Goal: Task Accomplishment & Management: Use online tool/utility

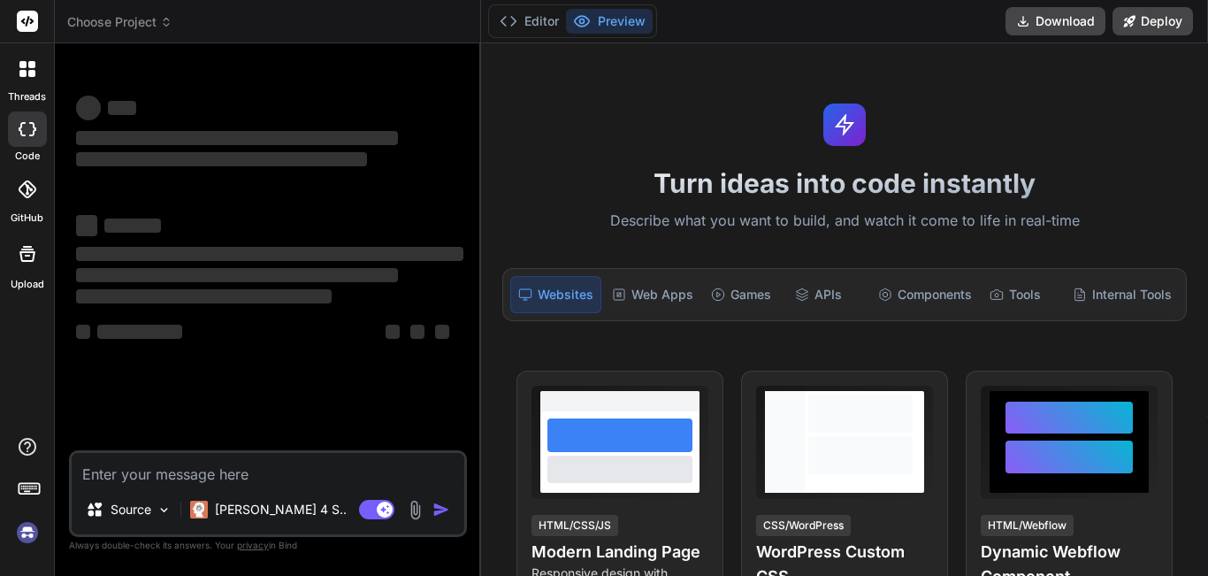
type textarea "x"
click at [134, 470] on textarea at bounding box center [268, 469] width 393 height 32
paste textarea "# 📋 CAHIER DE CHARGES OPTIMISÉ - CHATBOT INTELLIGENT MULTICANAL ## 🎯 OBJECTIF S…"
type textarea "# 📋 CAHIER DE CHARGES OPTIMISÉ - CHATBOT INTELLIGENT MULTICANAL ## 🎯 OBJECTIF S…"
type textarea "x"
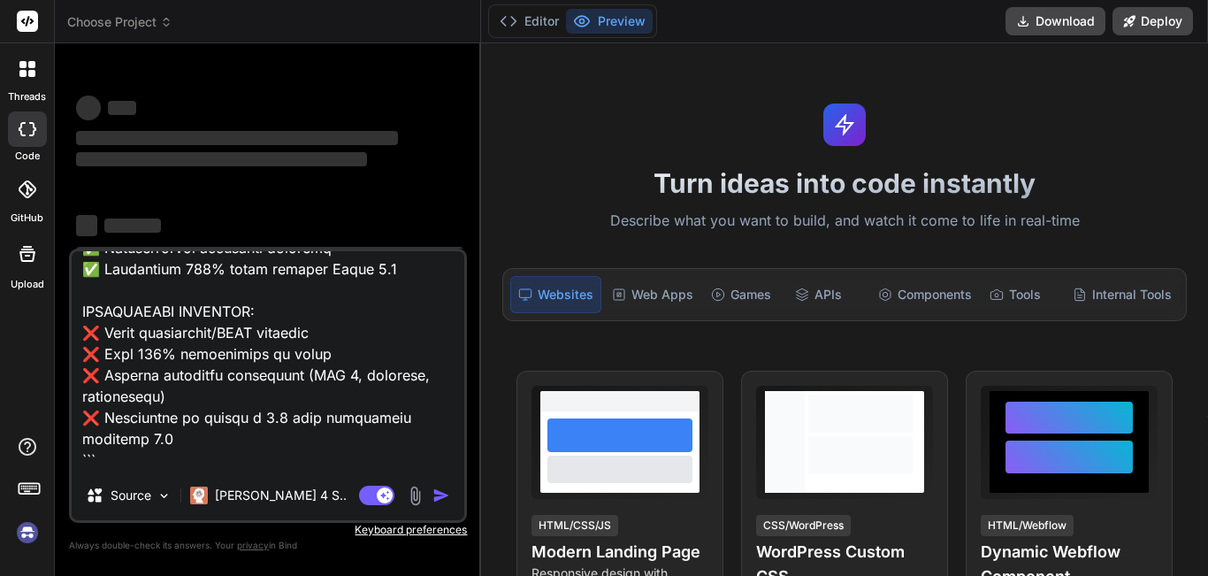
scroll to position [7136, 0]
type textarea "# 📋 CAHIER DE CHARGES OPTIMISÉ - CHATBOT INTELLIGENT MULTICANAL ## 🎯 OBJECTIF S…"
click at [163, 493] on img at bounding box center [164, 495] width 15 height 15
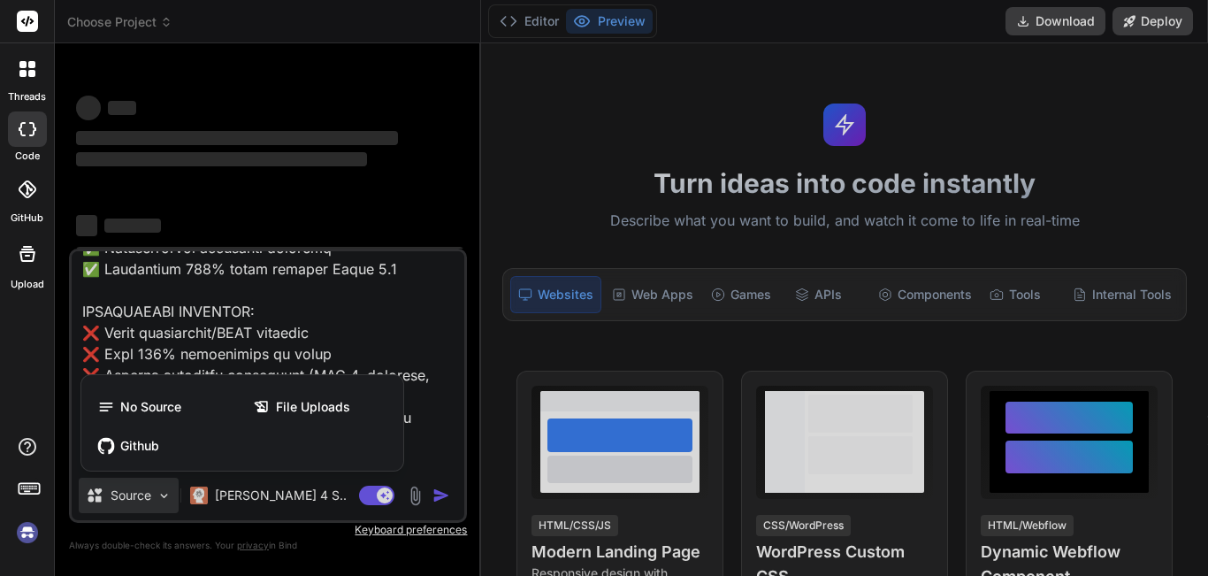
click at [163, 493] on div at bounding box center [604, 288] width 1208 height 576
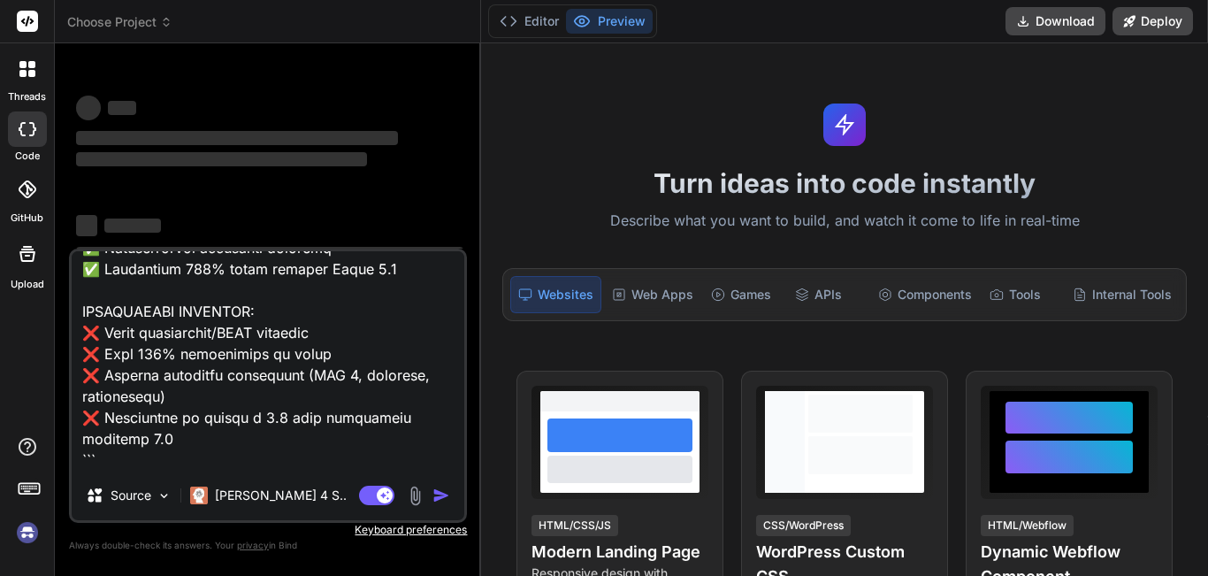
click at [247, 451] on textarea at bounding box center [268, 360] width 393 height 219
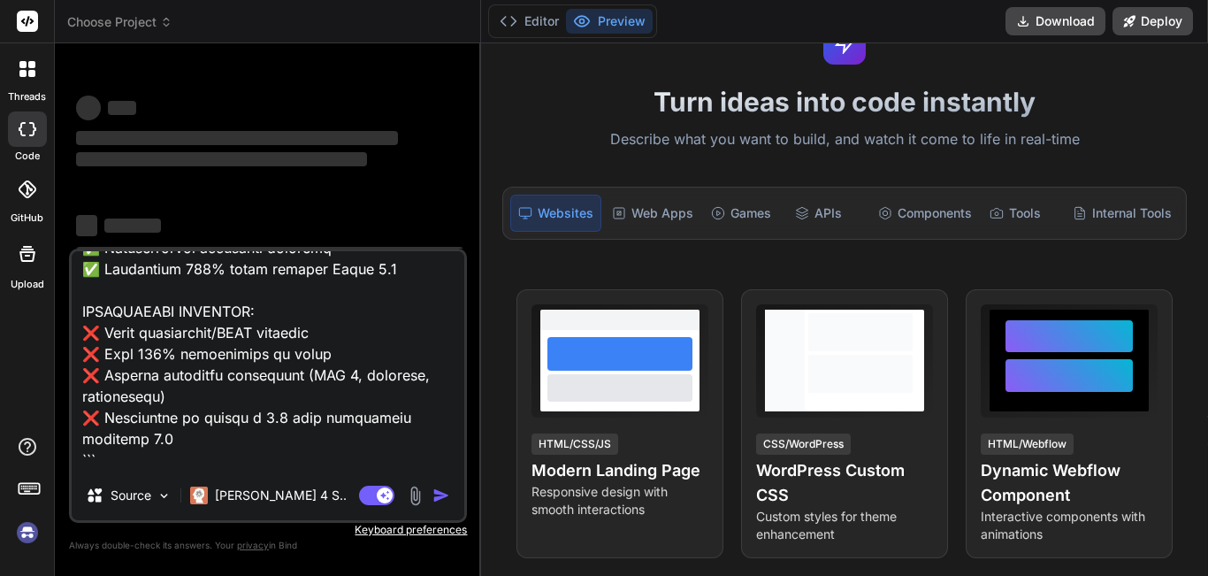
scroll to position [0, 0]
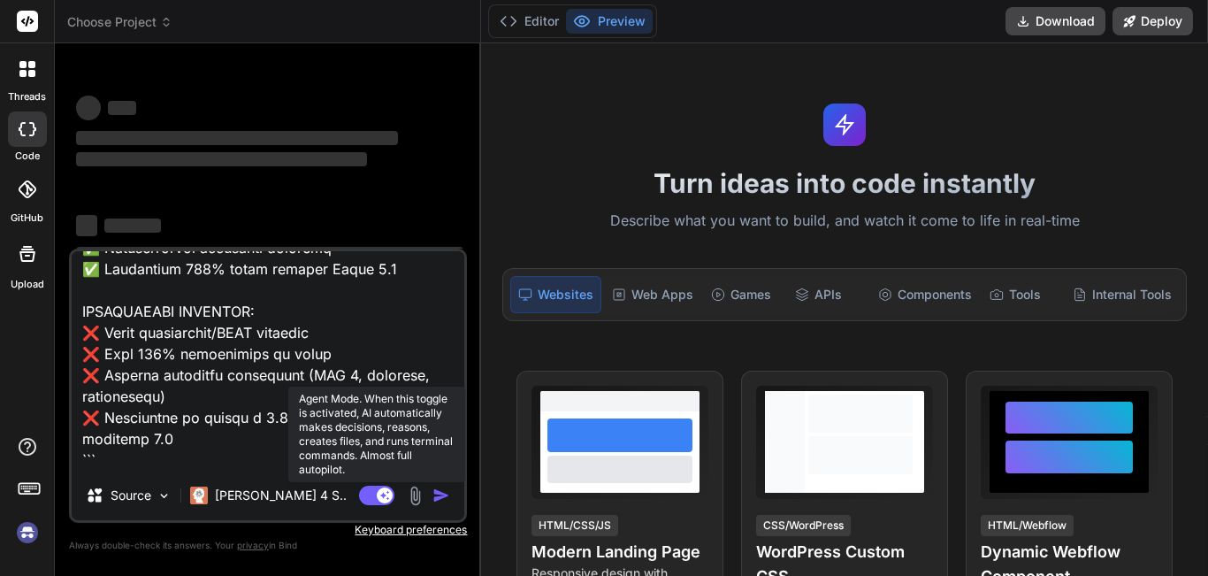
click at [376, 492] on rect at bounding box center [376, 495] width 35 height 19
click at [376, 492] on rect at bounding box center [369, 495] width 16 height 16
click at [376, 492] on rect at bounding box center [376, 495] width 35 height 19
click at [376, 492] on rect at bounding box center [369, 495] width 16 height 16
type textarea "x"
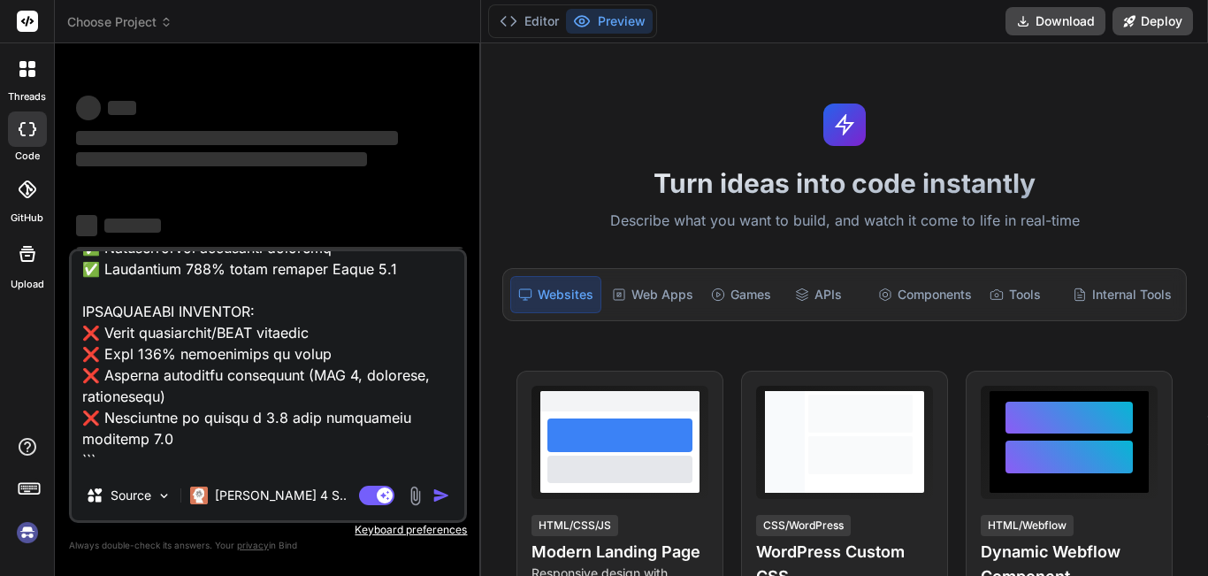
click at [261, 462] on textarea at bounding box center [268, 360] width 393 height 219
type textarea "# 📋 CAHIER DE CHARGES OPTIMISÉ - CHATBOT INTELLIGENT MULTICANAL ## 🎯 OBJECTIF S…"
type textarea "x"
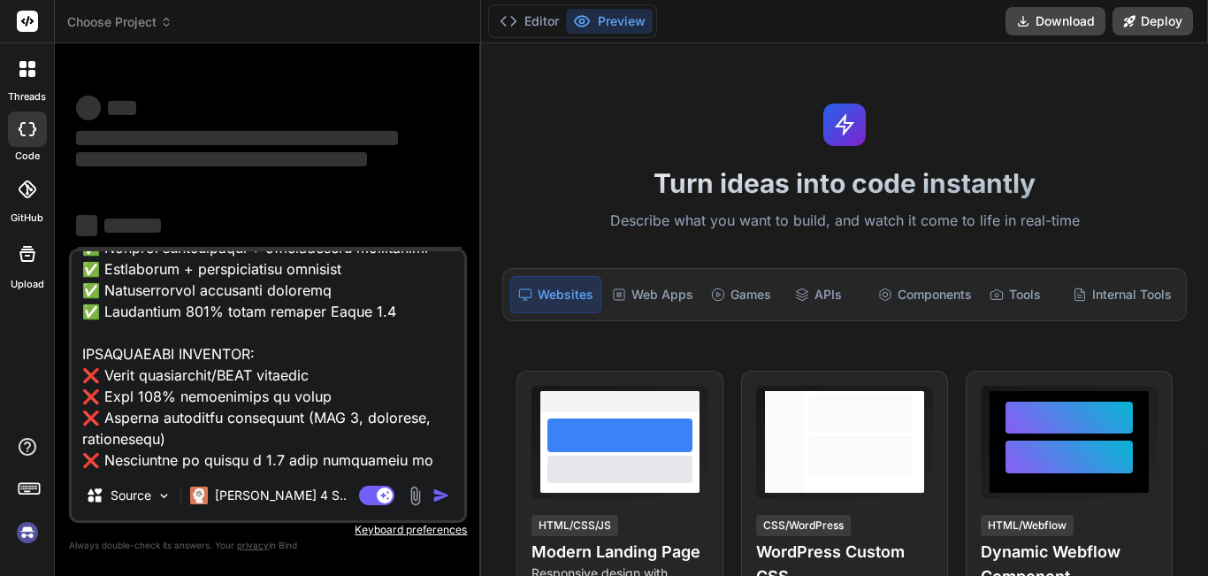
type textarea "# 📋 CAHIER DE CHARGES OPTIMISÉ - CHATBOT INTELLIGENT MULTICANAL ## 🎯 OBJECTIF S…"
type textarea "x"
type textarea "# 📋 CAHIER DE CHARGES OPTIMISÉ - CHATBOT INTELLIGENT MULTICANAL ## 🎯 OBJECTIF S…"
type textarea "x"
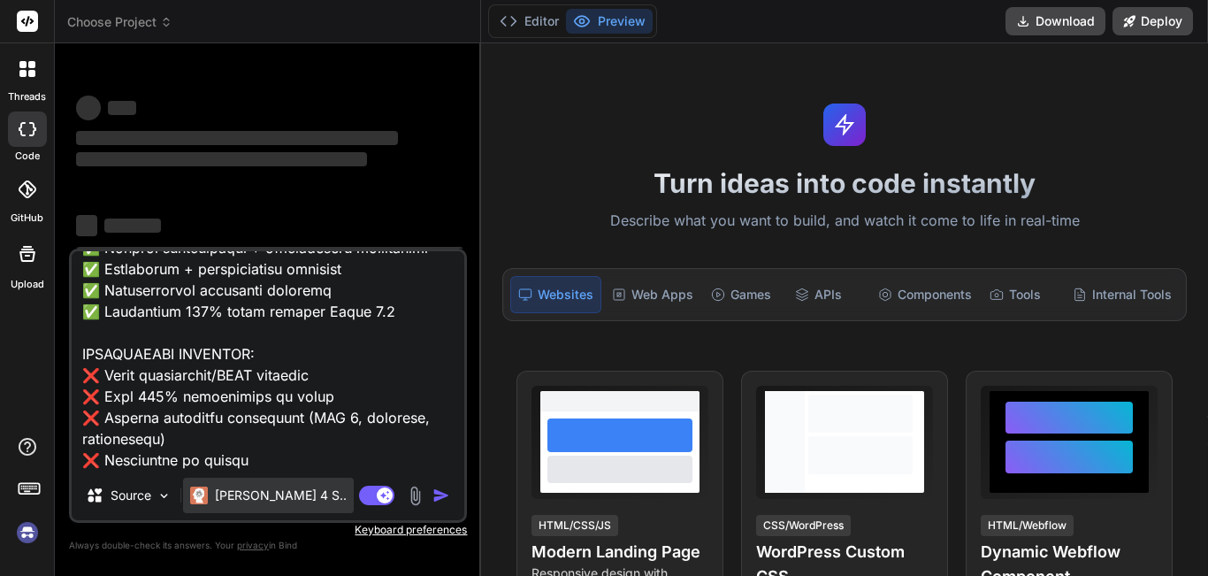
scroll to position [7093, 0]
type textarea "# 📋 CAHIER DE CHARGES OPTIMISÉ - CHATBOT INTELLIGENT MULTICANAL ## 🎯 OBJECTIF S…"
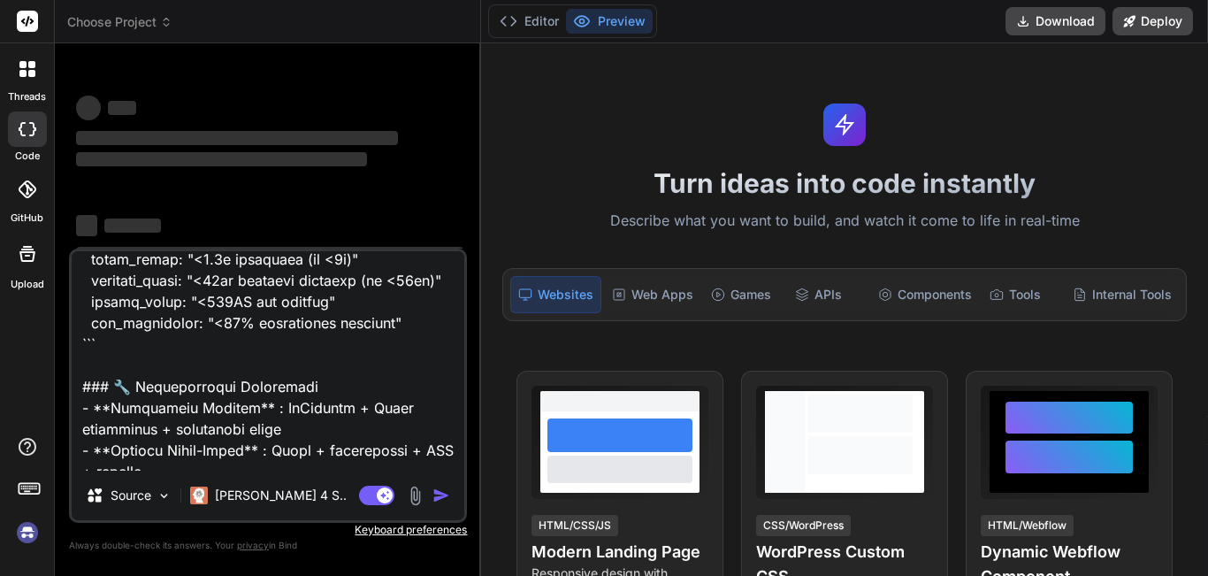
drag, startPoint x: 254, startPoint y: 456, endPoint x: 69, endPoint y: 288, distance: 249.8
click at [69, 288] on div "Source Claude 4 S.. Agent Mode. When this toggle is activated, AI automatically…" at bounding box center [268, 386] width 398 height 274
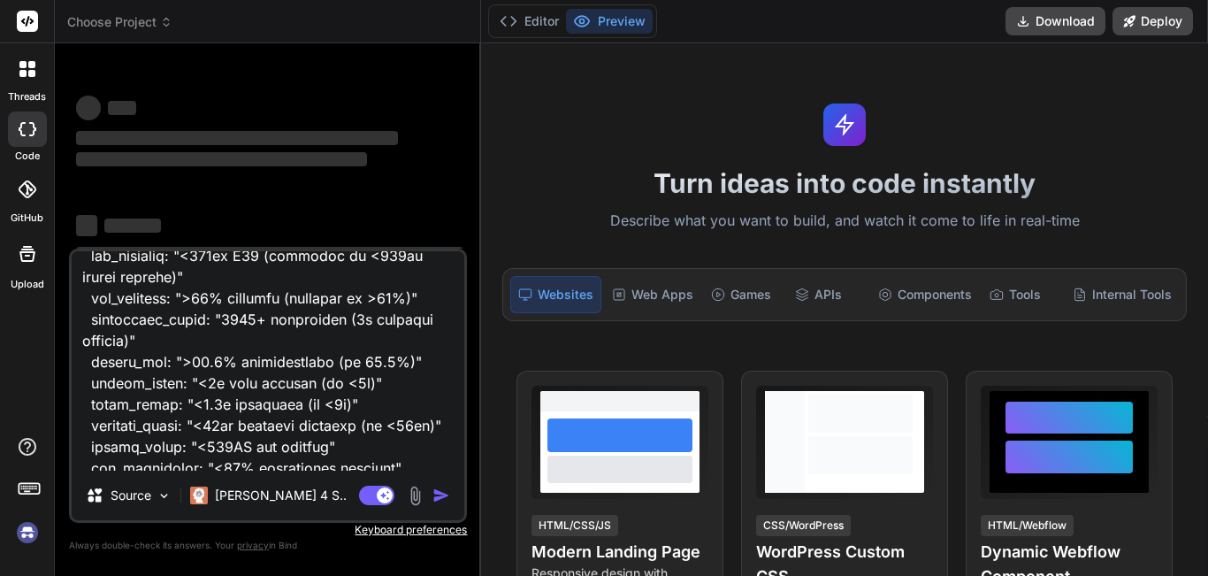
click at [338, 575] on div "Bind AI Web Search Created with Pixso. Code Generator ‌ ‌ ‌ ‌ ‌ ‌ ‌ ‌ ‌ ‌ ‌ ‌ ‌…" at bounding box center [268, 309] width 426 height 532
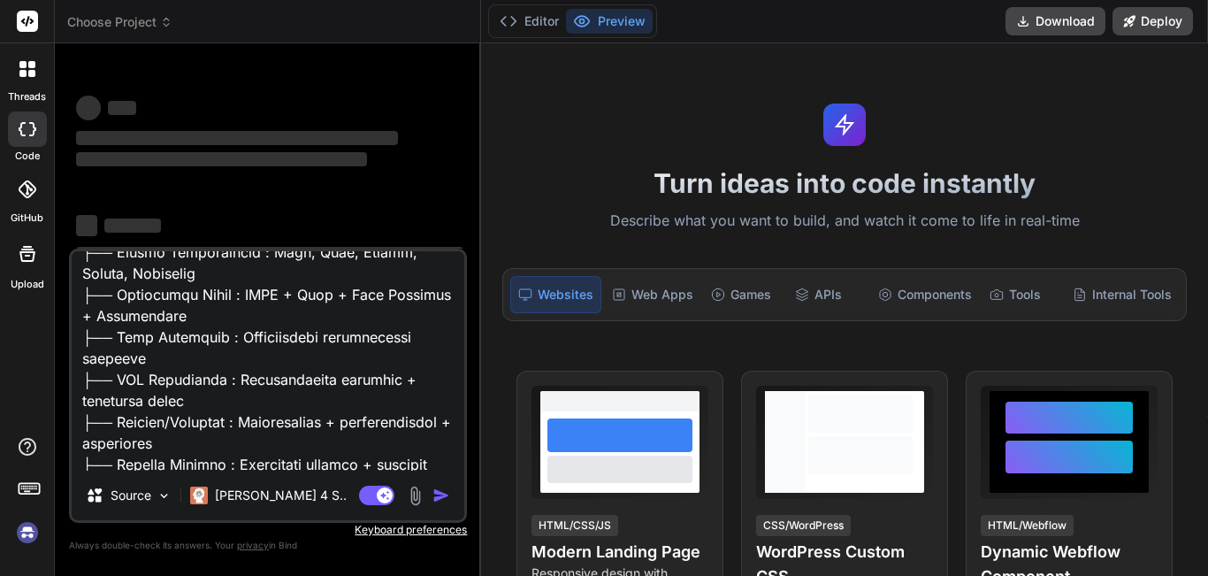
type textarea "x"
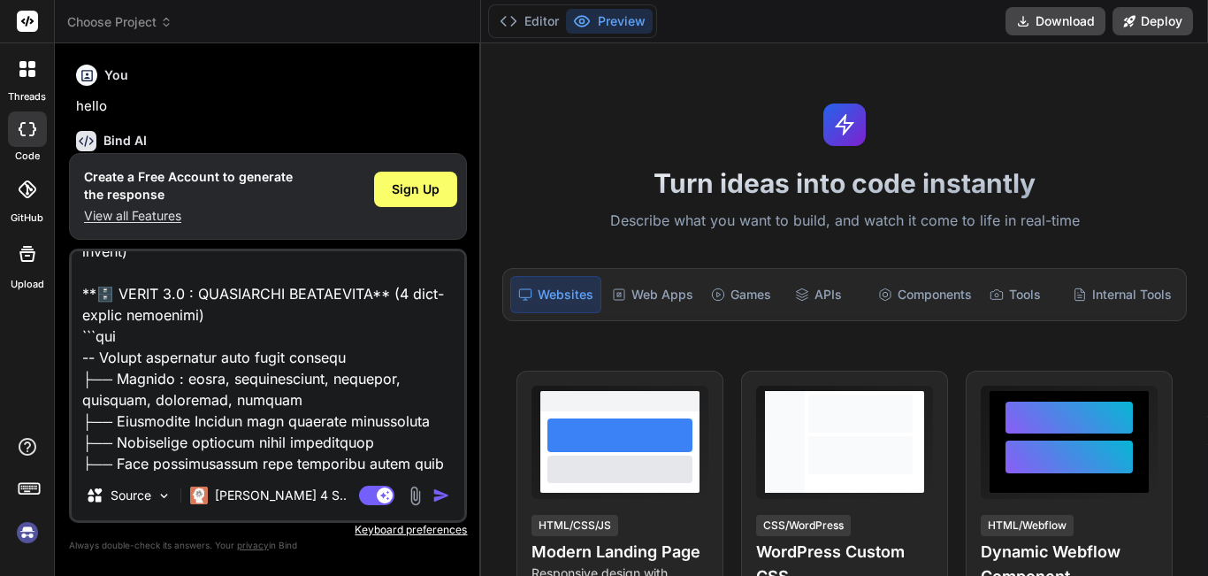
scroll to position [0, 0]
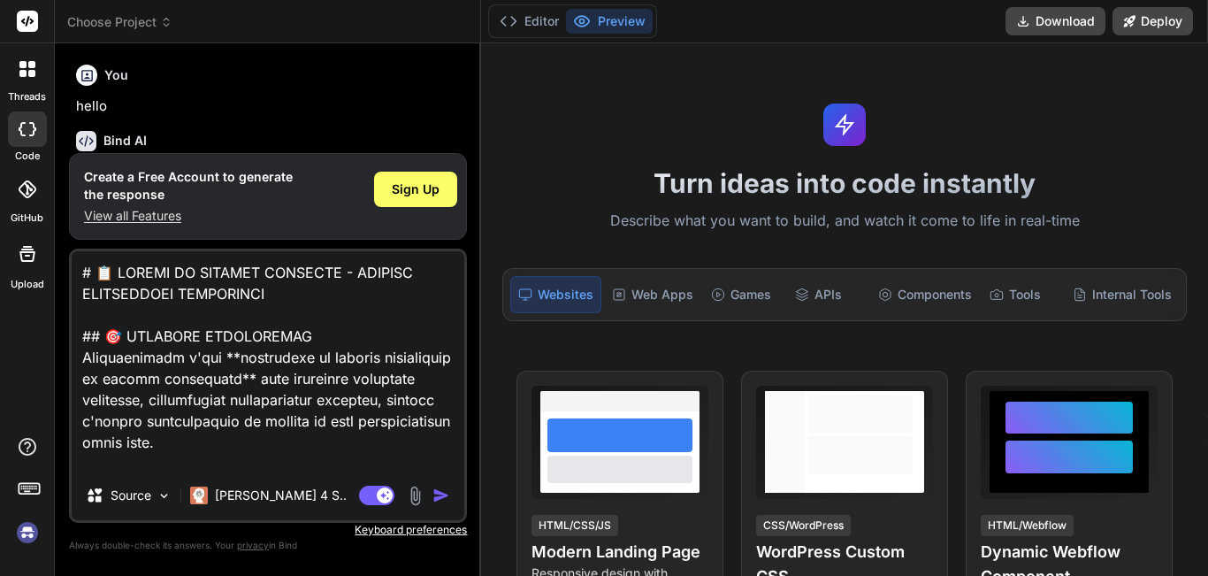
drag, startPoint x: 381, startPoint y: 457, endPoint x: 0, endPoint y: 241, distance: 438.1
click at [0, 241] on div "threads code GitHub Upload Choose Project Created with Pixso. Bind AI Web Searc…" at bounding box center [604, 288] width 1208 height 576
type textarea "``` ### 🔧 Optimisations Techniques - **Connection Pooling** : PgBouncer + Redis…"
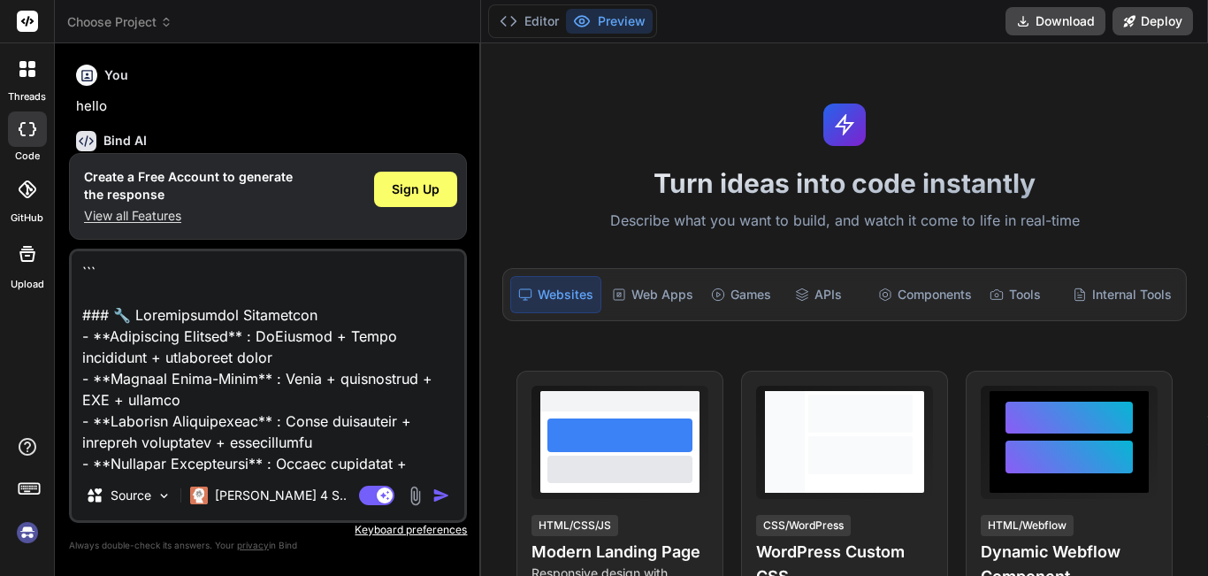
type textarea "x"
type textarea "``` ### 🔧 Optimisations Techniques - **Connection Pooling** : PgBouncer + Redis…"
click at [436, 495] on img "button" at bounding box center [442, 495] width 18 height 18
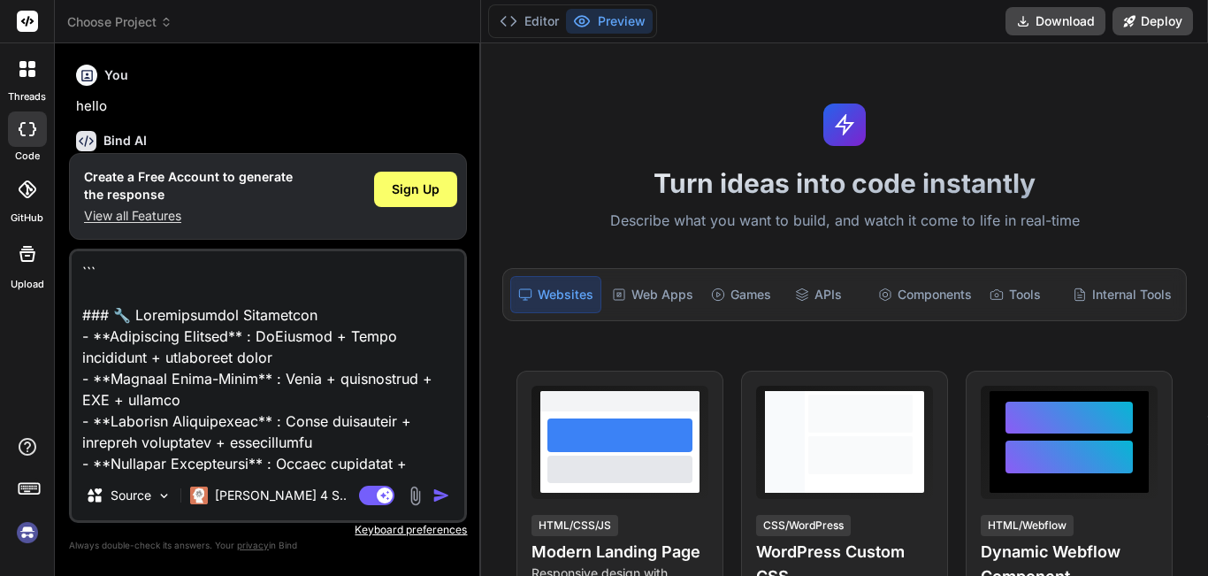
click at [436, 495] on img "button" at bounding box center [442, 495] width 18 height 18
click at [441, 496] on img "button" at bounding box center [442, 495] width 18 height 18
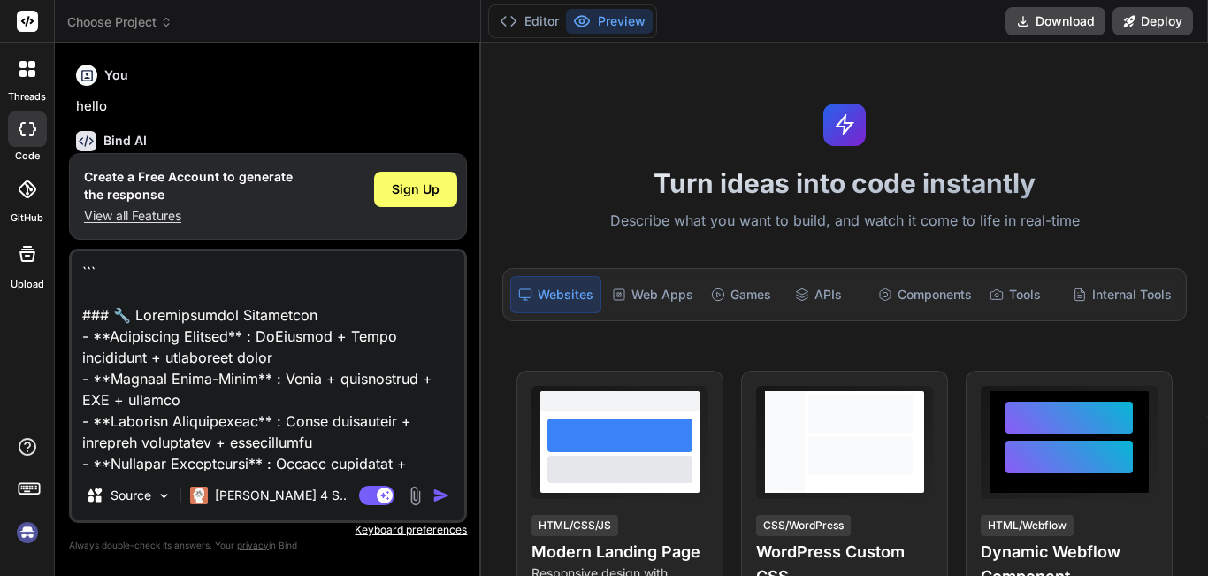
click at [441, 496] on img "button" at bounding box center [442, 495] width 18 height 18
click at [394, 193] on span "Sign Up" at bounding box center [416, 189] width 48 height 18
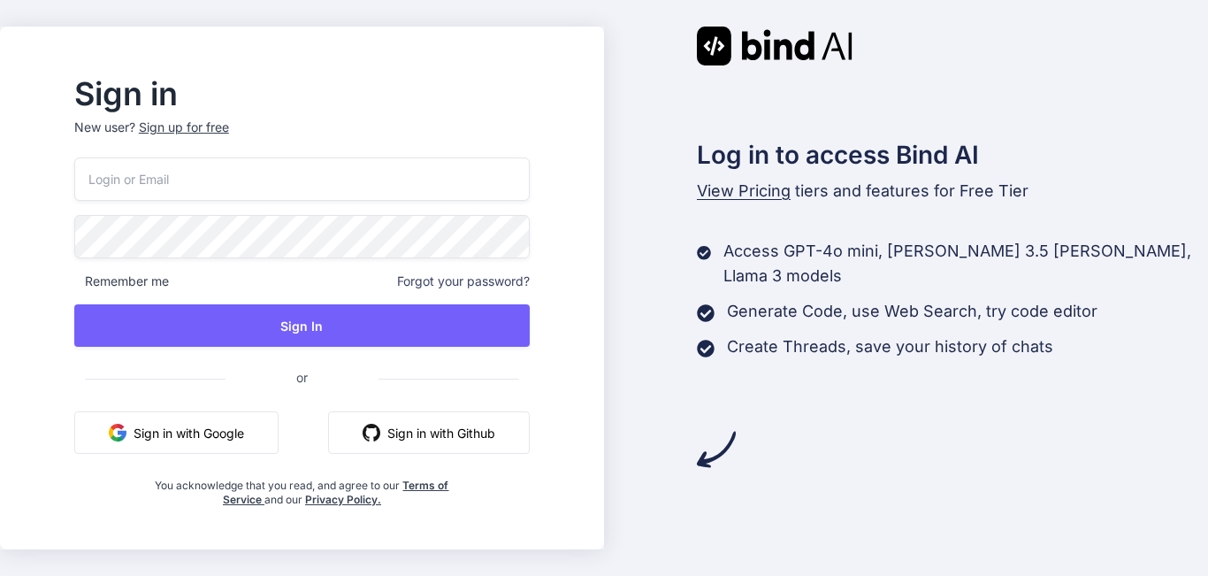
click at [237, 438] on button "Sign in with Google" at bounding box center [176, 432] width 204 height 42
click at [21, 385] on div "Sign in New user? Sign up for free Remember me Forgot your password? Sign In or…" at bounding box center [604, 288] width 1208 height 576
click at [648, 13] on div "Sign in New user? Sign up for free Remember me Forgot your password? Sign In or…" at bounding box center [604, 288] width 1208 height 576
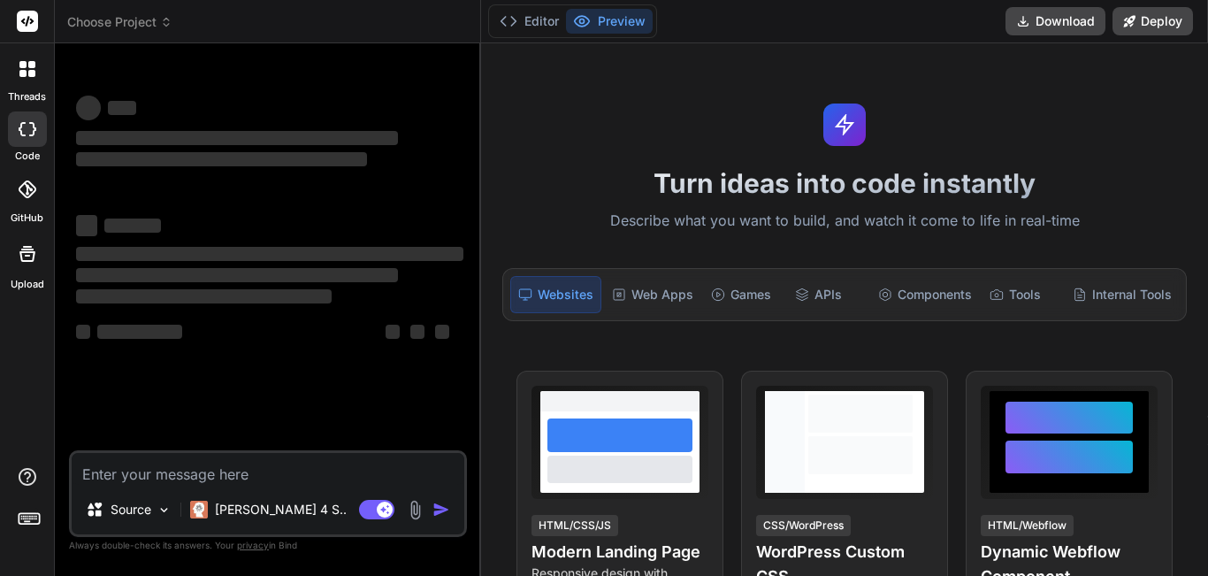
type textarea "x"
type textarea "#359#"
type textarea "x"
type textarea "#359"
type textarea "x"
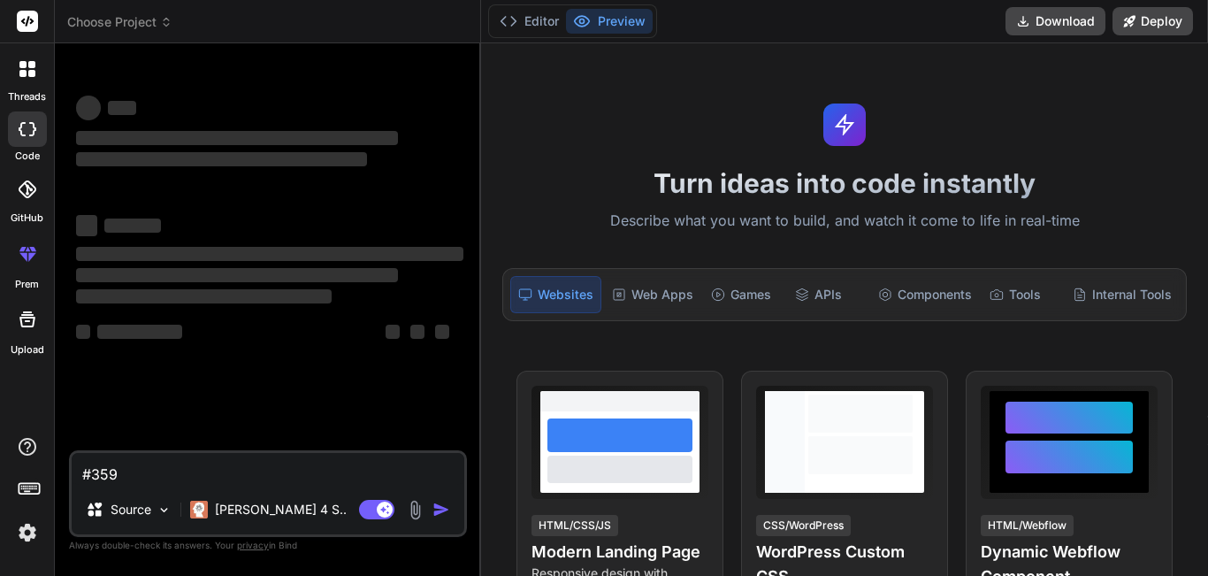
type textarea "#35"
type textarea "x"
type textarea "#3"
type textarea "x"
type textarea "#"
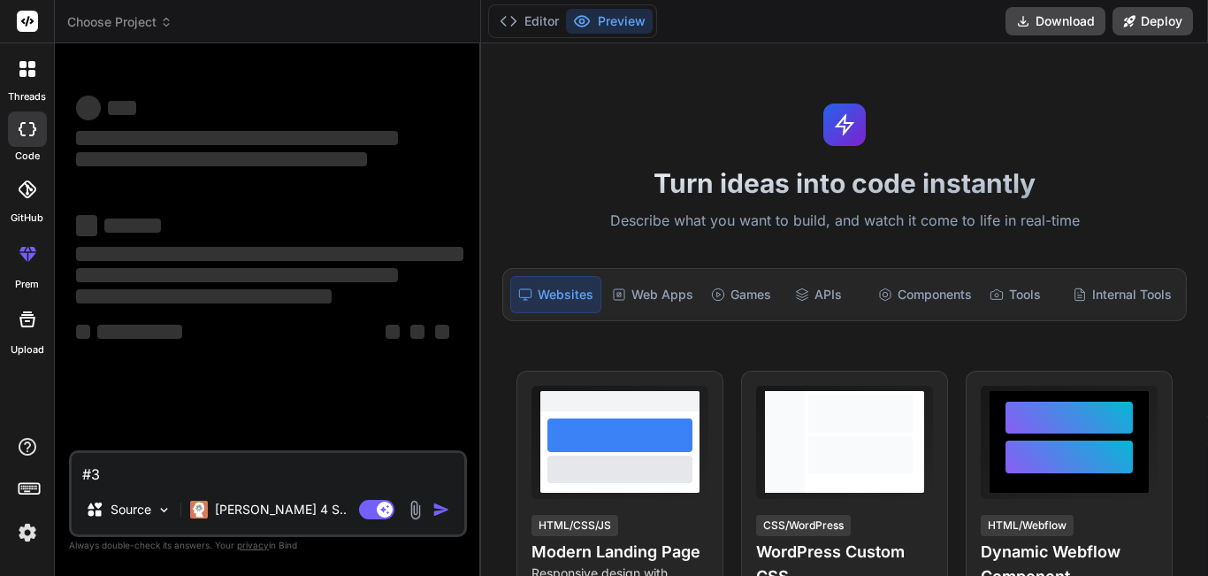
type textarea "x"
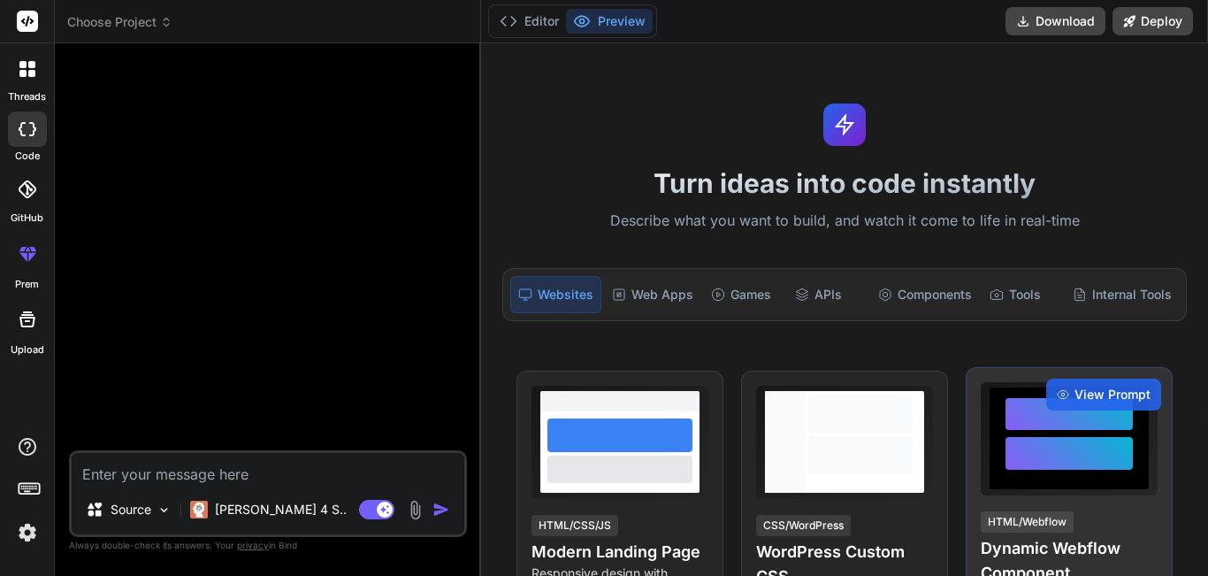
type textarea "x"
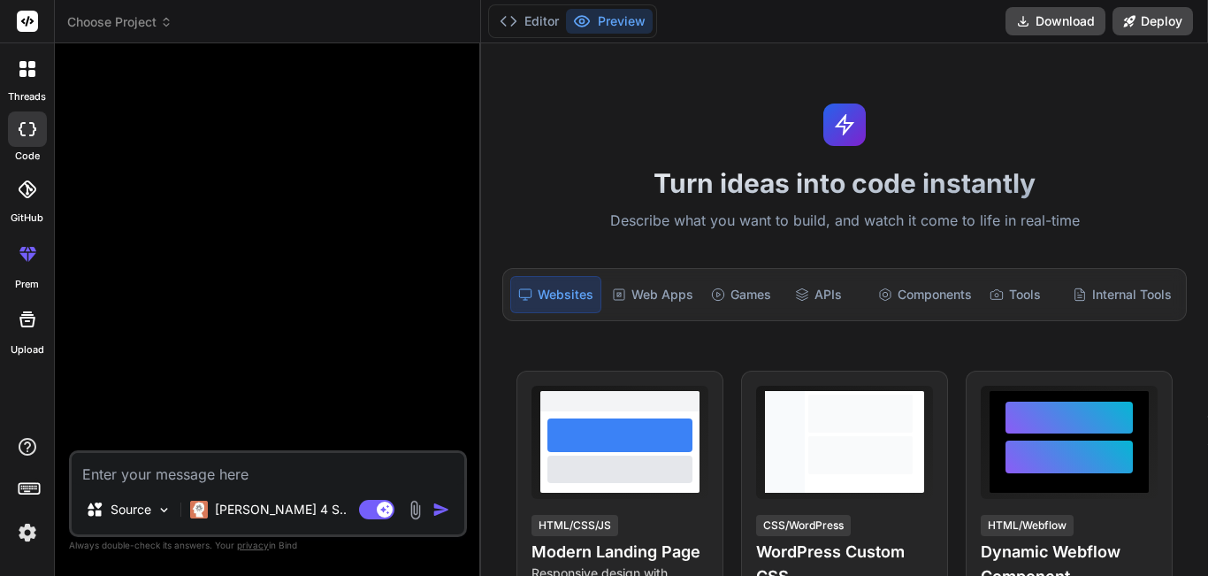
click at [142, 472] on textarea at bounding box center [268, 469] width 393 height 32
paste textarea "CHATBOT INTELLIGENT MULTICANAL 🎯 OBJECTIF Plateforme chatbot intelligente nivea…"
type textarea "CHATBOT INTELLIGENT MULTICANAL 🎯 OBJECTIF Plateforme chatbot intelligente nivea…"
type textarea "x"
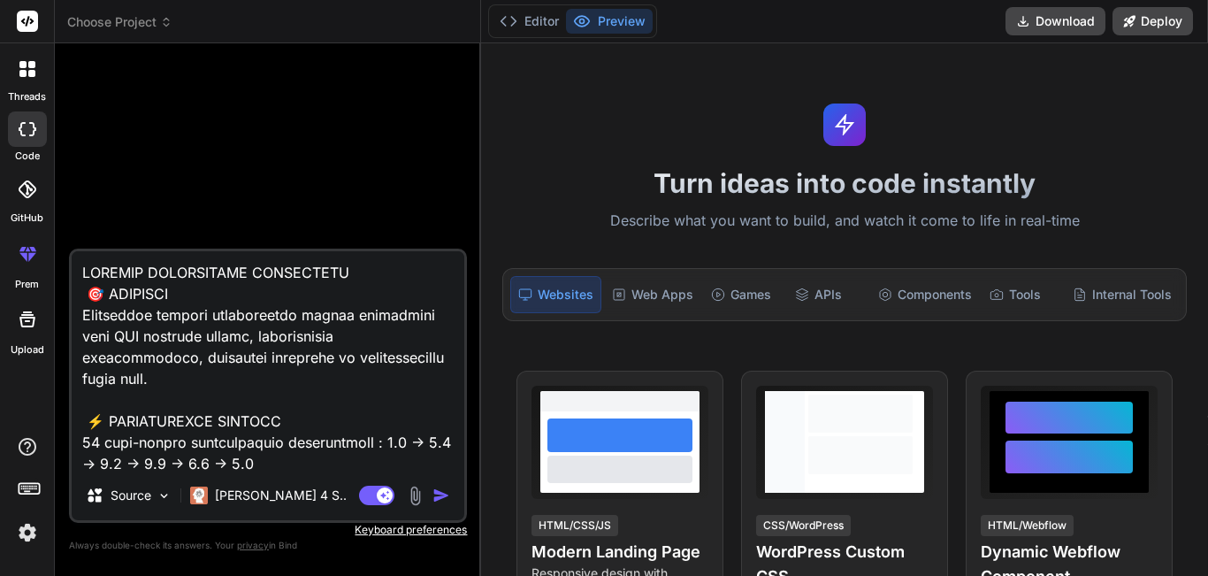
scroll to position [2485, 0]
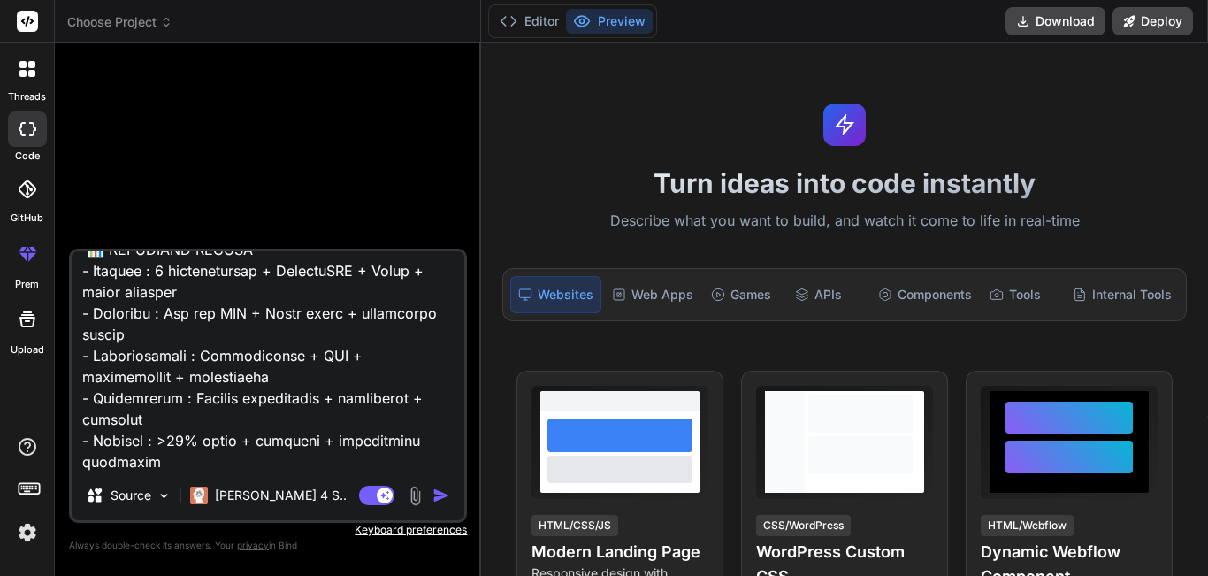
type textarea "CHATBOT INTELLIGENT MULTICANAL 🎯 OBJECTIF Plateforme chatbot intelligente nivea…"
click at [437, 494] on img "button" at bounding box center [442, 495] width 18 height 18
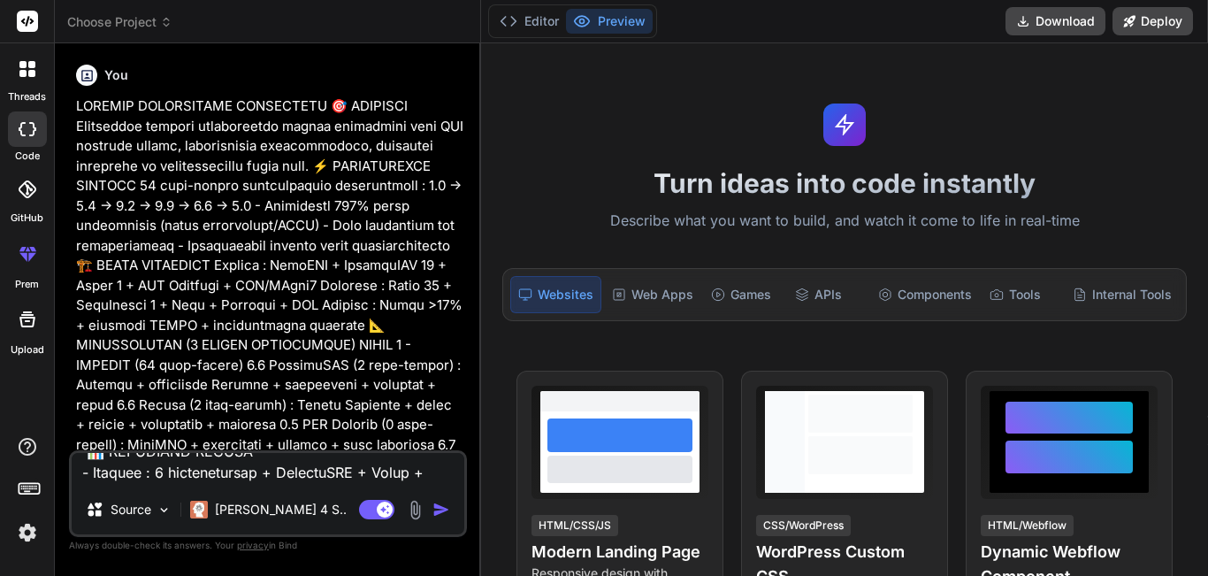
scroll to position [0, 0]
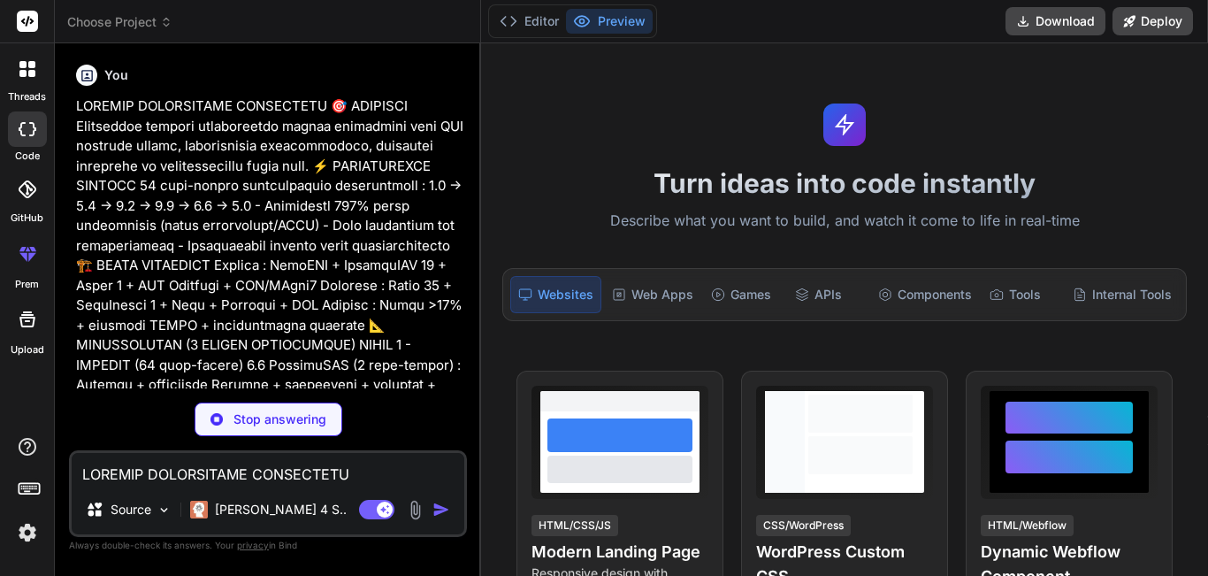
click at [426, 403] on div "Stop answering" at bounding box center [268, 419] width 398 height 34
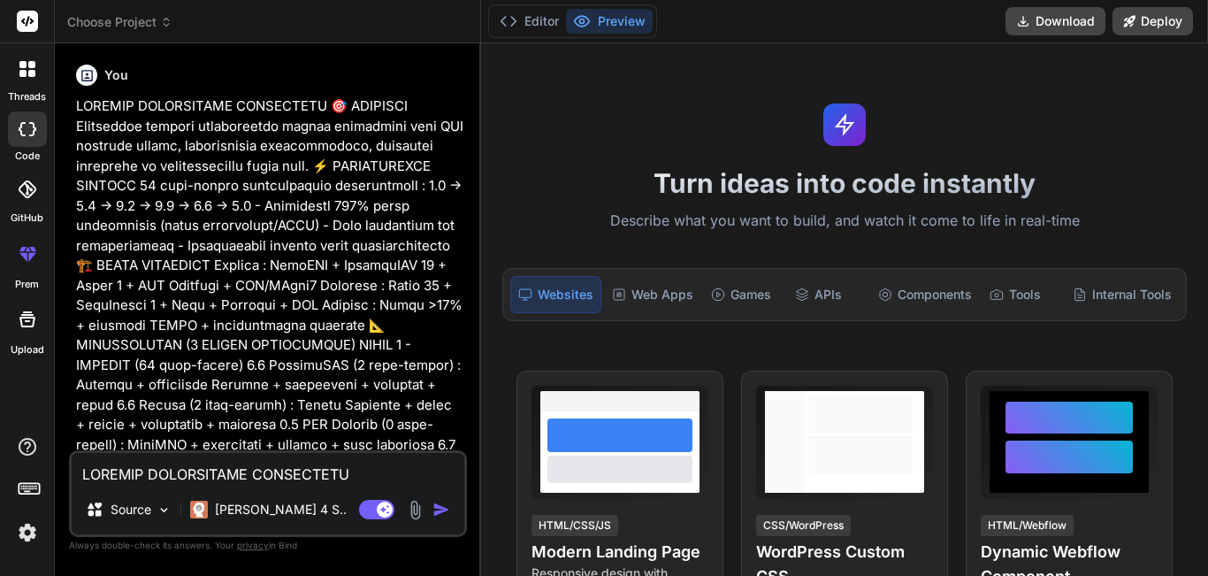
type textarea "x"
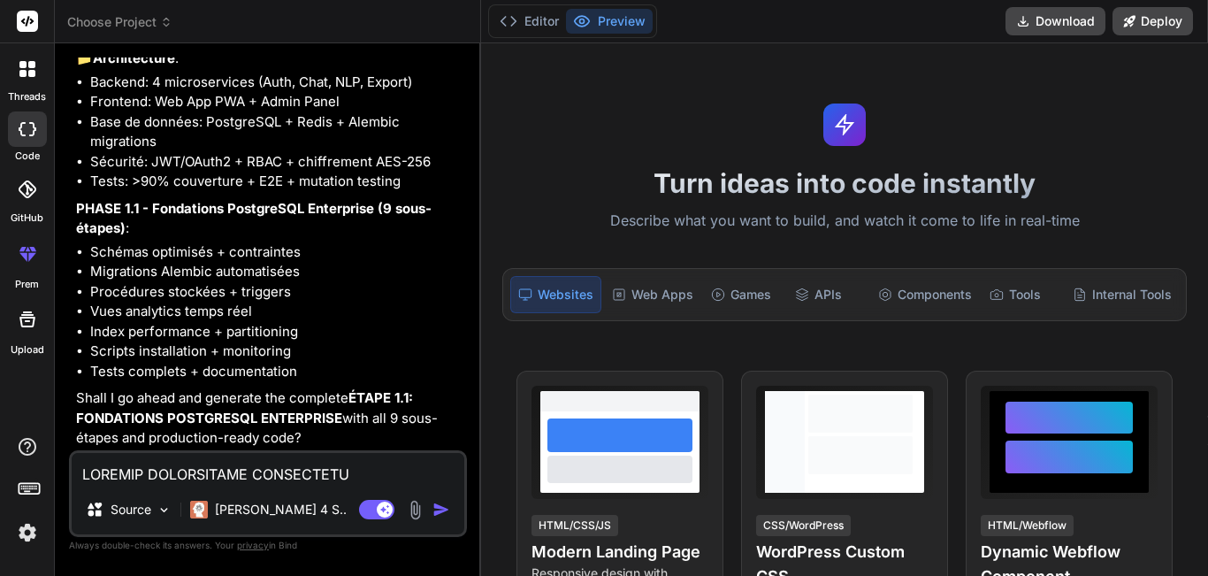
scroll to position [1507, 0]
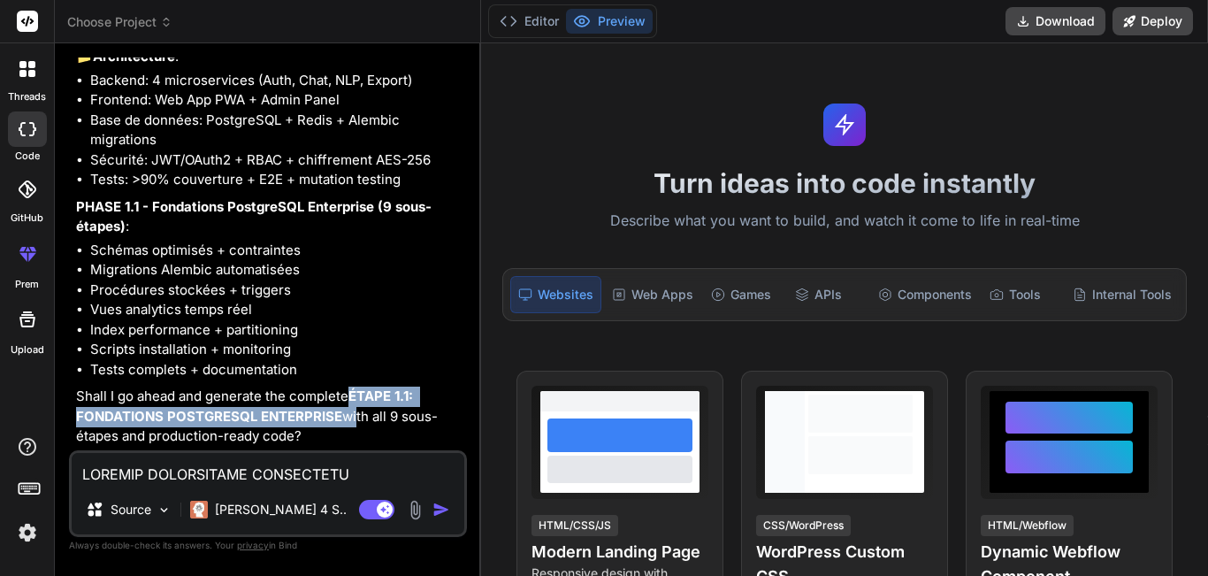
drag, startPoint x: 350, startPoint y: 395, endPoint x: 351, endPoint y: 408, distance: 12.4
click at [351, 408] on p "Shall I go ahead and generate the complete ÉTAPE 1.1: FONDATIONS POSTGRESQL ENT…" at bounding box center [269, 417] width 387 height 60
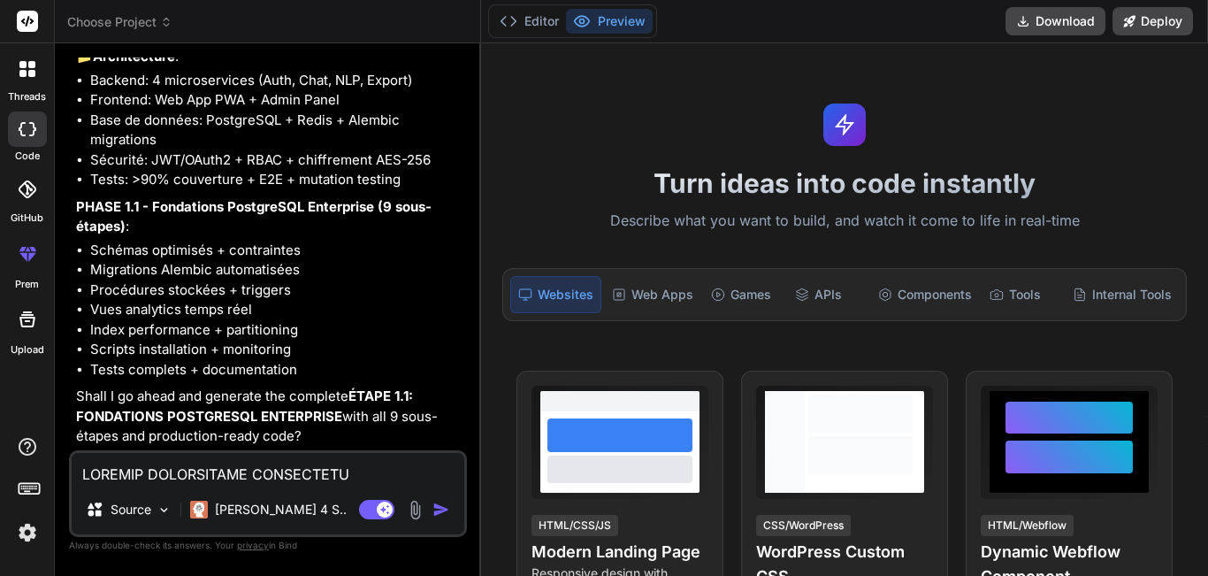
click at [264, 464] on textarea at bounding box center [268, 469] width 393 height 32
type textarea "P"
type textarea "x"
type textarea "PE"
type textarea "x"
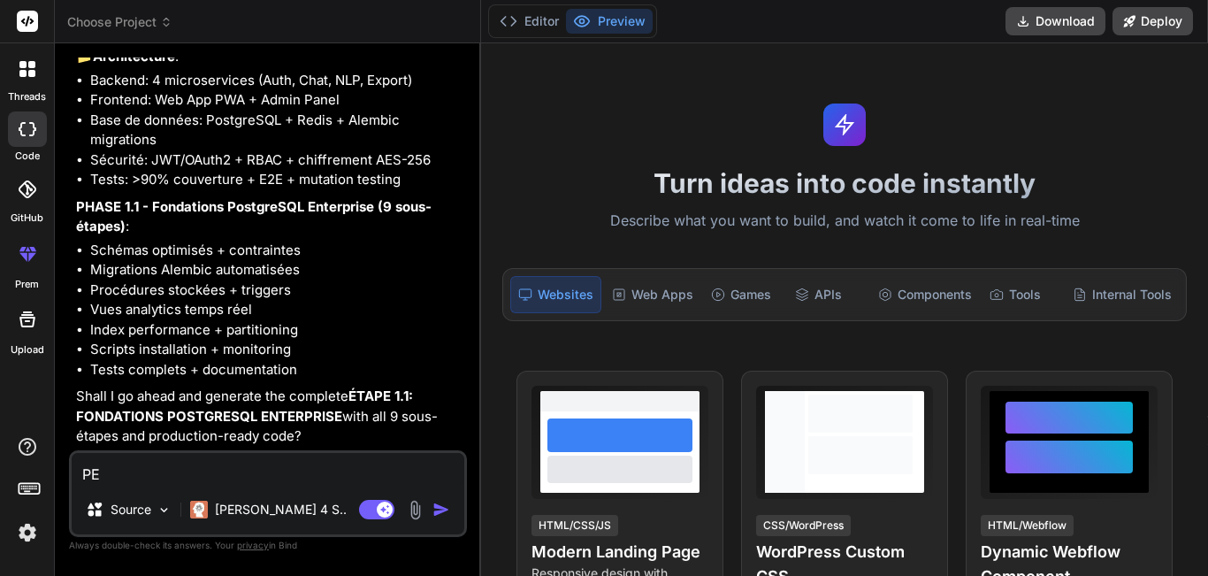
type textarea "PEU"
type textarea "x"
type textarea "PEUT"
type textarea "x"
type textarea "PEUT"
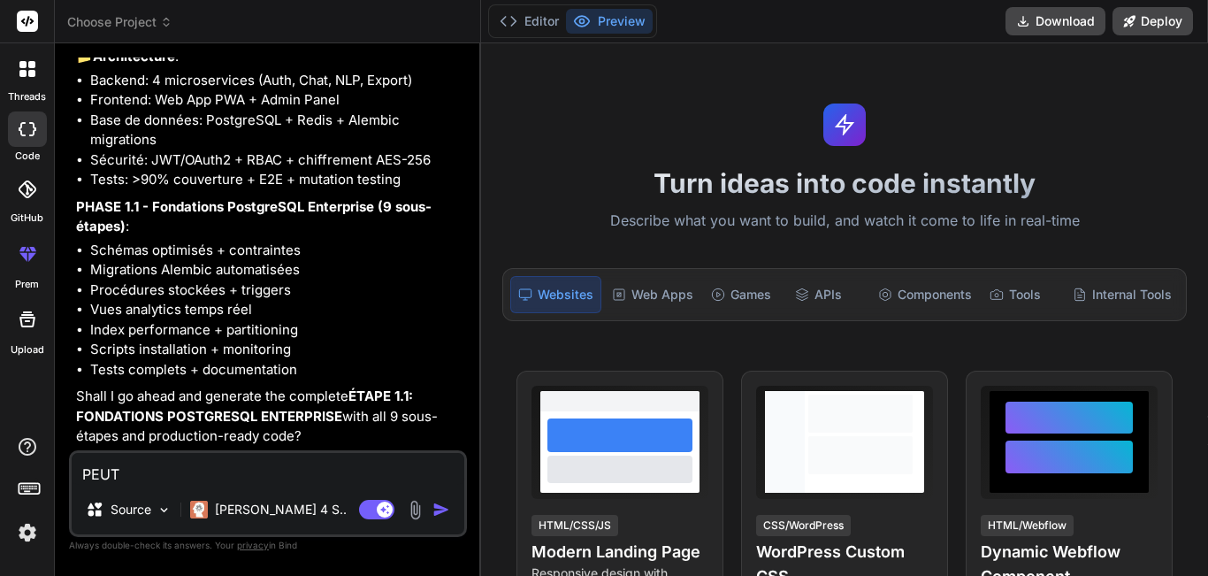
type textarea "x"
type textarea "PEUT t"
type textarea "x"
type textarea "PEUT tu"
type textarea "x"
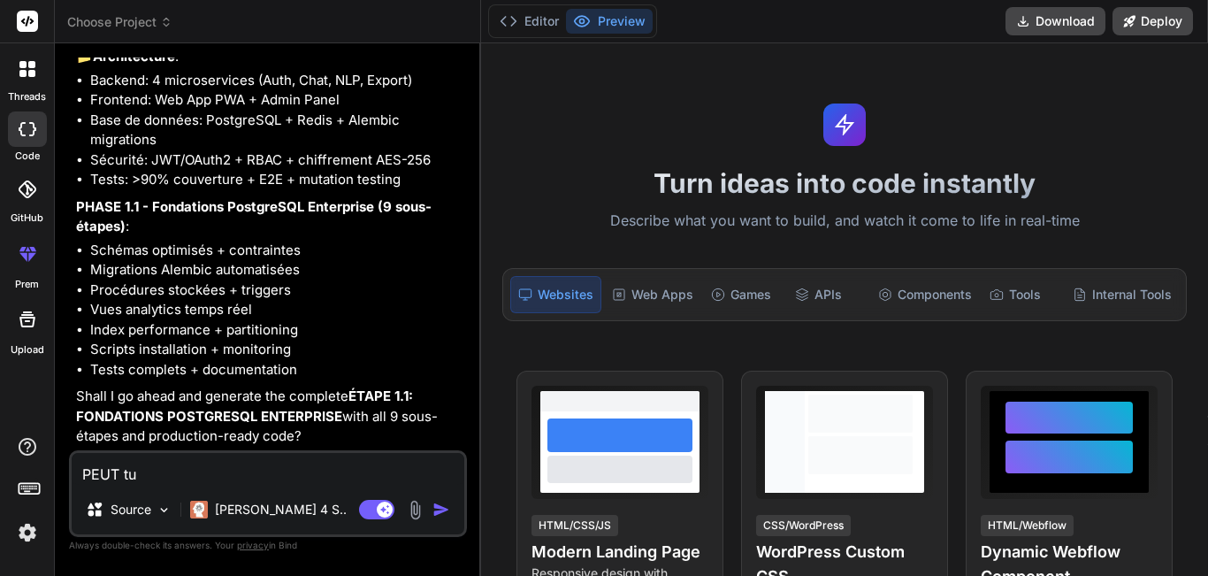
type textarea "PEUT tu"
type textarea "x"
type textarea "PEUT tu p"
type textarea "x"
type textarea "PEUT tu pa"
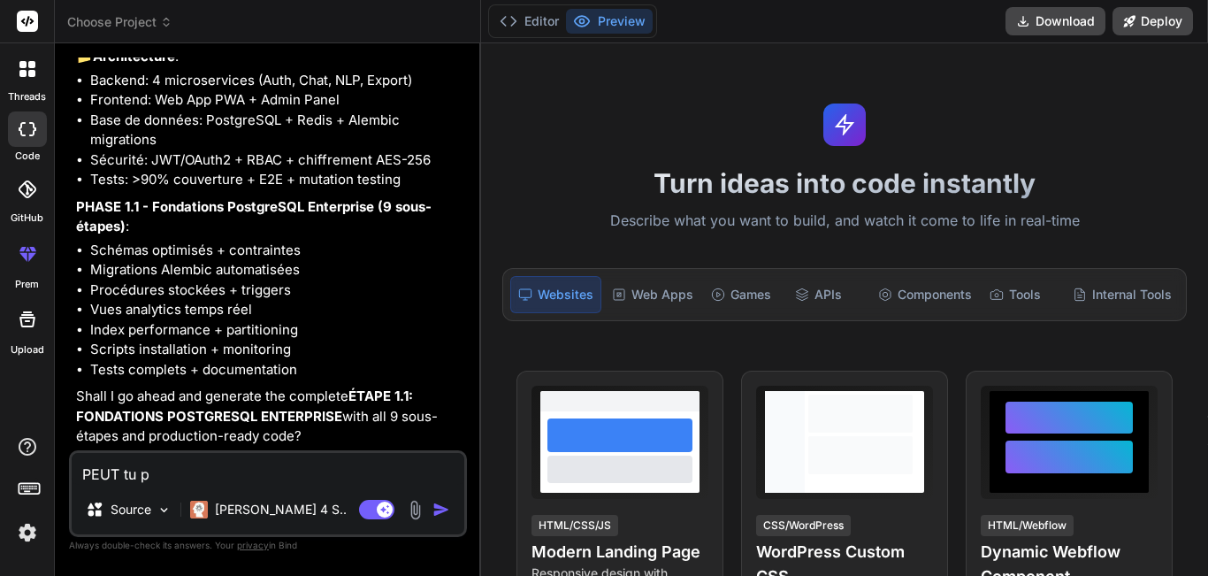
type textarea "x"
type textarea "PEUT tu par"
type textarea "x"
type textarea "PEUT tu parl"
type textarea "x"
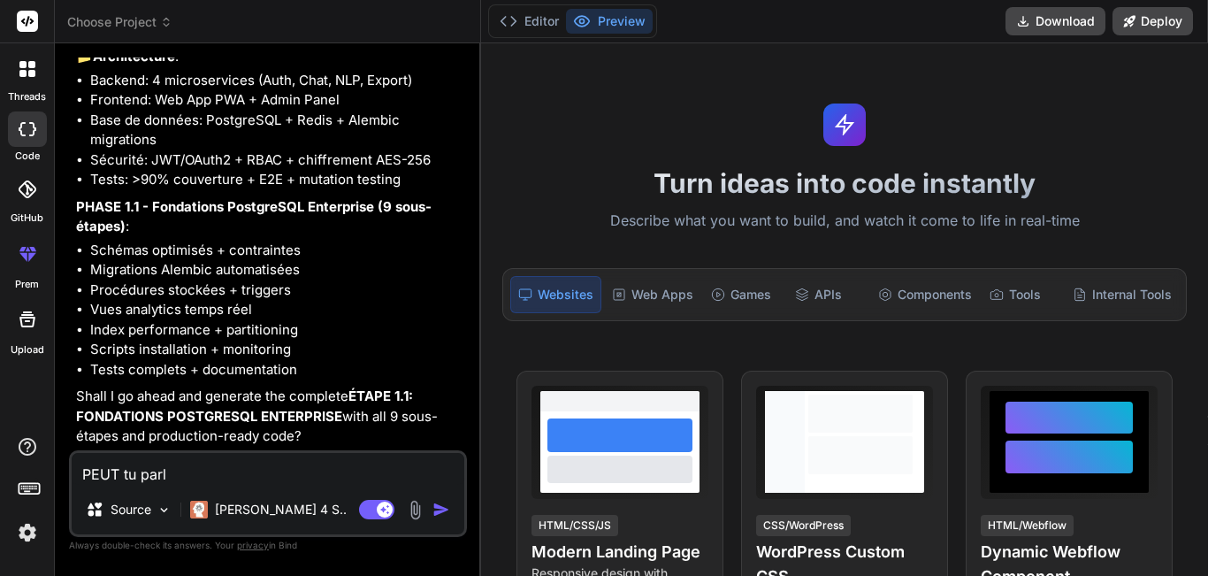
type textarea "PEUT tu parle"
type textarea "x"
type textarea "PEUT tu parler"
type textarea "x"
type textarea "PEUT tu parler"
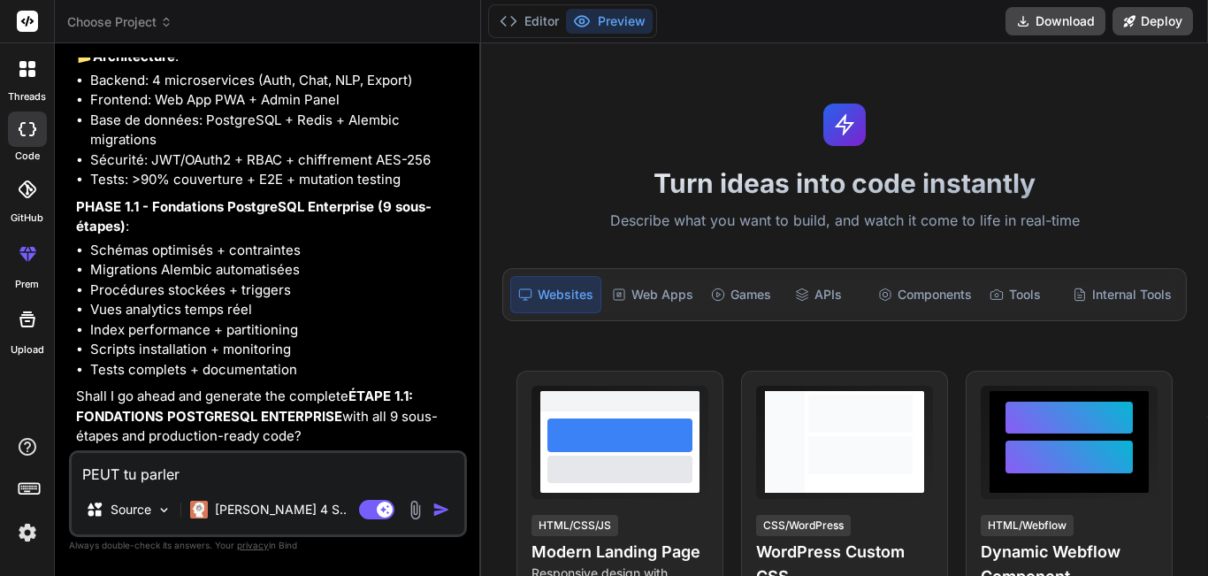
type textarea "x"
type textarea "PEUT tu parler e"
type textarea "x"
type textarea "PEUT tu parler en"
type textarea "x"
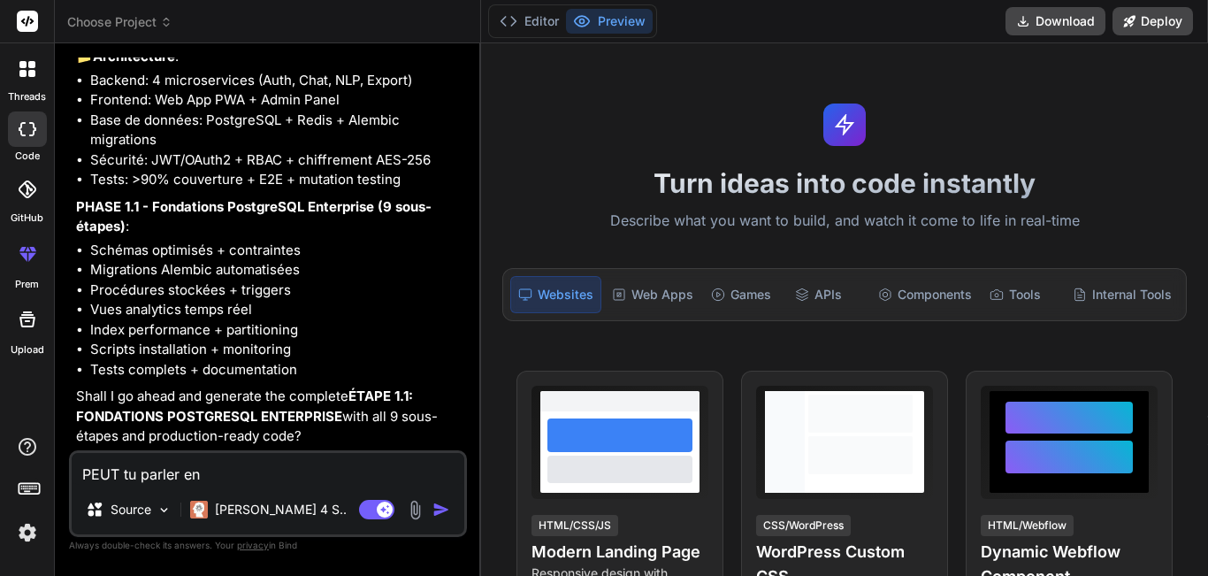
type textarea "PEUT tu parler en"
type textarea "x"
type textarea "PEUT tu parler en f"
type textarea "x"
type textarea "PEUT tu parler en fr"
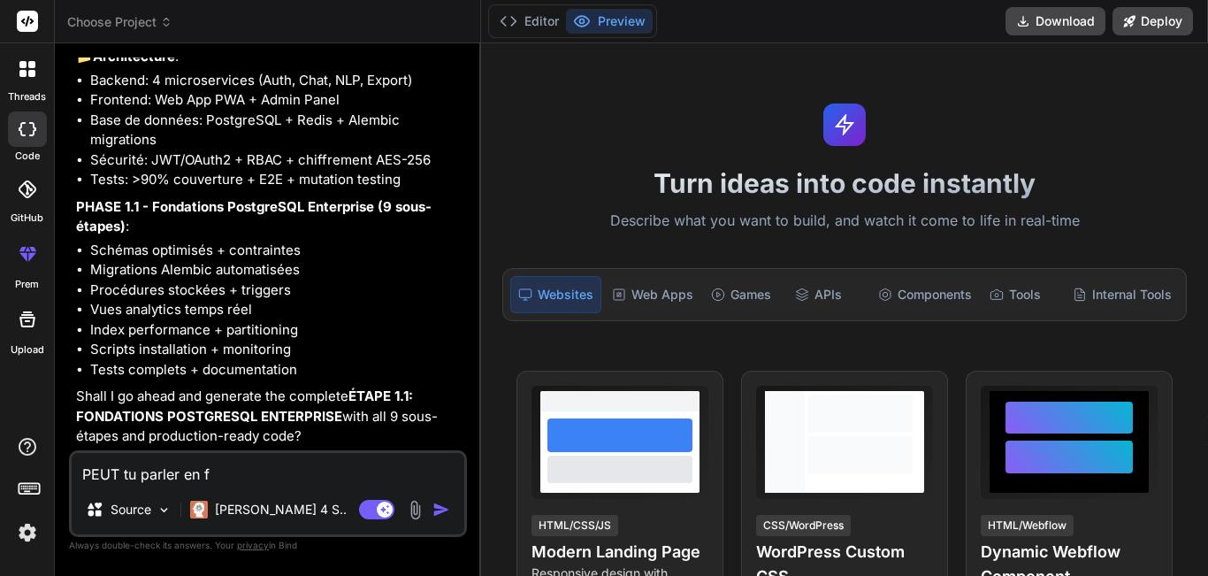
type textarea "x"
type textarea "PEUT tu parler en fra"
type textarea "x"
type textarea "PEUT tu parler en fran"
type textarea "x"
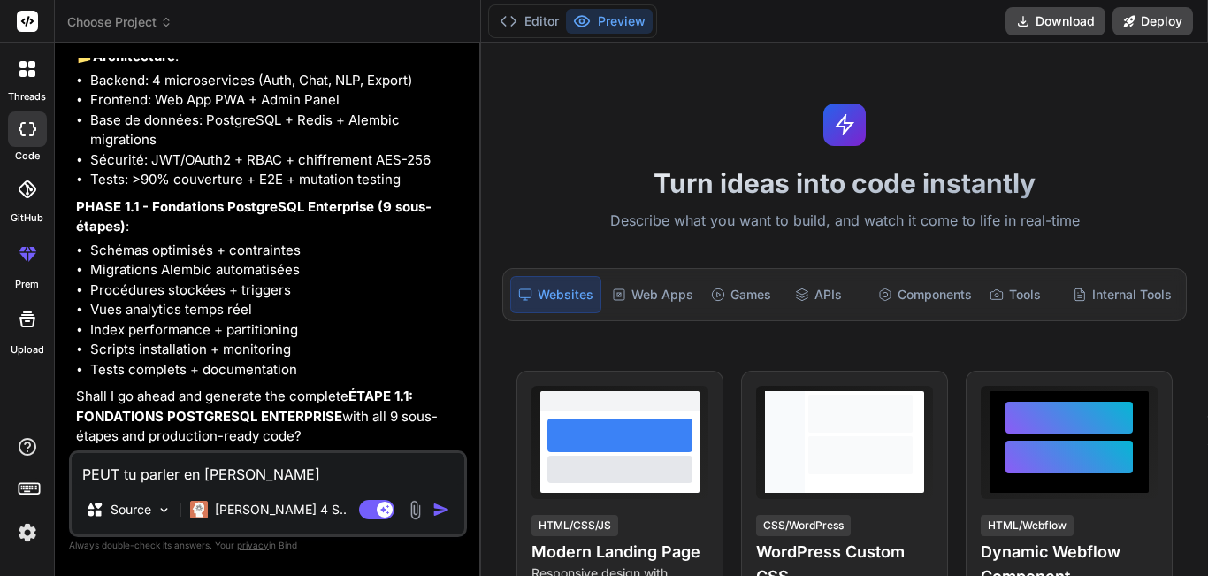
type textarea "PEUT tu parler en franç"
type textarea "x"
type textarea "PEUT tu parler en frança"
type textarea "x"
type textarea "PEUT tu parler en françai"
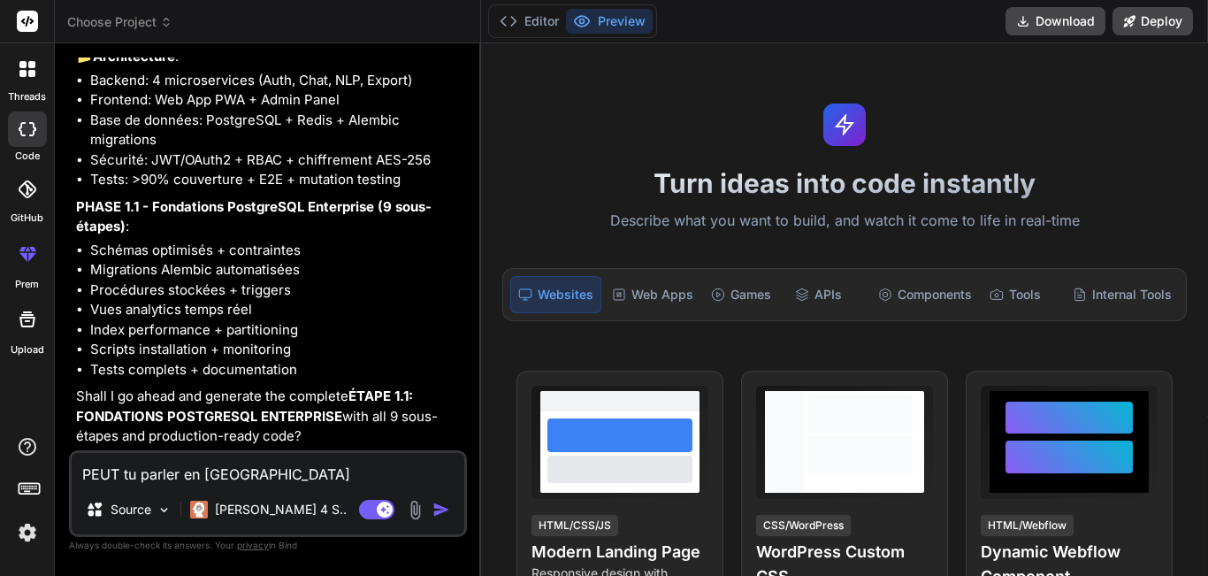
type textarea "x"
type textarea "PEUT tu parler en français"
type textarea "x"
type textarea "PEUT tu parler en français"
click at [445, 511] on img "button" at bounding box center [442, 510] width 18 height 18
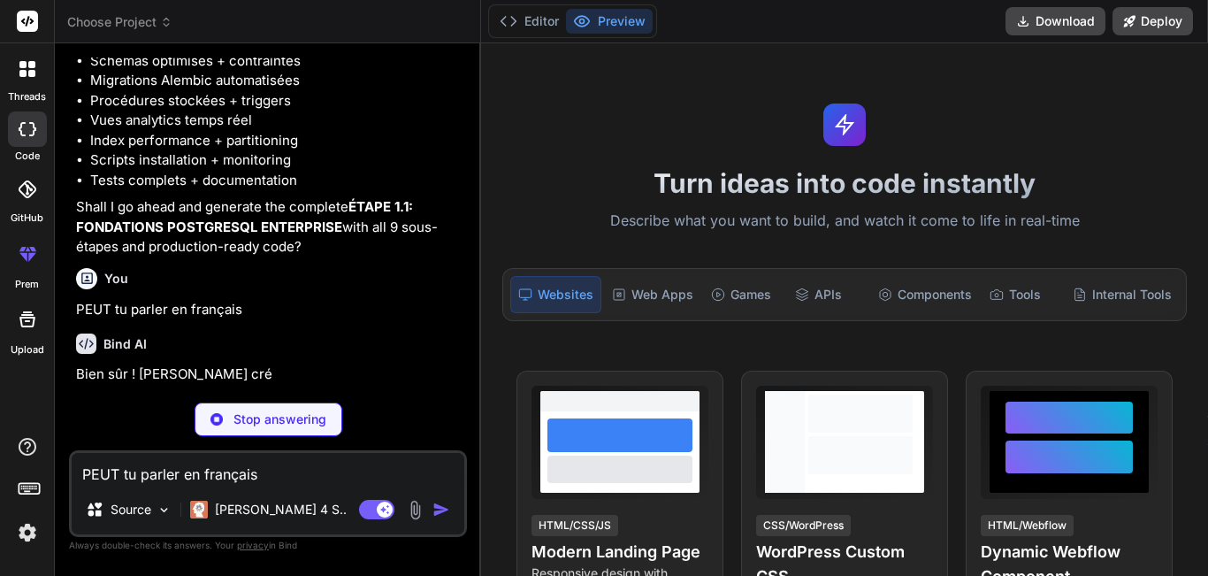
scroll to position [1691, 0]
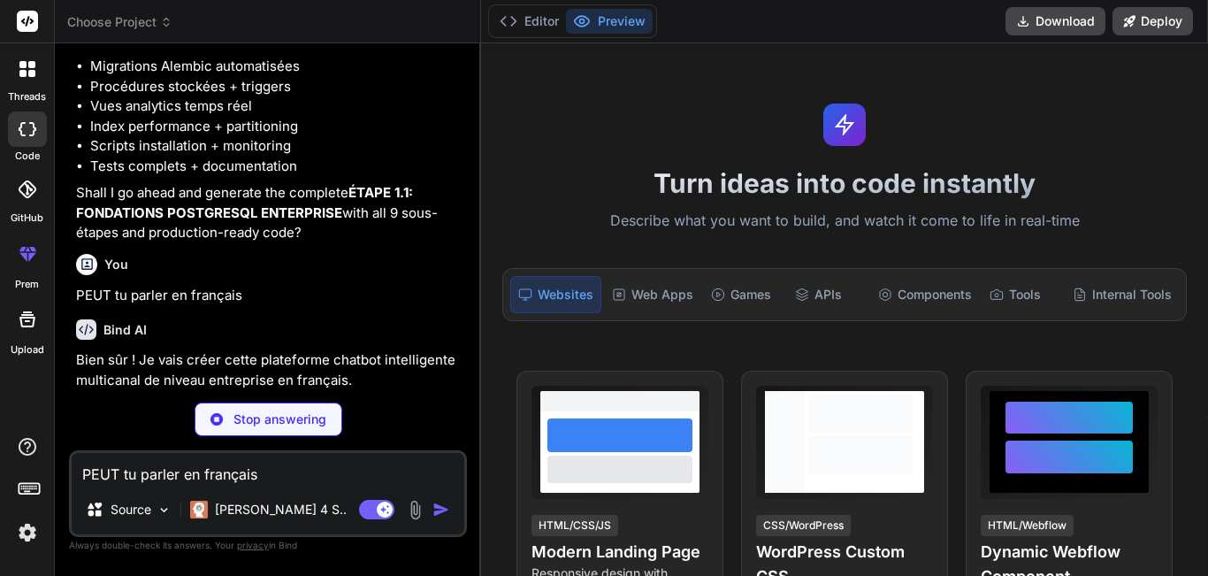
click at [121, 394] on div "You Bind AI 🔹 Projet : Plateforme Chatbot Intelligente Multicanal Enterprise 🔧 …" at bounding box center [268, 315] width 398 height 517
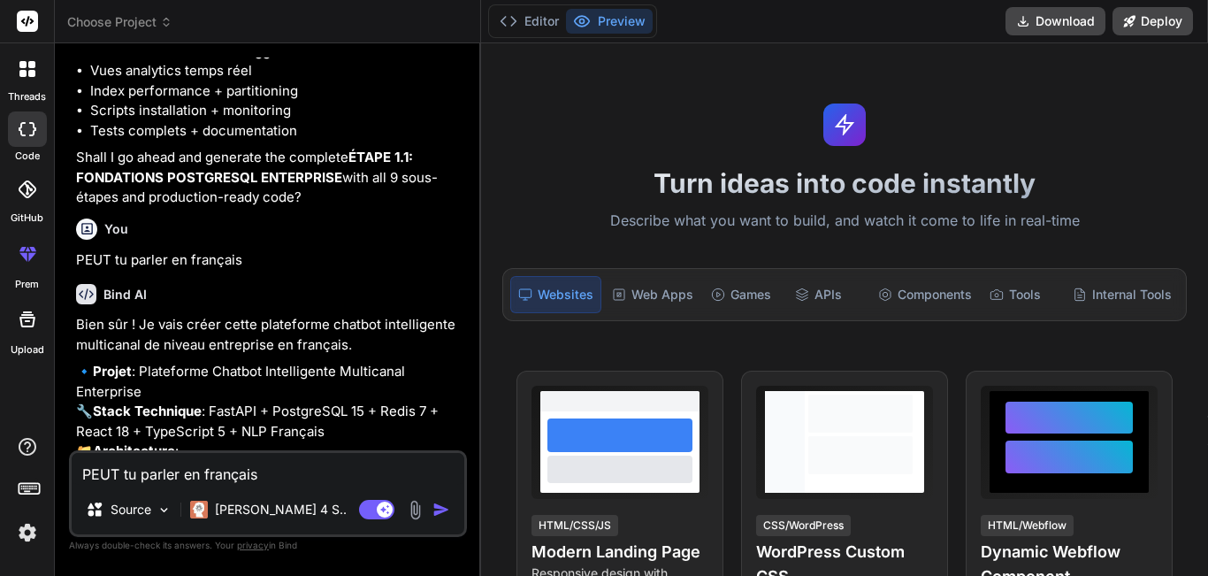
click at [268, 350] on div "Bind AI Bien sûr ! Je vais créer cette plateforme chatbot intelligente multican…" at bounding box center [269, 555] width 387 height 571
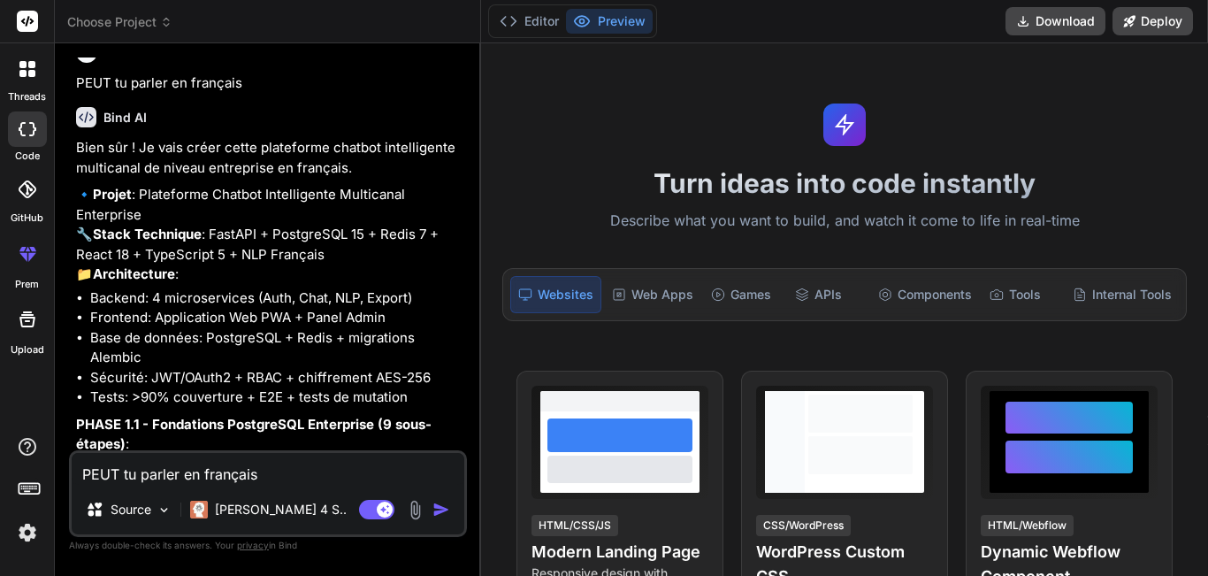
type textarea "x"
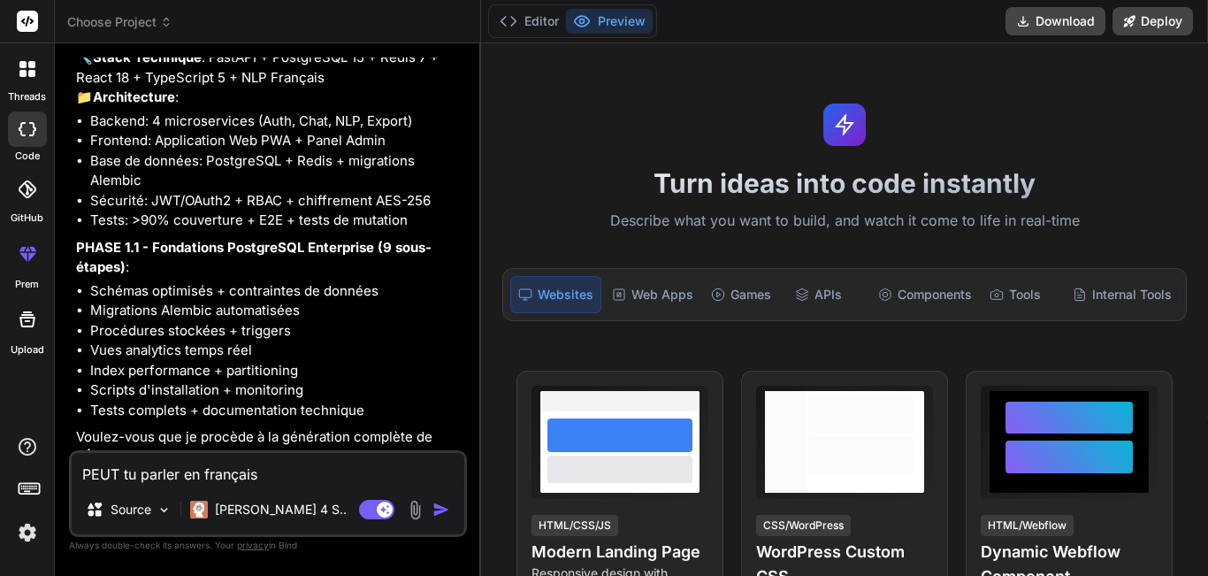
scroll to position [2180, 0]
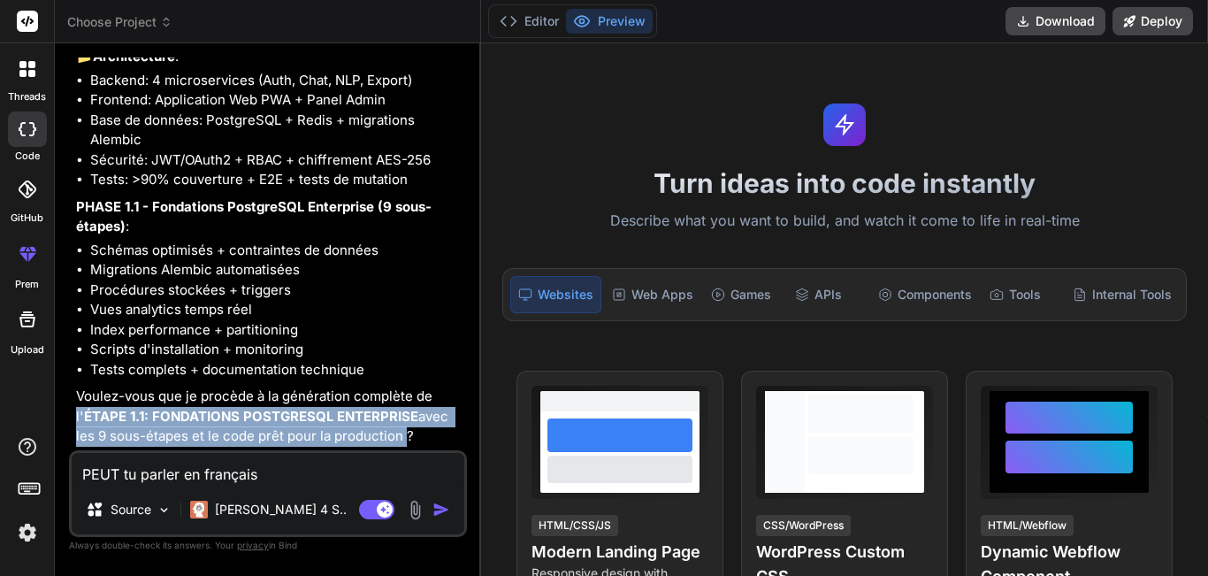
drag, startPoint x: 77, startPoint y: 416, endPoint x: 398, endPoint y: 434, distance: 321.6
click at [398, 434] on p "Voulez-vous que je procède à la génération complète de l' ÉTAPE 1.1: FONDATIONS…" at bounding box center [269, 417] width 387 height 60
copy p "l' ÉTAPE 1.1: FONDATIONS POSTGRESQL ENTERPRISE avec les 9 sous-étapes et le cod…"
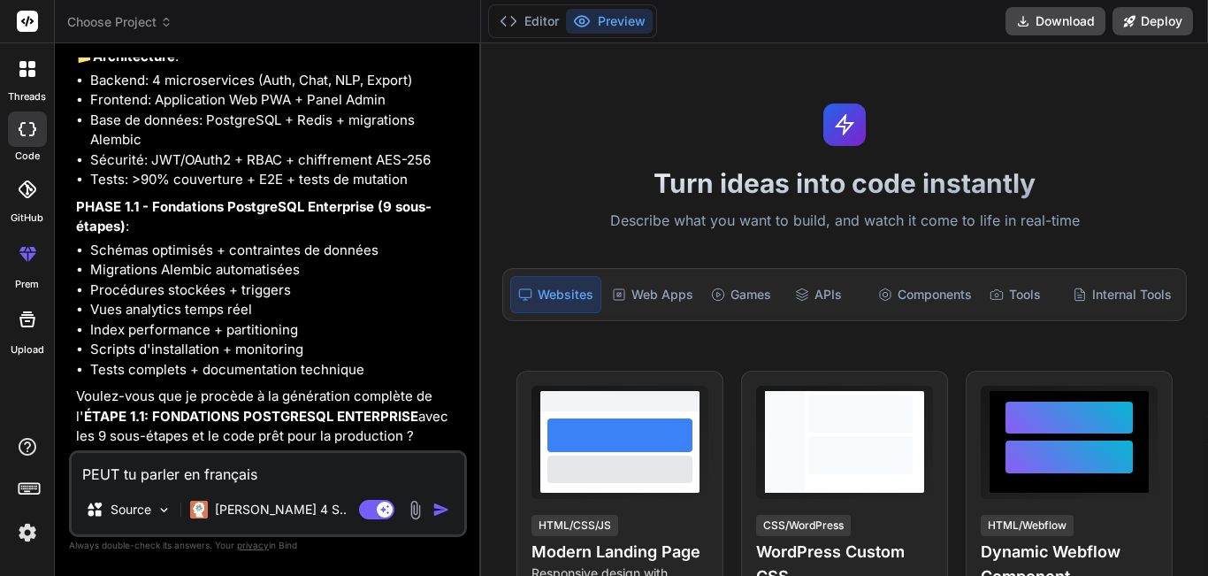
click at [274, 478] on textarea "PEUT tu parler en français" at bounding box center [268, 469] width 393 height 32
paste textarea "l'ÉTAPE 1.1: FONDATIONS POSTGRESQL ENTERPRISE avec les 9 sous-étapes et le code…"
type textarea "l'ÉTAPE 1.1: FONDATIONS POSTGRESQL ENTERPRISE avec les 9 sous-étapes et le code…"
type textarea "x"
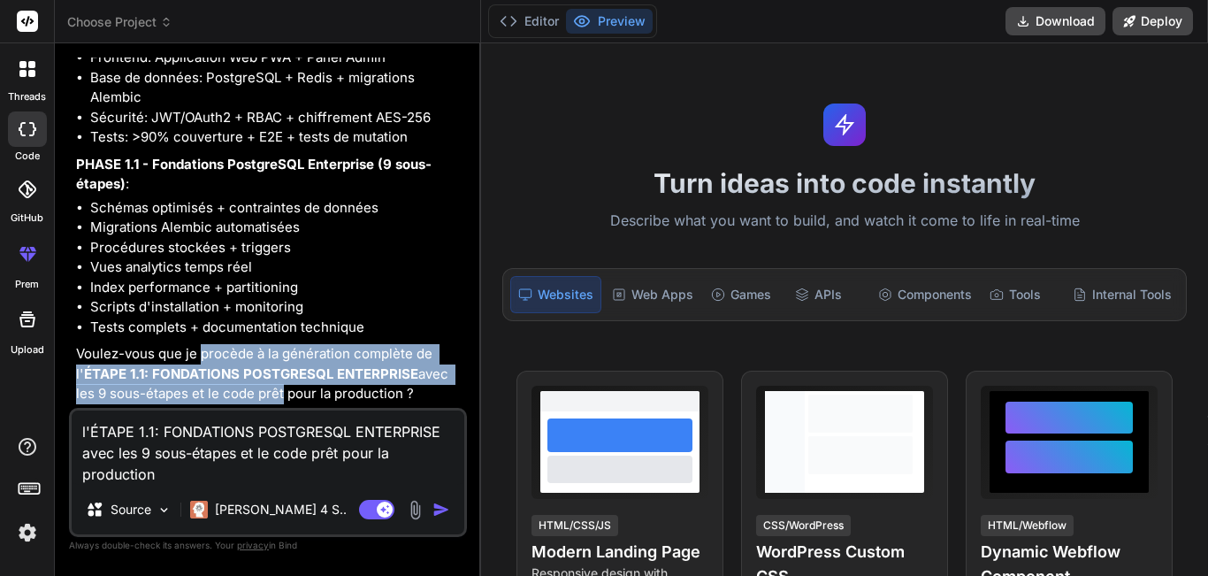
scroll to position [2223, 0]
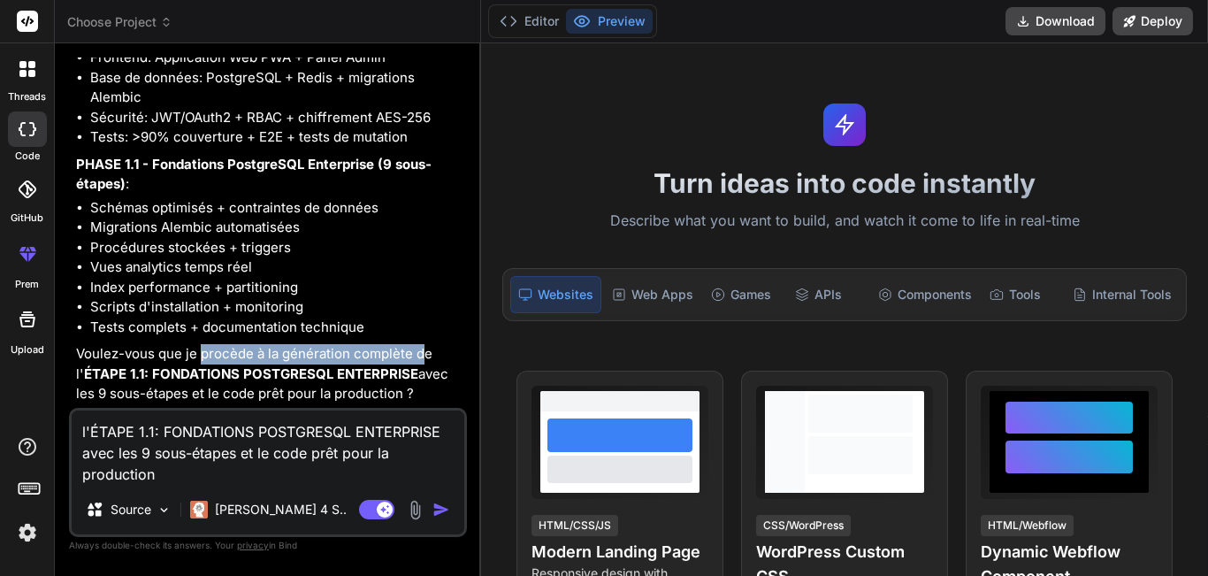
drag, startPoint x: 200, startPoint y: 392, endPoint x: 425, endPoint y: 345, distance: 230.4
click at [425, 345] on p "Voulez-vous que je procède à la génération complète de l' ÉTAPE 1.1: FONDATIONS…" at bounding box center [269, 374] width 387 height 60
copy p "procède à la génération complète d"
click at [85, 426] on textarea "l'ÉTAPE 1.1: FONDATIONS POSTGRESQL ENTERPRISE avec les 9 sous-étapes et le code…" at bounding box center [268, 447] width 393 height 74
click at [82, 426] on textarea "l'ÉTAPE 1.1: FONDATIONS POSTGRESQL ENTERPRISE avec les 9 sous-étapes et le code…" at bounding box center [268, 447] width 393 height 74
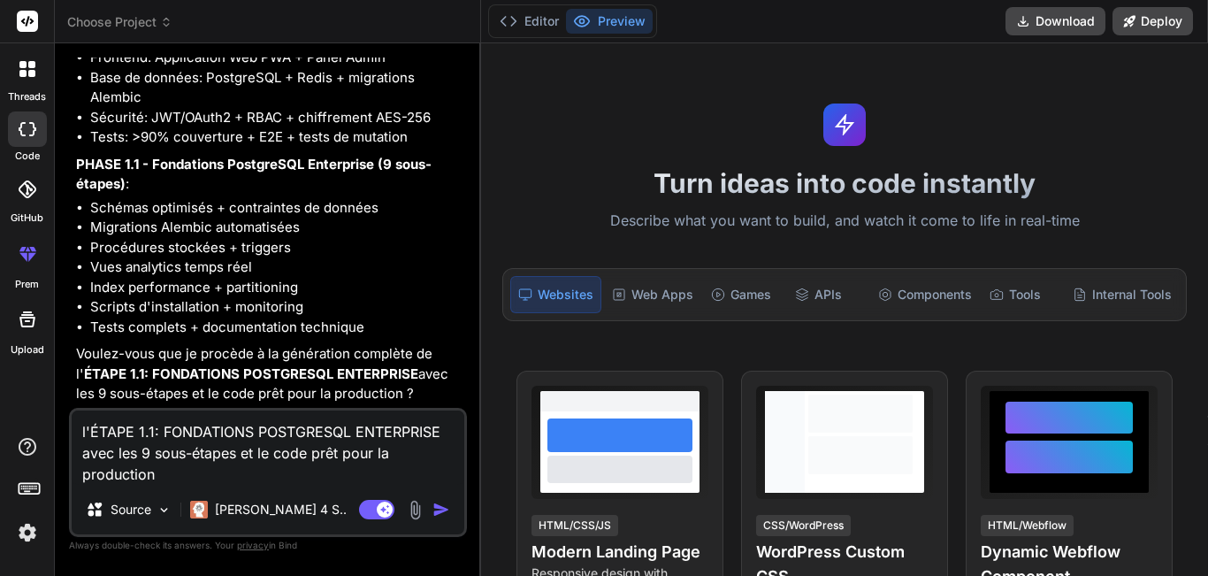
paste textarea "procède à la génération complète d"
type textarea "procède à la génération complète dl'ÉTAPE 1.1: FONDATIONS POSTGRESQL ENTERPRISE…"
type textarea "x"
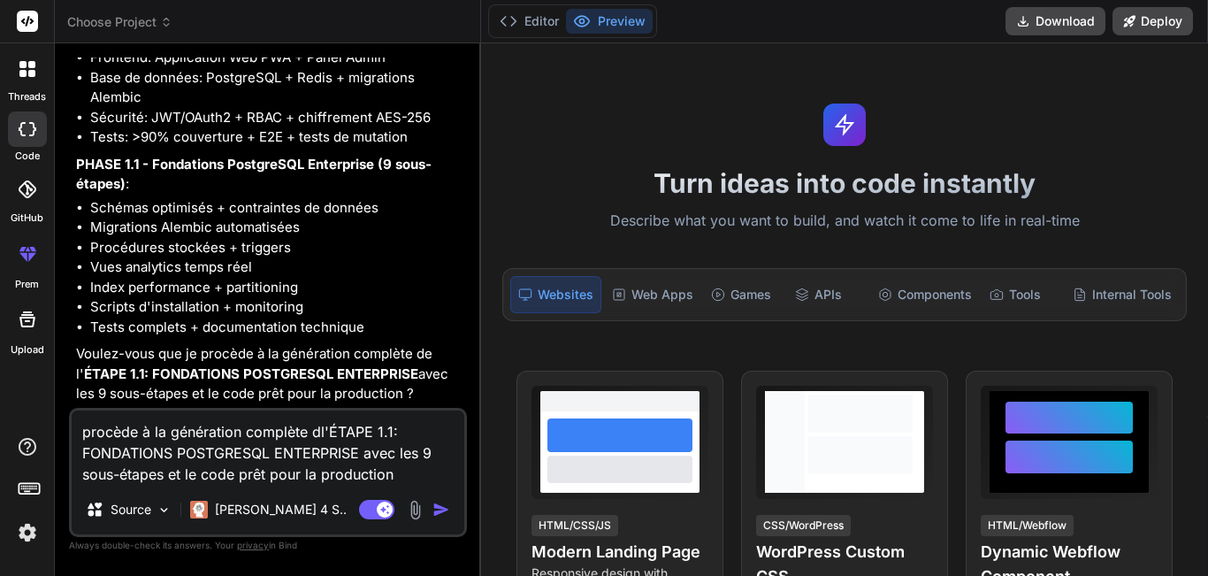
click at [82, 428] on textarea "procède à la génération complète dl'ÉTAPE 1.1: FONDATIONS POSTGRESQL ENTERPRISE…" at bounding box center [268, 447] width 393 height 74
type textarea "pprocède à la génération complète dl'ÉTAPE 1.1: FONDATIONS POSTGRESQL ENTERPRIS…"
type textarea "x"
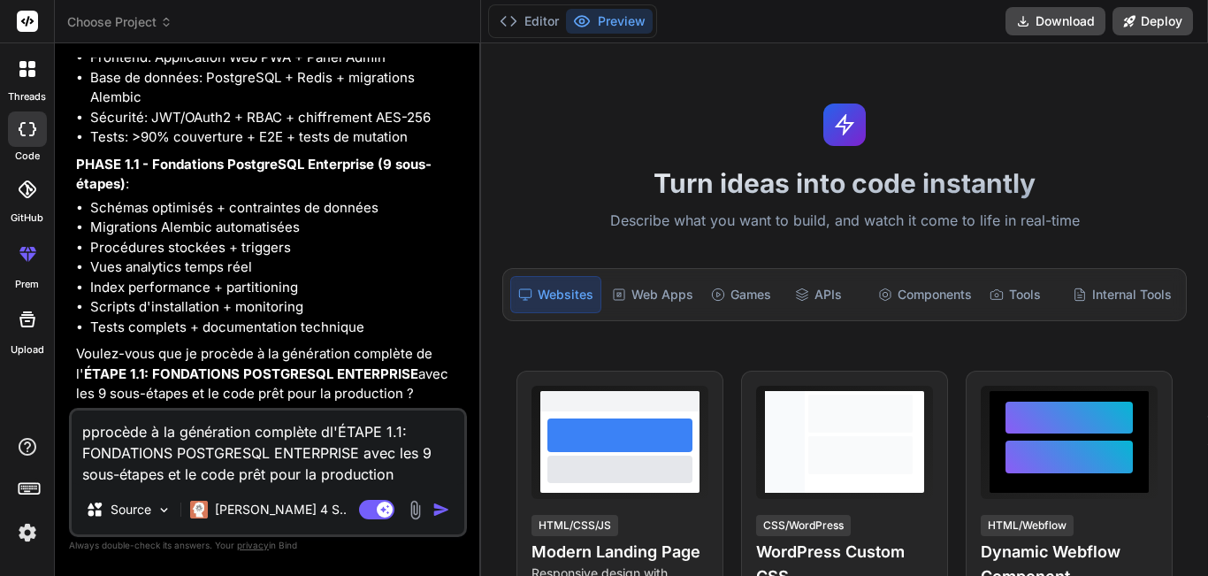
type textarea "puprocède à la génération complète dl'ÉTAPE 1.1: FONDATIONS POSTGRESQL ENTERPRI…"
type textarea "x"
type textarea "puiprocède à la génération complète dl'ÉTAPE 1.1: FONDATIONS POSTGRESQL ENTERPR…"
type textarea "x"
type textarea "puprocède à la génération complète dl'ÉTAPE 1.1: FONDATIONS POSTGRESQL ENTERPRI…"
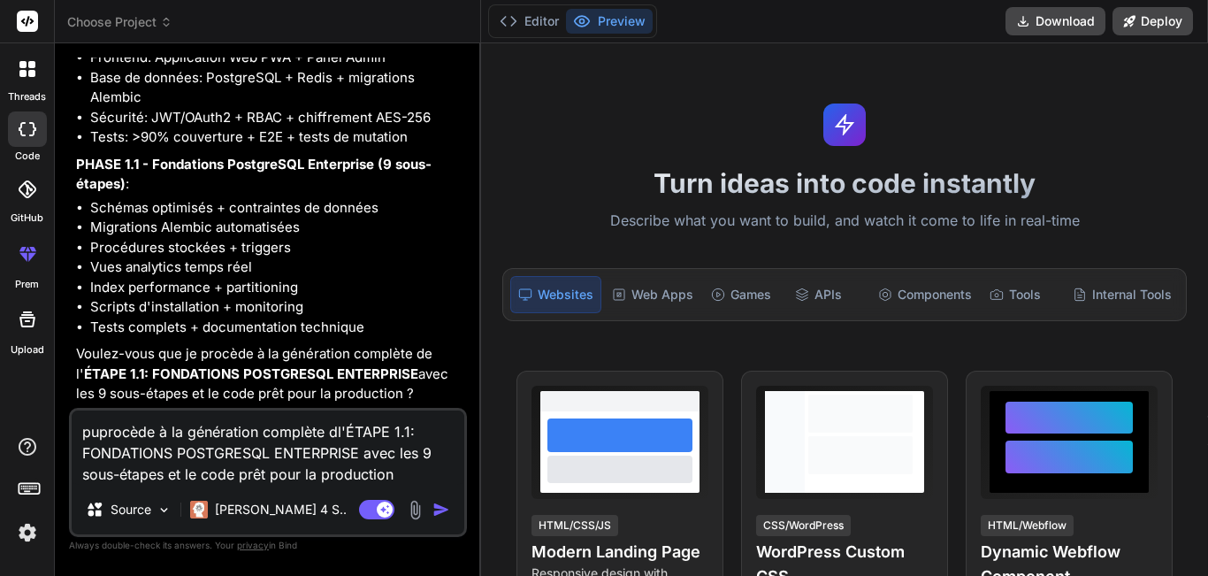
type textarea "x"
type textarea "pprocède à la génération complète dl'ÉTAPE 1.1: FONDATIONS POSTGRESQL ENTERPRIS…"
type textarea "x"
type textarea "procède à la génération complète dl'ÉTAPE 1.1: FONDATIONS POSTGRESQL ENTERPRISE…"
type textarea "x"
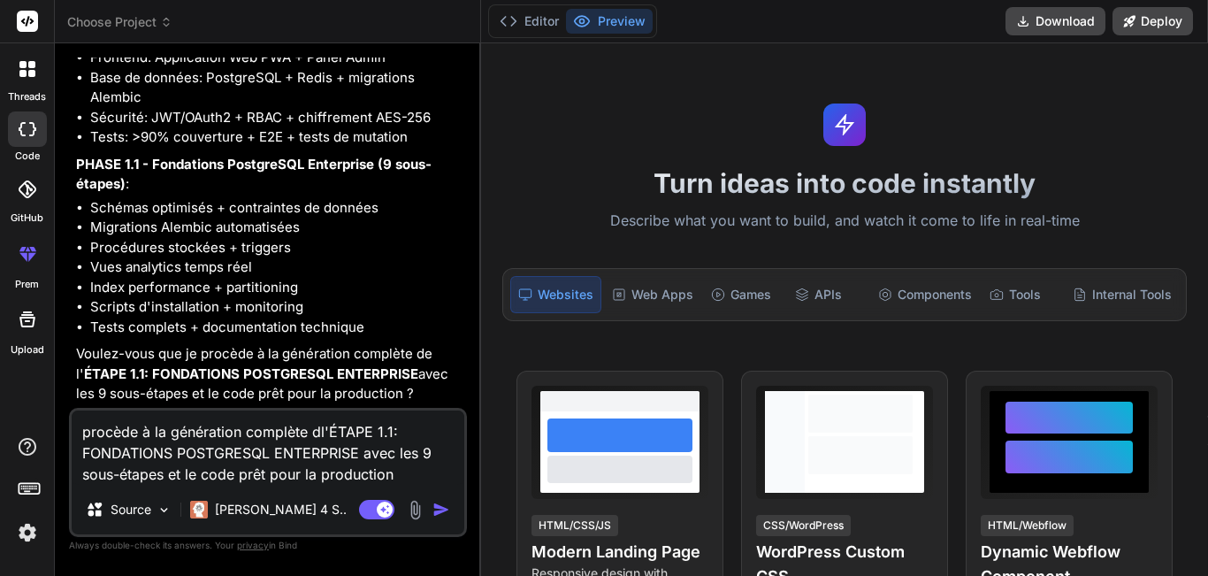
type textarea "oprocède à la génération complète dl'ÉTAPE 1.1: FONDATIONS POSTGRESQL ENTERPRIS…"
type textarea "x"
type textarea "ouprocède à la génération complète dl'ÉTAPE 1.1: FONDATIONS POSTGRESQL ENTERPRI…"
type textarea "x"
type textarea "ouiprocède à la génération complète dl'ÉTAPE 1.1: FONDATIONS POSTGRESQL ENTERPR…"
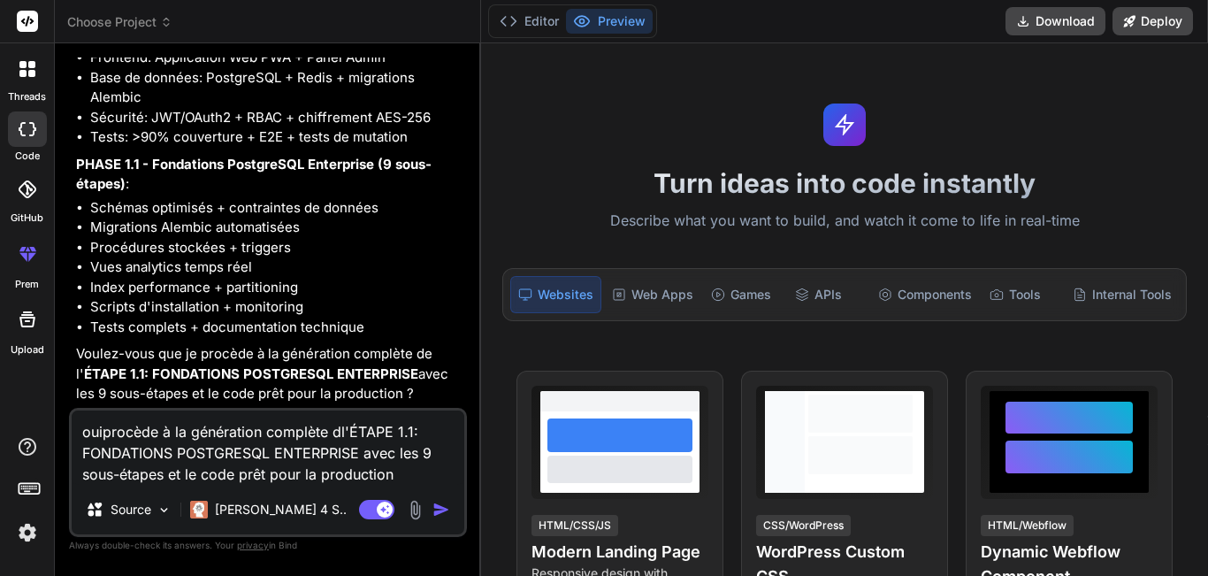
type textarea "x"
type textarea "oui,procède à la génération complète dl'ÉTAPE 1.1: FONDATIONS POSTGRESQL ENTERP…"
type textarea "x"
click at [161, 432] on textarea "oui,procède à la génération complète dl'ÉTAPE 1.1: FONDATIONS POSTGRESQL ENTERP…" at bounding box center [268, 447] width 393 height 74
type textarea "oui,procèdez à la génération complète dl'ÉTAPE 1.1: FONDATIONS POSTGRESQL ENTER…"
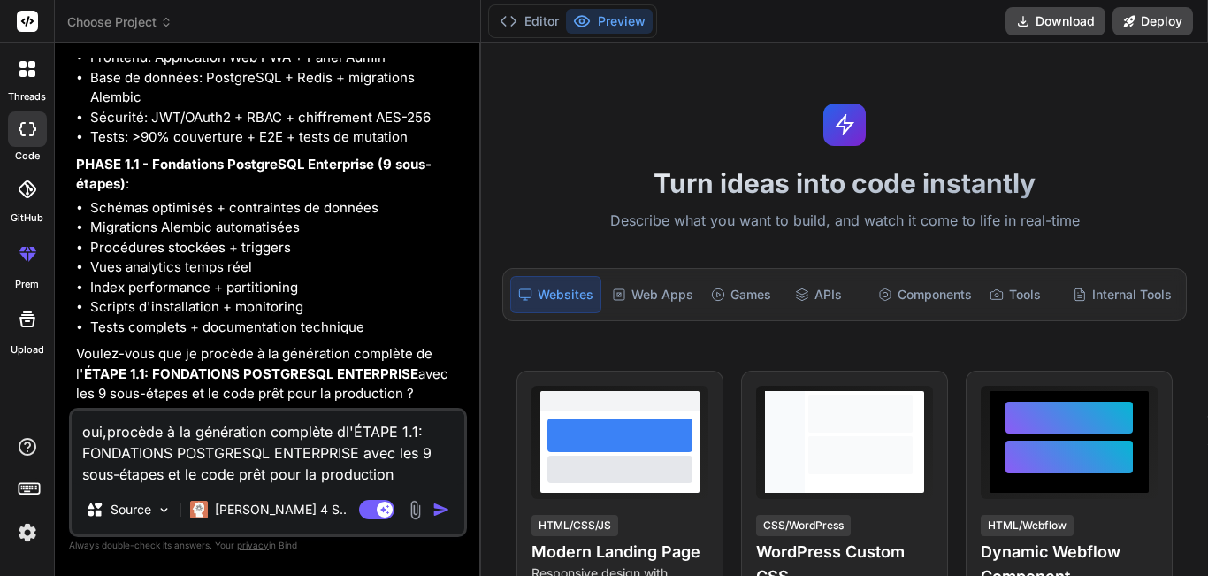
type textarea "x"
type textarea "oui,procèdez à la génération complète dl'ÉTAPE 1.1: FONDATIONS POSTGRESQL ENTER…"
click at [440, 511] on img "button" at bounding box center [442, 510] width 18 height 18
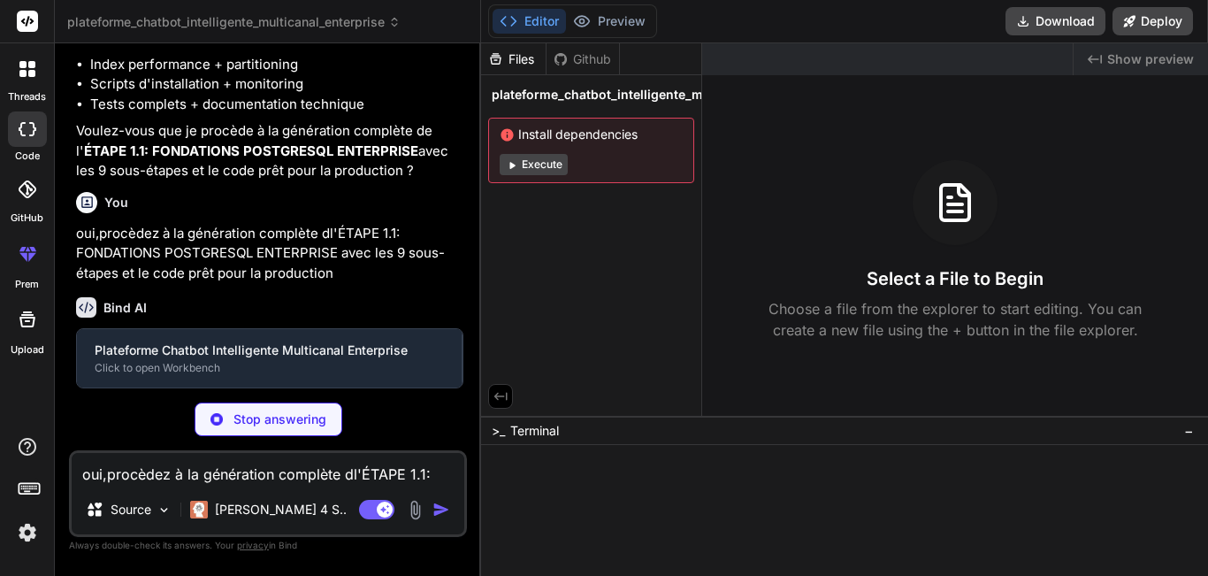
scroll to position [2404, 0]
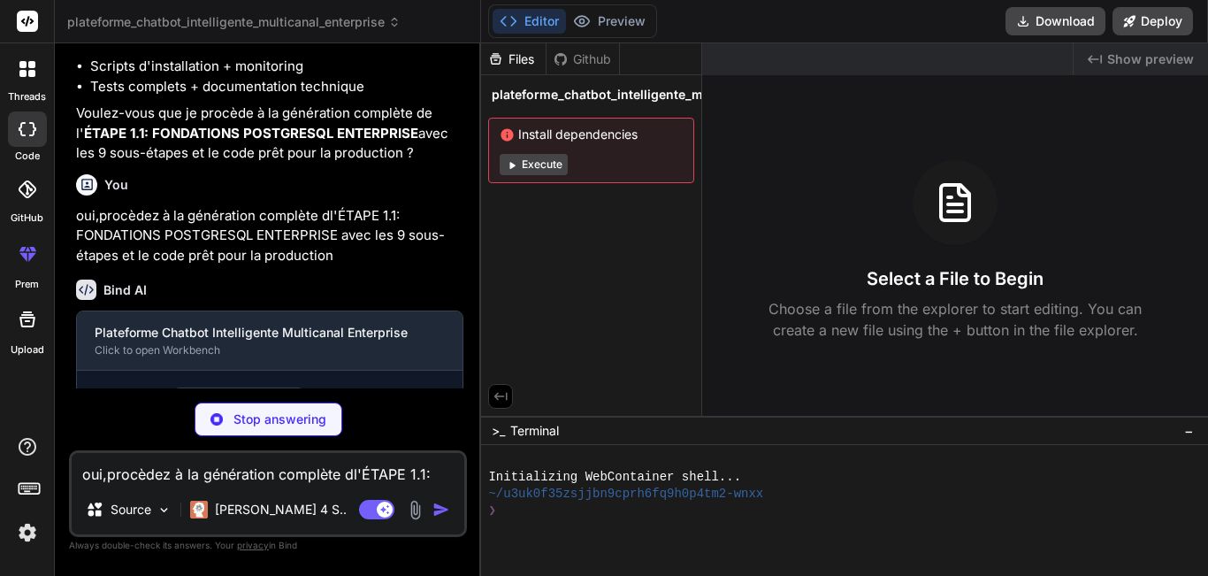
click at [510, 166] on icon at bounding box center [512, 165] width 5 height 7
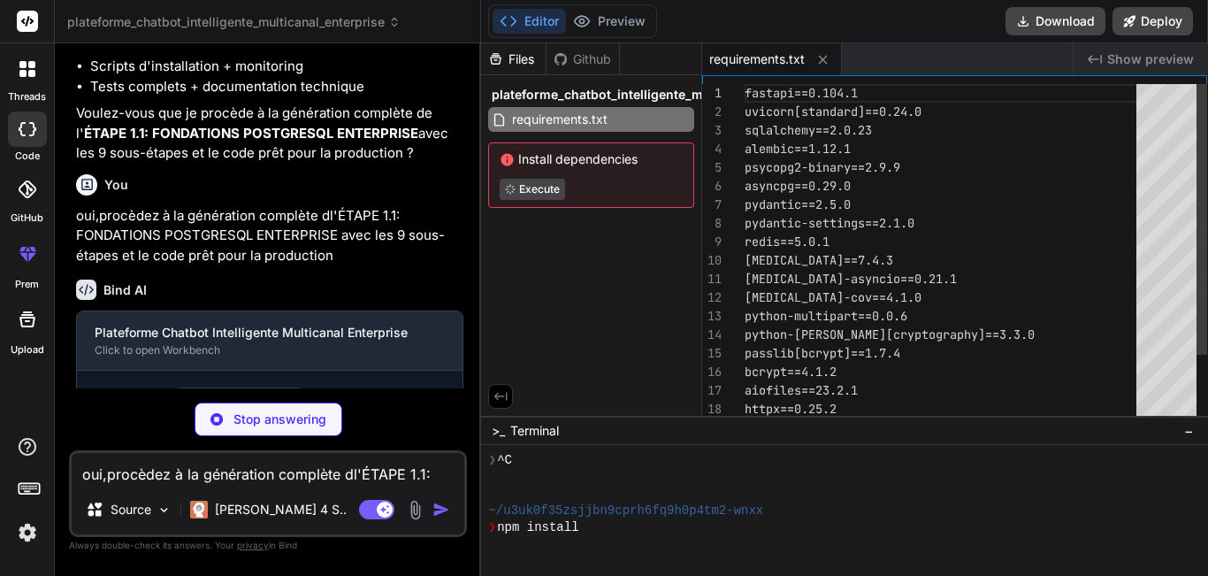
scroll to position [50, 0]
type textarea "x"
type textarea "[formatter_generic] format = %(levelname)-5.5s [%(name)s] %(message)s datefmt =…"
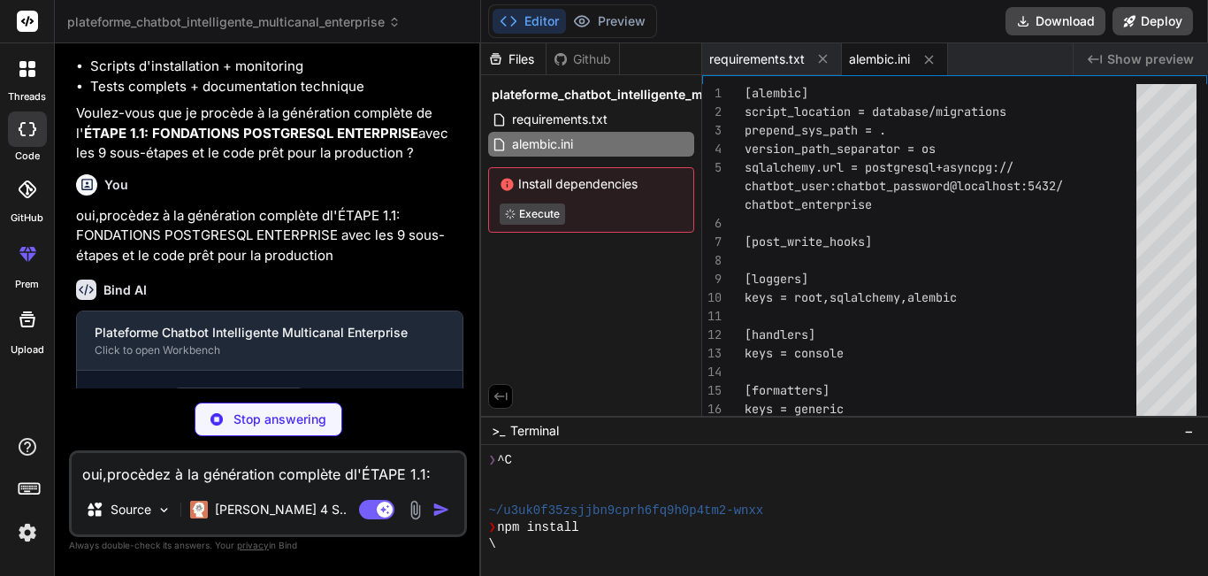
type textarea "x"
type textarea "# Base de données PostgreSQL Enterprise pour Chatbot Intelligent # Architecture…"
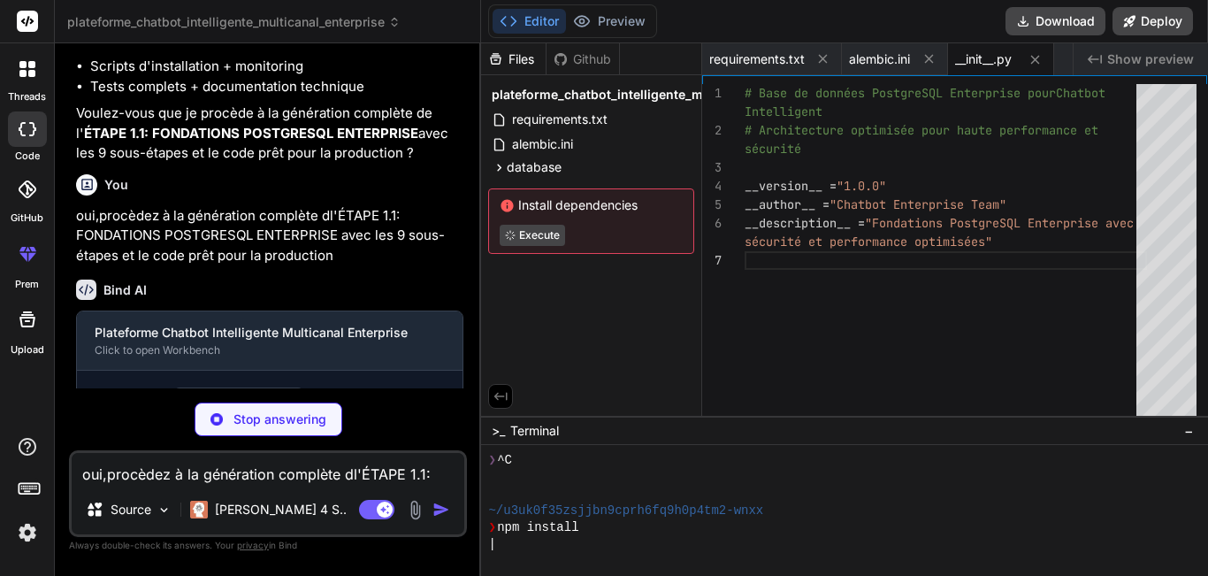
scroll to position [0, 0]
click at [777, 303] on div "# Base de données PostgreSQL Enterprise pour Chatbot # Architecture optimisée p…" at bounding box center [946, 254] width 402 height 341
click at [746, 56] on span "requirements.txt" at bounding box center [757, 59] width 96 height 18
type textarea "x"
type textarea "structlog==23.2.0 prometheus-client==0.19.0"
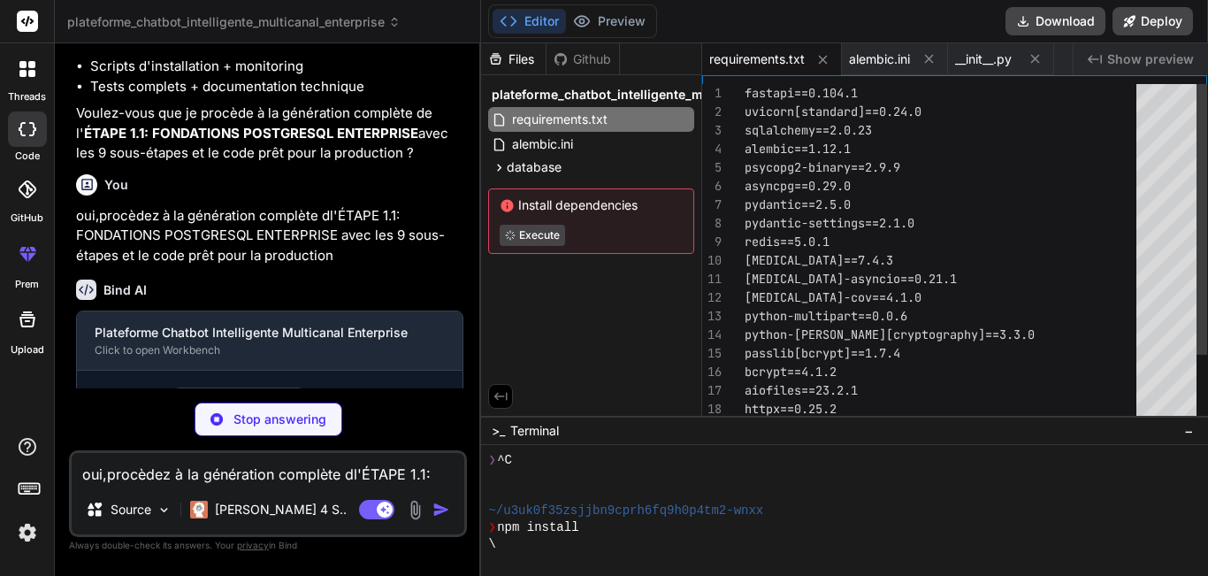
type textarea "x"
type textarea ""Configuration PostgreSQL chargée", host=db_config.DB_HOST, port=db_config.DB_P…"
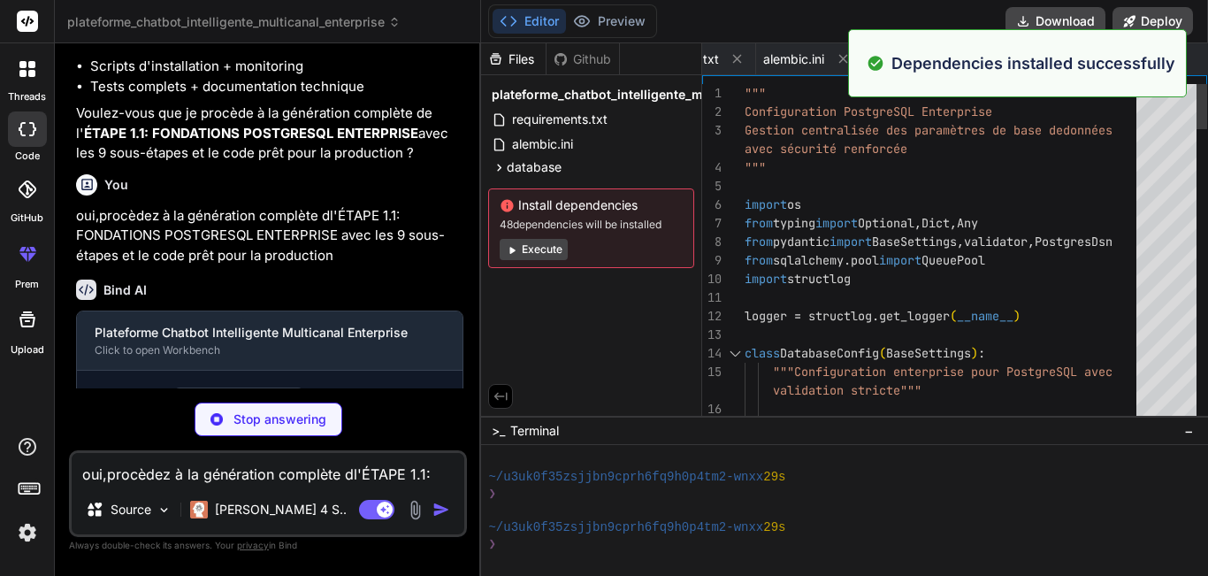
scroll to position [218, 0]
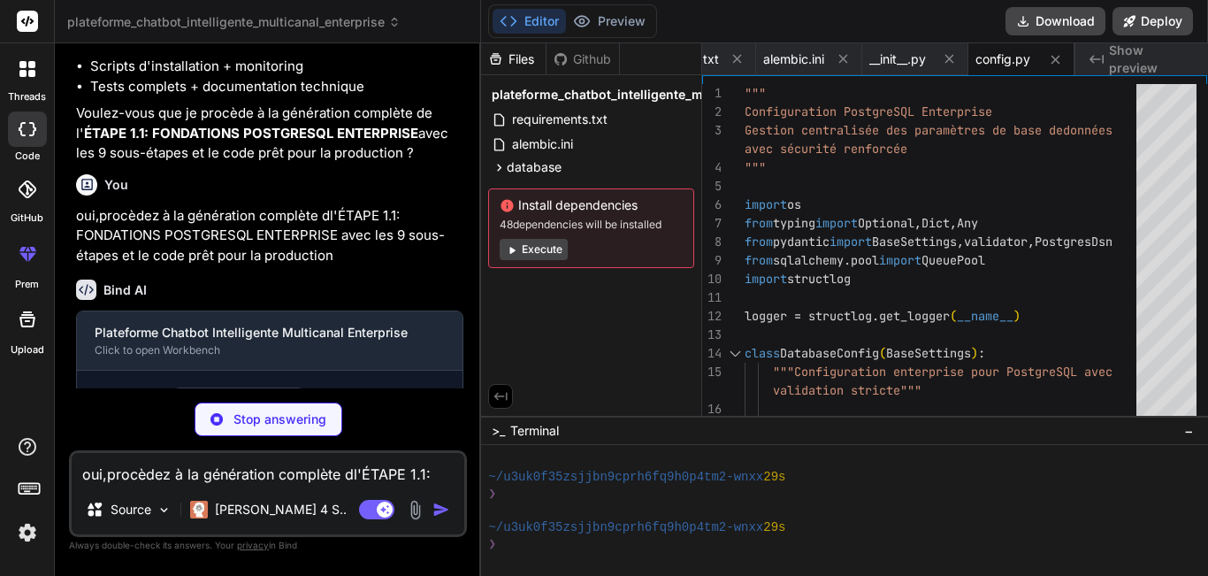
click at [578, 58] on div "Github" at bounding box center [583, 59] width 73 height 18
click at [526, 65] on div "Files" at bounding box center [513, 59] width 65 height 18
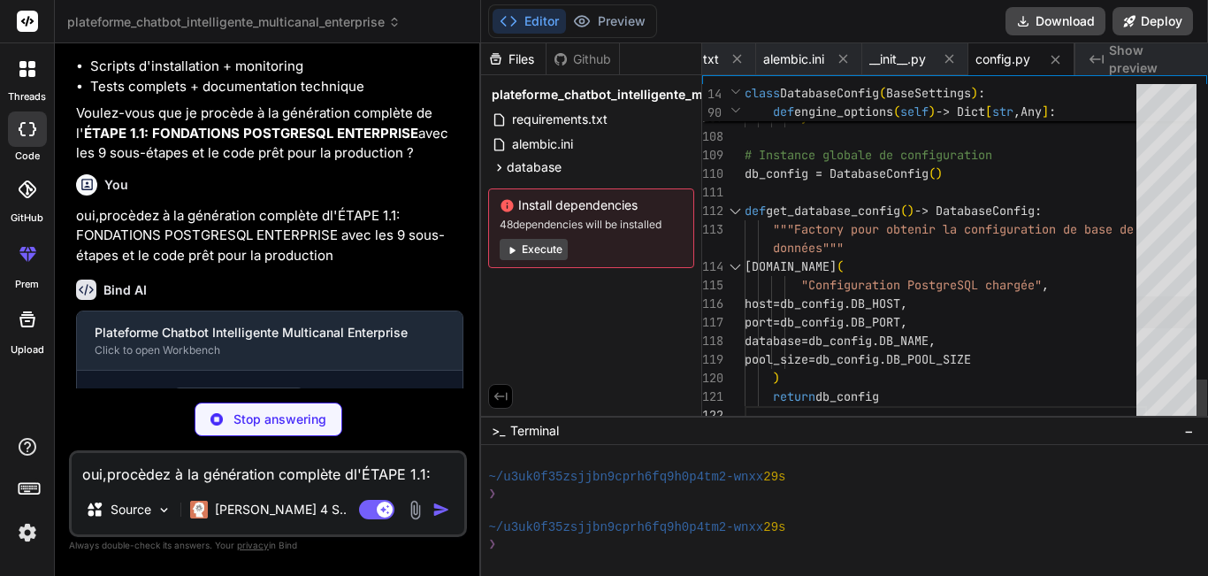
click at [1150, 328] on div at bounding box center [1167, 312] width 60 height 32
type textarea "x"
click at [896, 62] on span "__init__.py" at bounding box center [897, 59] width 57 height 18
type textarea "# Base de données PostgreSQL Enterprise pour Chatbot Intelligent # Architecture…"
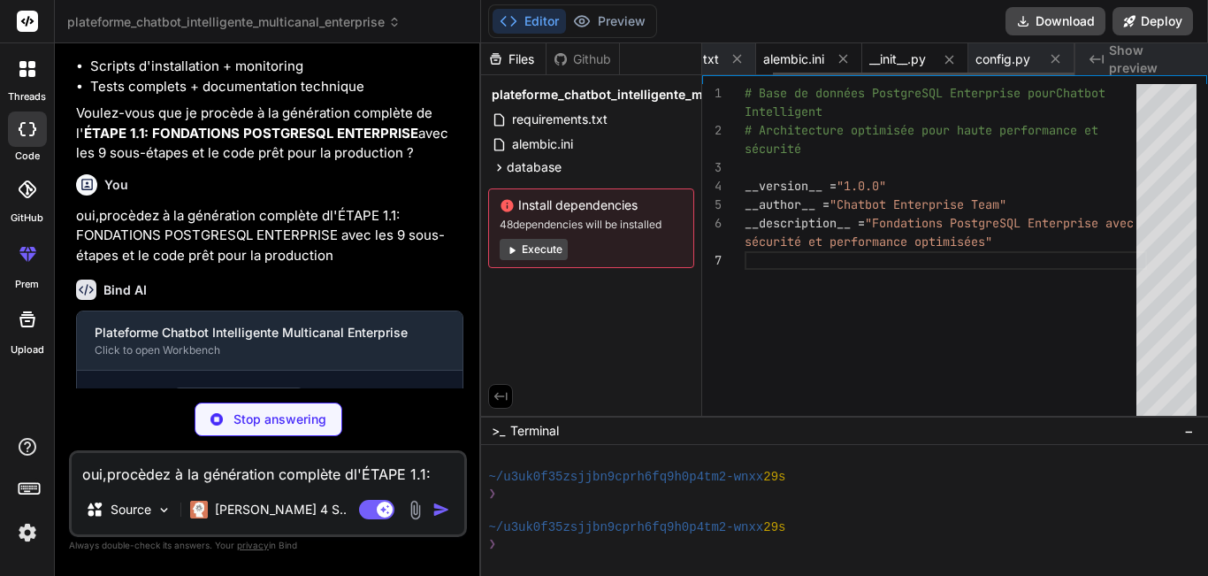
type textarea "x"
click at [805, 59] on span "alembic.ini" at bounding box center [793, 59] width 61 height 18
type textarea "[formatter_generic] format = %(levelname)-5.5s [%(name)s] %(message)s datefmt =…"
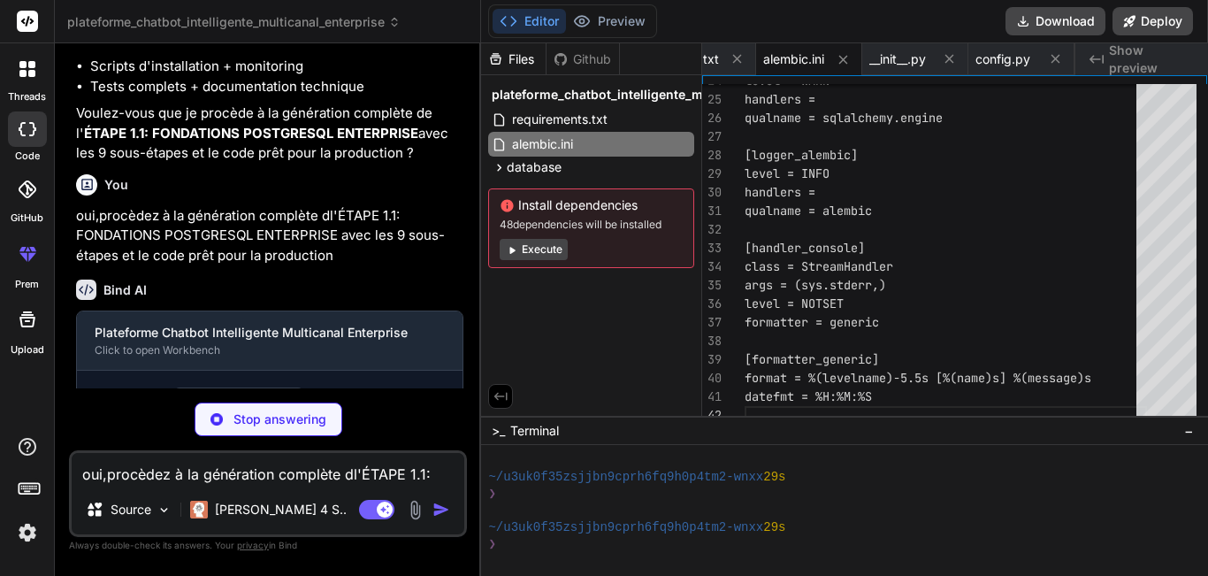
click at [532, 249] on button "Execute" at bounding box center [534, 249] width 68 height 21
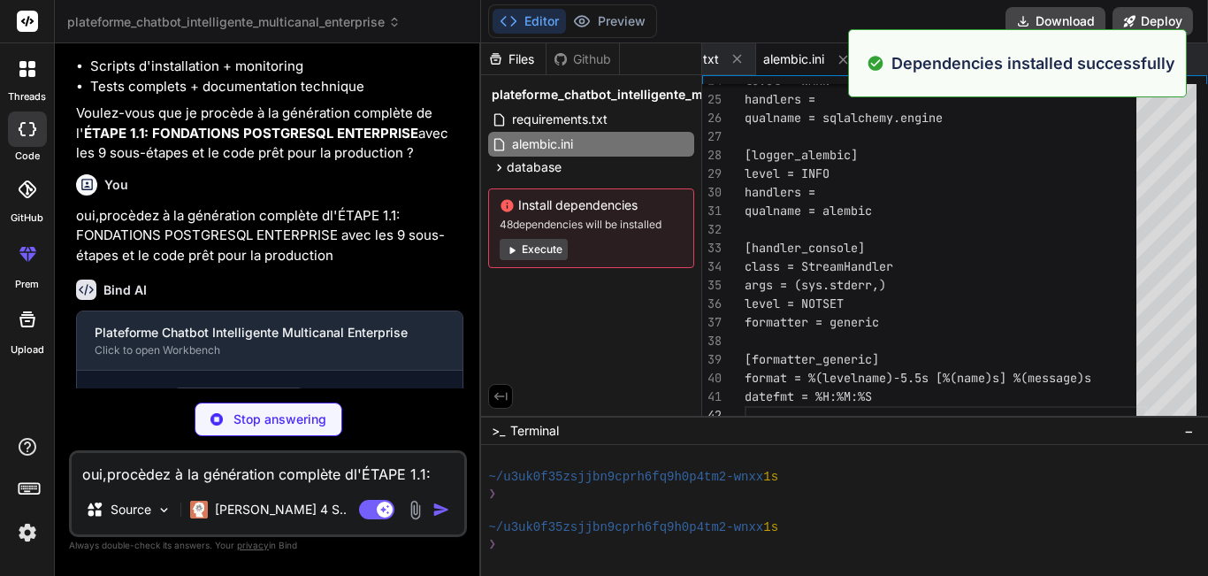
scroll to position [471, 0]
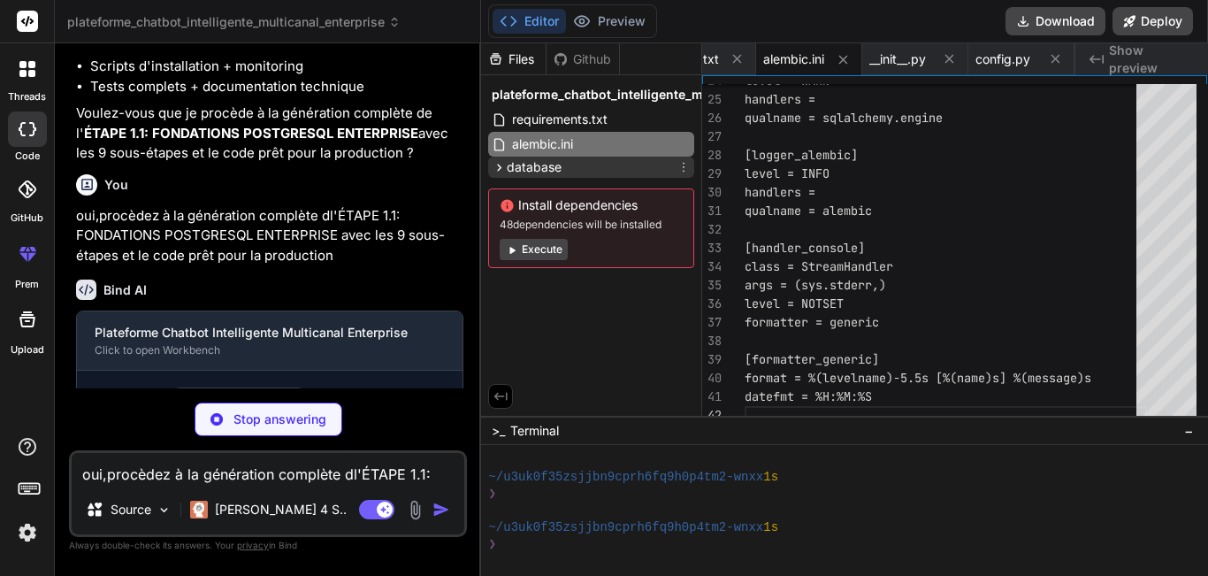
click at [503, 160] on icon at bounding box center [499, 167] width 15 height 15
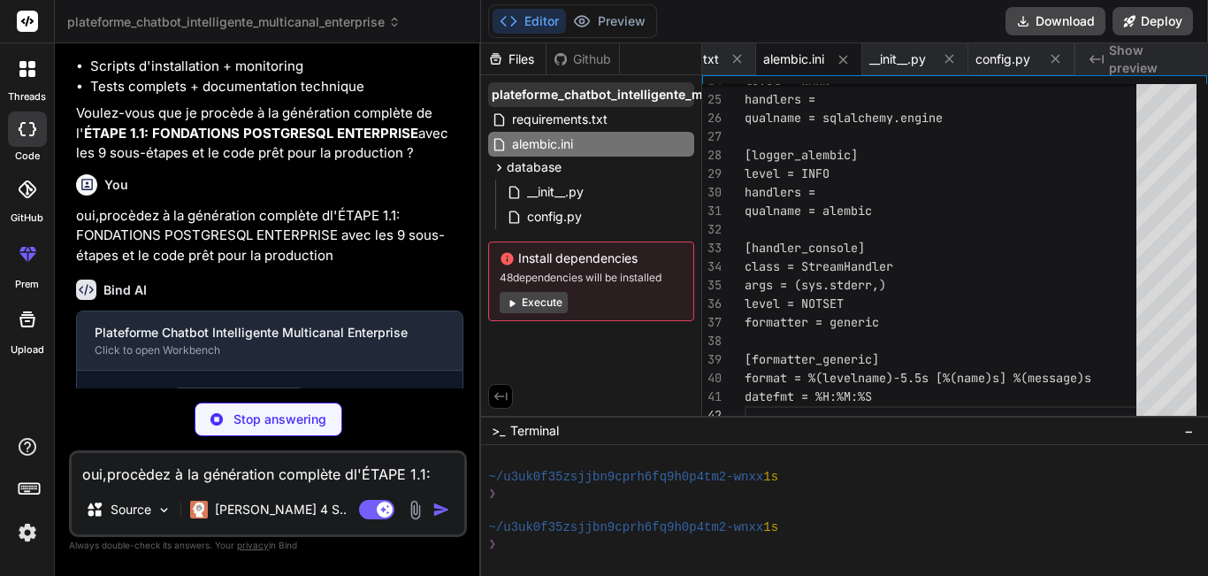
click at [503, 96] on span "plateforme_chatbot_intelligente_multicanal_enterprise" at bounding box center [658, 95] width 333 height 18
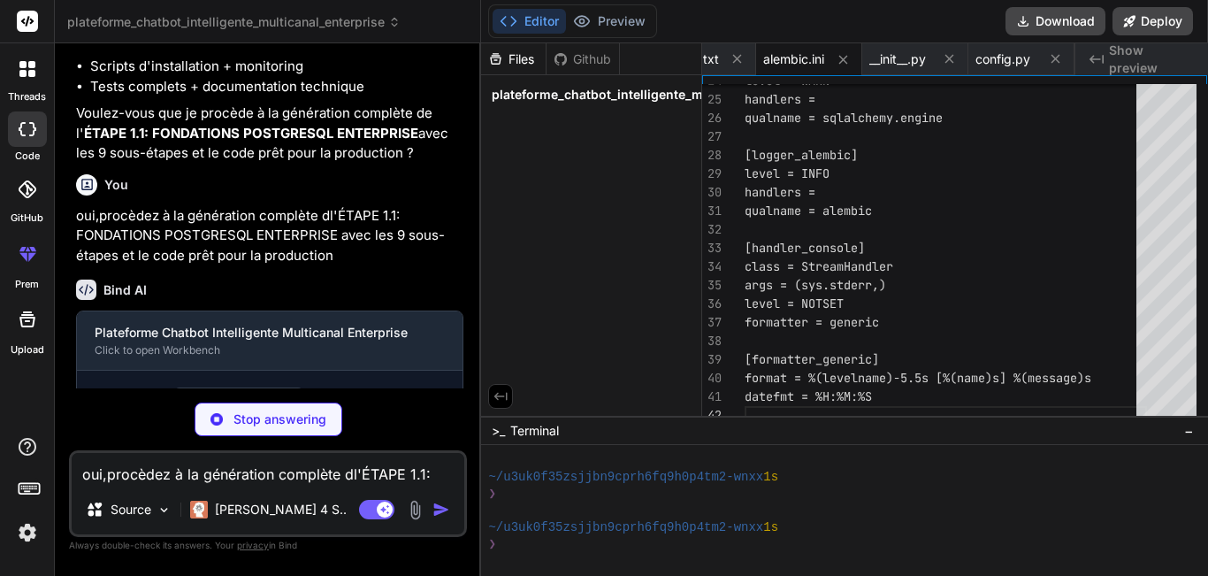
click at [503, 96] on span "plateforme_chatbot_intelligente_multicanal_enterprise" at bounding box center [658, 95] width 333 height 18
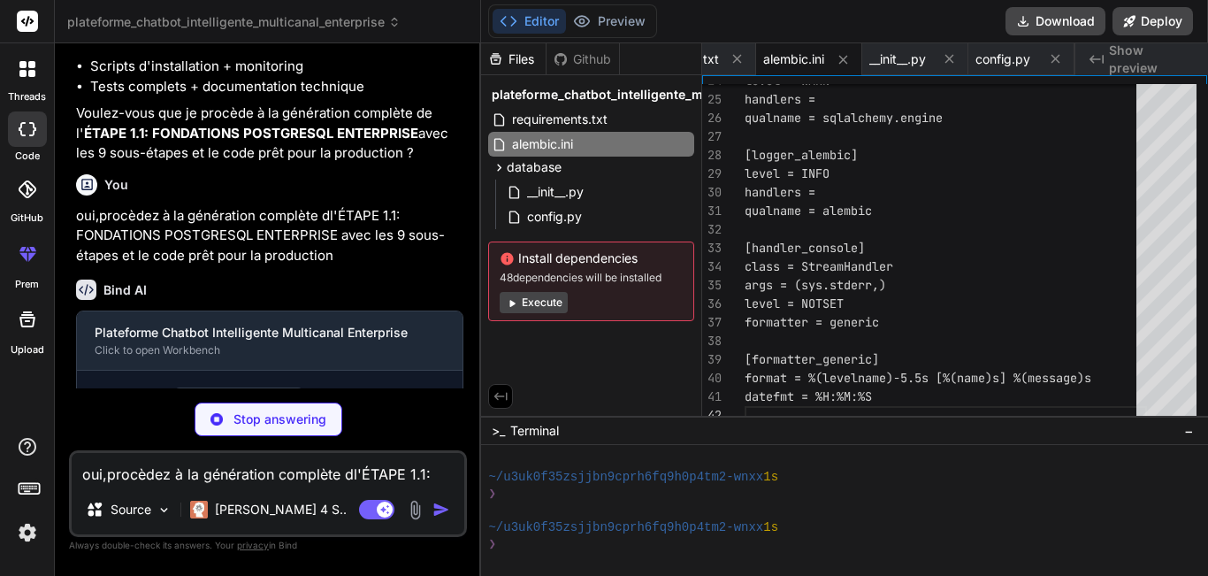
click at [438, 409] on div "Stop answering" at bounding box center [268, 419] width 398 height 34
click at [431, 266] on p "oui,procèdez à la génération complète dl'ÉTAPE 1.1: FONDATIONS POSTGRESQL ENTER…" at bounding box center [269, 236] width 387 height 60
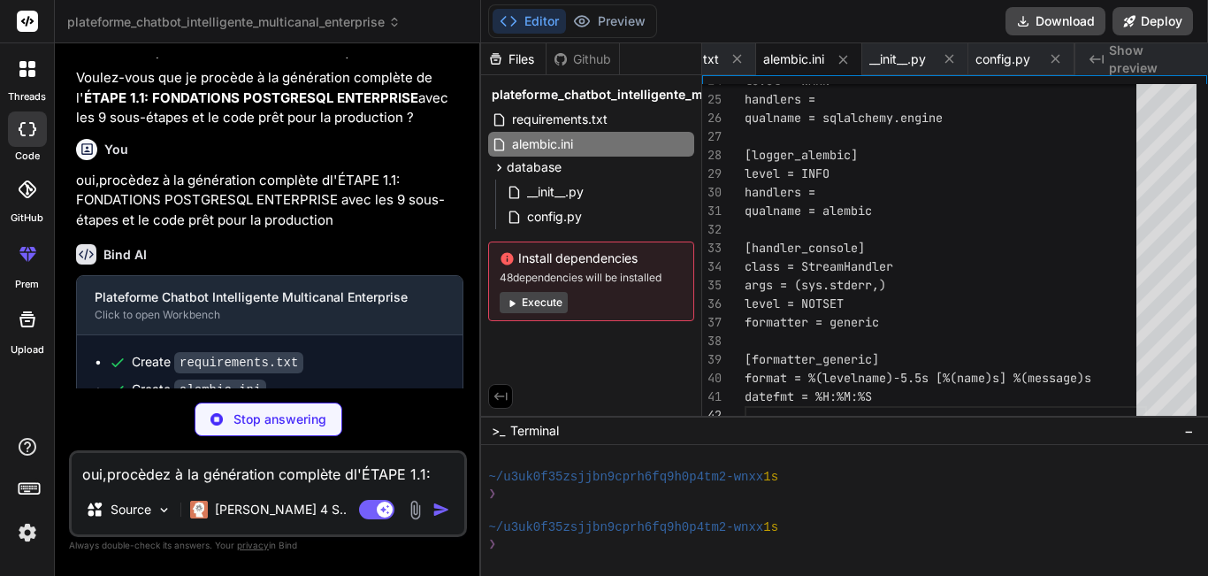
scroll to position [2611, 0]
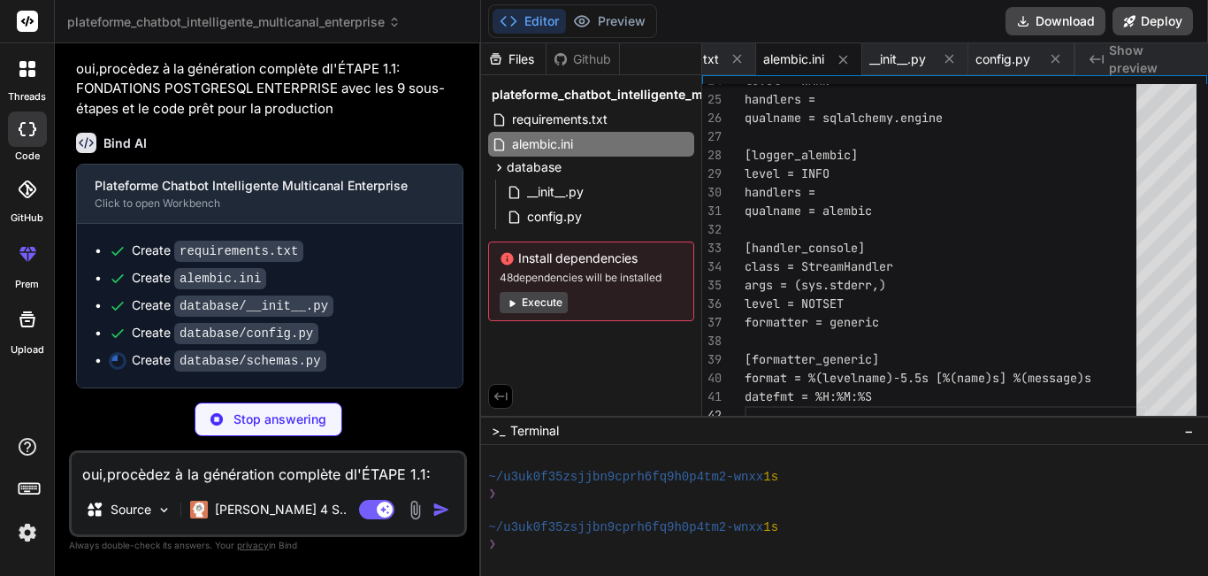
click at [255, 364] on code "database/schemas.py" at bounding box center [250, 360] width 152 height 21
click at [503, 164] on icon at bounding box center [499, 167] width 15 height 15
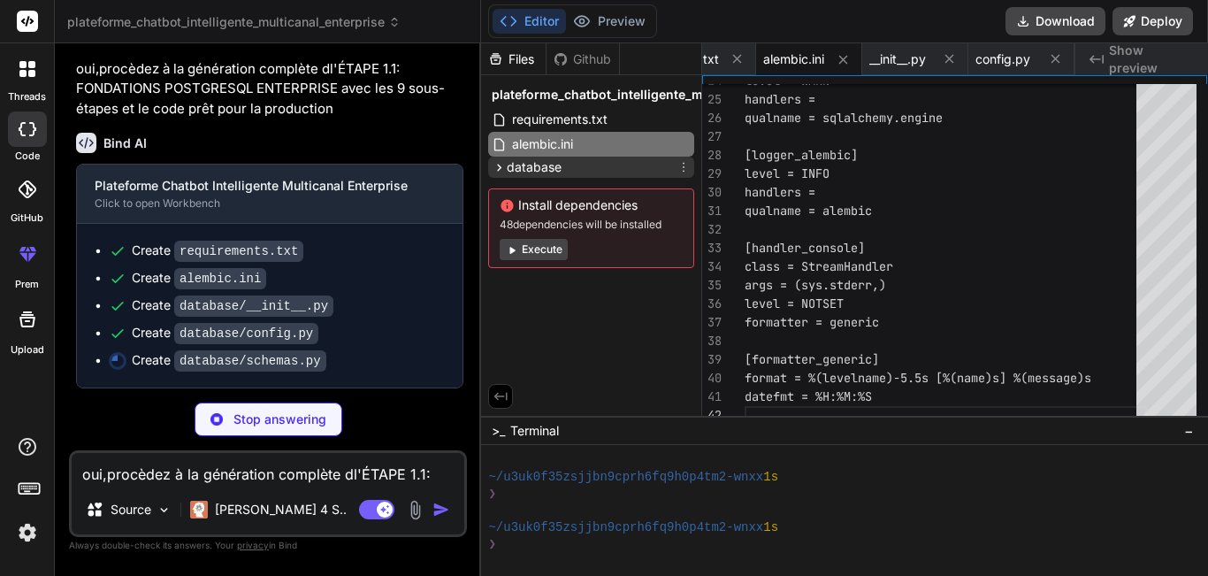
click at [501, 169] on icon at bounding box center [499, 167] width 15 height 15
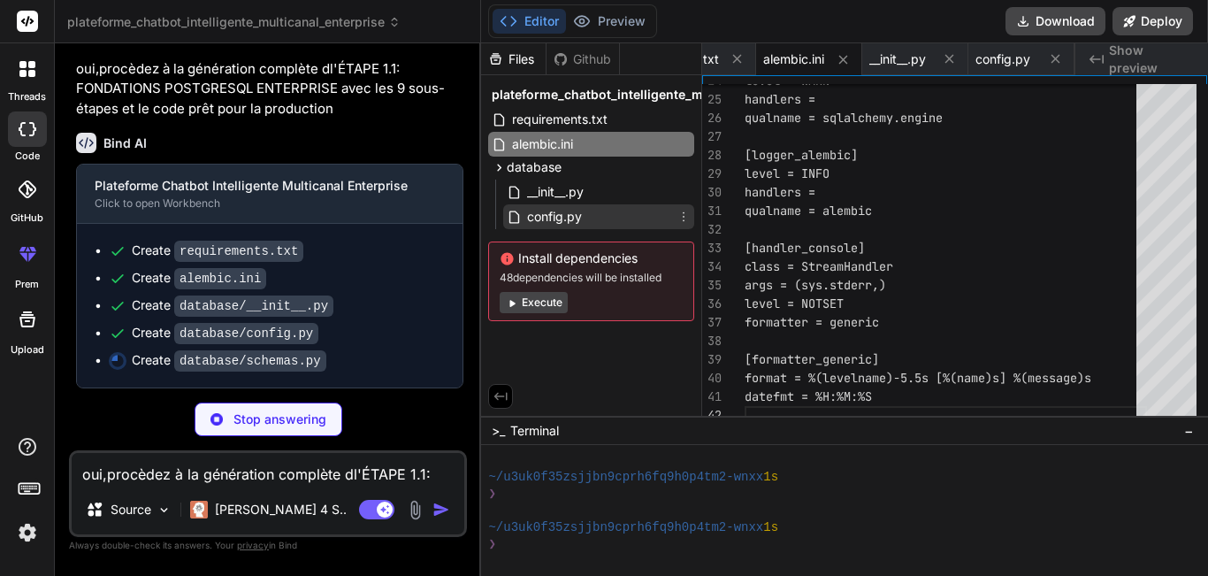
type textarea "x"
click at [550, 212] on span "config.py" at bounding box center [554, 216] width 58 height 21
type textarea ""Configuration PostgreSQL chargée", host=db_config.DB_HOST, port=db_config.DB_P…"
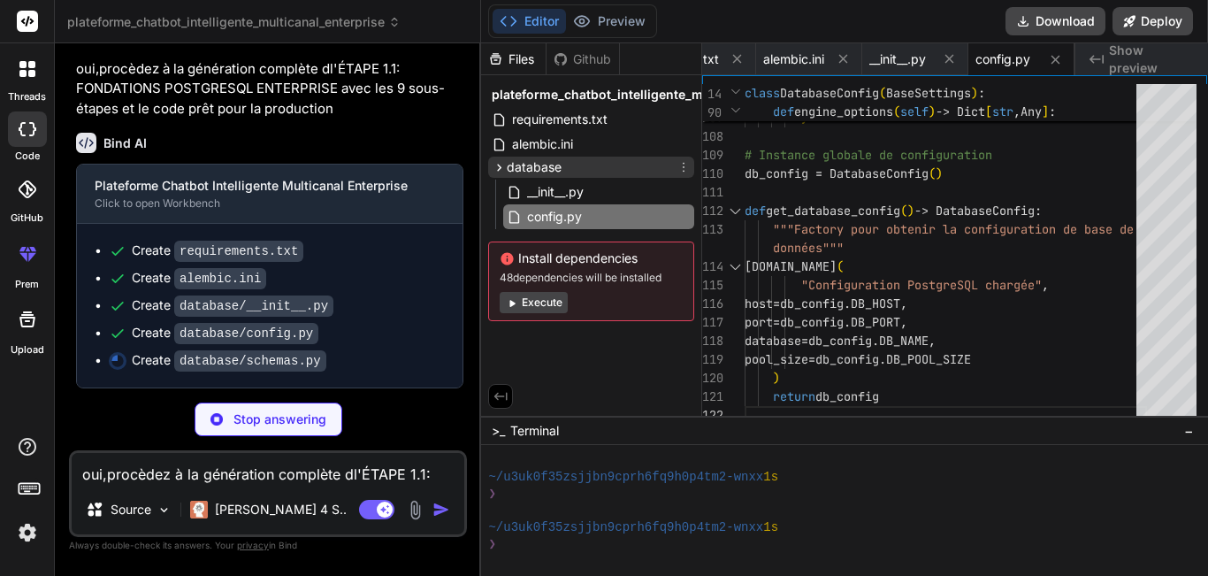
click at [503, 174] on icon at bounding box center [499, 167] width 15 height 15
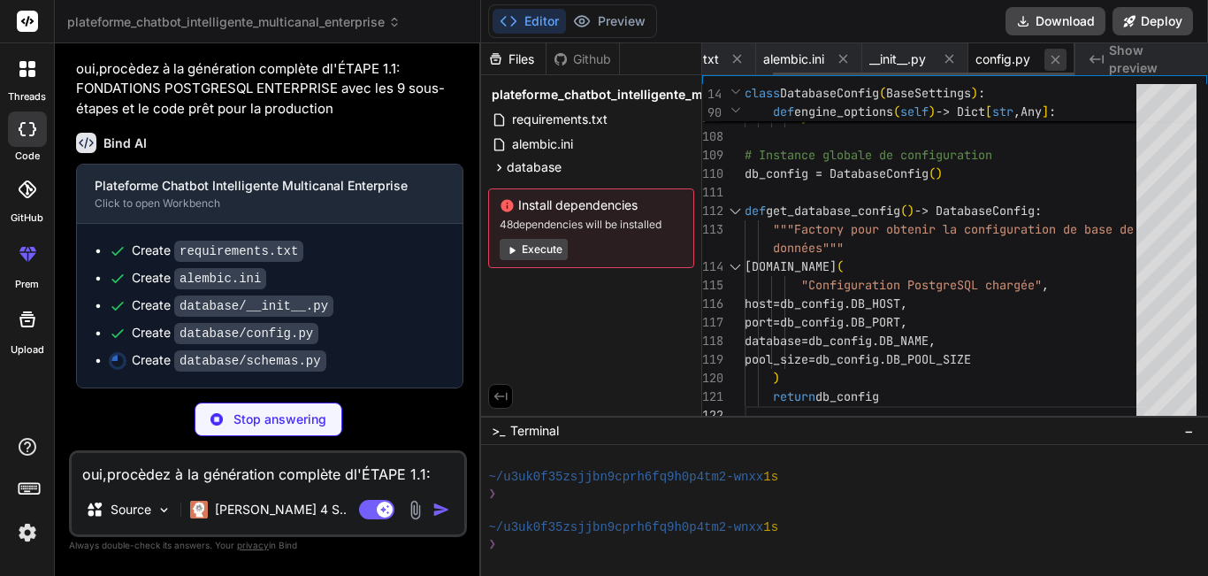
click at [1065, 58] on button at bounding box center [1056, 60] width 22 height 22
type textarea "x"
type textarea "# Base de données PostgreSQL Enterprise pour Chatbot Intelligent # Architecture…"
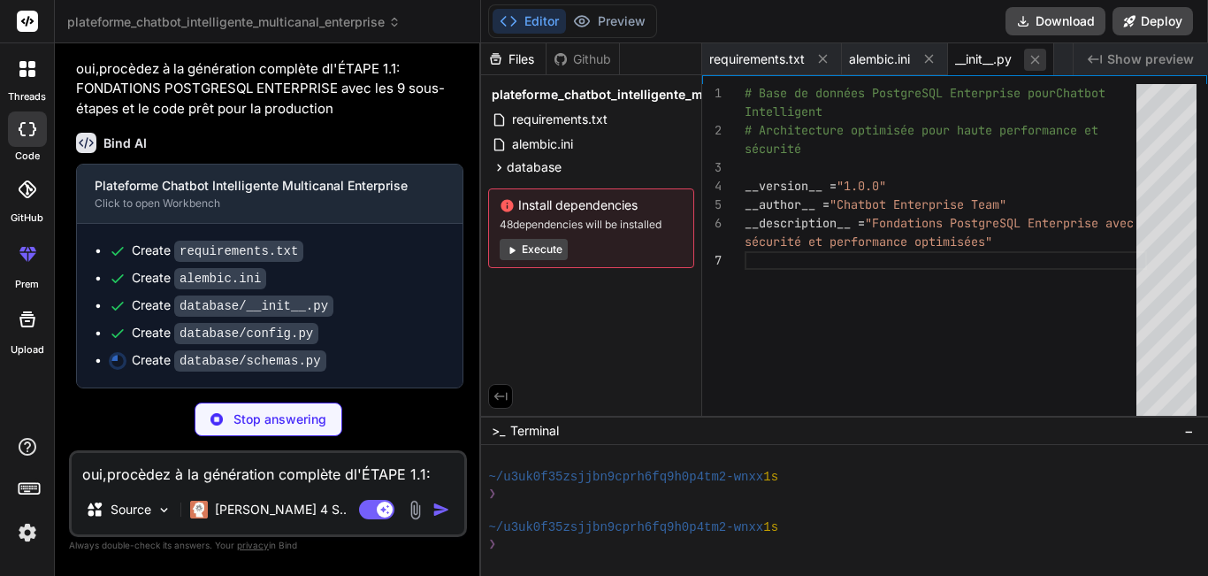
type textarea "x"
click at [1032, 64] on icon at bounding box center [1035, 59] width 15 height 15
type textarea "[formatter_generic] format = %(levelname)-5.5s [%(name)s] %(message)s datefmt =…"
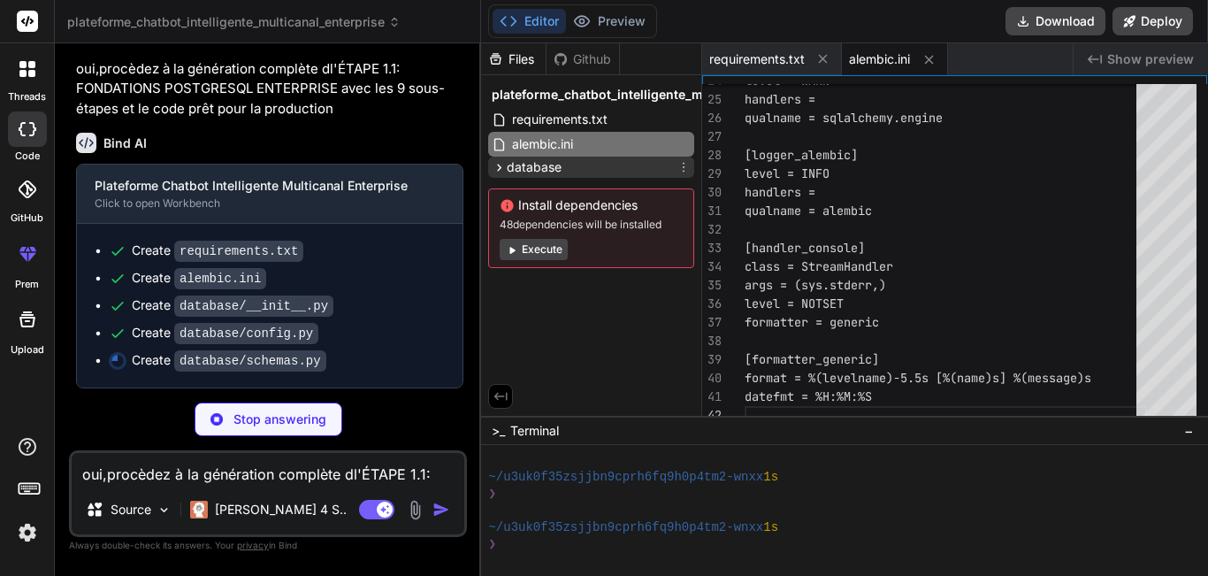
click at [503, 168] on icon at bounding box center [499, 167] width 15 height 15
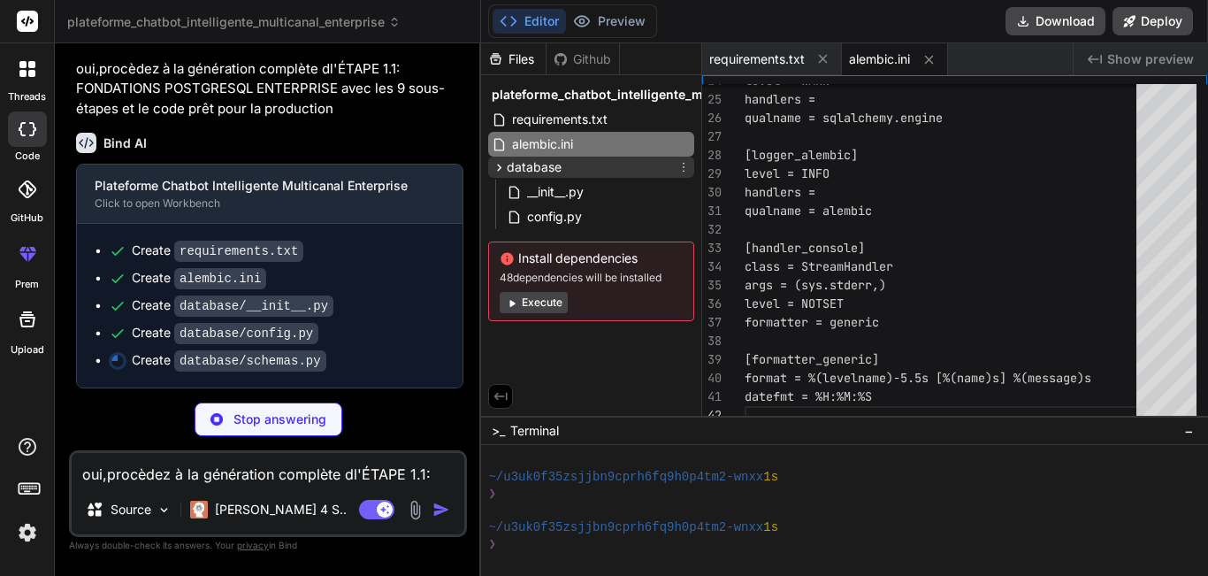
click at [680, 166] on icon at bounding box center [684, 167] width 14 height 14
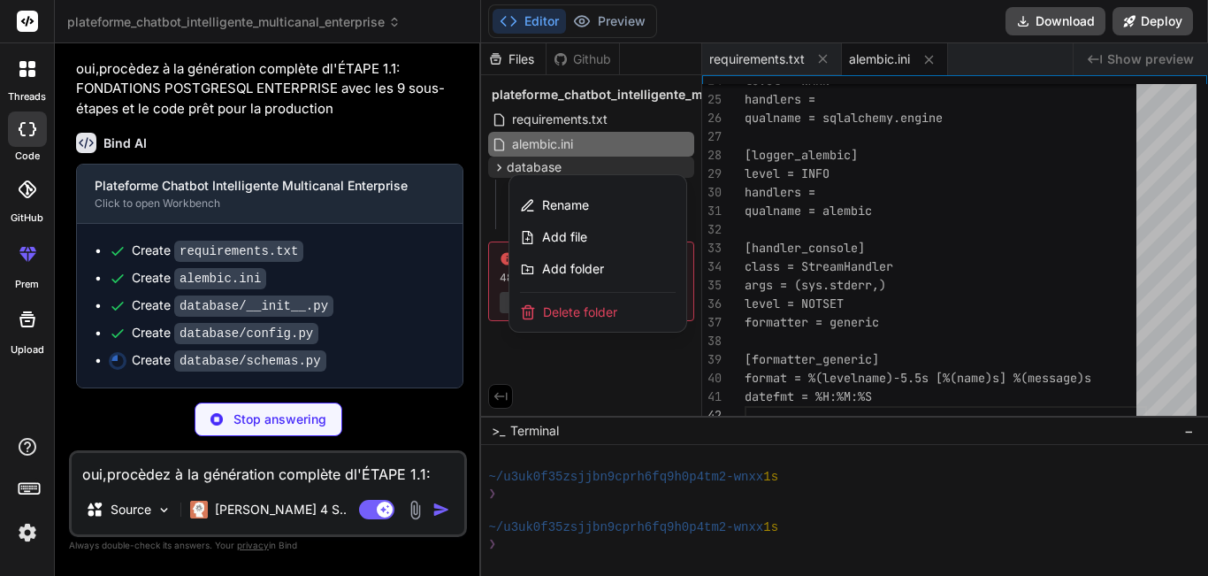
click at [653, 400] on div at bounding box center [844, 309] width 727 height 532
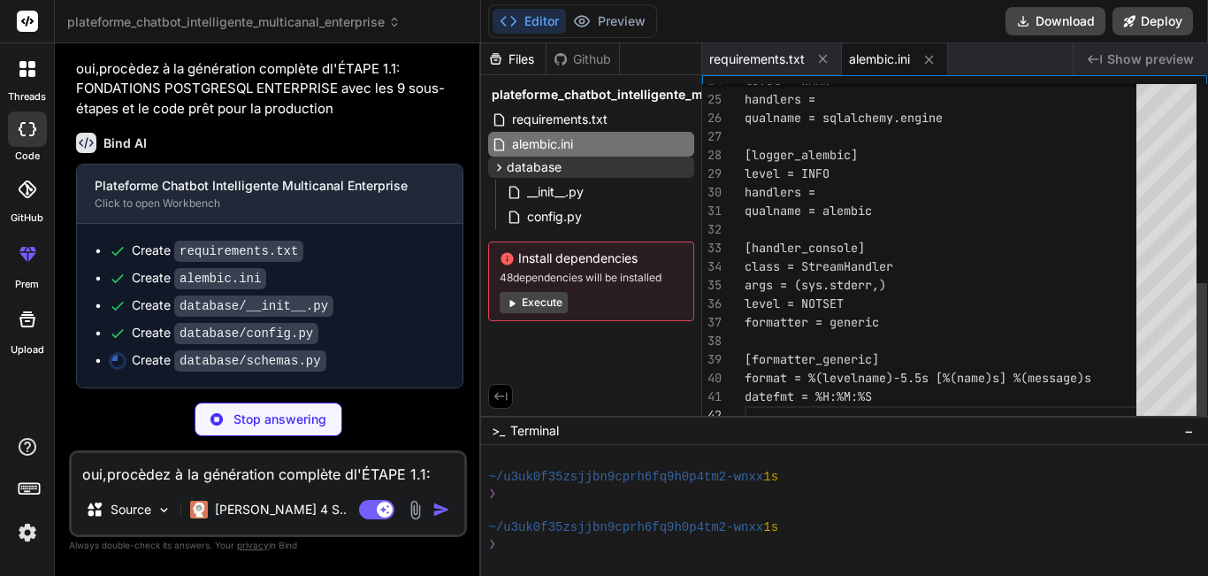
click at [745, 386] on div "level = WARN handlers = qualname = sqlalchemy.engine [logger_alembic] level = I…" at bounding box center [946, 15] width 402 height 817
click at [973, 470] on div "~/u3uk0f35zsjjbn9cprh6fq9h0p4tm2-wnxx 1s" at bounding box center [837, 477] width 699 height 17
type textarea "x"
click at [928, 58] on icon at bounding box center [929, 59] width 15 height 15
type textarea "structlog==23.2.0 prometheus-client==0.19.0"
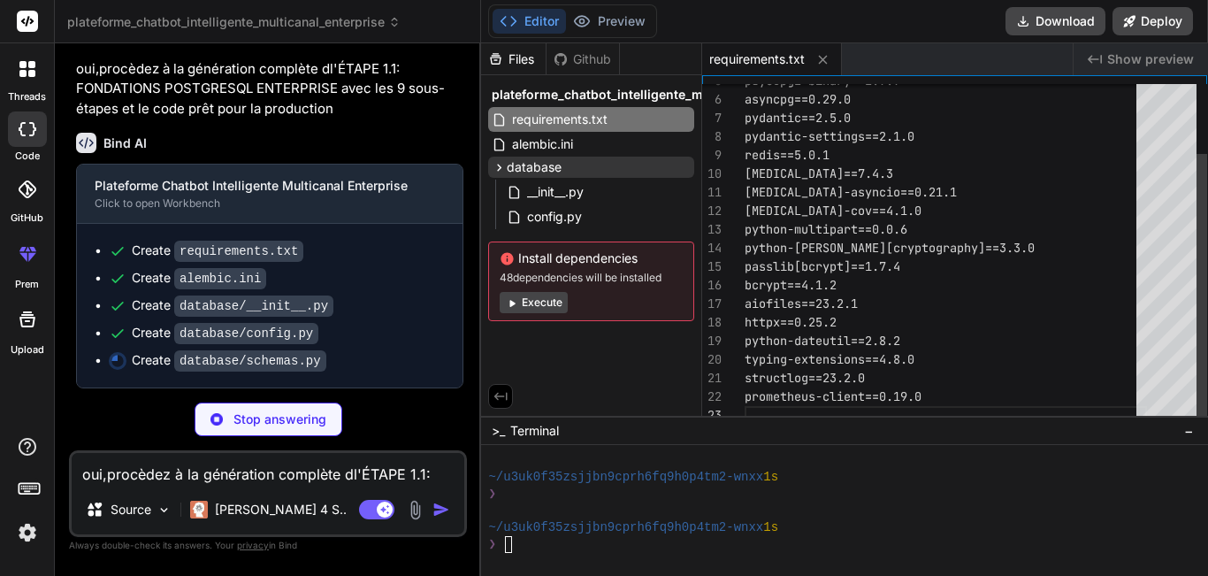
type textarea "x"
type textarea ""analytics_events_table", "performance_metrics_table", "audit_logs_table", "sec…"
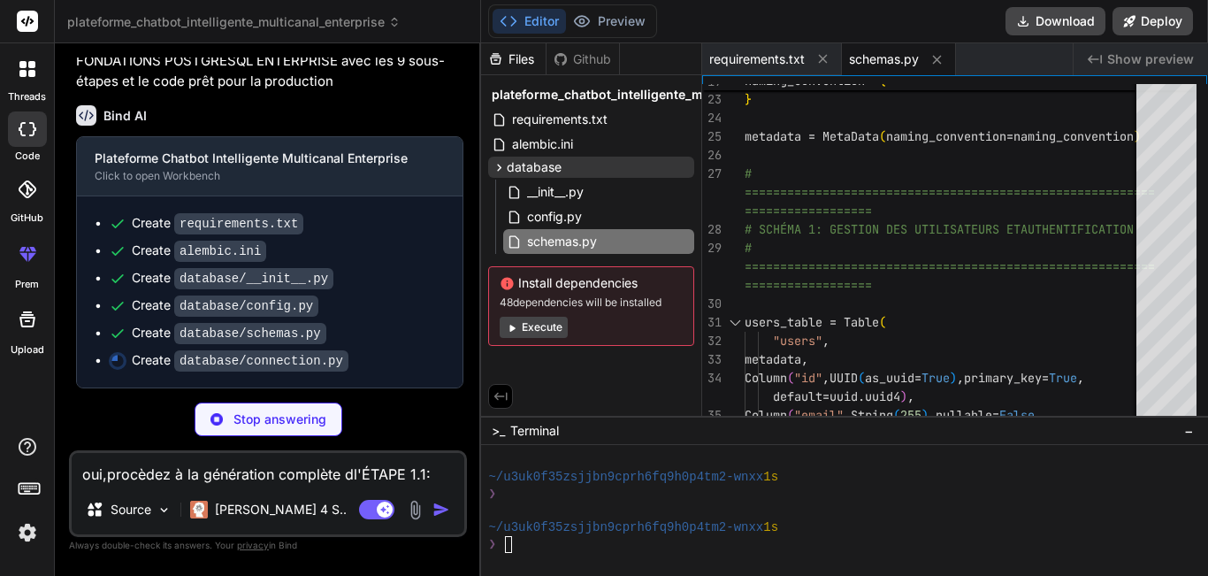
click at [1123, 57] on span "Show preview" at bounding box center [1150, 59] width 87 height 18
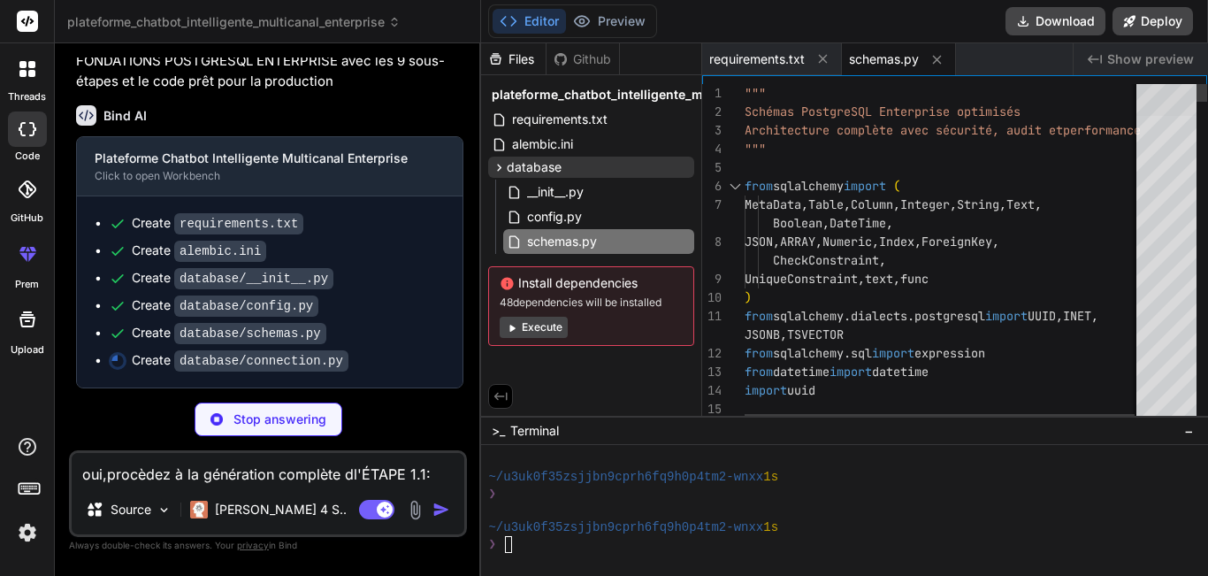
click at [1183, 84] on div at bounding box center [1167, 100] width 60 height 32
click at [887, 52] on span "schemas.py" at bounding box center [884, 59] width 70 height 18
type textarea "x"
type textarea "# Export des fonctions principales __all__ = [ "DatabaseManager", "database_man…"
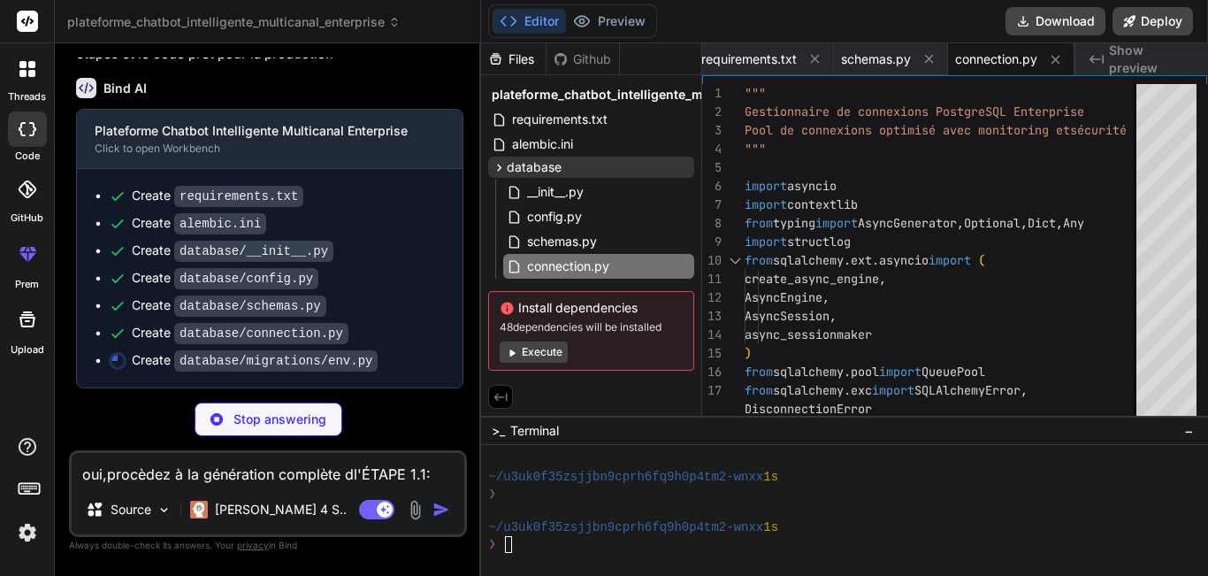
click at [92, 427] on div "Stop answering" at bounding box center [268, 419] width 398 height 34
type textarea "x"
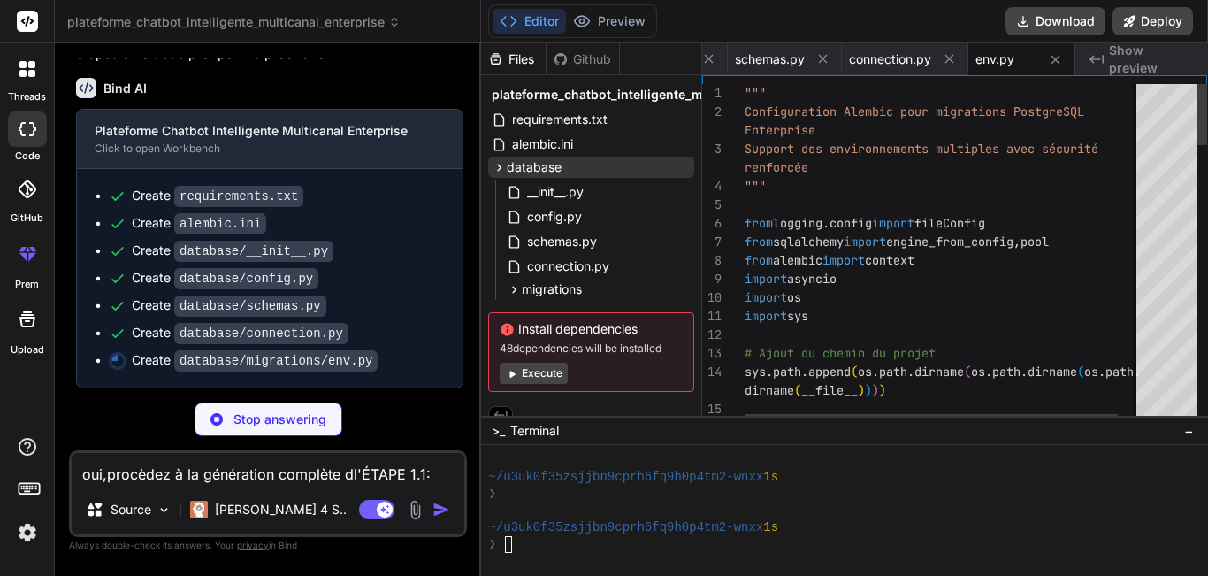
scroll to position [2432, 0]
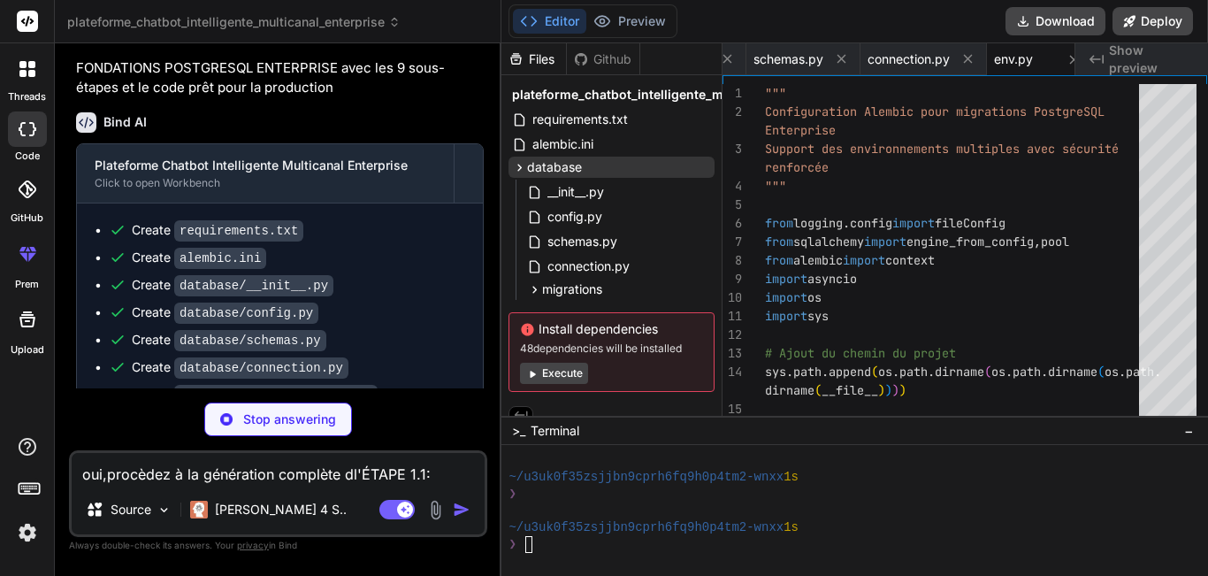
click at [463, 322] on div "Create database/config.py" at bounding box center [287, 312] width 356 height 19
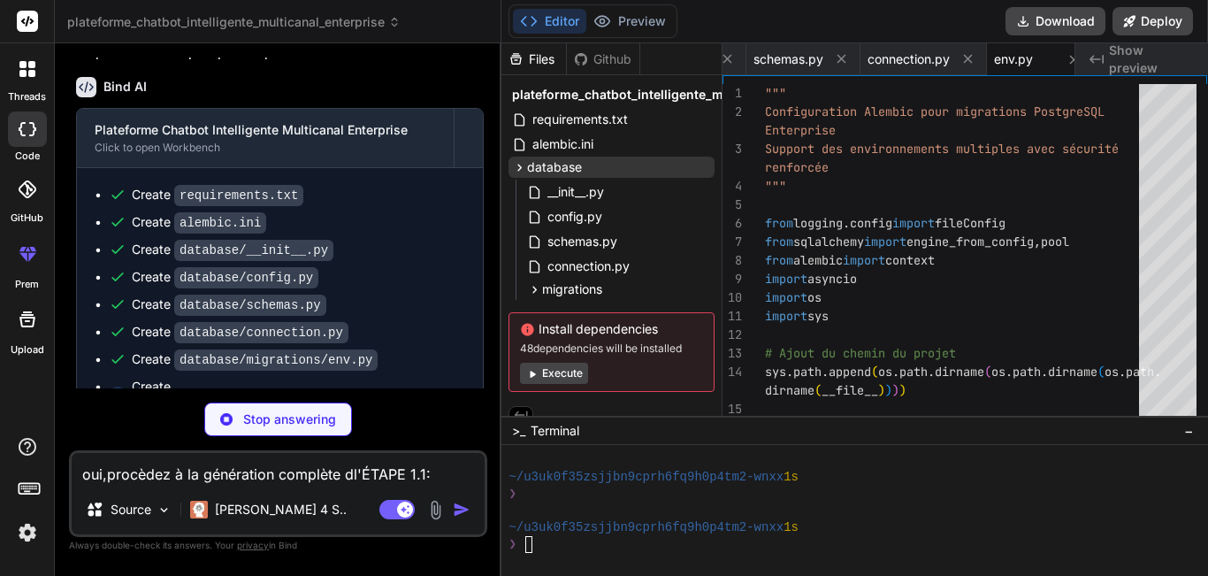
scroll to position [2531, 0]
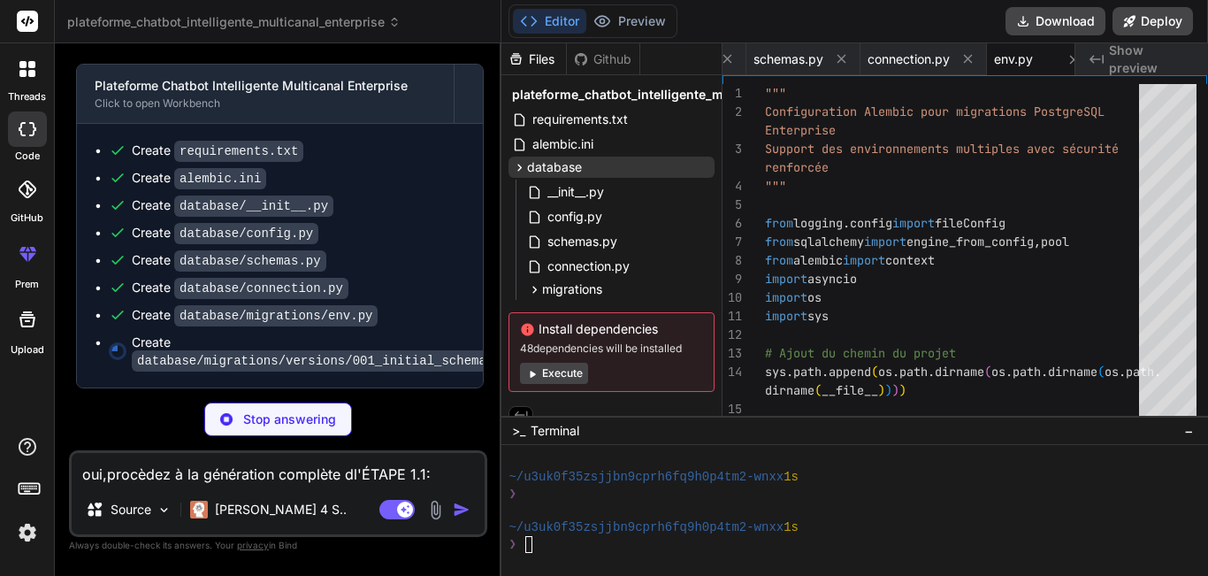
type textarea "x"
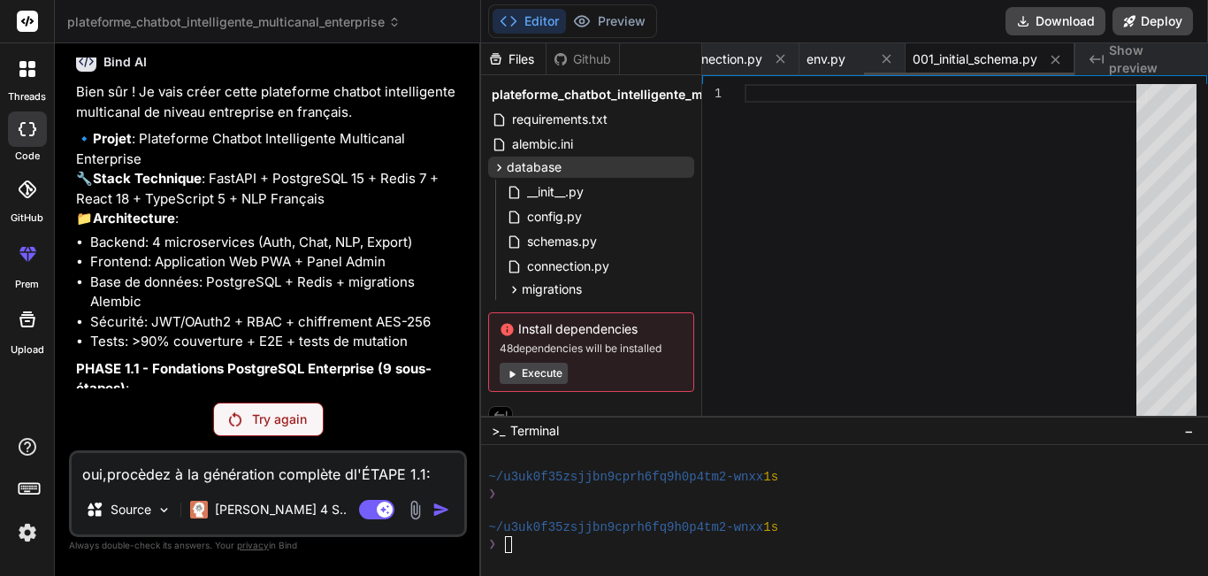
click at [979, 48] on div "001_initial_schema.py" at bounding box center [990, 59] width 169 height 32
click at [968, 59] on span "001_initial_schema.py" at bounding box center [975, 59] width 125 height 18
click at [834, 57] on span "env.py" at bounding box center [826, 59] width 39 height 18
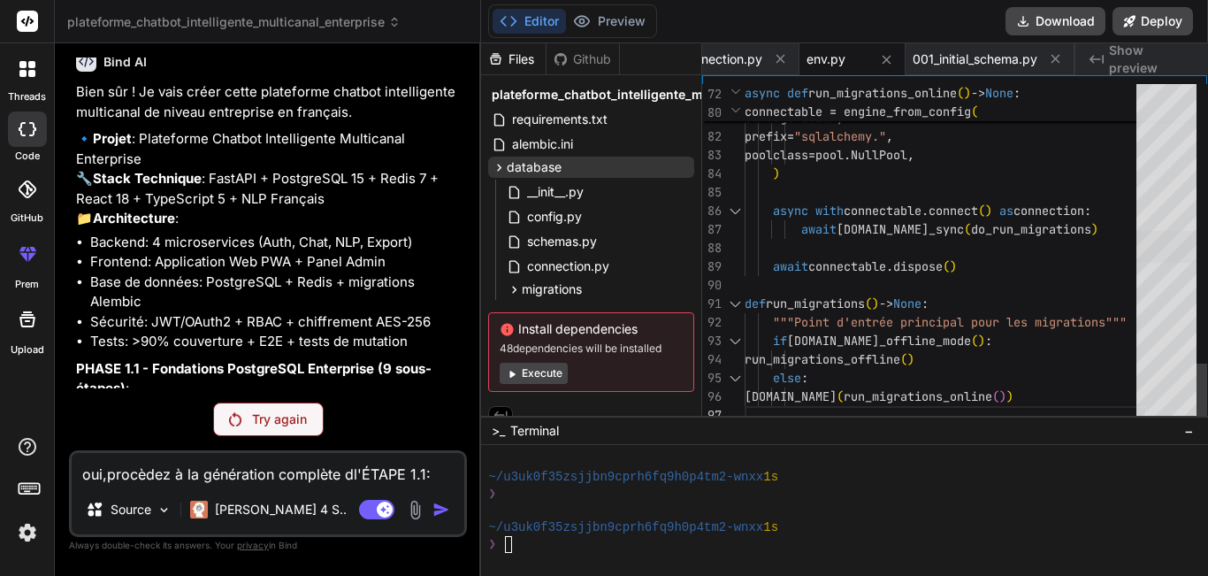
click at [1166, 251] on div at bounding box center [1167, 247] width 60 height 32
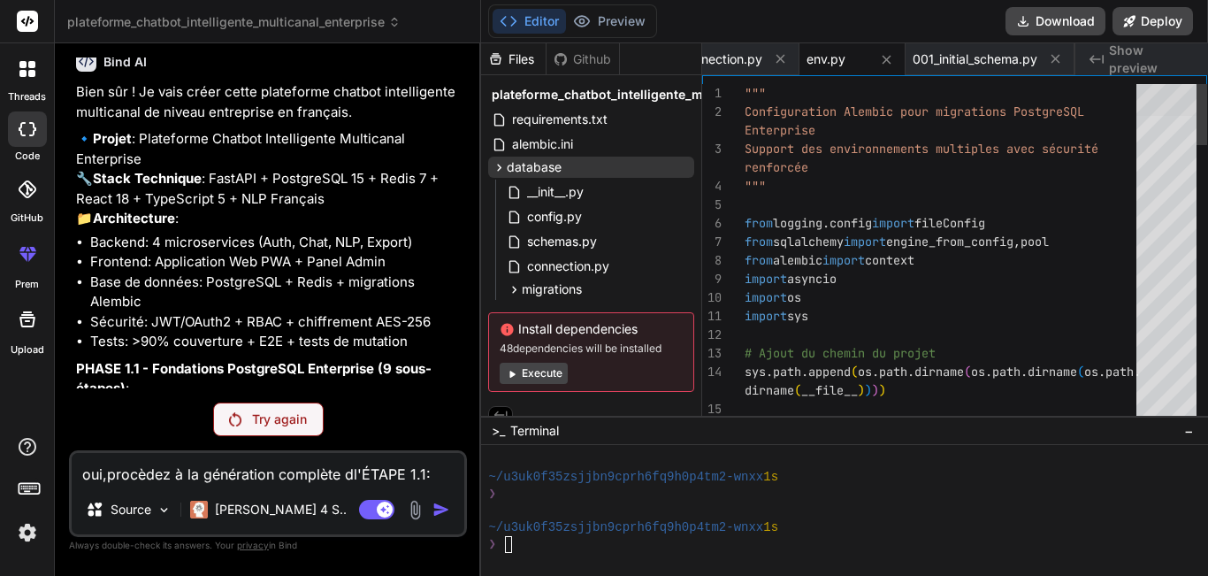
click at [1159, 84] on div at bounding box center [1167, 100] width 60 height 32
click at [723, 59] on span "connection.py" at bounding box center [721, 59] width 82 height 18
type textarea "# Export des fonctions principales __all__ = [ "DatabaseManager", "database_man…"
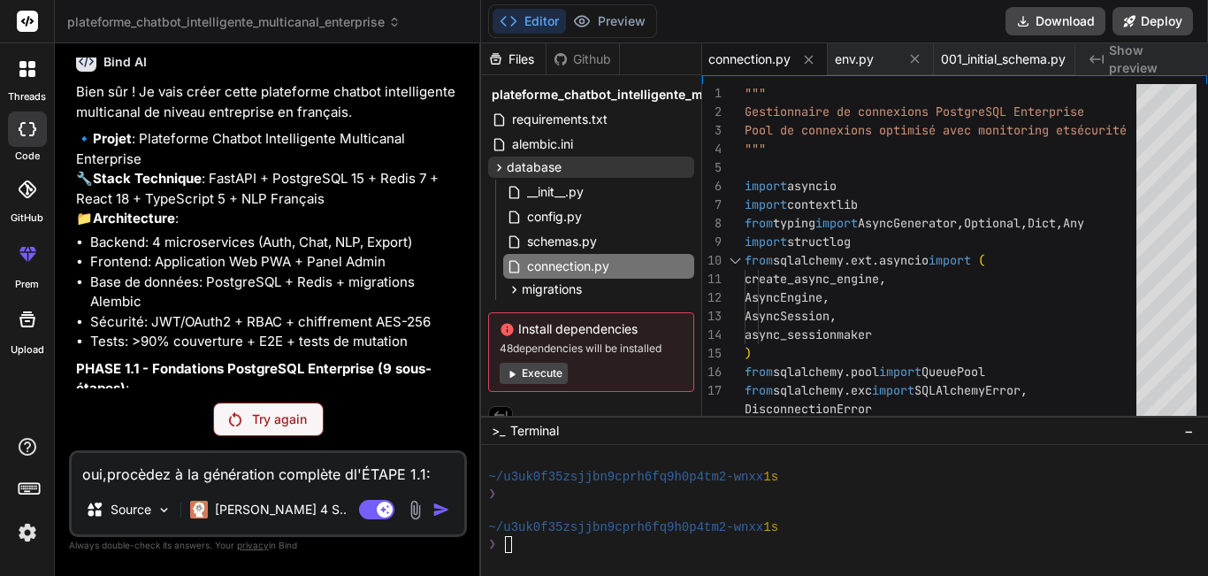
click at [82, 402] on div "Try again" at bounding box center [268, 419] width 398 height 34
click at [278, 410] on p "Try again" at bounding box center [279, 419] width 55 height 18
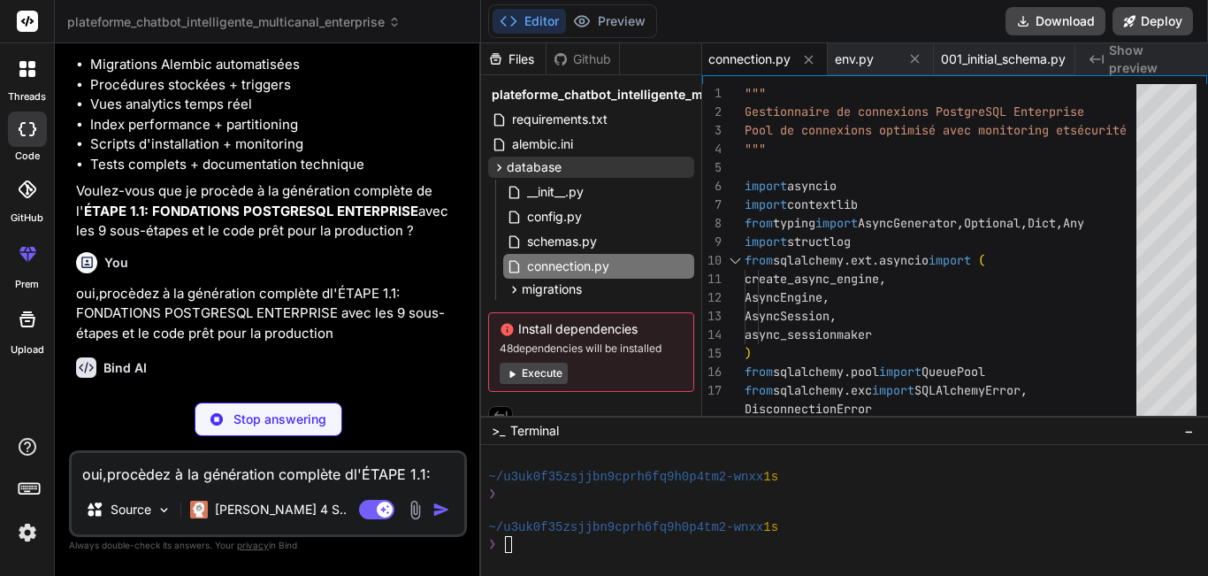
click at [323, 338] on p "oui,procèdez à la génération complète dl'ÉTAPE 1.1: FONDATIONS POSTGRESQL ENTER…" at bounding box center [269, 314] width 387 height 60
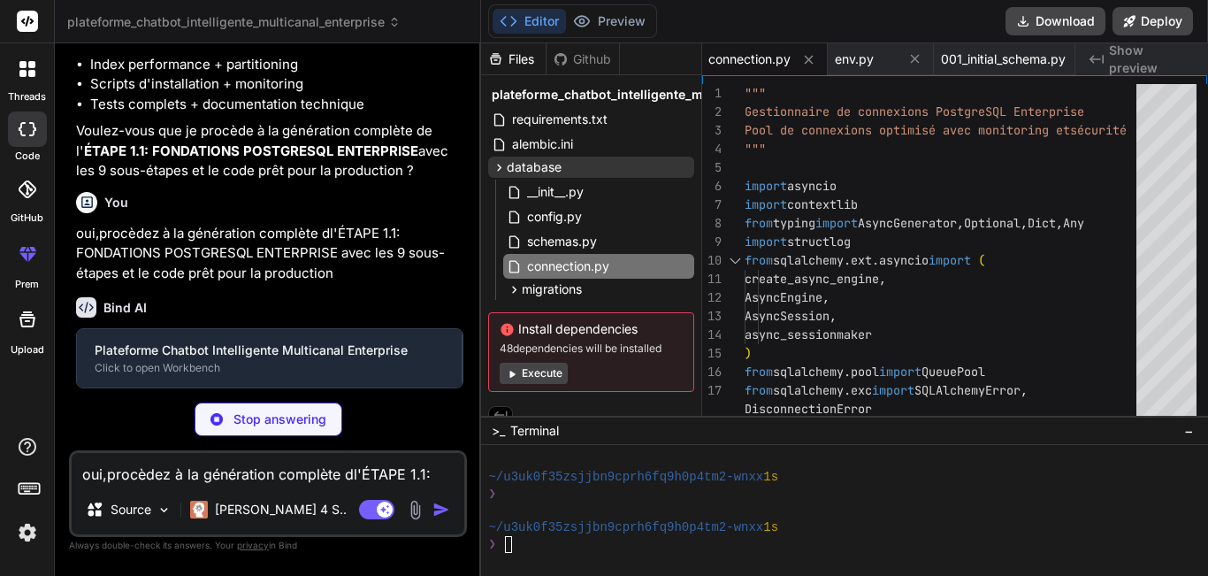
scroll to position [2446, 0]
type textarea "x"
type textarea ""DatabaseManager", "database_manager", "get_database_session", "init_database",…"
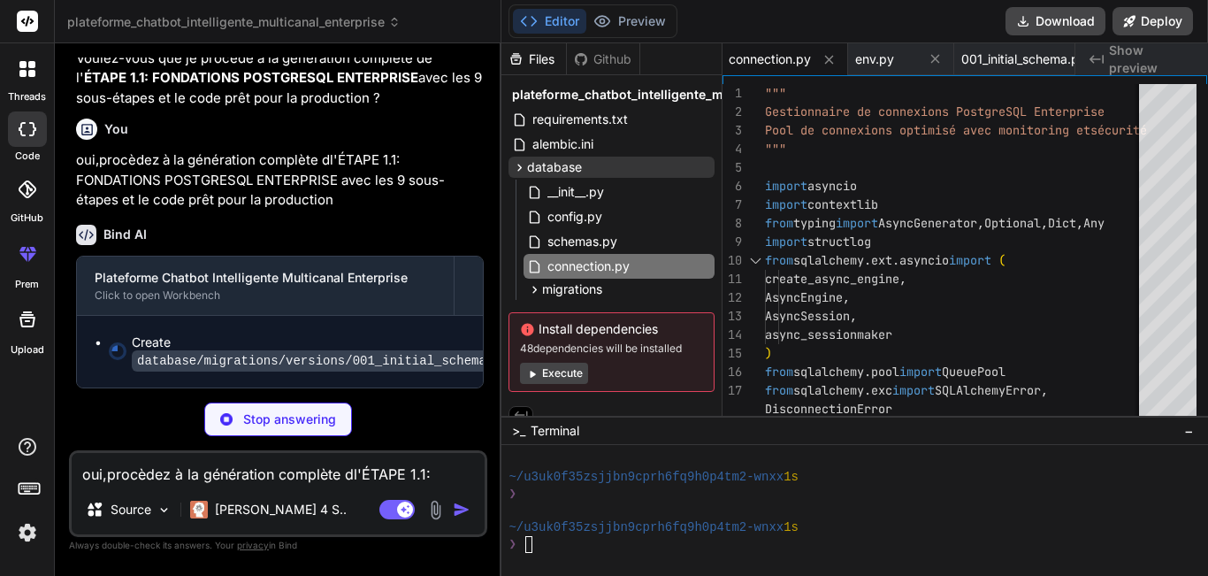
scroll to position [2339, 0]
click at [933, 65] on icon at bounding box center [935, 58] width 15 height 15
type textarea "x"
click at [890, 61] on icon at bounding box center [886, 59] width 15 height 15
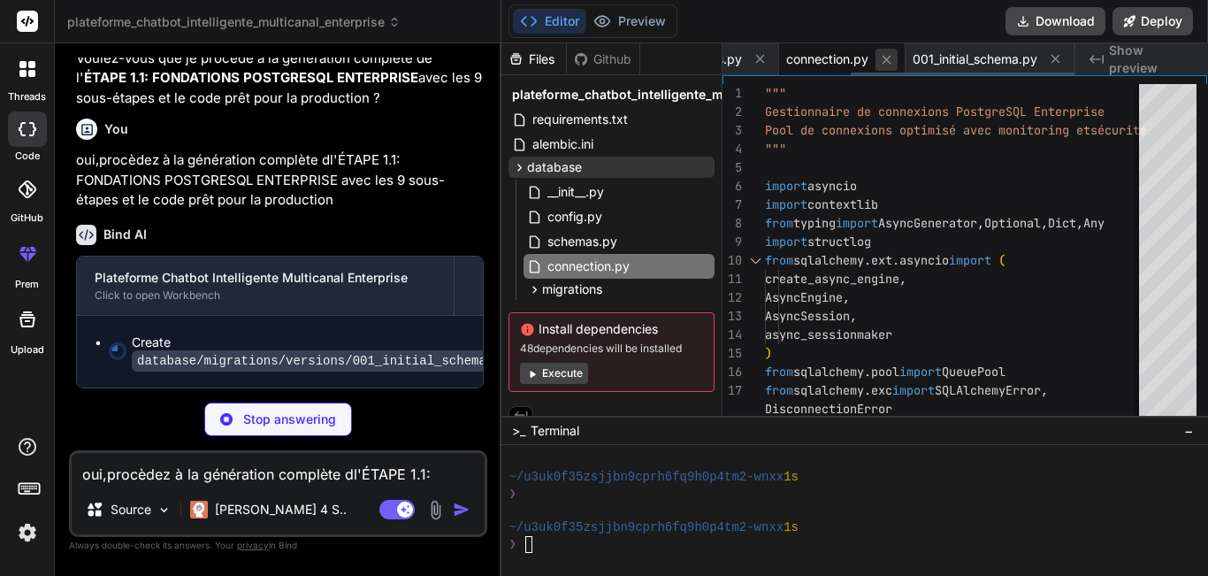
scroll to position [0, 73]
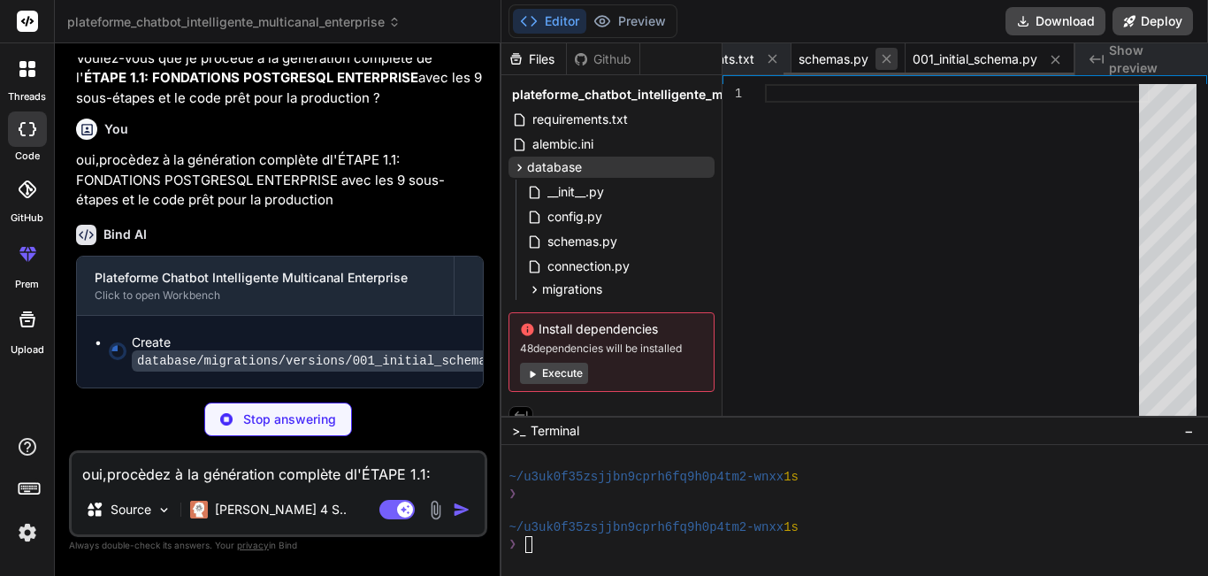
click at [883, 57] on icon at bounding box center [886, 58] width 15 height 15
click at [840, 59] on icon at bounding box center [843, 58] width 15 height 15
click at [877, 58] on icon at bounding box center [872, 59] width 15 height 15
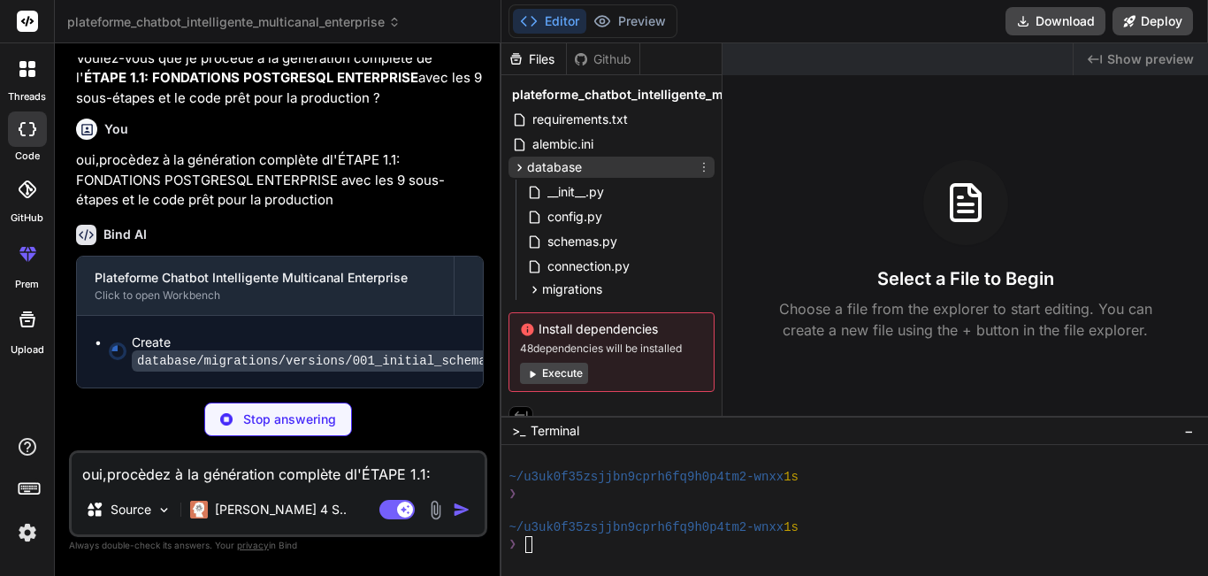
click at [517, 163] on icon at bounding box center [519, 167] width 15 height 15
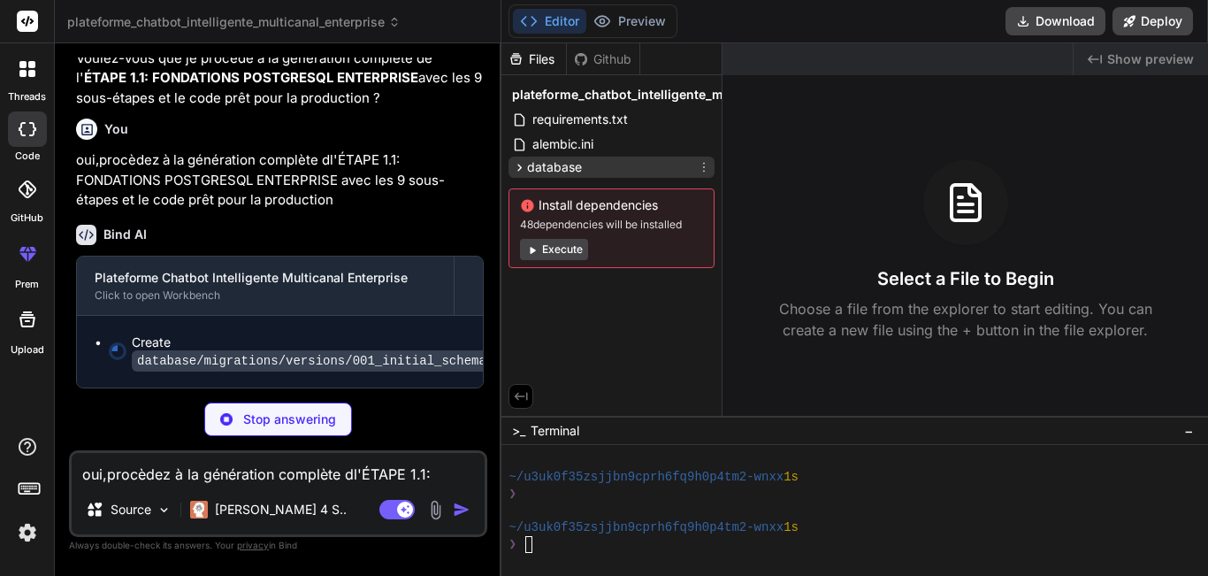
click at [517, 163] on icon at bounding box center [519, 167] width 15 height 15
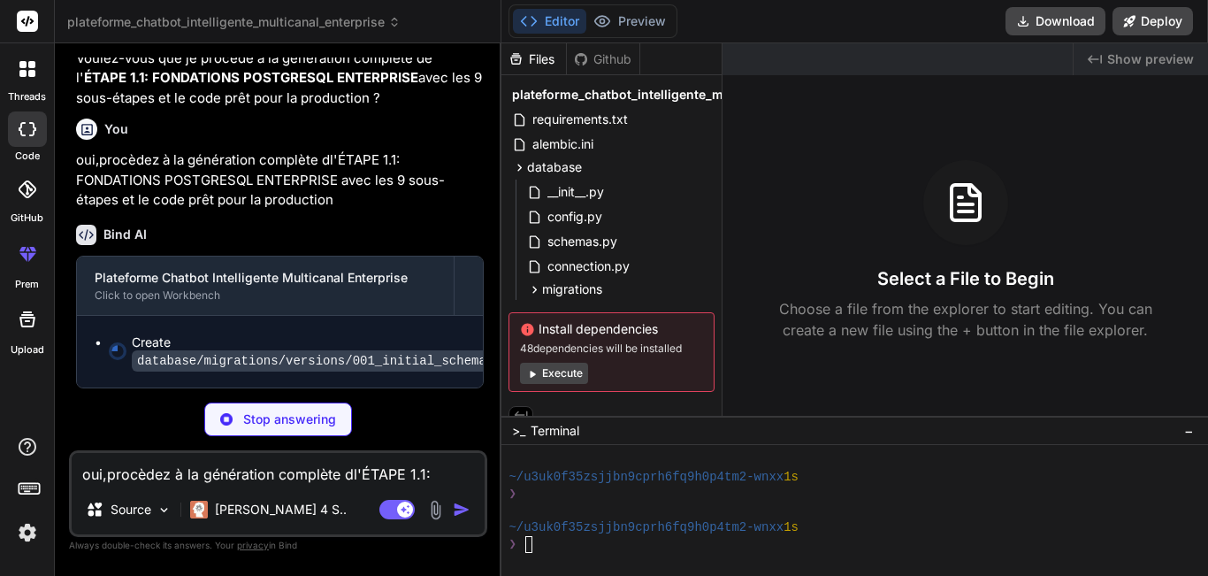
click at [1115, 151] on div "Created with Pixso. Show preview Select a File to Begin Choose a file from the …" at bounding box center [966, 229] width 486 height 372
click at [518, 177] on div "database" at bounding box center [612, 167] width 206 height 21
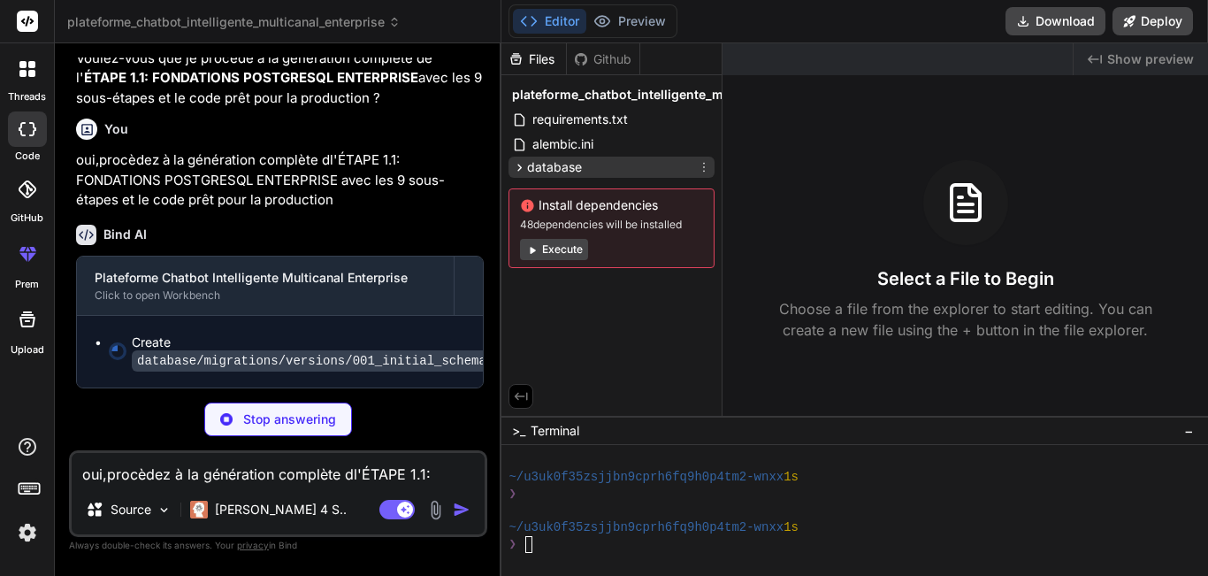
click at [518, 177] on div "database" at bounding box center [612, 167] width 206 height 21
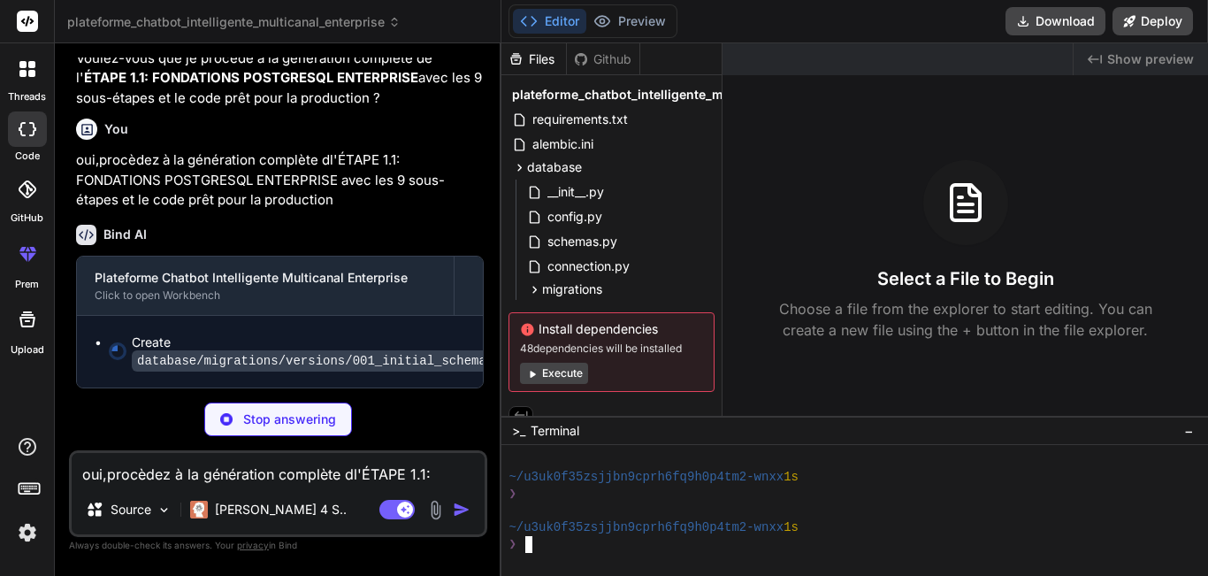
click at [1100, 471] on div "~/u3uk0f35zsjjbn9cprh6fq9h0p4tm2-wnxx 1s" at bounding box center [858, 477] width 699 height 17
click at [819, 185] on div "Select a File to Begin Choose a file from the explorer to start editing. You ca…" at bounding box center [966, 250] width 486 height 180
click at [1093, 195] on div "Select a File to Begin Choose a file from the explorer to start editing. You ca…" at bounding box center [966, 250] width 486 height 180
click at [296, 362] on code "database/migrations/versions/001_initial_schema.py" at bounding box center [323, 360] width 382 height 21
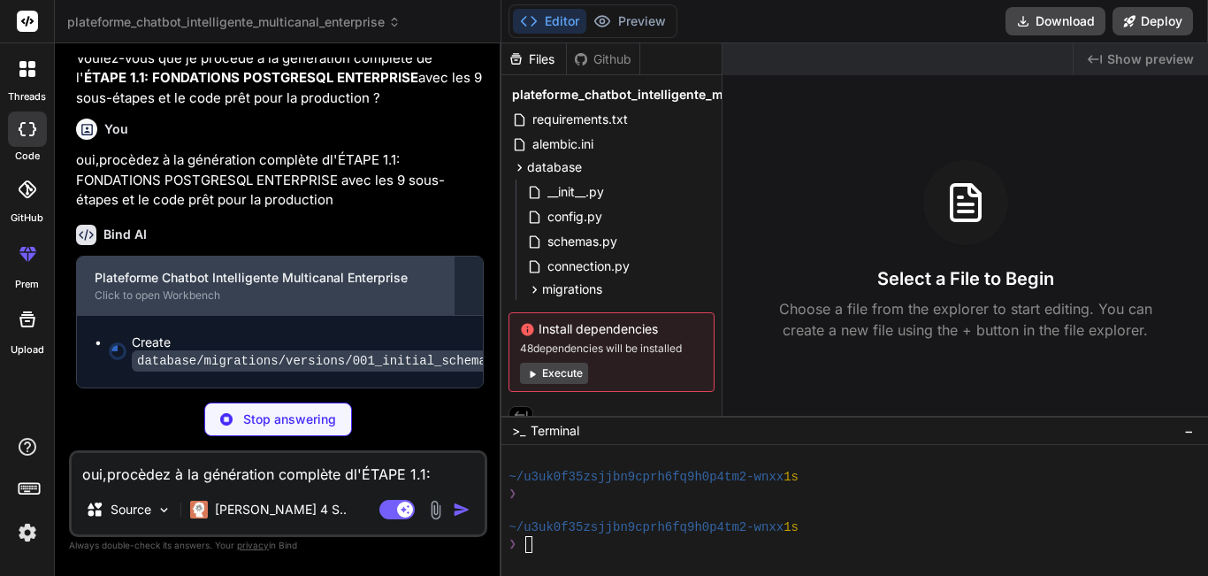
click at [350, 299] on div "Click to open Workbench" at bounding box center [265, 295] width 341 height 14
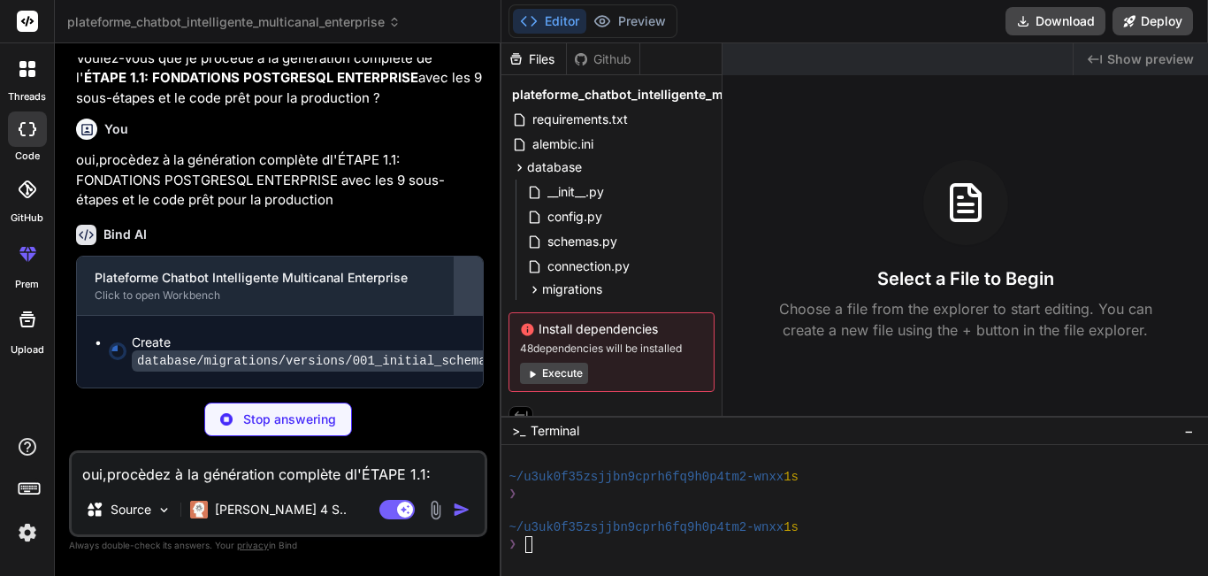
click at [474, 302] on button at bounding box center [469, 285] width 28 height 58
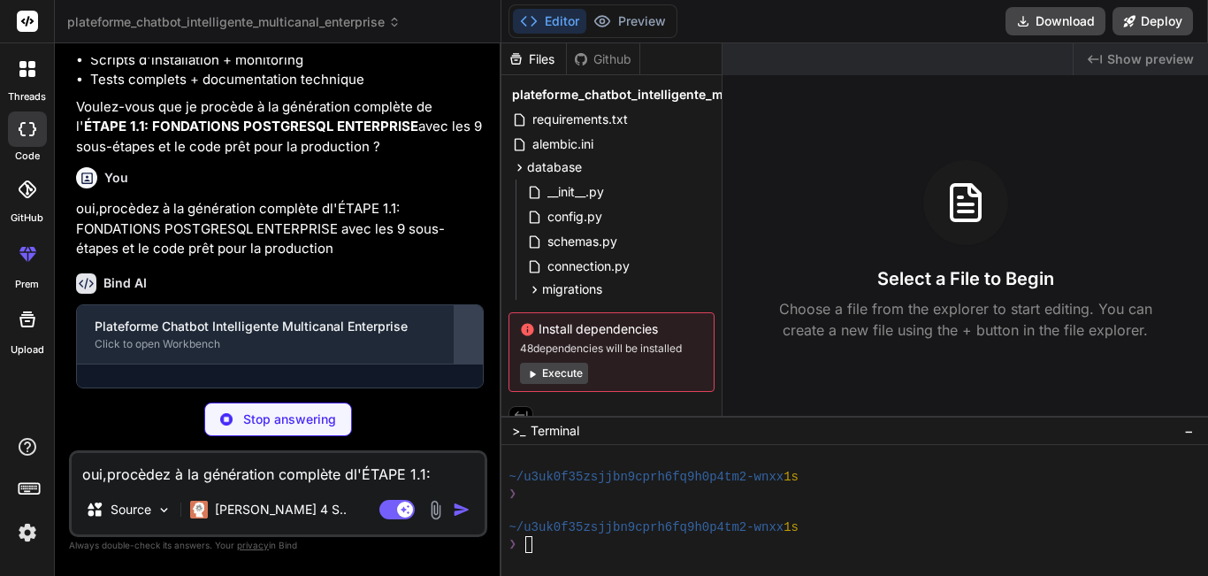
scroll to position [2446, 0]
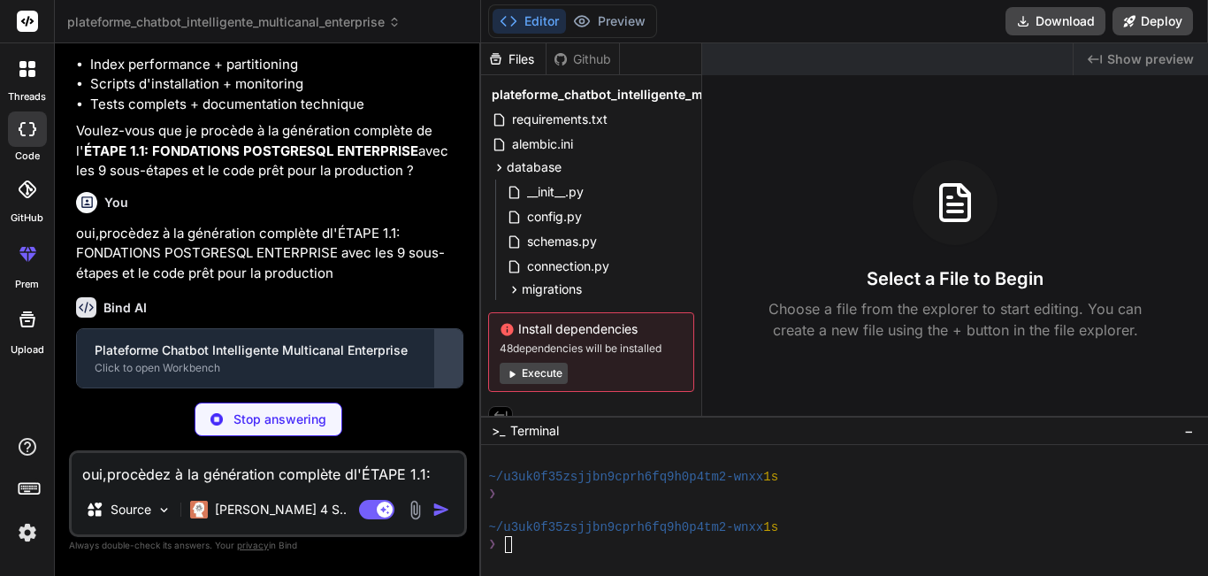
click at [450, 345] on div at bounding box center [448, 358] width 28 height 28
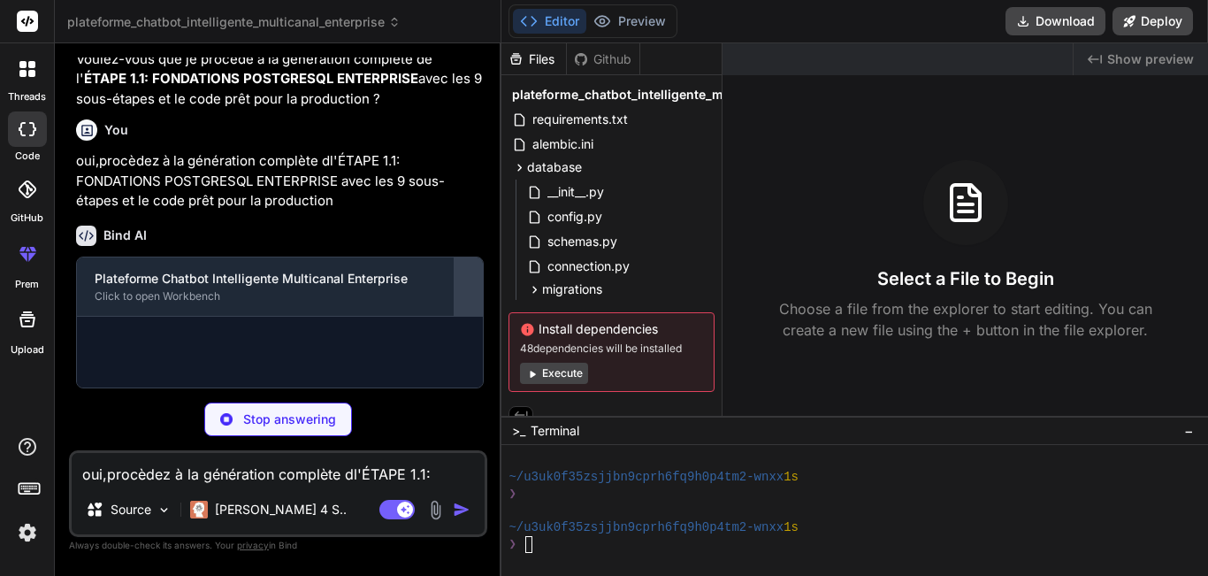
scroll to position [2339, 0]
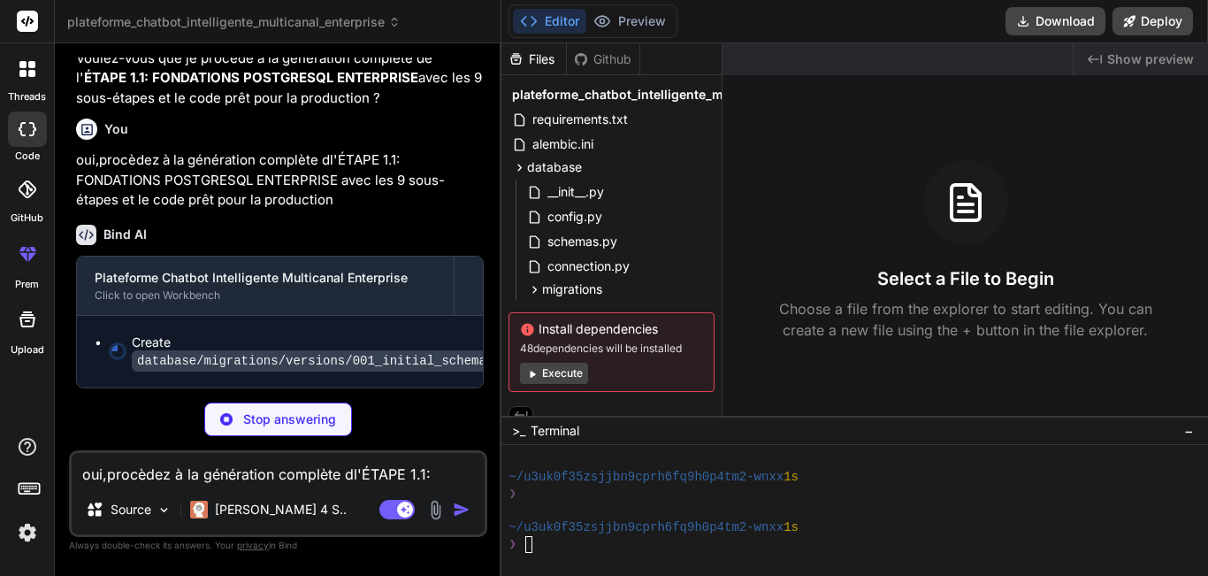
click at [414, 362] on code "database/migrations/versions/001_initial_schema.py" at bounding box center [323, 360] width 382 height 21
click at [121, 351] on icon at bounding box center [117, 351] width 21 height 21
click at [543, 371] on button "Execute" at bounding box center [554, 373] width 68 height 21
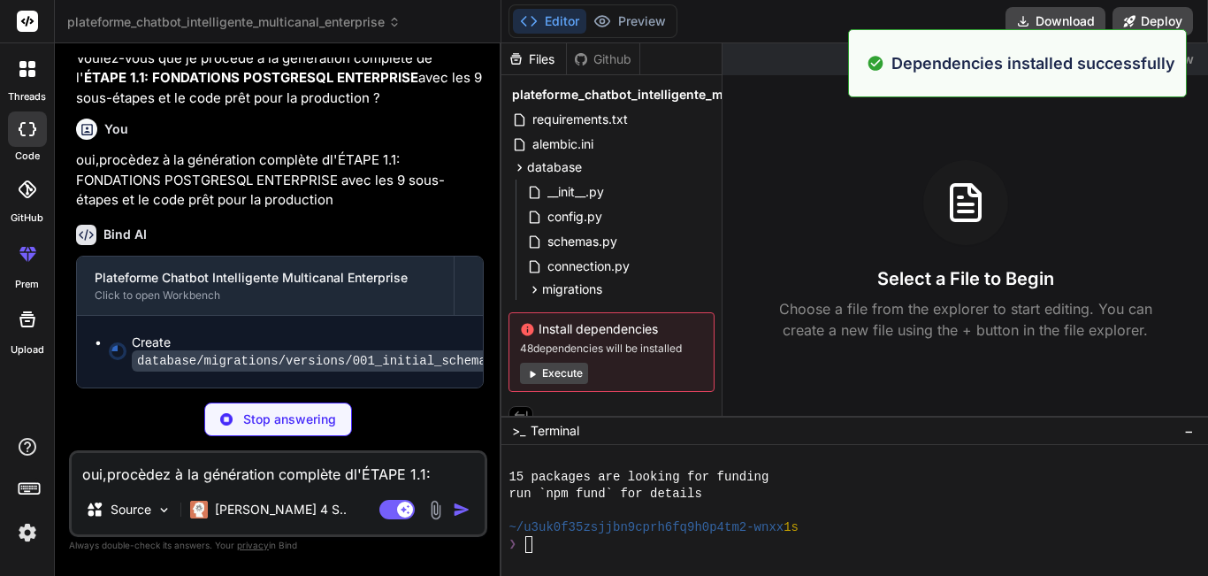
scroll to position [723, 0]
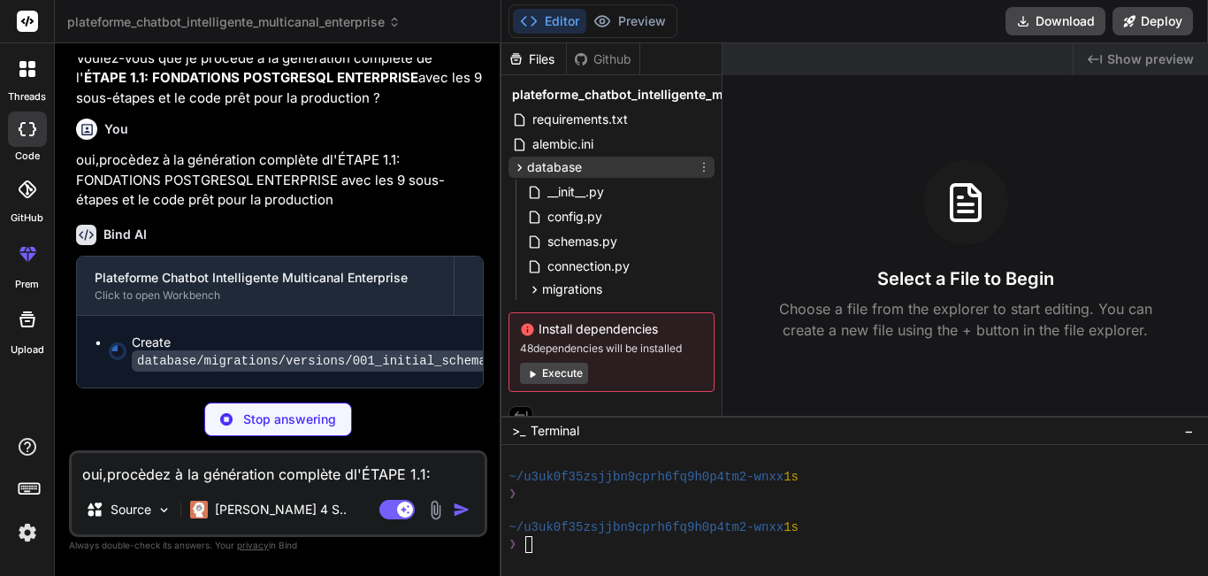
click at [524, 169] on icon at bounding box center [519, 167] width 15 height 15
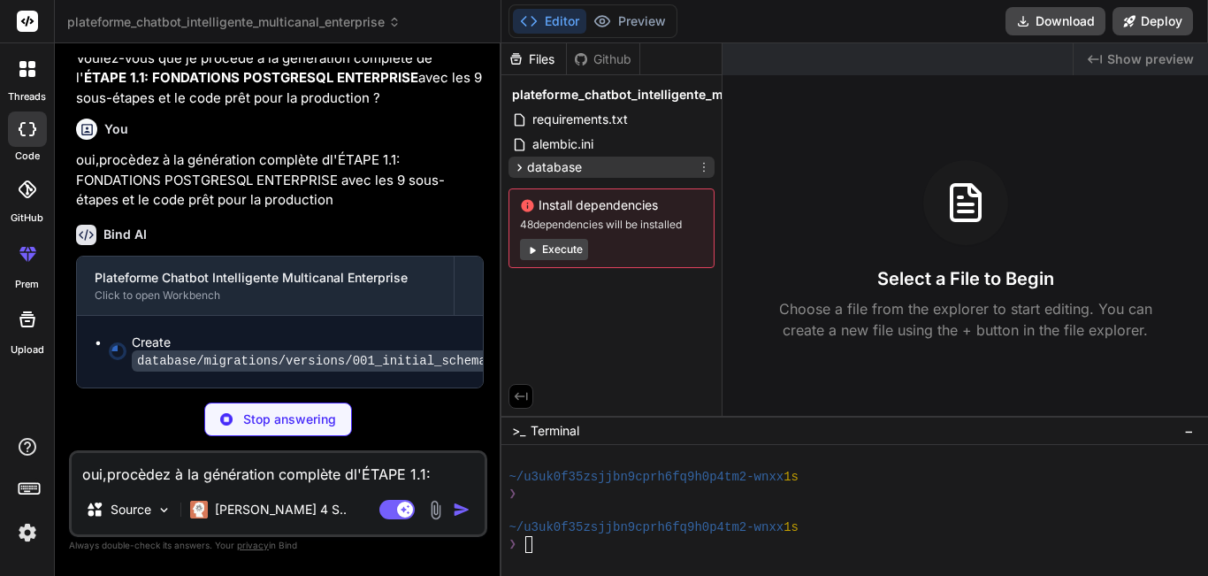
click at [524, 169] on icon at bounding box center [519, 167] width 15 height 15
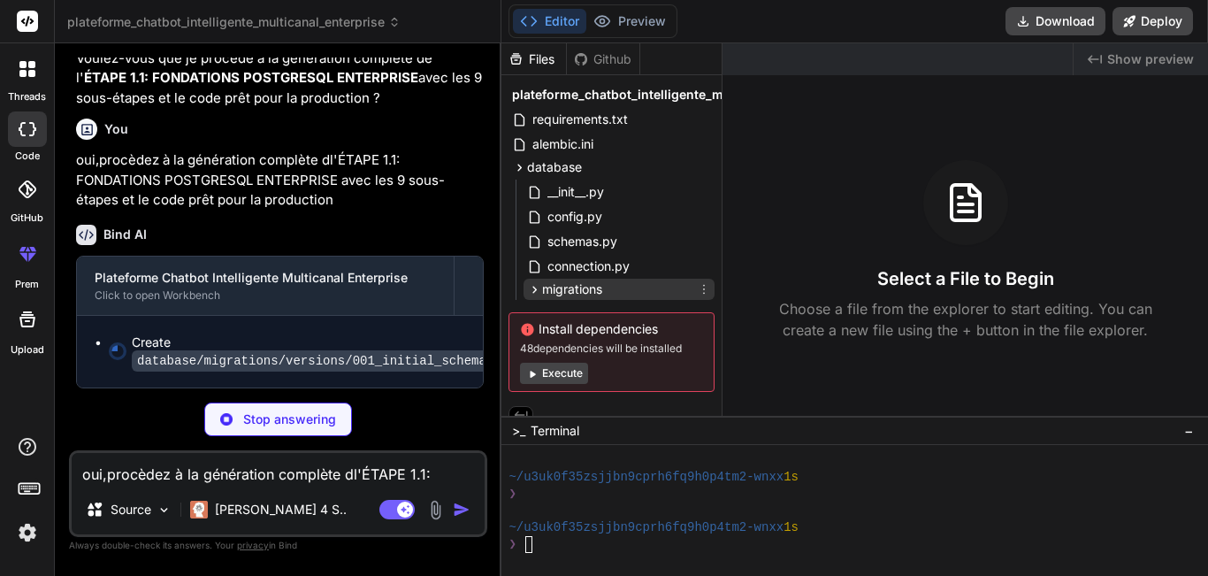
click at [536, 292] on icon at bounding box center [534, 289] width 15 height 15
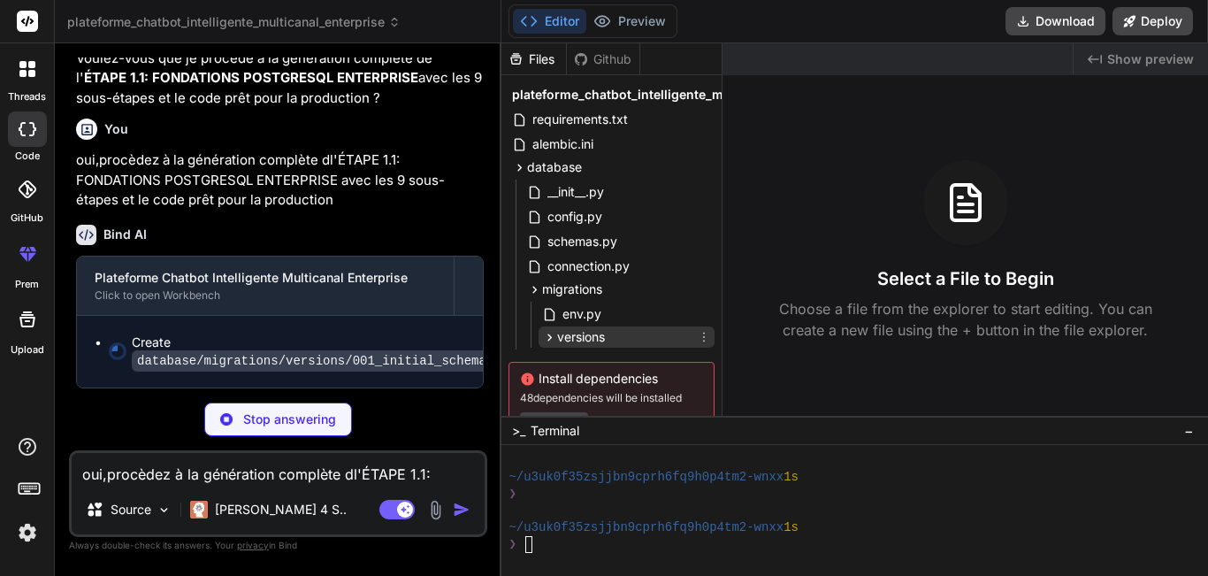
click at [543, 337] on icon at bounding box center [549, 337] width 15 height 15
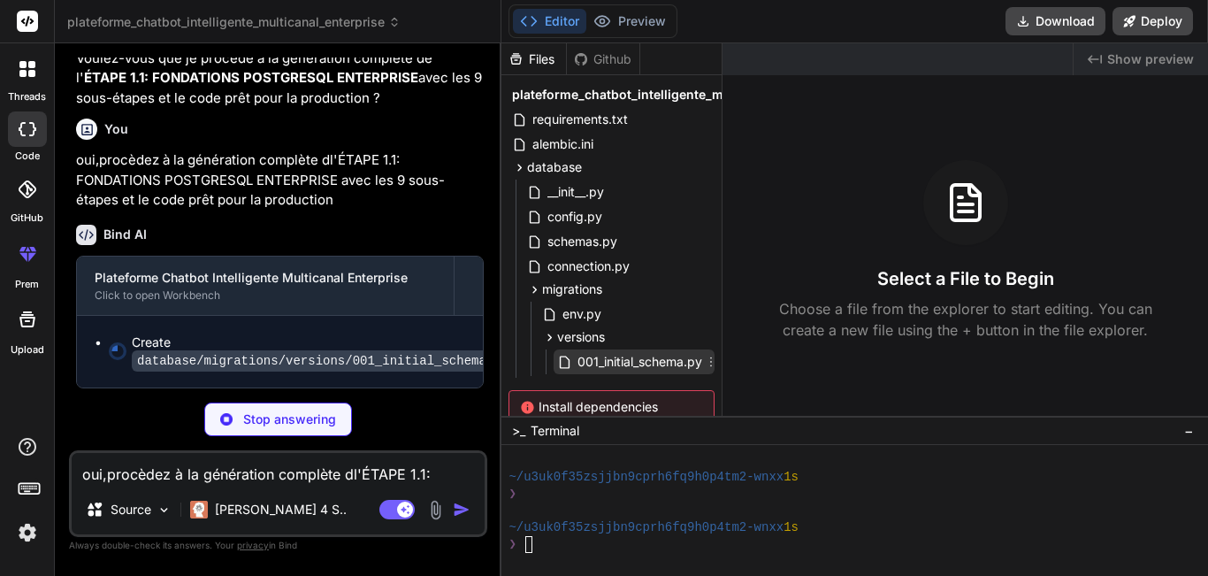
click at [632, 363] on span "001_initial_schema.py" at bounding box center [640, 361] width 128 height 21
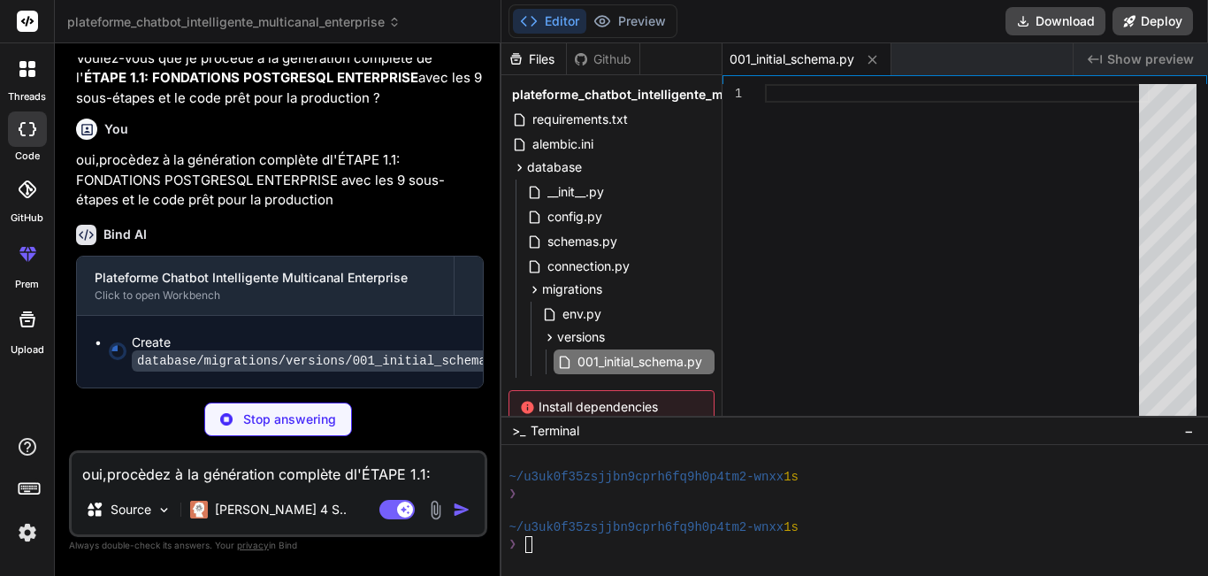
click at [1114, 61] on span "Show preview" at bounding box center [1150, 59] width 87 height 18
click at [827, 140] on div at bounding box center [957, 254] width 385 height 341
click at [827, 189] on div at bounding box center [957, 254] width 385 height 341
type textarea "x"
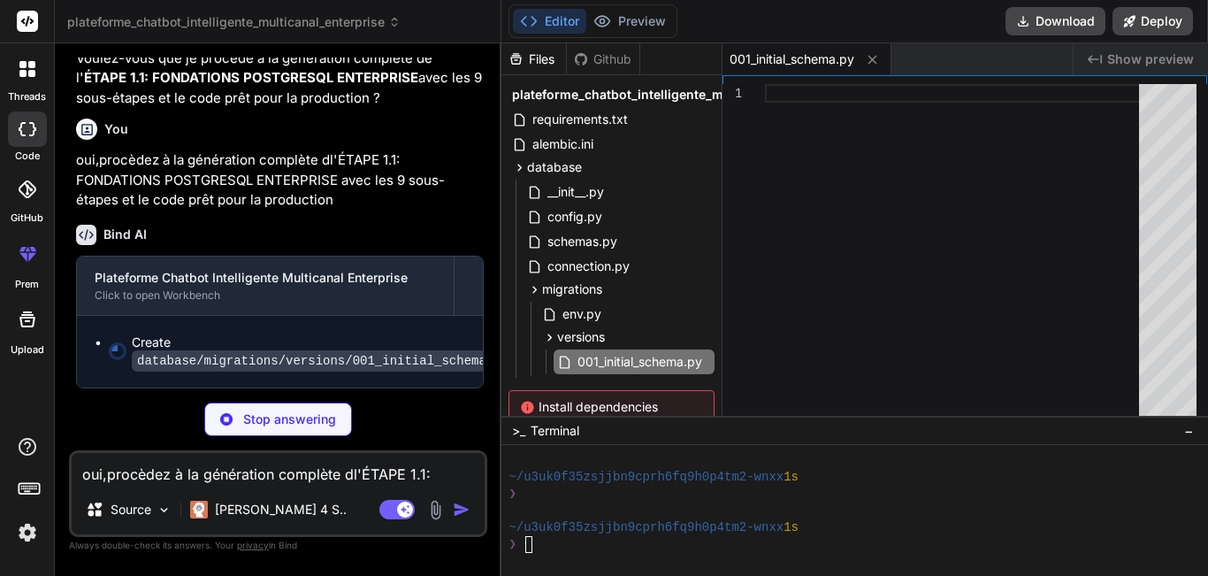
type textarea "# op.execute('DROP EXTENSION IF EXISTS "btree_gin"') # op.execute('DROP EXTENSI…"
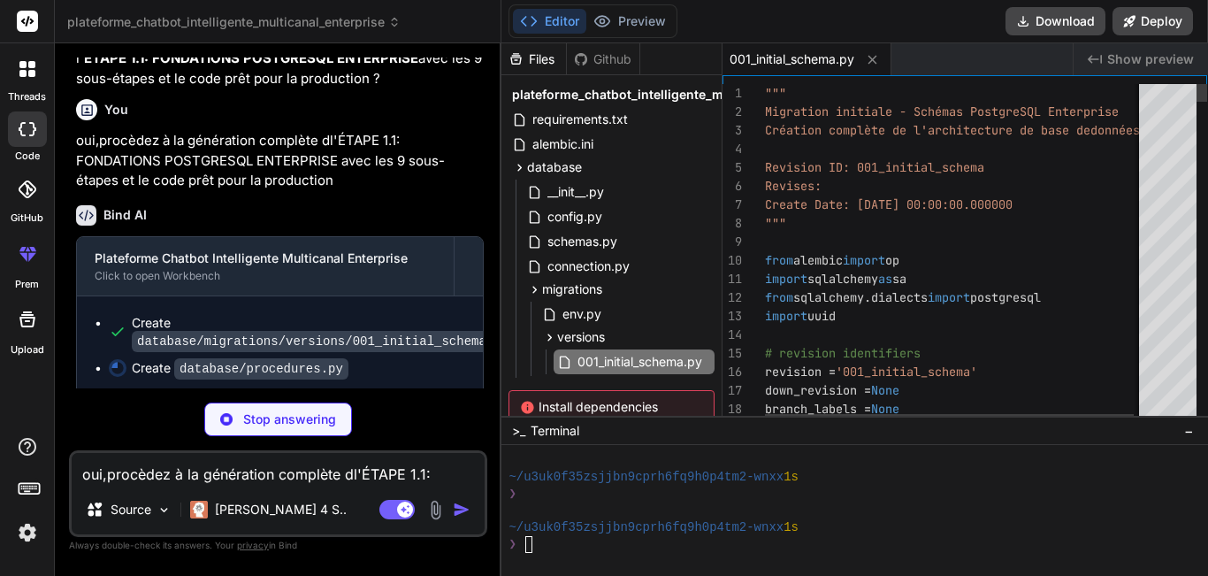
type textarea "x"
type textarea """" Migration initiale - Schémas PostgreSQL Enterprise Création complète de l'a…"
type textarea "x"
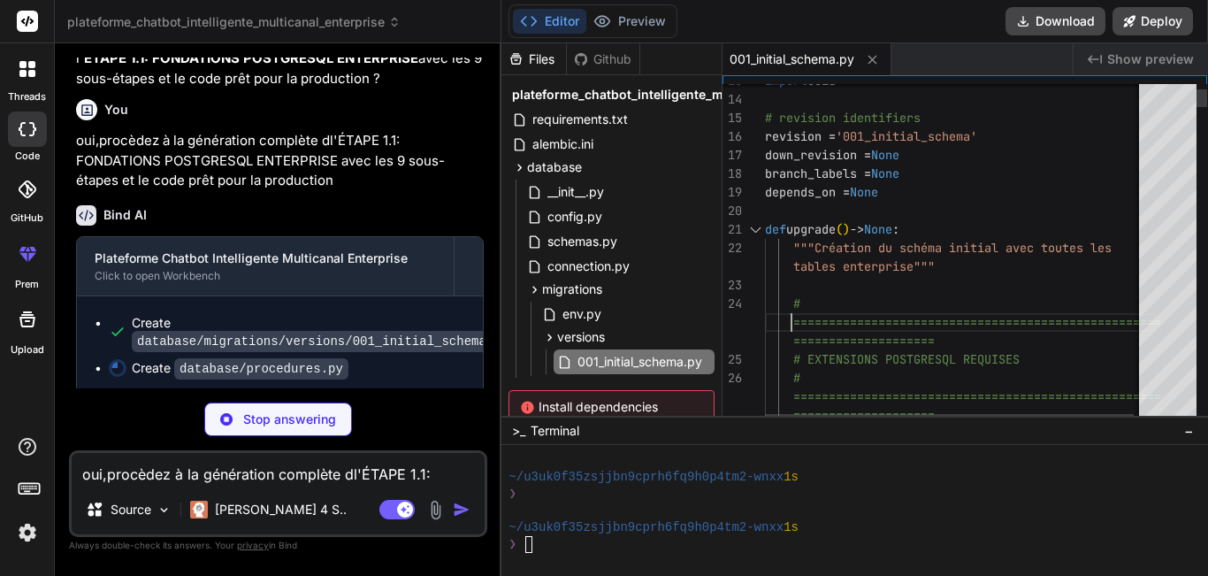
type textarea "==================== # Extension UUID pour génération d'identifiants uniques op…"
type textarea "x"
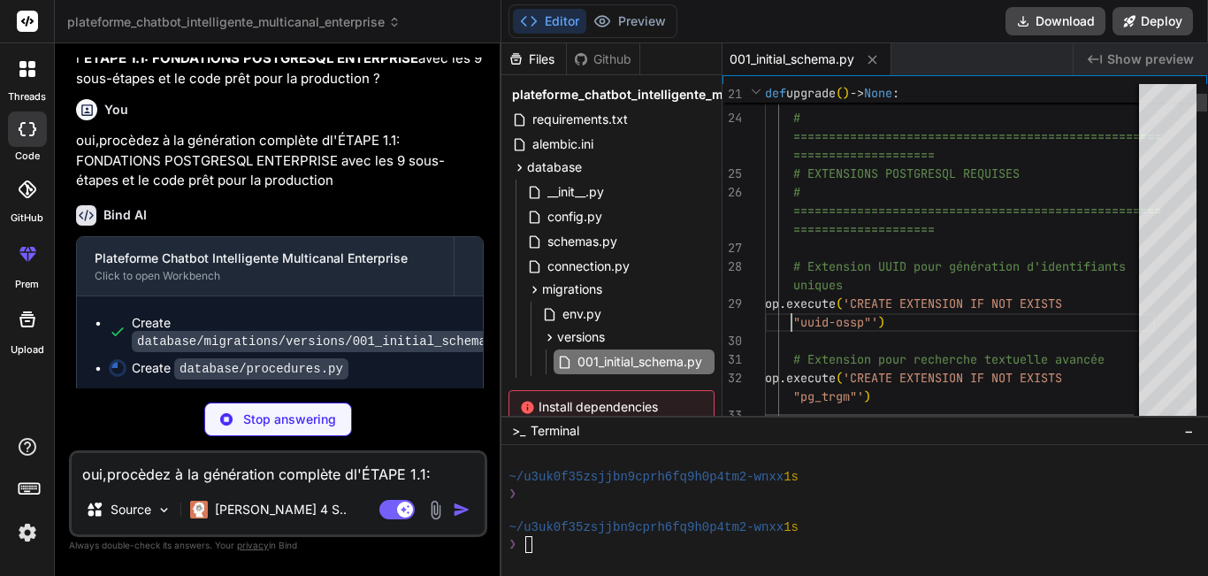
type textarea "# Extension pour index GIN sur types composites op.execute('CREATE EXTENSION IF…"
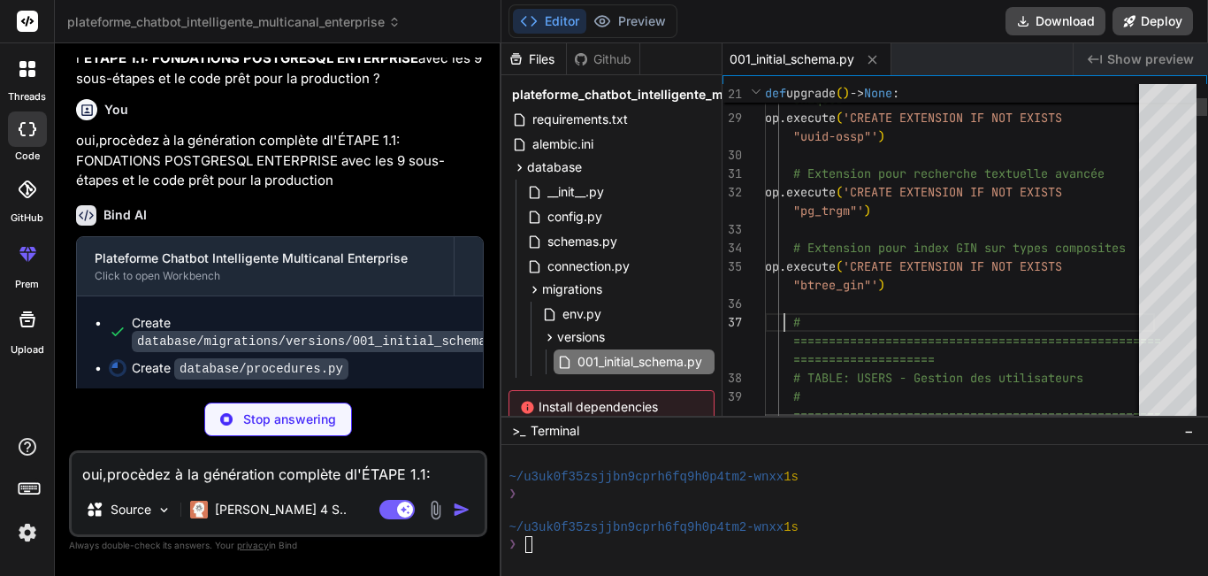
type textarea "x"
type textarea "======================================================================== op.cre…"
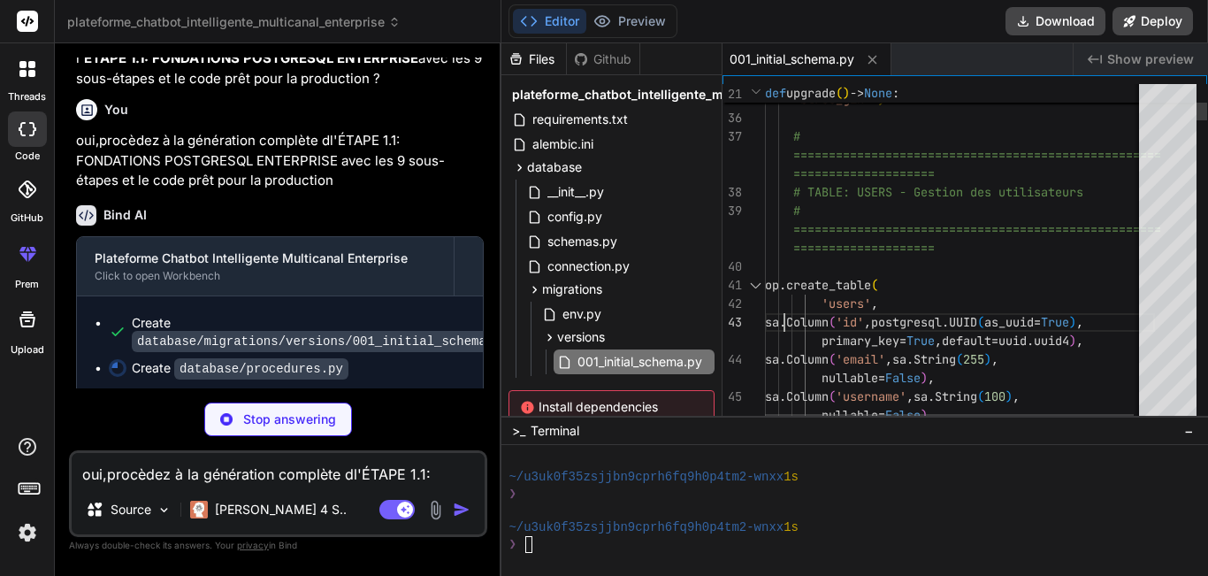
type textarea "x"
type textarea "nullable=False), sa.Column('password_hash', sa.String(255), nullable=False), sa…"
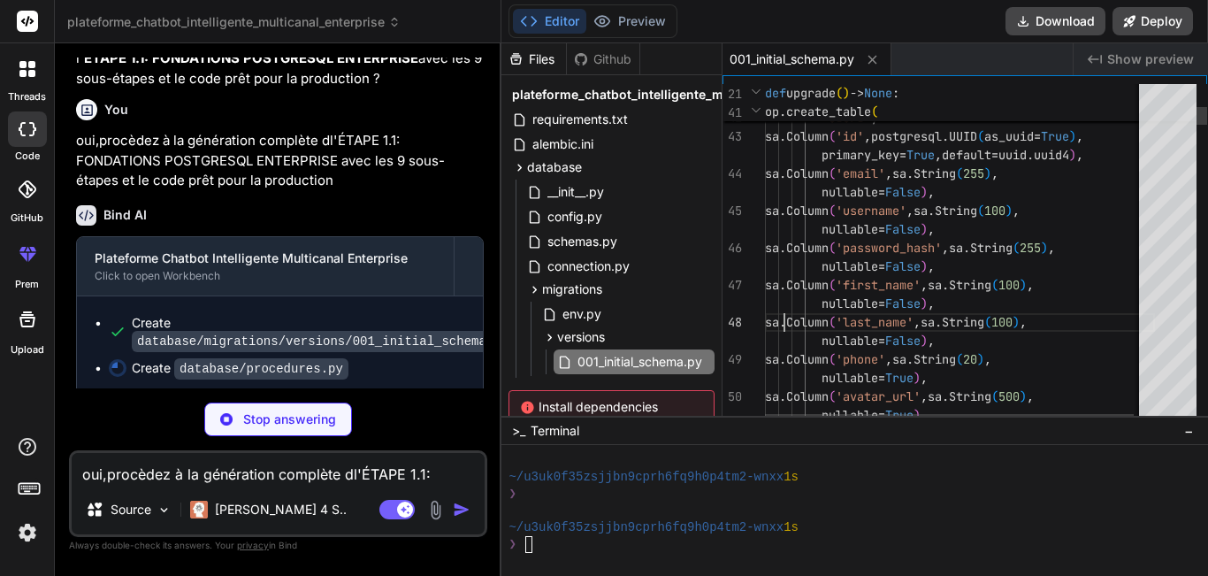
type textarea "x"
type textarea "nullable=True), sa.Column('language', sa.String(10), nullable=False, default='f…"
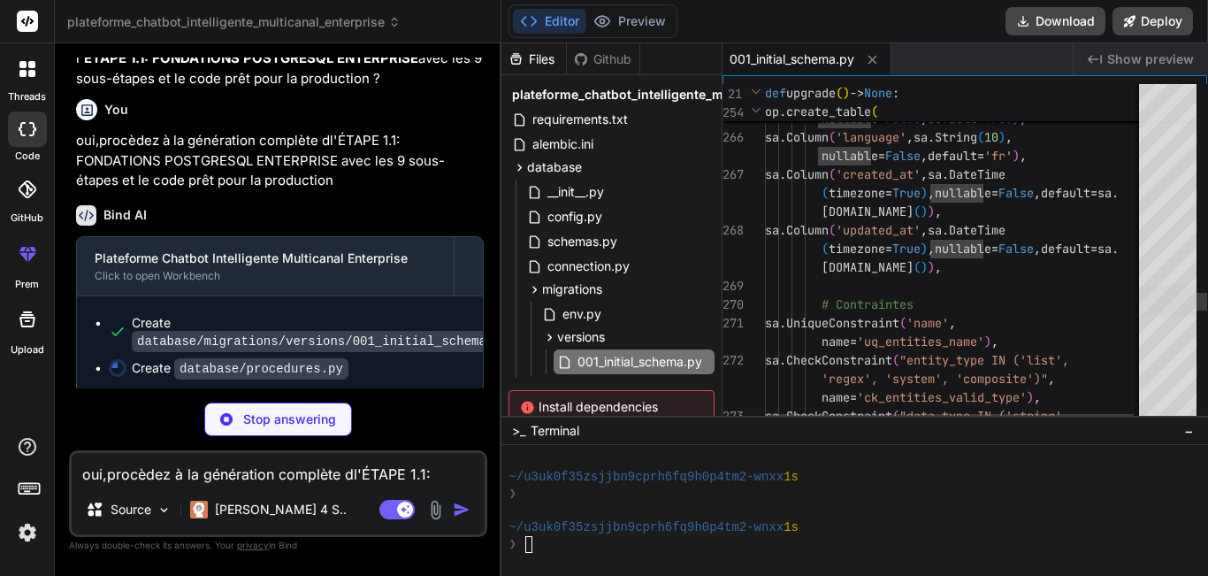
click at [1184, 317] on div at bounding box center [1167, 301] width 57 height 32
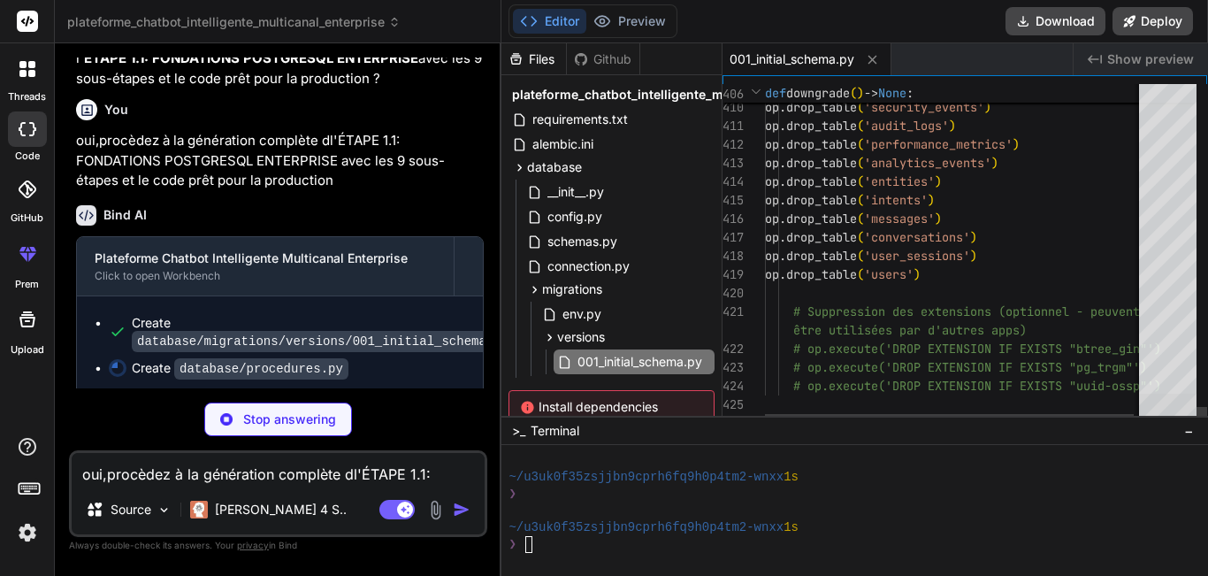
click at [1171, 418] on div at bounding box center [1167, 410] width 57 height 32
click at [877, 65] on icon at bounding box center [872, 59] width 15 height 15
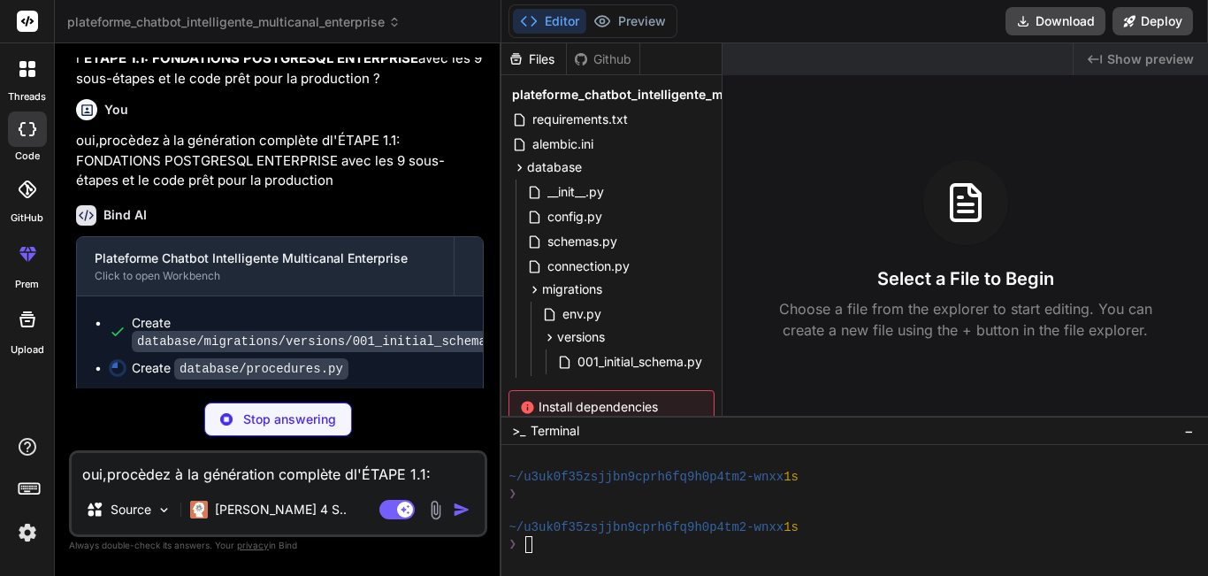
click at [453, 221] on div "Bind AI Plateforme Chatbot Intelligente Multicanal Enterprise Click to open Wor…" at bounding box center [280, 293] width 408 height 205
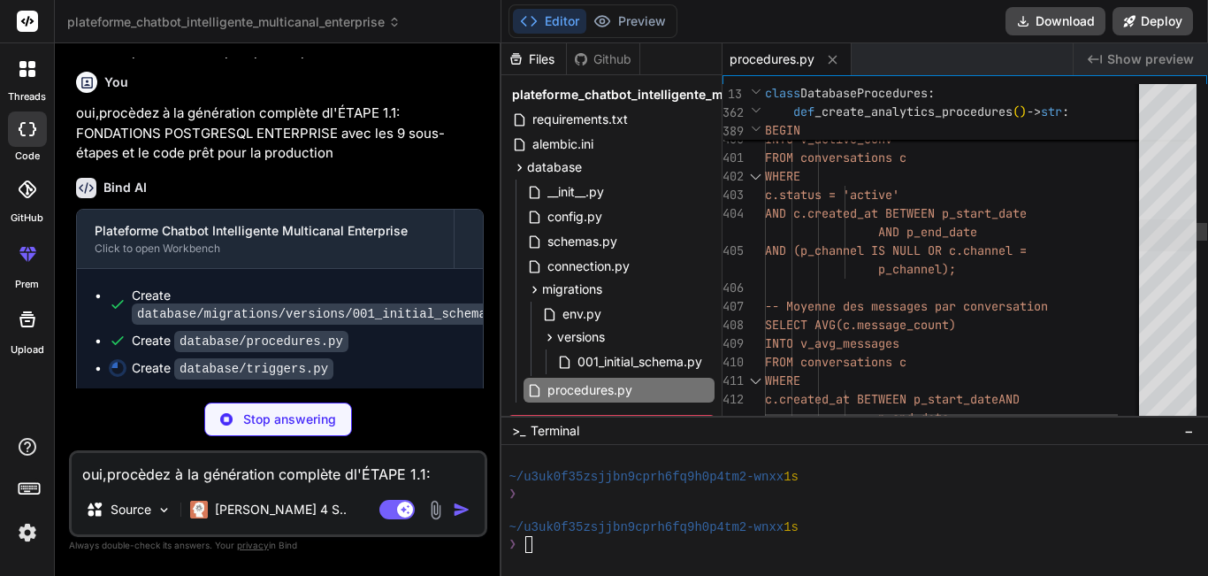
click at [1197, 251] on div at bounding box center [1167, 235] width 57 height 32
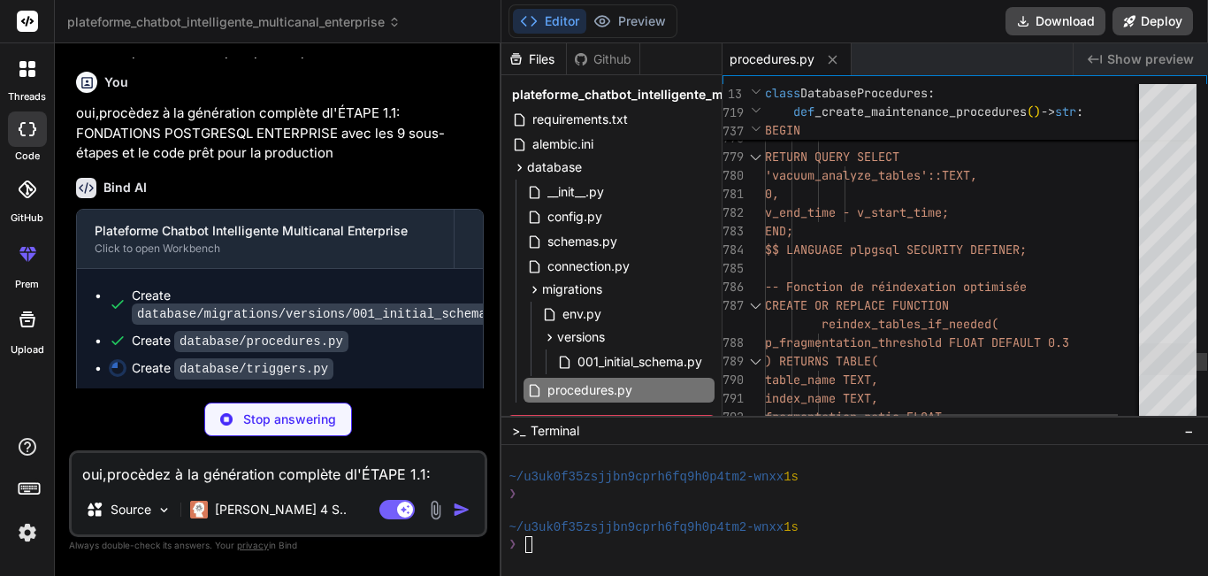
click at [1167, 355] on div at bounding box center [1167, 359] width 57 height 32
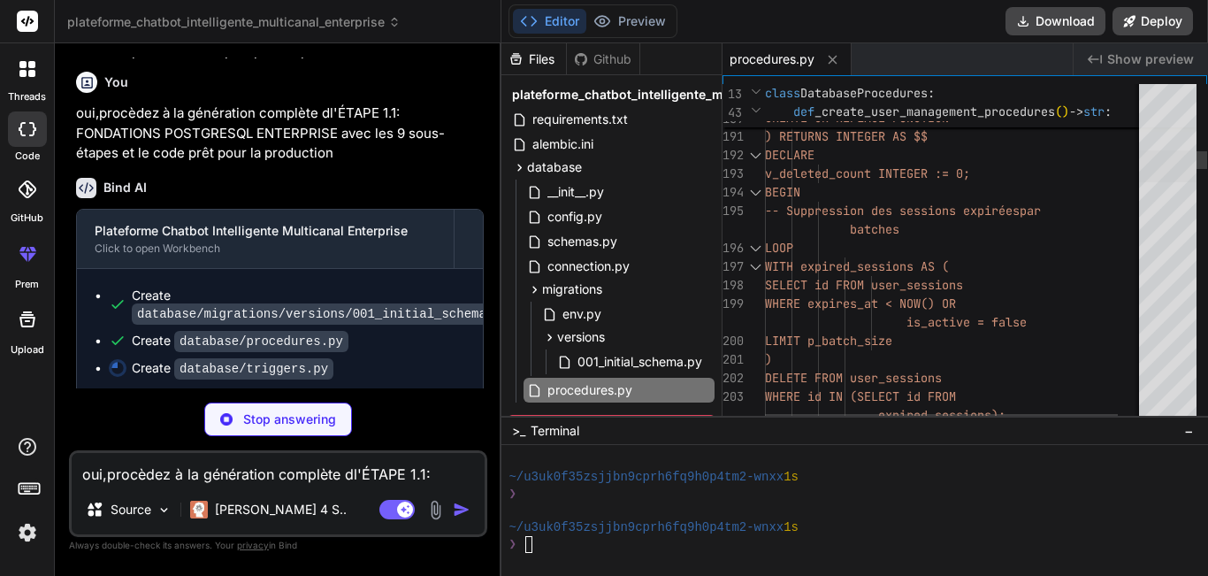
click at [1197, 150] on div at bounding box center [1167, 166] width 57 height 32
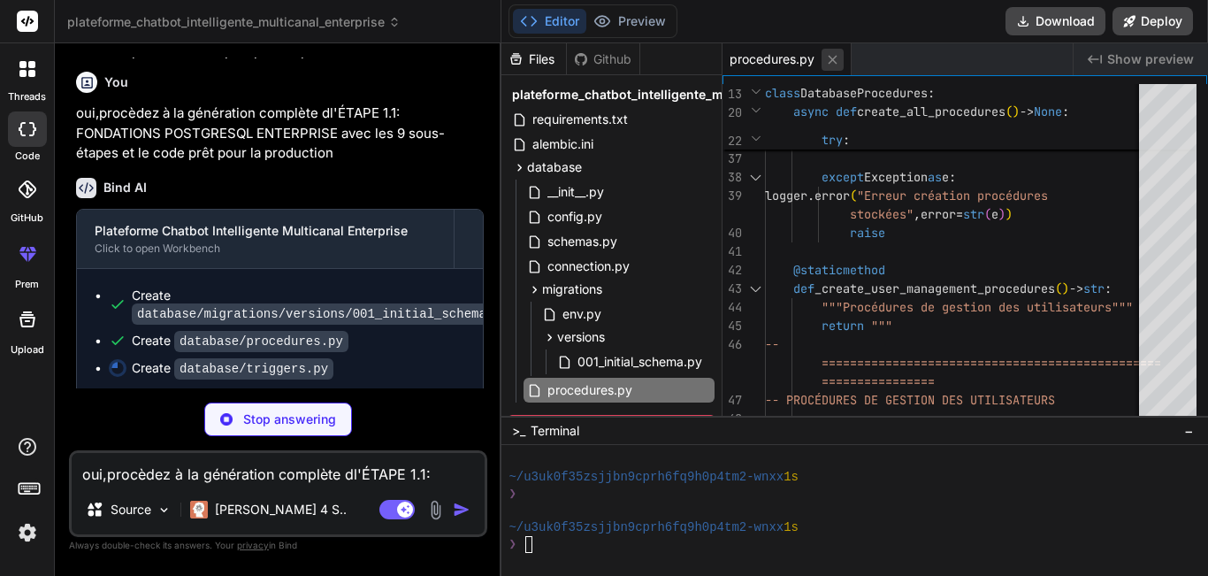
click at [838, 56] on icon at bounding box center [832, 59] width 15 height 15
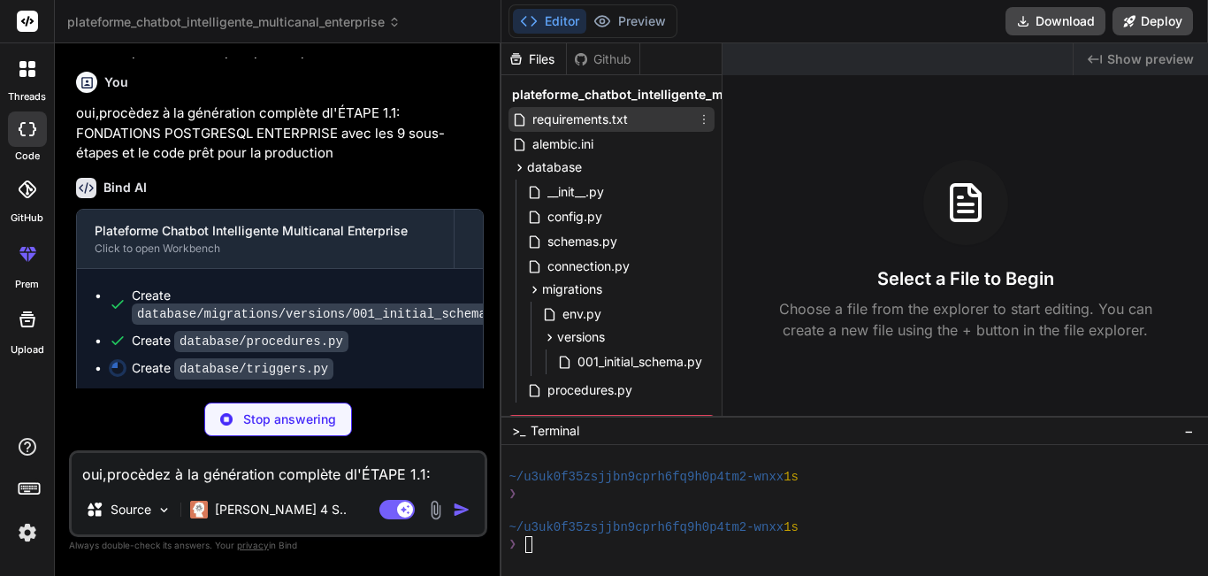
click at [561, 122] on span "requirements.txt" at bounding box center [580, 119] width 99 height 21
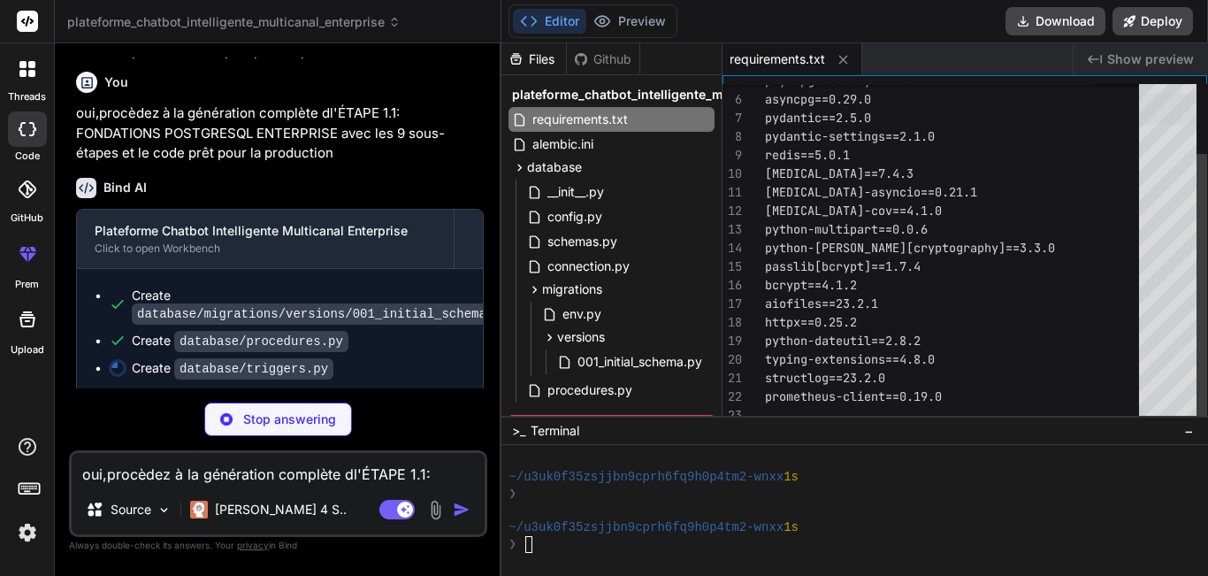
click at [1175, 125] on div at bounding box center [1167, 109] width 57 height 32
click at [1169, 112] on div at bounding box center [1167, 109] width 57 height 32
click at [1172, 111] on div at bounding box center [1167, 109] width 57 height 32
click at [1177, 125] on div at bounding box center [1167, 109] width 57 height 32
click at [1175, 101] on div at bounding box center [1167, 254] width 57 height 341
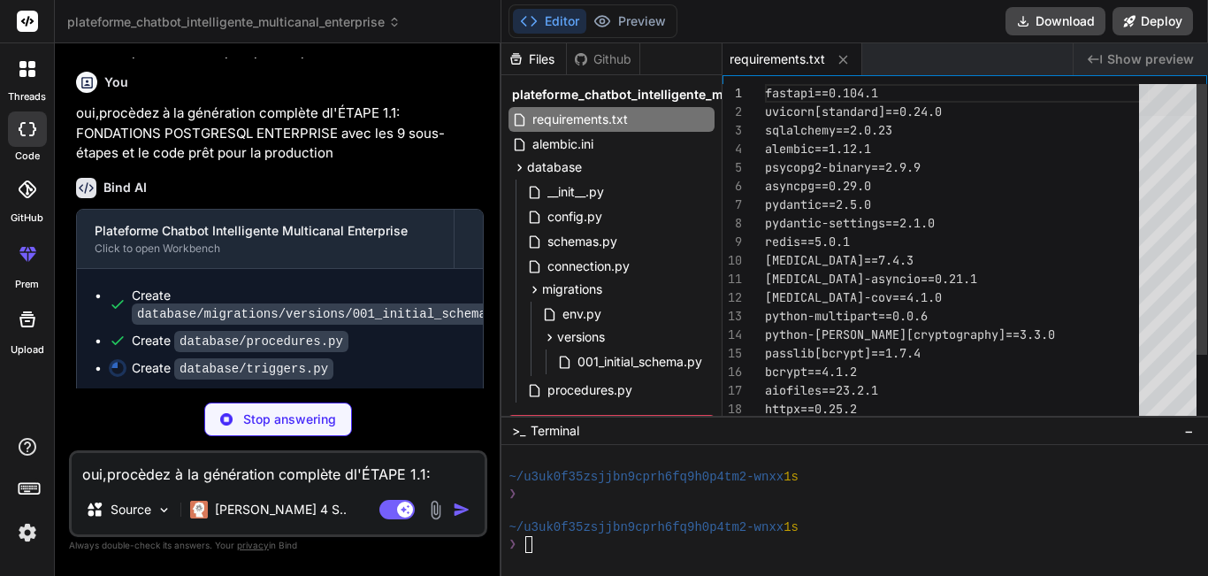
click at [1160, 84] on div at bounding box center [1167, 100] width 57 height 32
click at [842, 57] on icon at bounding box center [843, 59] width 9 height 9
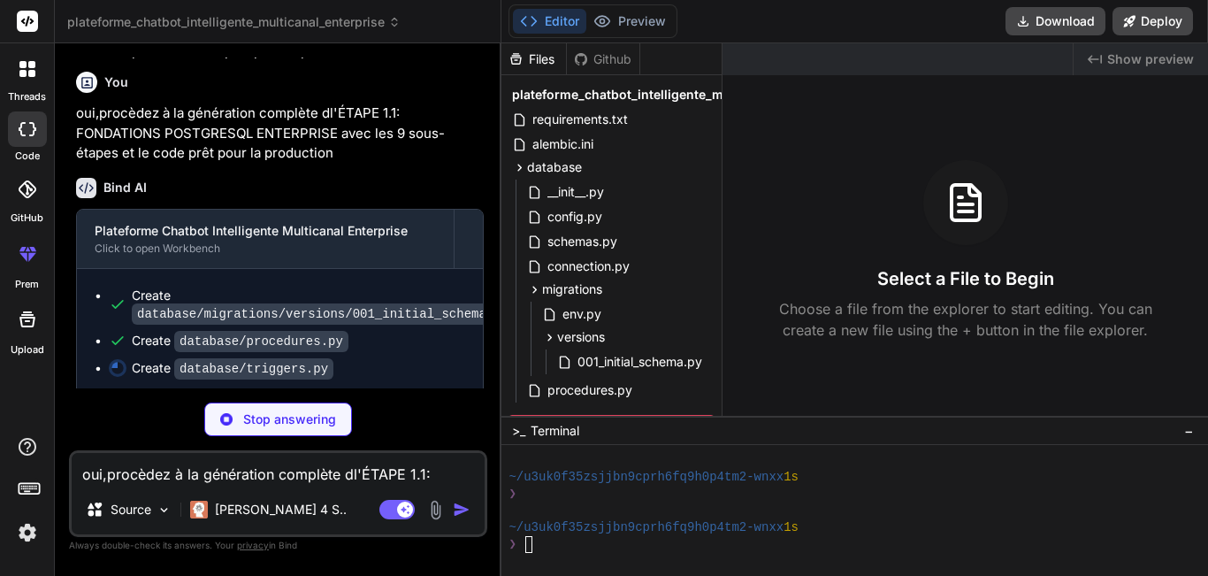
click at [455, 124] on p "oui,procèdez à la génération complète dl'ÉTAPE 1.1: FONDATIONS POSTGRESQL ENTER…" at bounding box center [280, 133] width 408 height 60
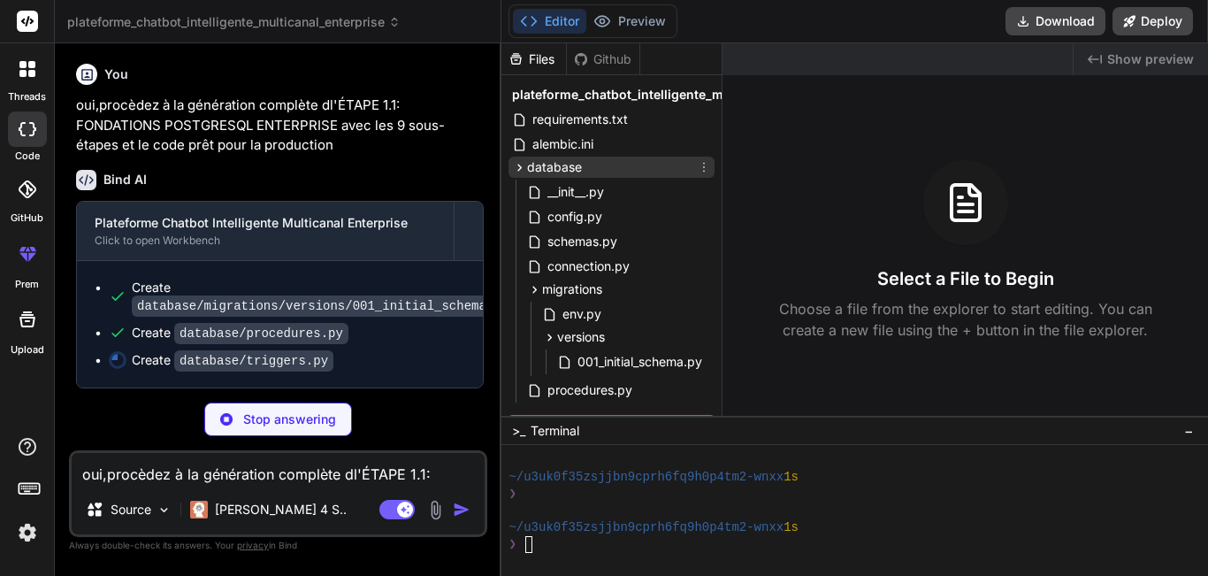
click at [524, 168] on icon at bounding box center [519, 167] width 15 height 15
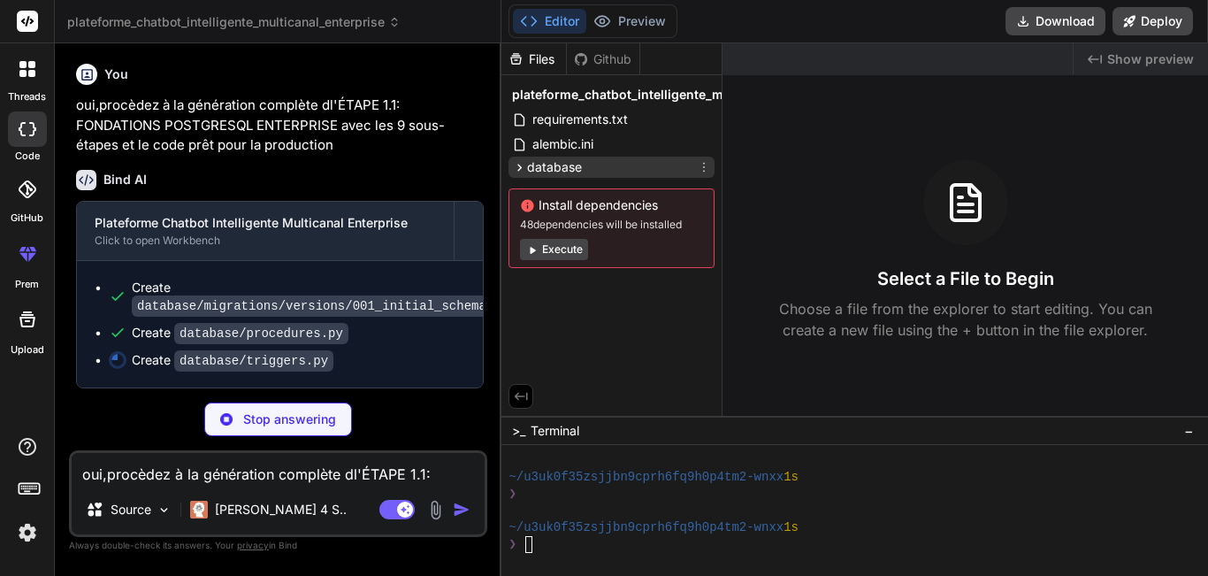
click at [517, 168] on icon at bounding box center [519, 167] width 15 height 15
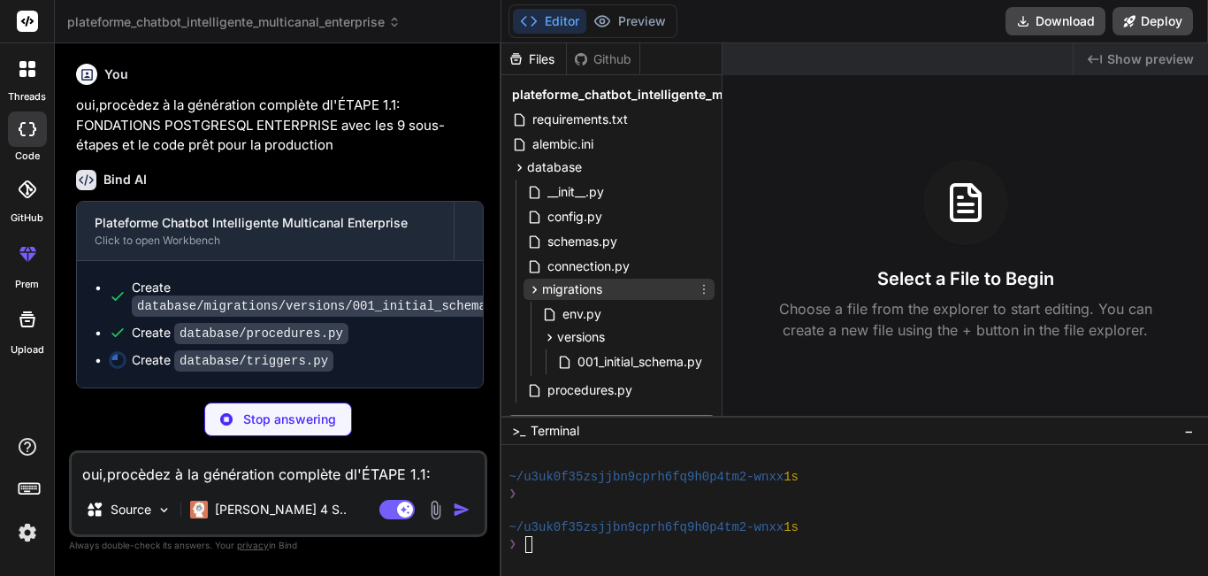
click at [535, 284] on icon at bounding box center [534, 289] width 15 height 15
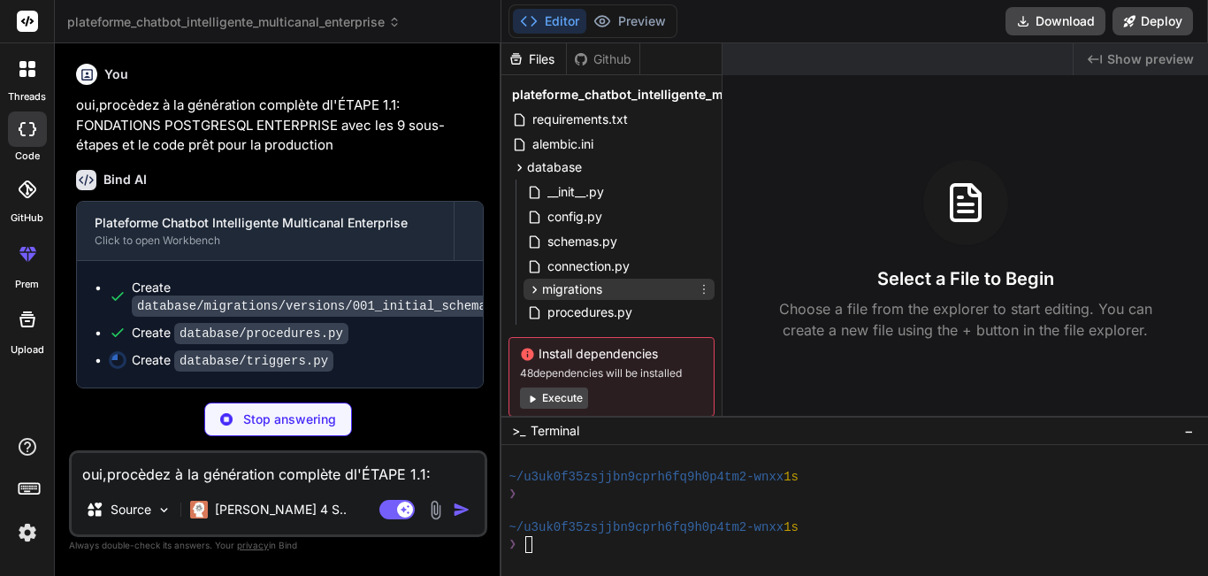
click at [538, 287] on icon at bounding box center [534, 289] width 15 height 15
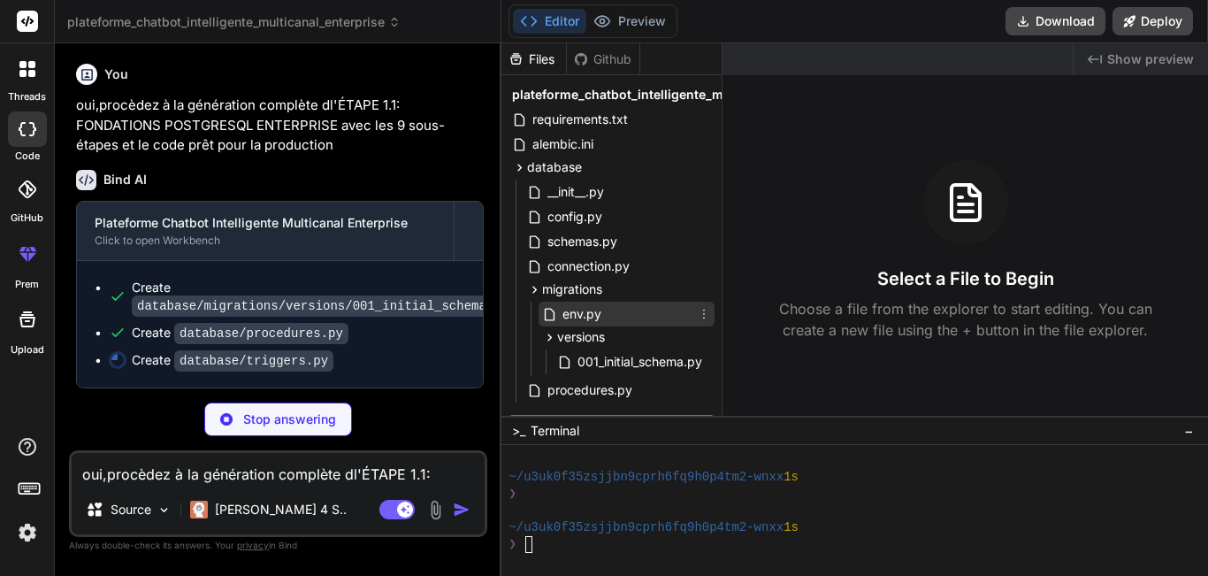
click at [568, 316] on span "env.py" at bounding box center [582, 313] width 42 height 21
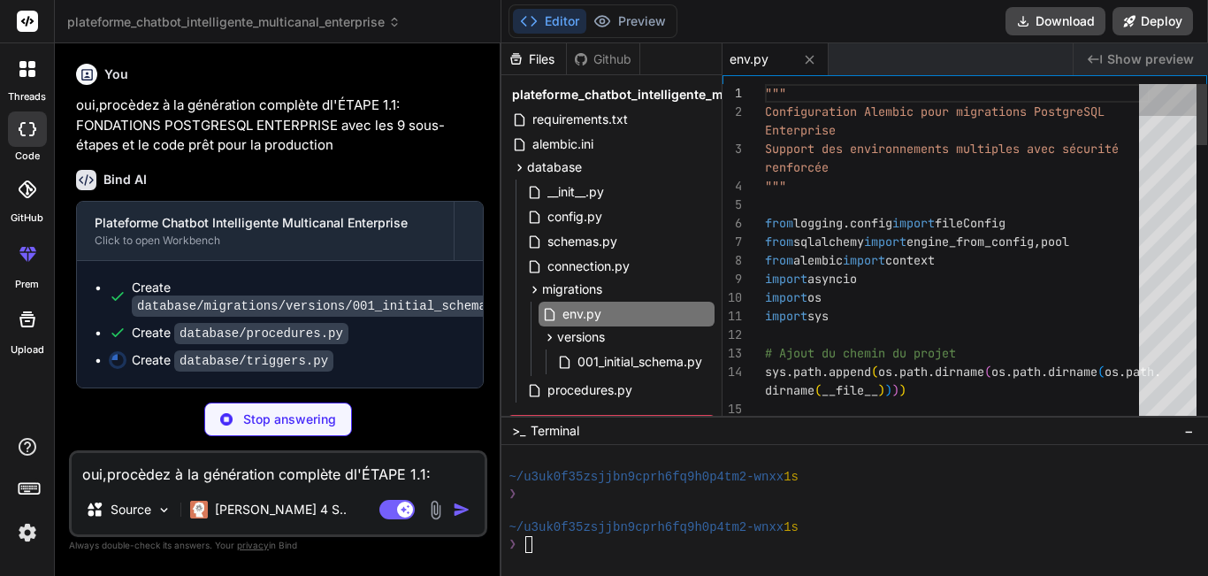
type textarea "x"
type textarea "# Export des fonctions principales __all__ = [ "DatabaseTriggers", "setup_notif…"
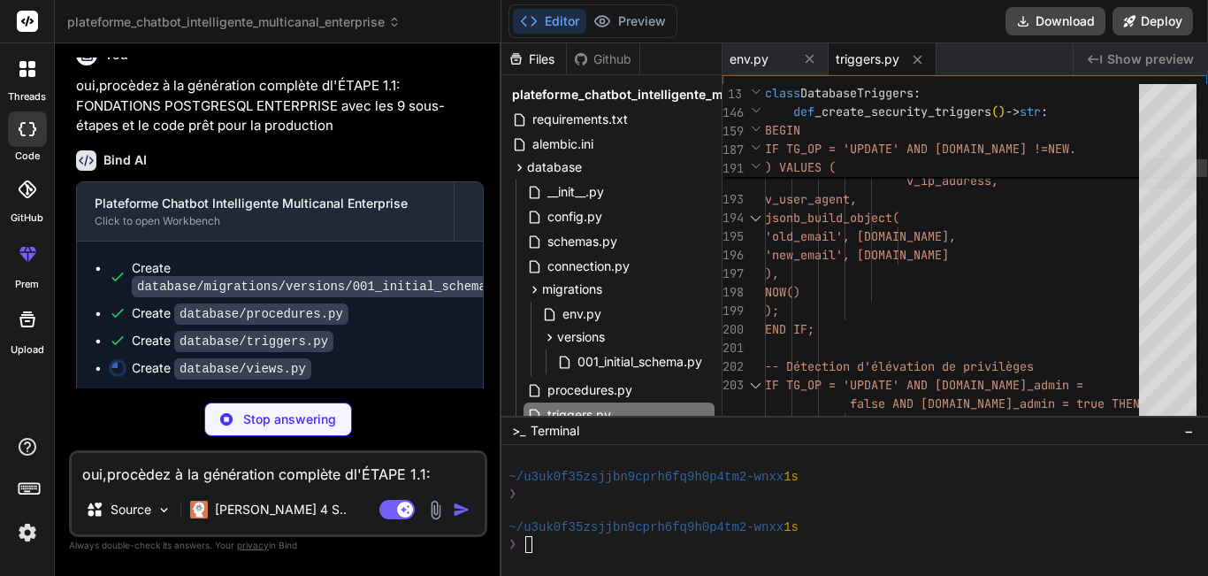
click at [1190, 157] on div at bounding box center [1167, 173] width 57 height 32
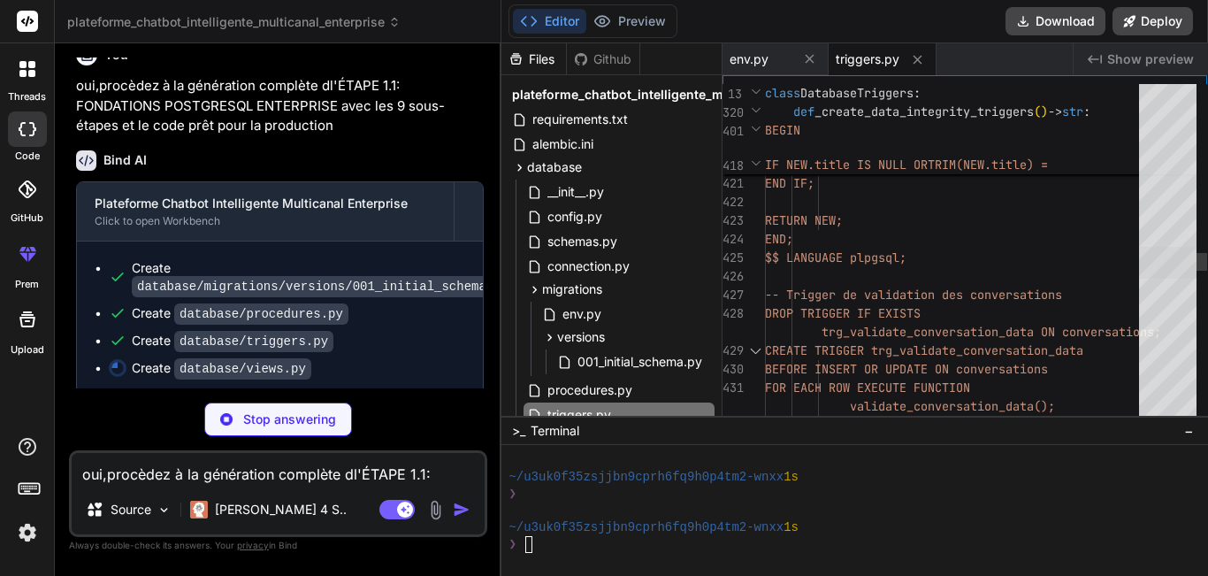
click at [1190, 257] on div at bounding box center [1167, 263] width 57 height 32
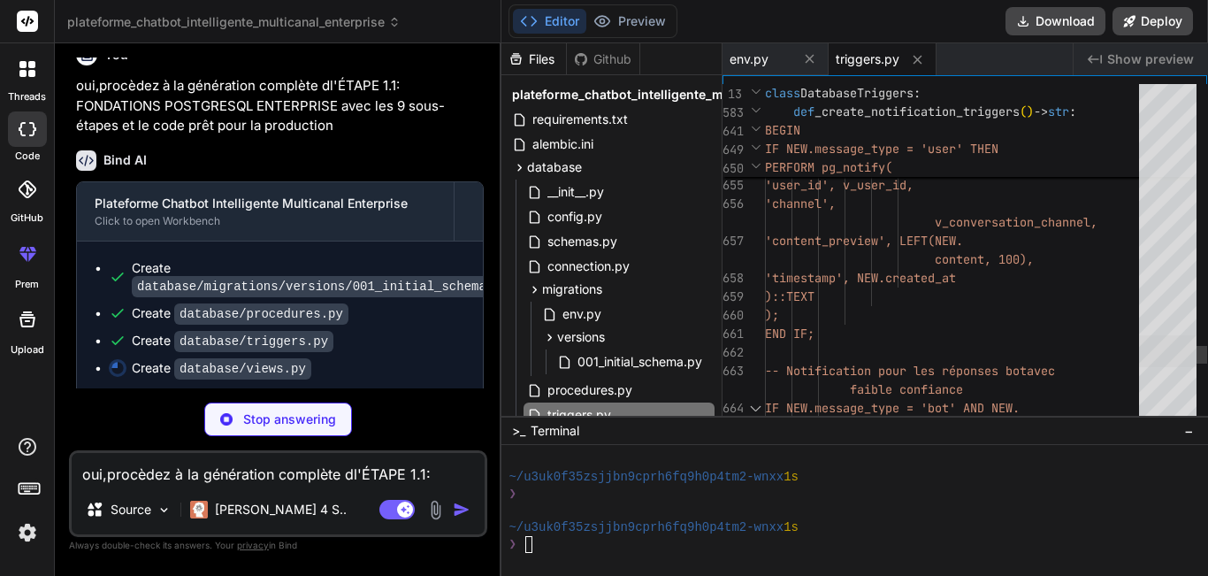
click at [1190, 341] on div at bounding box center [1167, 351] width 57 height 32
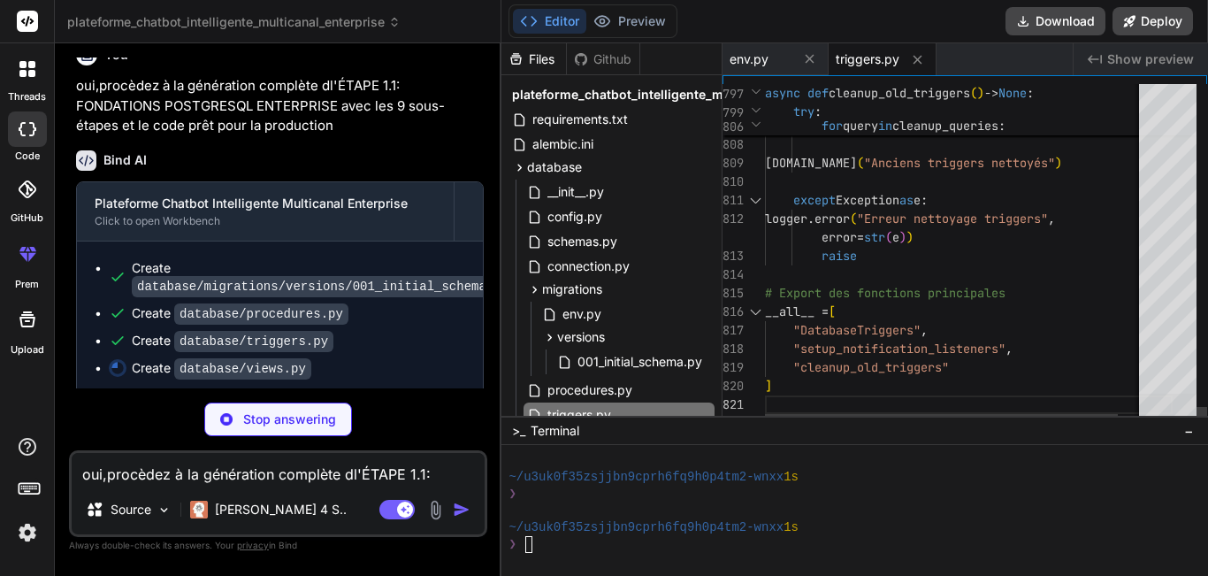
click at [1197, 417] on div at bounding box center [1167, 410] width 57 height 32
type textarea "x"
click at [922, 61] on icon at bounding box center [917, 59] width 15 height 15
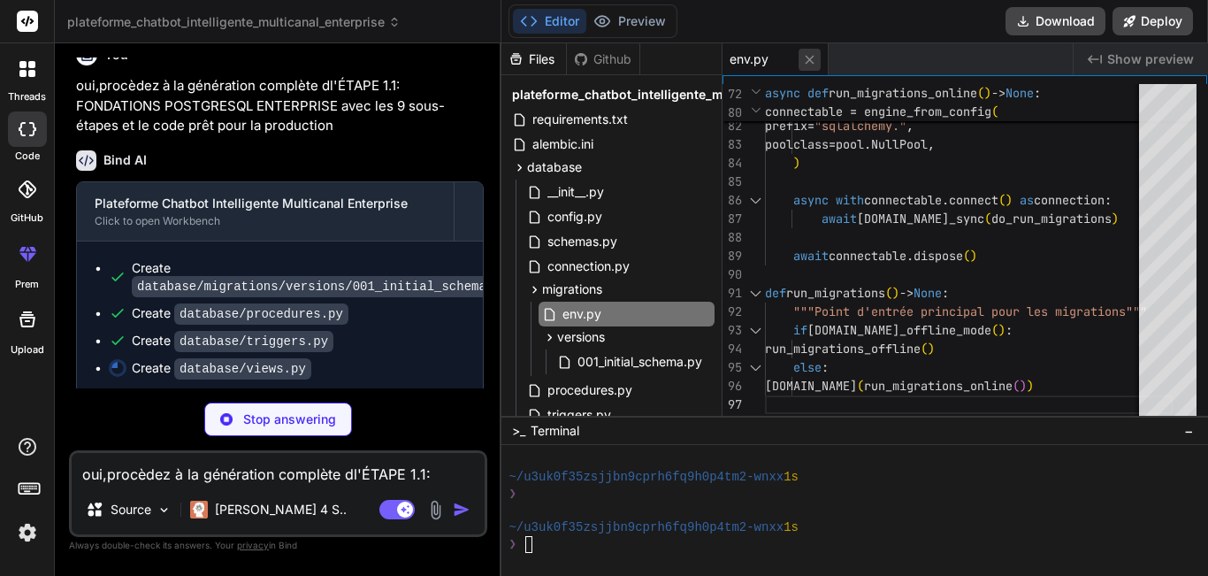
click at [807, 59] on icon at bounding box center [809, 59] width 15 height 15
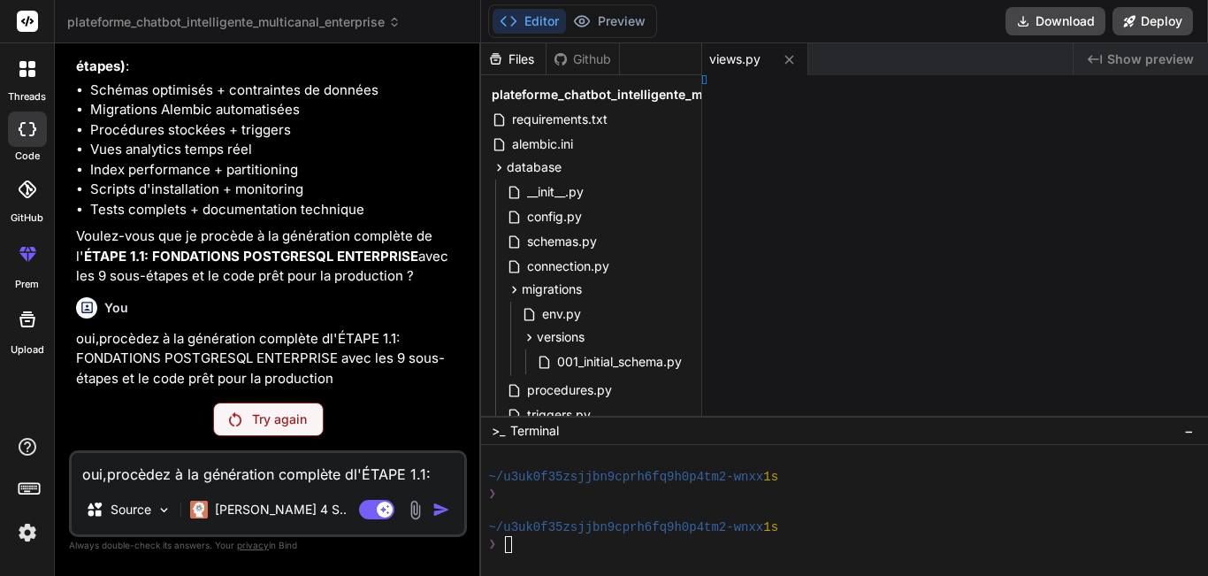
scroll to position [1959, 0]
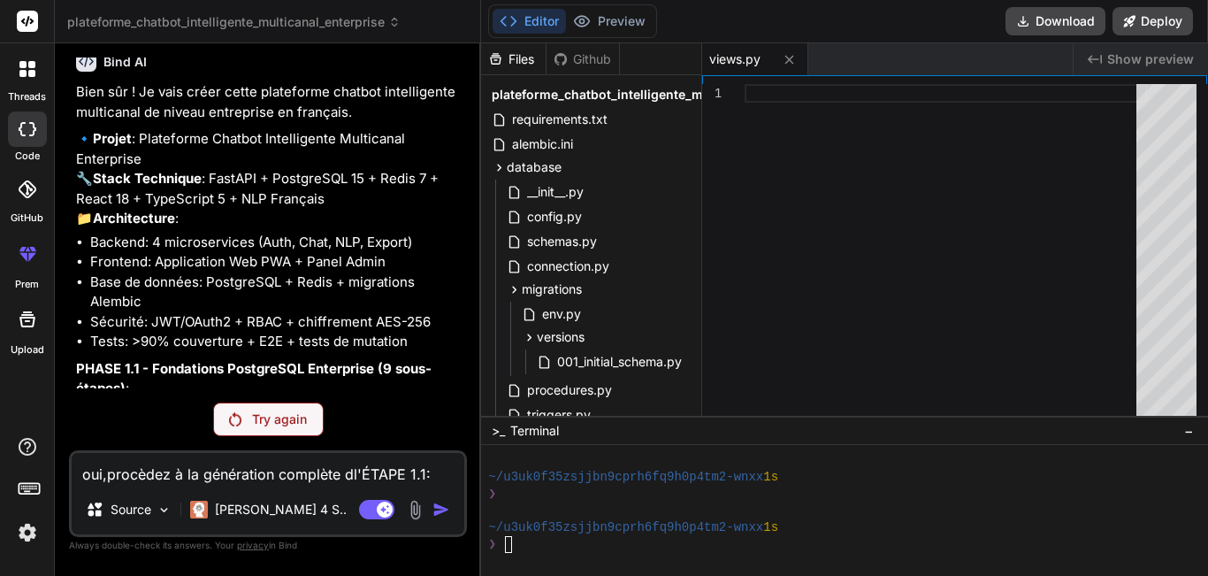
click at [256, 414] on p "Try again" at bounding box center [279, 419] width 55 height 18
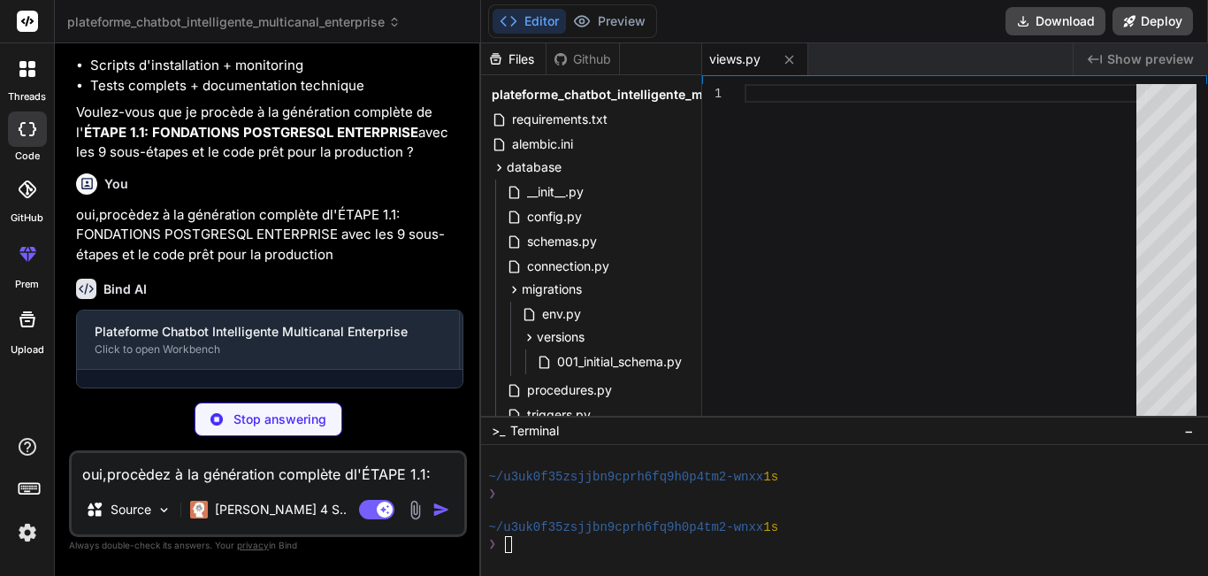
scroll to position [2466, 0]
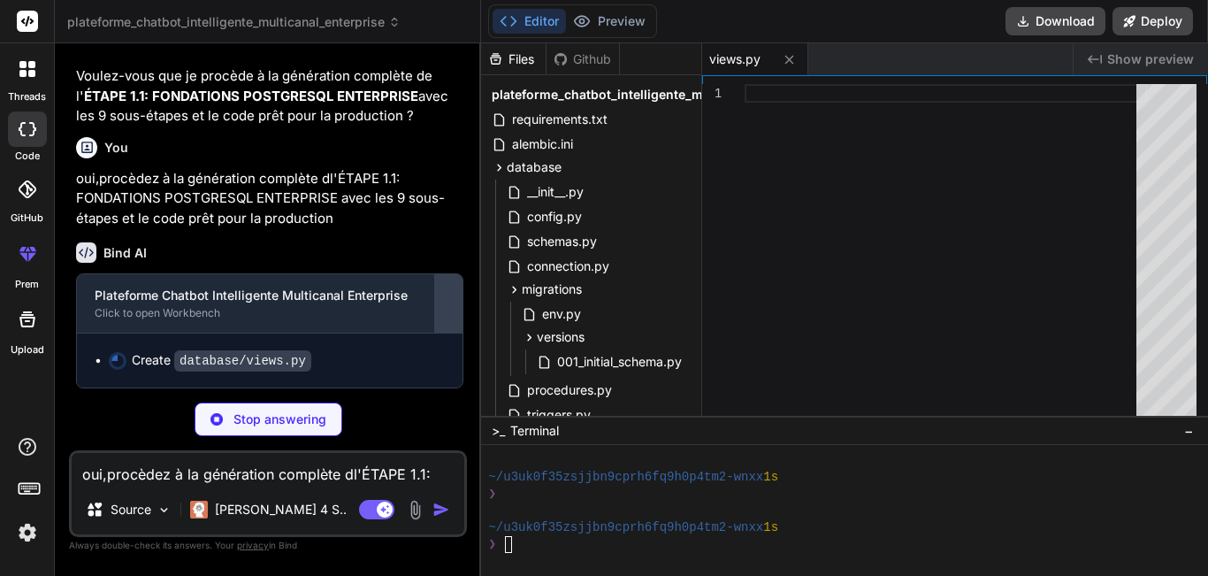
click at [438, 318] on div at bounding box center [448, 303] width 28 height 28
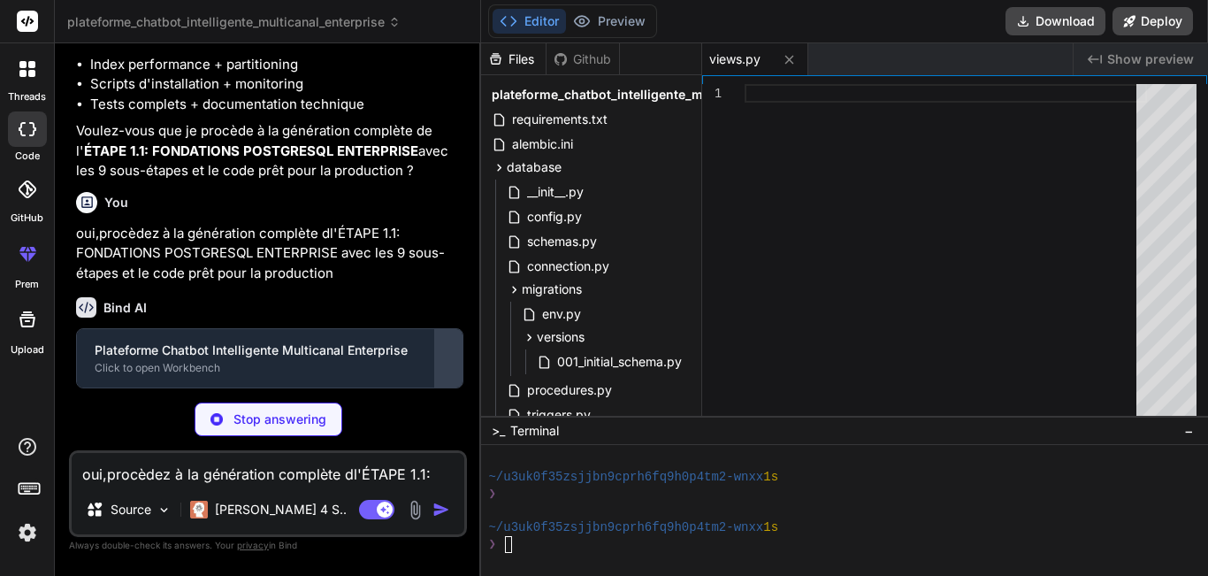
click at [438, 338] on button at bounding box center [448, 358] width 28 height 58
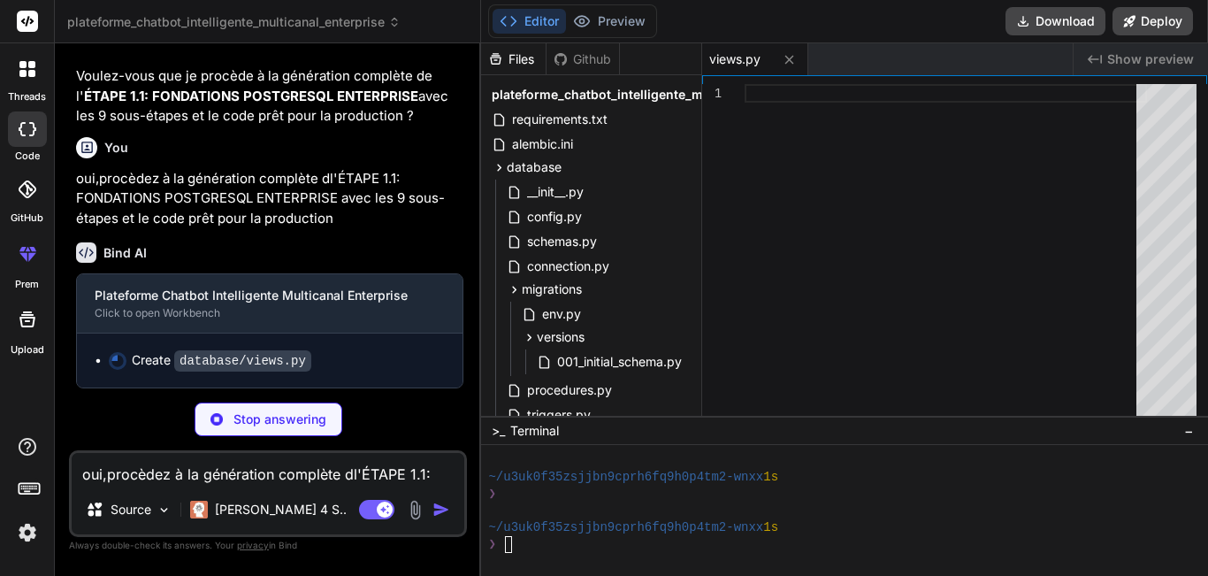
click at [462, 263] on div "Bind AI" at bounding box center [269, 252] width 387 height 20
click at [438, 260] on div "Bind AI" at bounding box center [269, 252] width 387 height 20
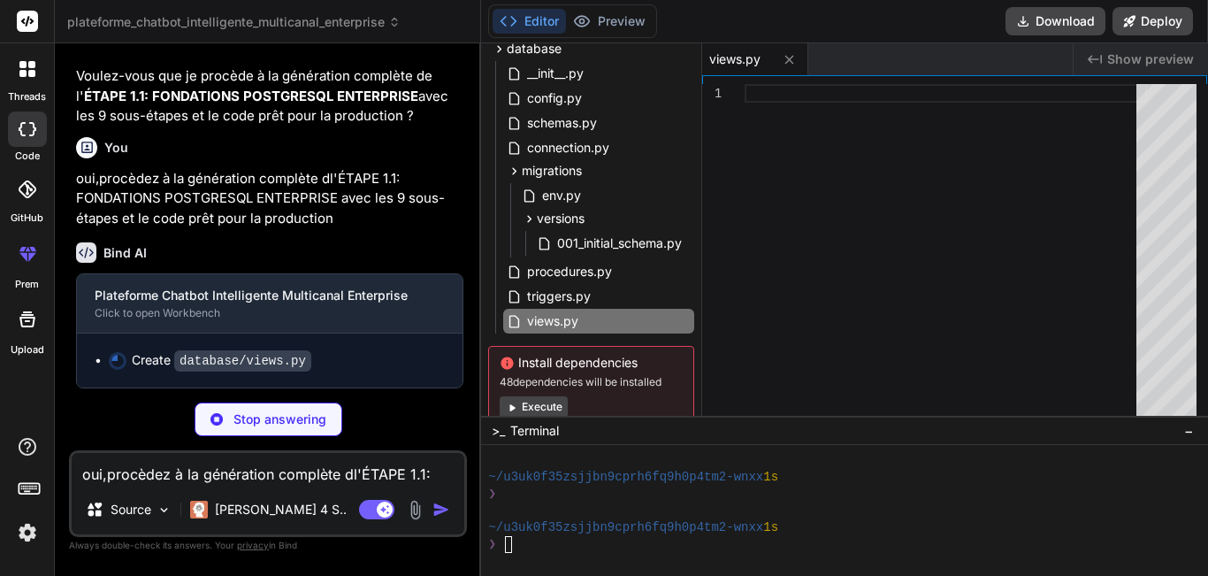
scroll to position [119, 0]
type textarea "x"
click at [531, 296] on span "triggers.py" at bounding box center [558, 295] width 67 height 21
type textarea "]"
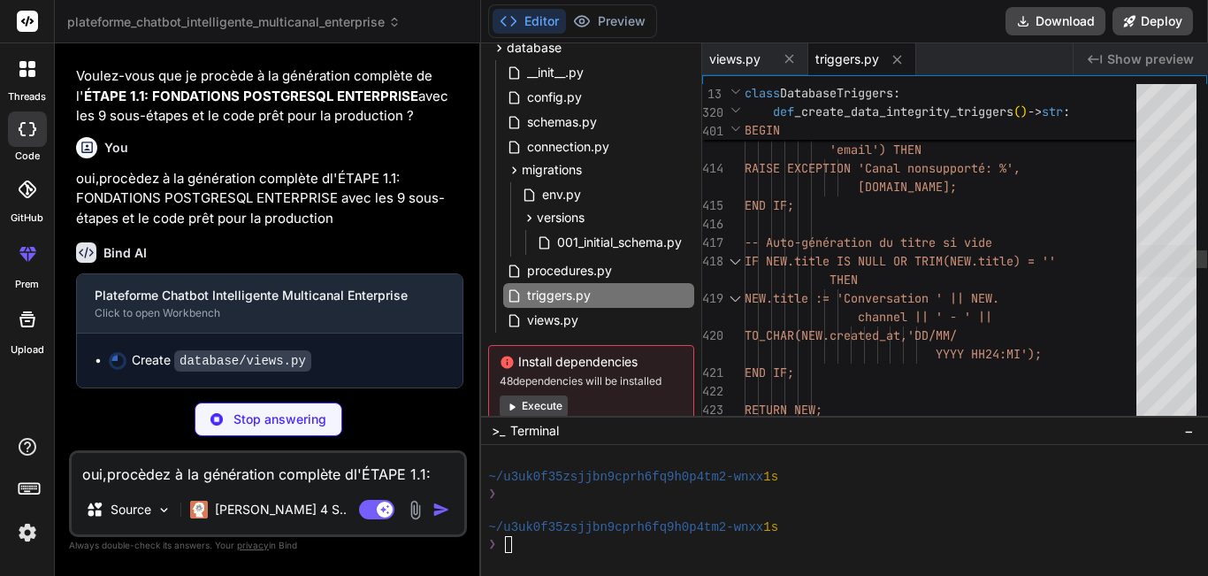
click at [1176, 277] on div at bounding box center [1167, 261] width 60 height 32
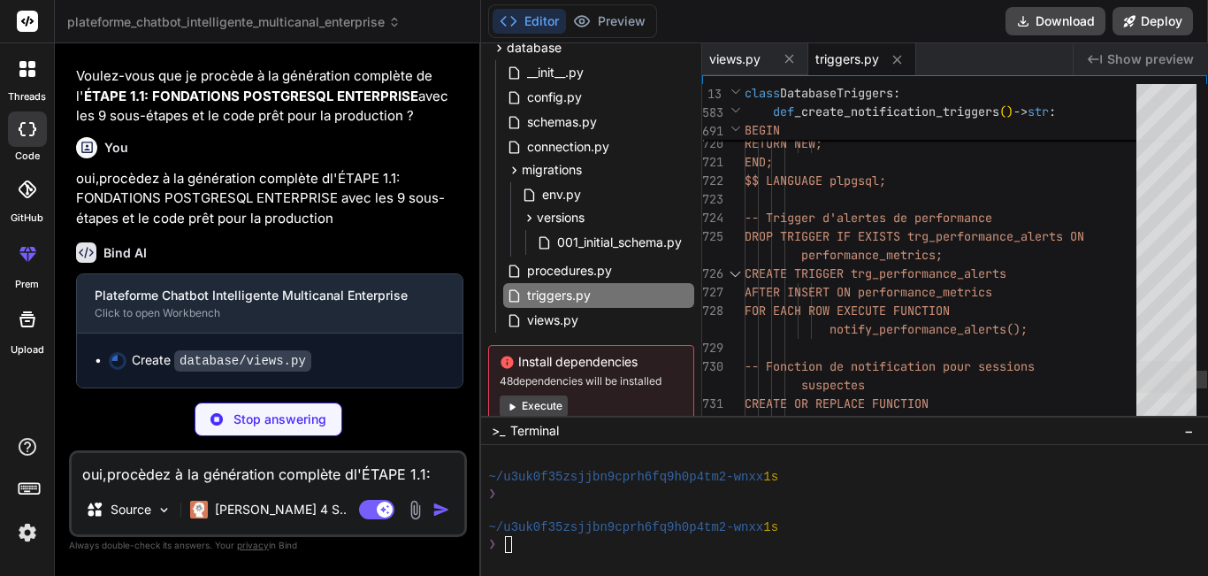
click at [1174, 386] on div at bounding box center [1167, 377] width 60 height 32
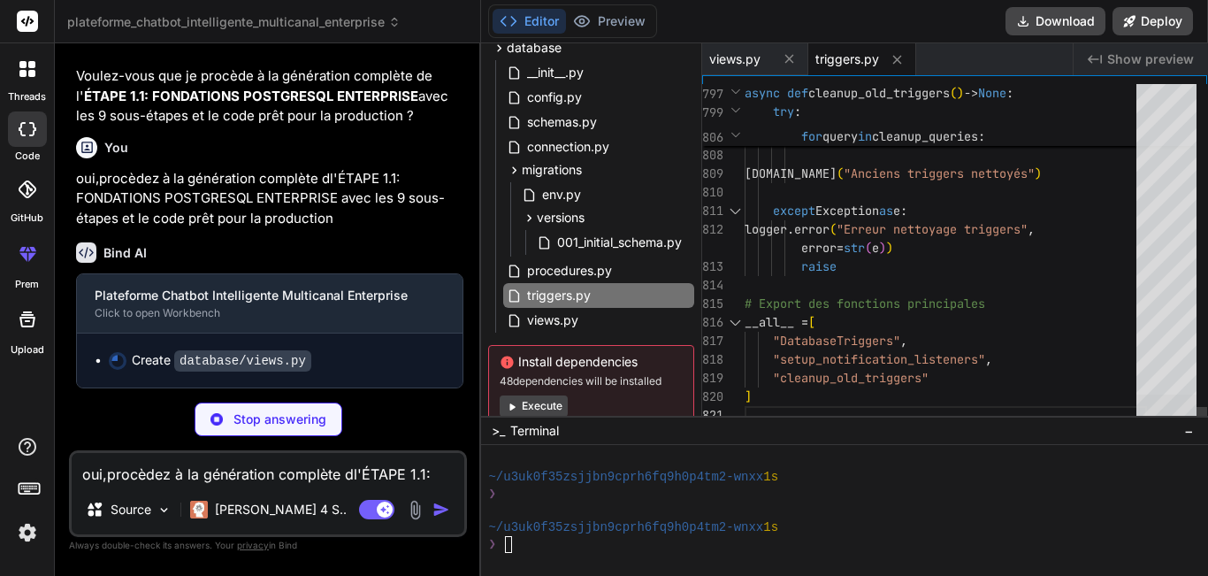
click at [1169, 421] on div at bounding box center [1167, 410] width 60 height 32
click at [1168, 408] on div at bounding box center [1167, 410] width 60 height 32
type textarea "x"
click at [895, 58] on icon at bounding box center [897, 59] width 15 height 15
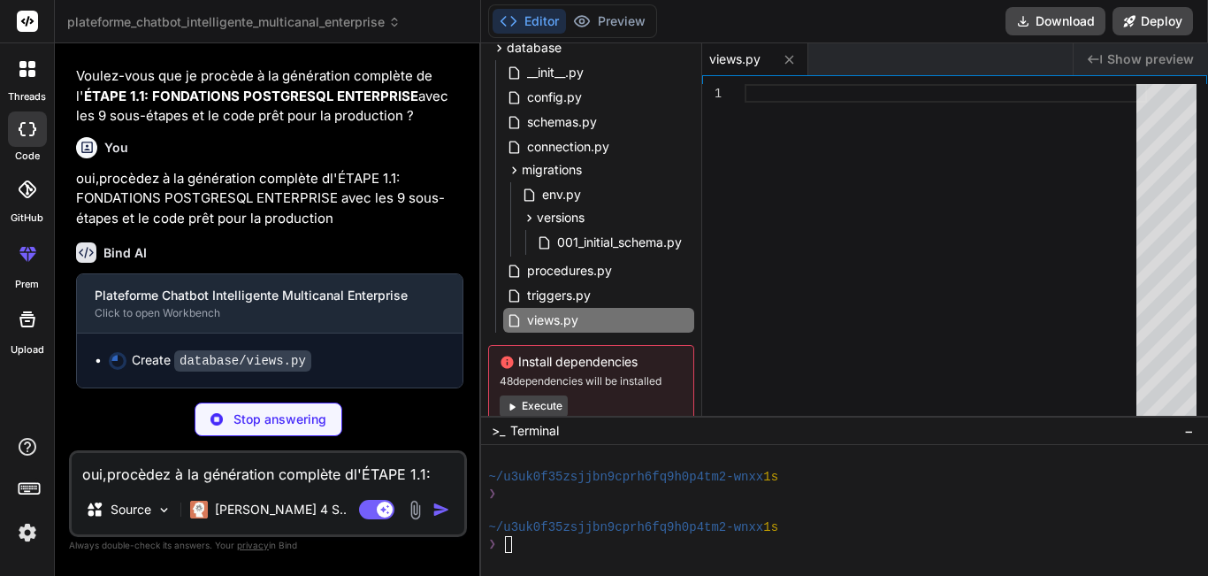
type textarea "x"
type textarea "logger.error("Erreur rafraîchissement vues", error=str(e)) raise # Export des f…"
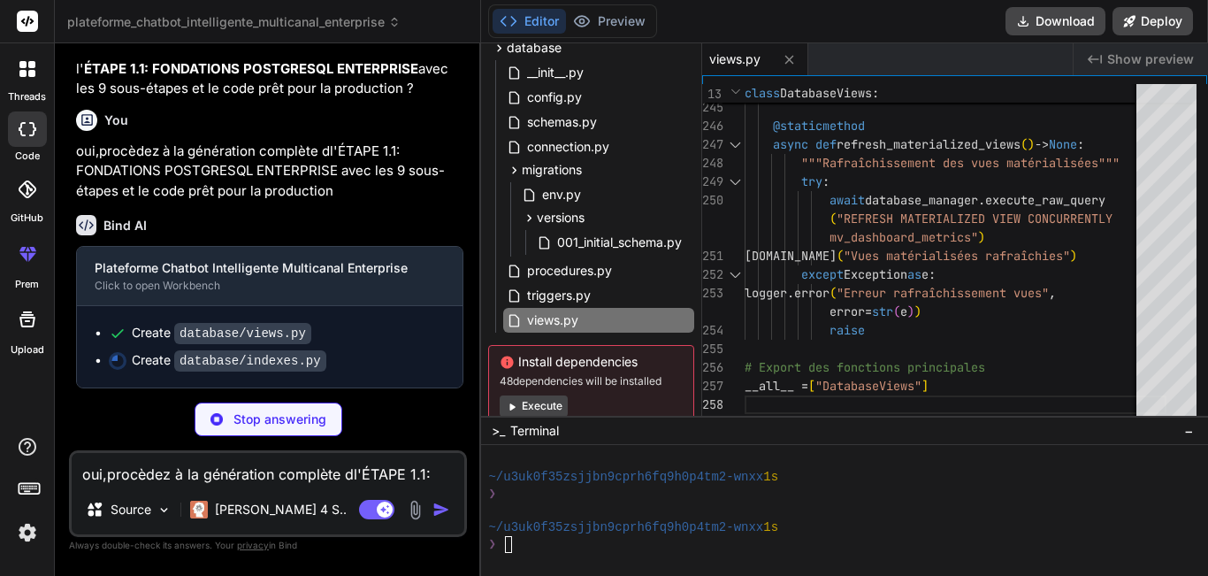
click at [174, 202] on p "oui,procèdez à la génération complète dl'ÉTAPE 1.1: FONDATIONS POSTGRESQL ENTER…" at bounding box center [269, 172] width 387 height 60
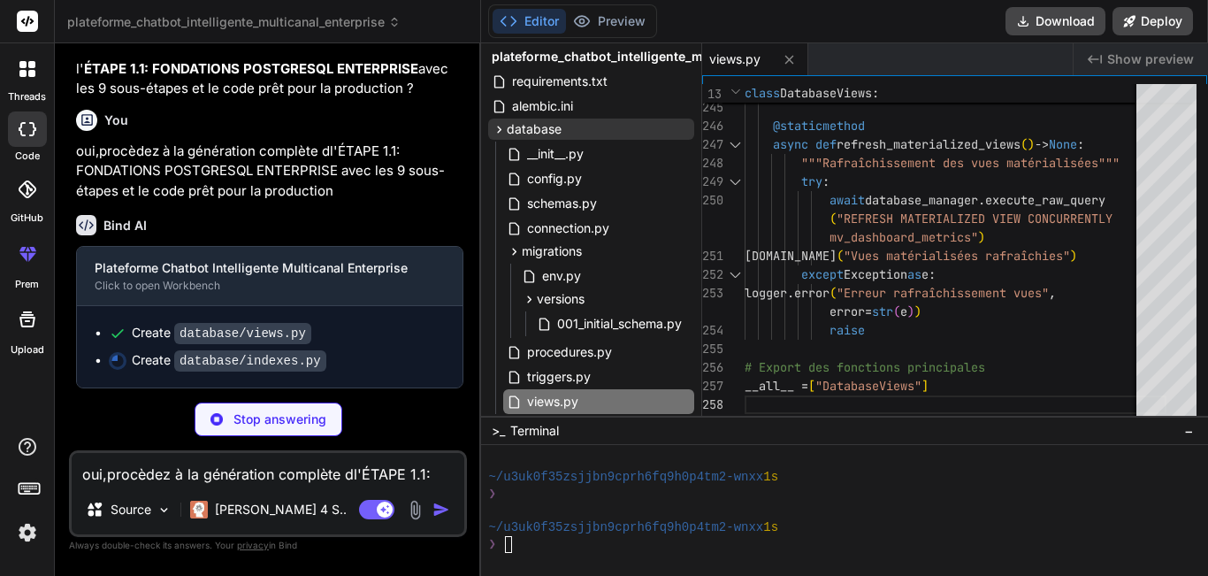
scroll to position [36, 0]
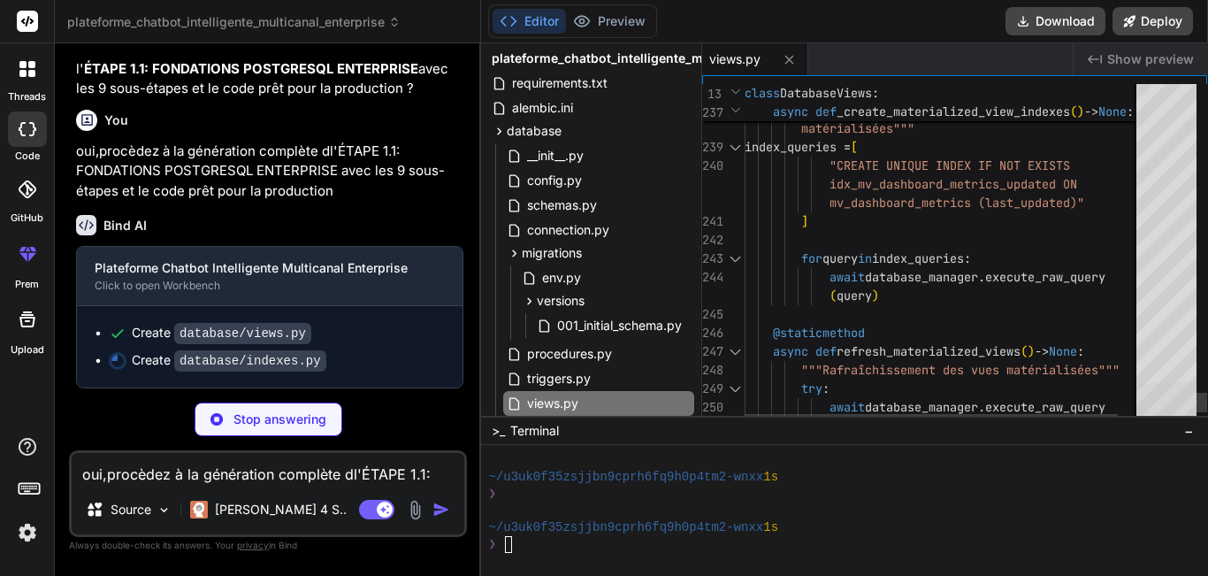
click at [1167, 397] on div at bounding box center [1167, 399] width 60 height 32
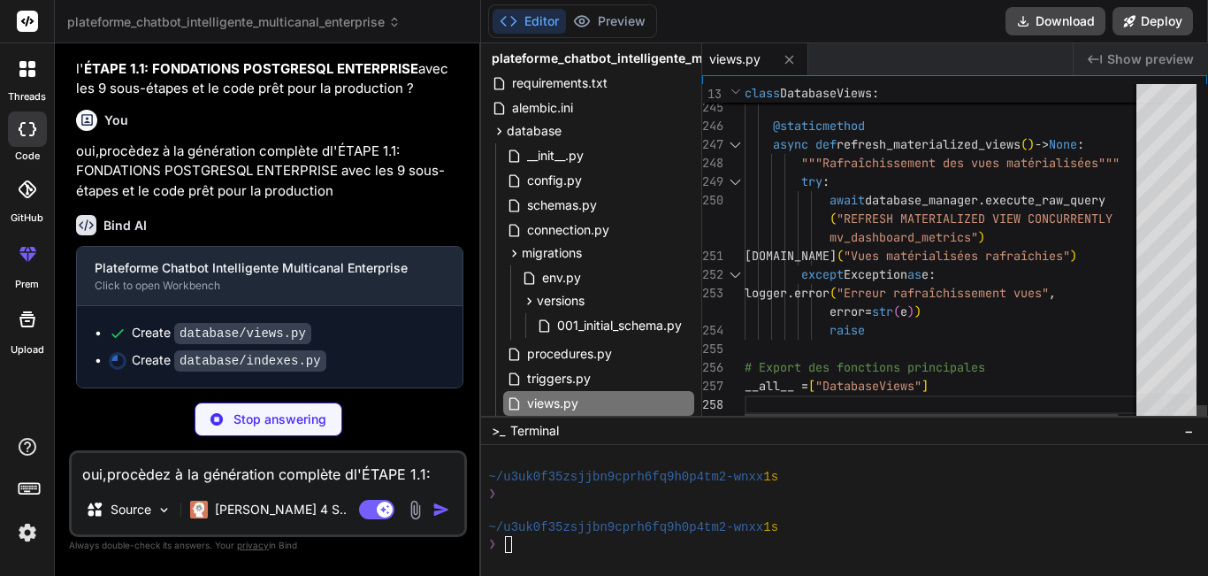
click at [1167, 425] on div at bounding box center [1167, 410] width 60 height 32
type textarea "x"
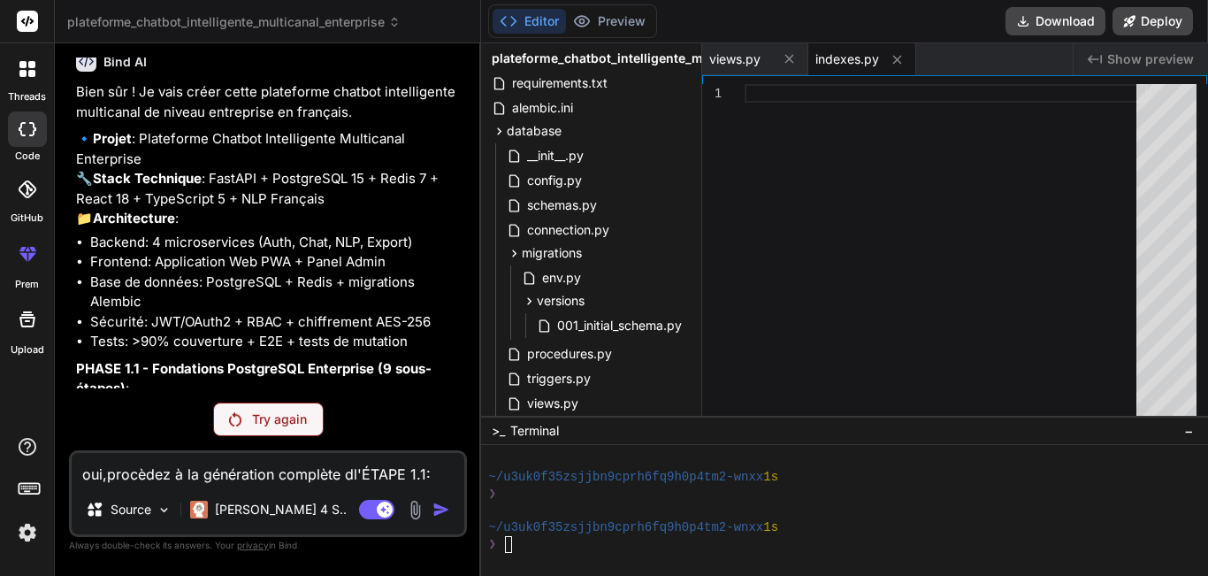
click at [290, 414] on p "Try again" at bounding box center [279, 419] width 55 height 18
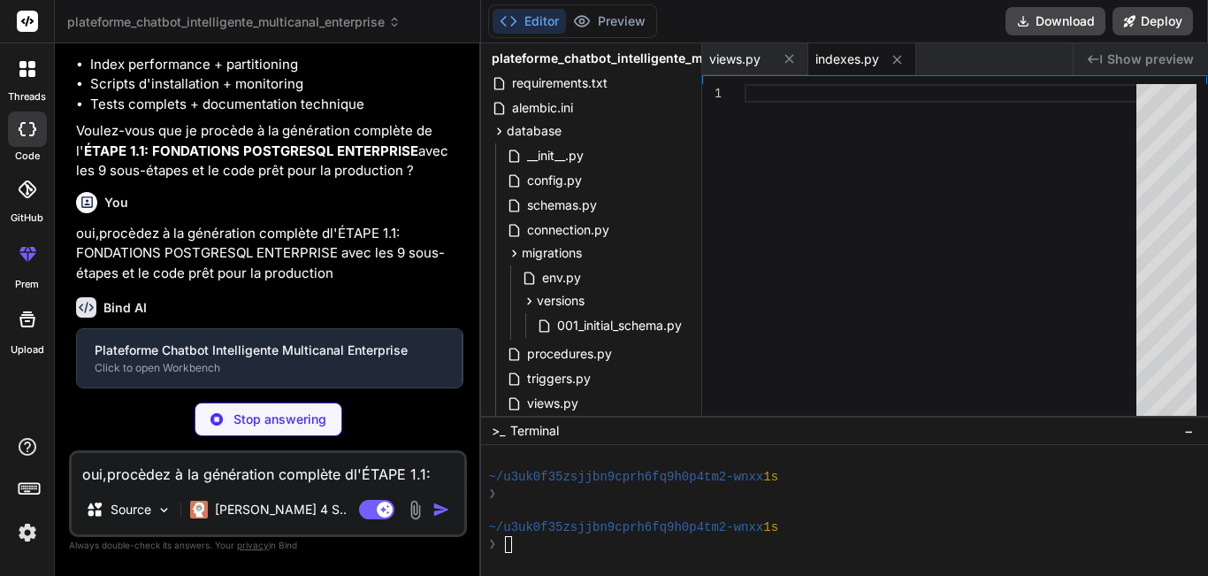
scroll to position [2466, 0]
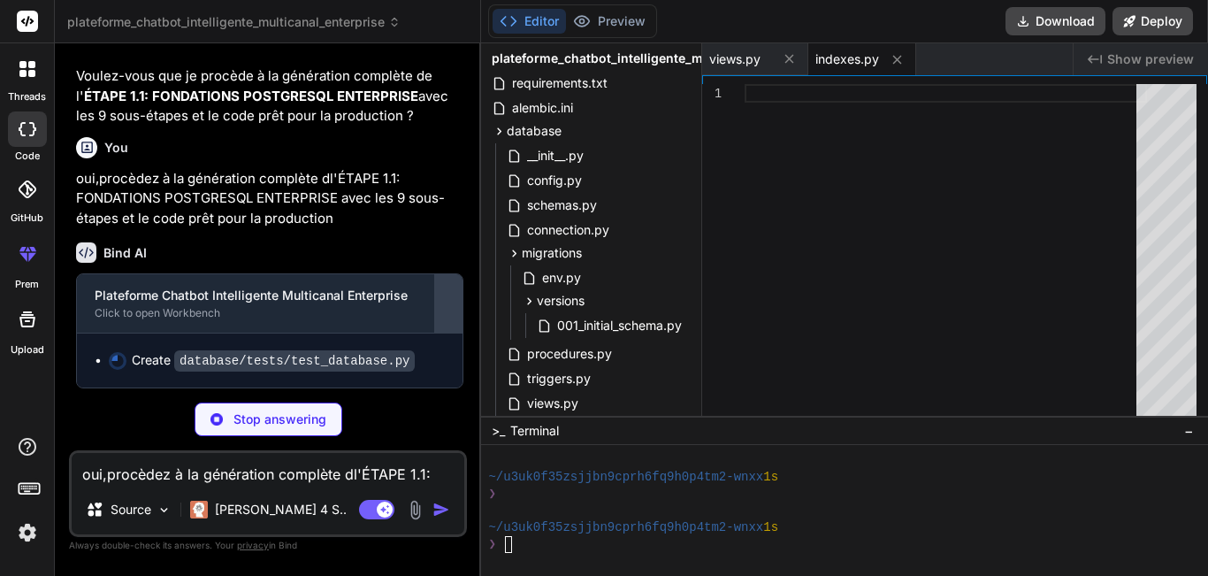
click at [457, 318] on div at bounding box center [448, 303] width 28 height 28
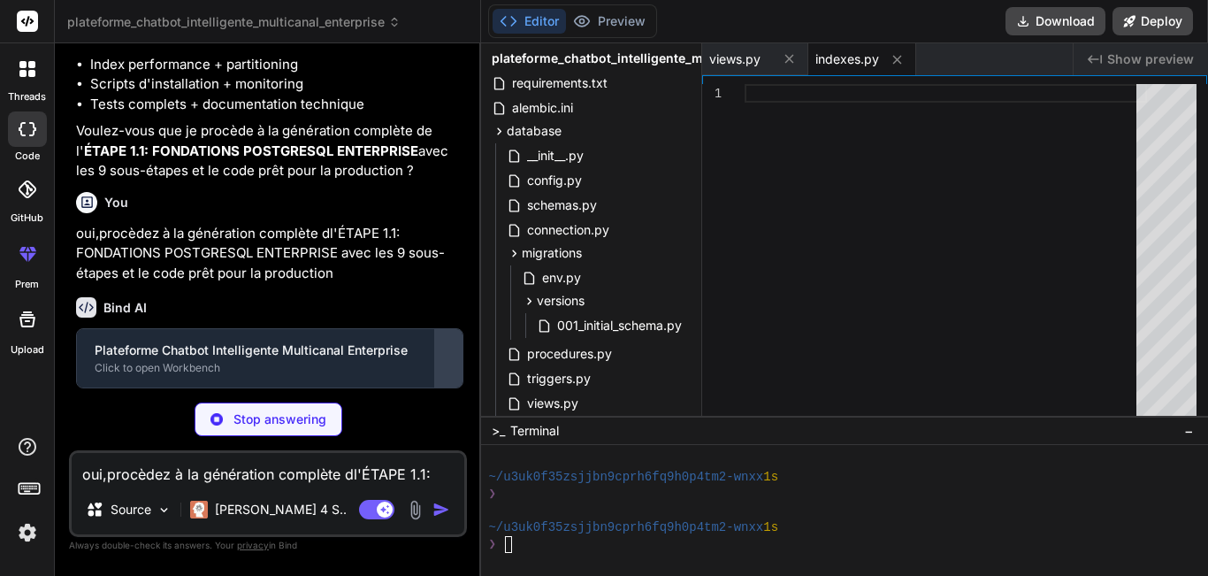
click at [457, 341] on button at bounding box center [448, 358] width 28 height 58
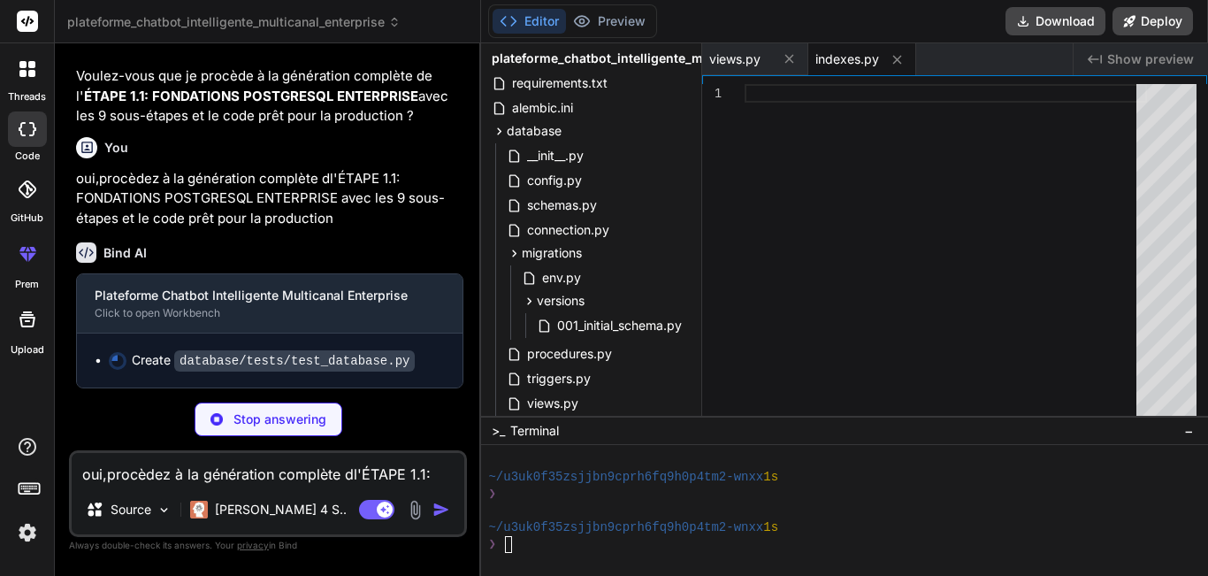
click at [445, 276] on div "Bind AI Plateforme Chatbot Intelligente Multicanal Enterprise Click to open Wor…" at bounding box center [269, 308] width 387 height 160
type textarea "x"
click at [900, 56] on icon at bounding box center [897, 59] width 9 height 9
type textarea "logger.error("Erreur rafraîchissement vues", error=str(e)) raise # Export des f…"
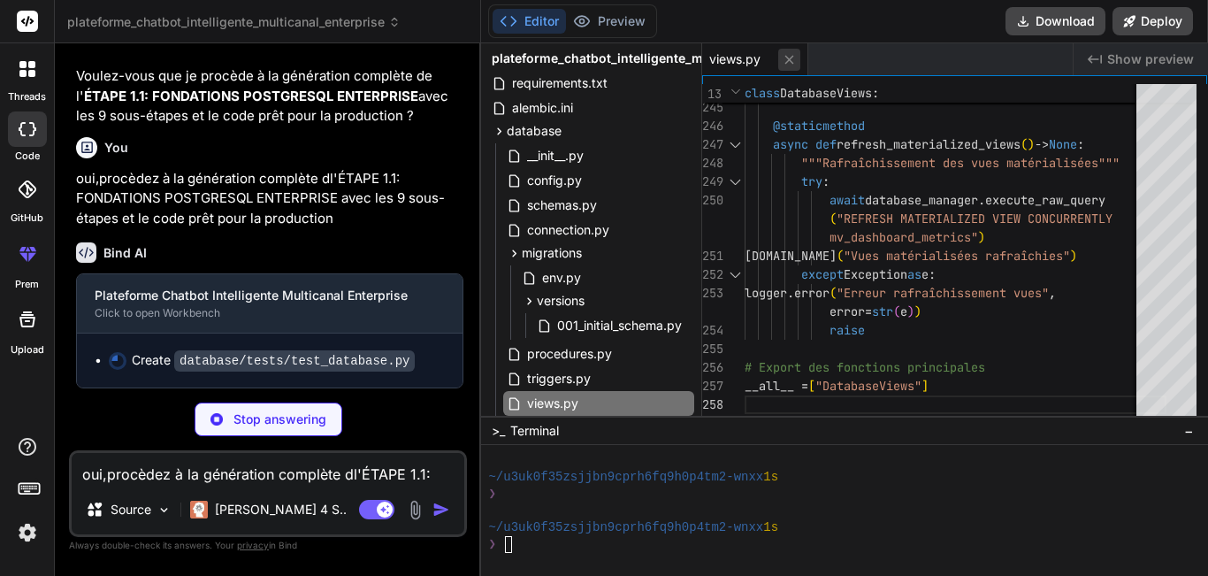
click at [786, 56] on icon at bounding box center [789, 59] width 9 height 9
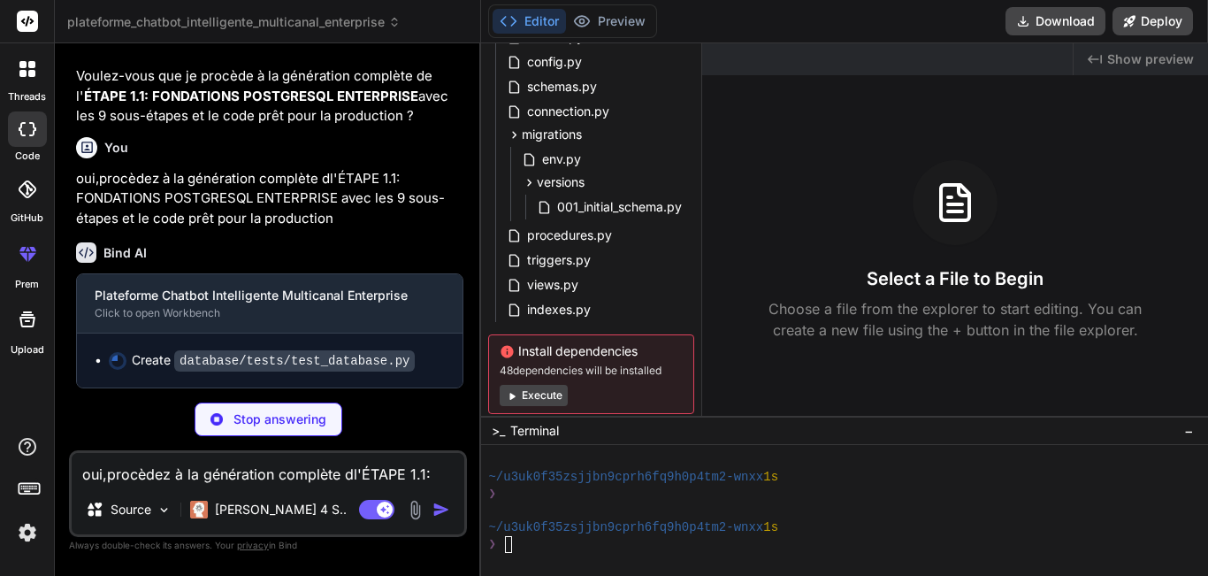
scroll to position [156, 0]
click at [545, 313] on span "indexes.py" at bounding box center [558, 308] width 67 height 21
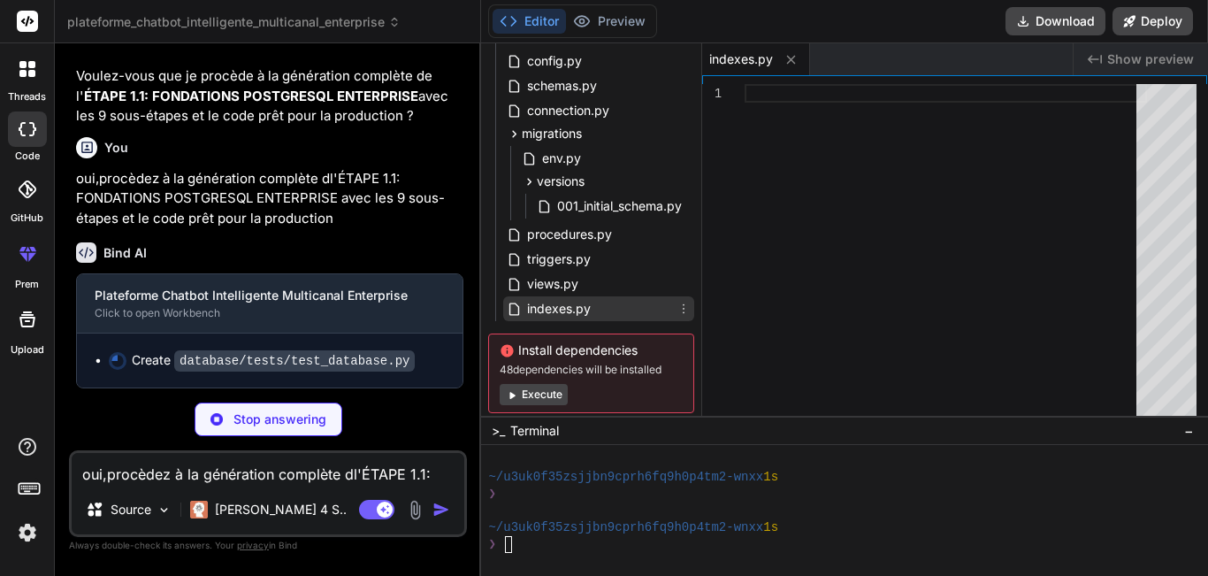
click at [545, 313] on span "indexes.py" at bounding box center [558, 308] width 67 height 21
type textarea "x"
click at [542, 288] on span "views.py" at bounding box center [552, 283] width 55 height 21
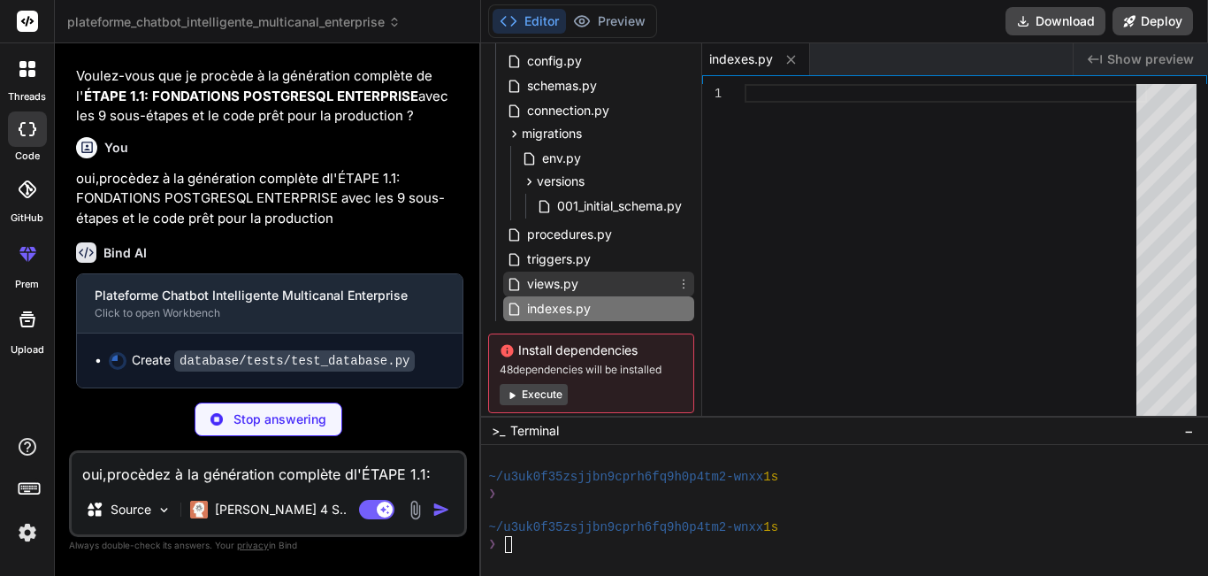
type textarea "logger.error("Erreur rafraîchissement vues", error=str(e)) raise # Export des f…"
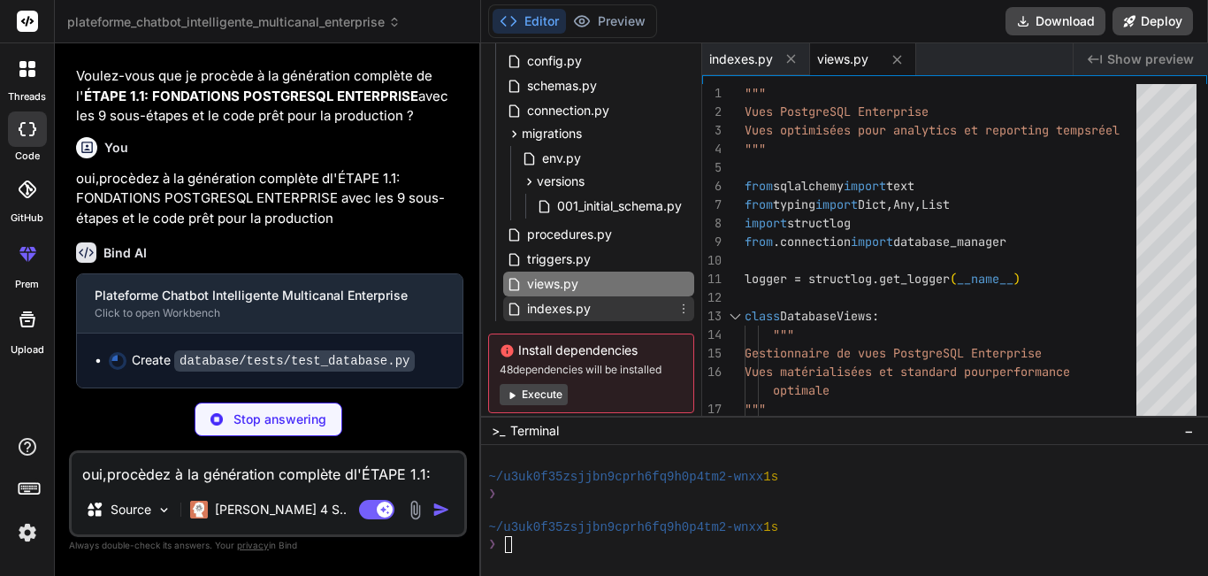
type textarea "x"
click at [528, 314] on span "indexes.py" at bounding box center [558, 308] width 67 height 21
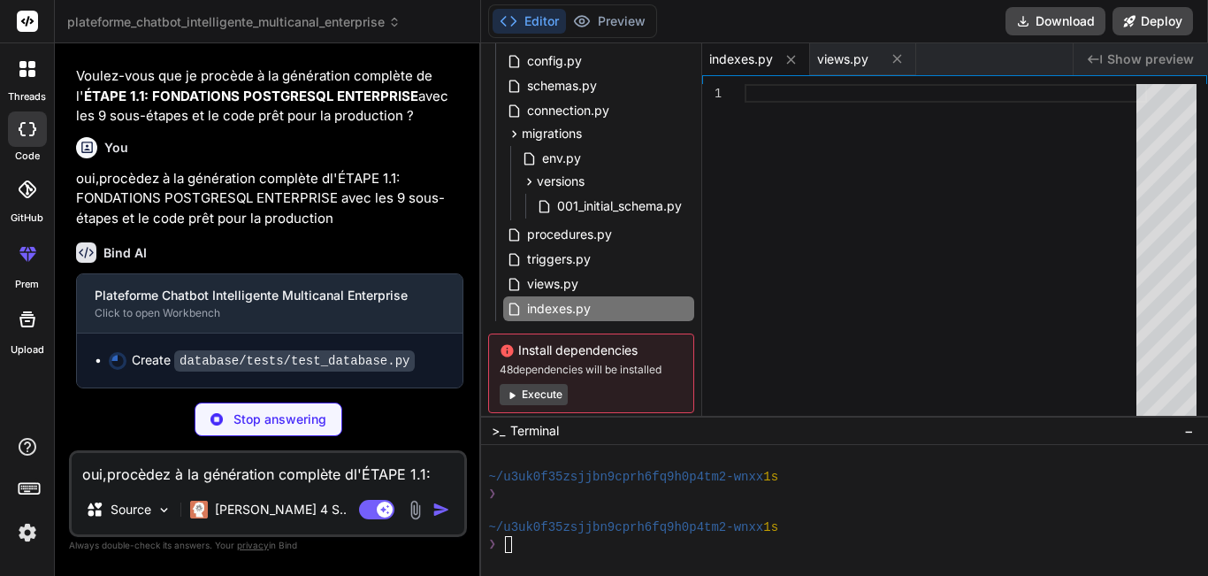
click at [214, 418] on img at bounding box center [217, 419] width 12 height 12
type textarea "x"
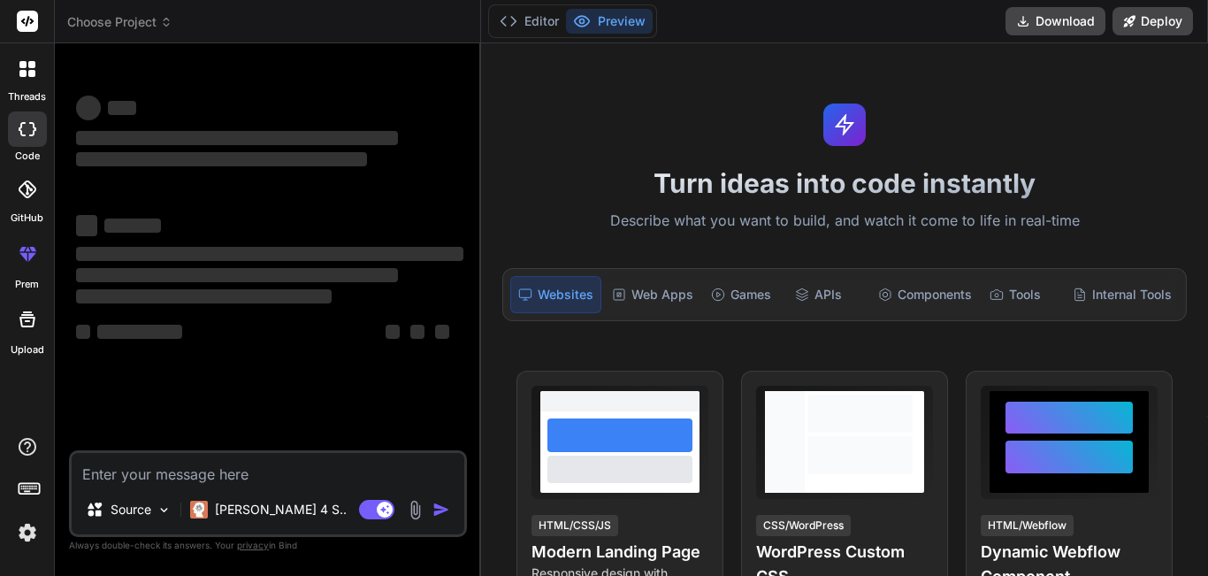
click at [230, 119] on div "‌ ‌" at bounding box center [269, 106] width 387 height 27
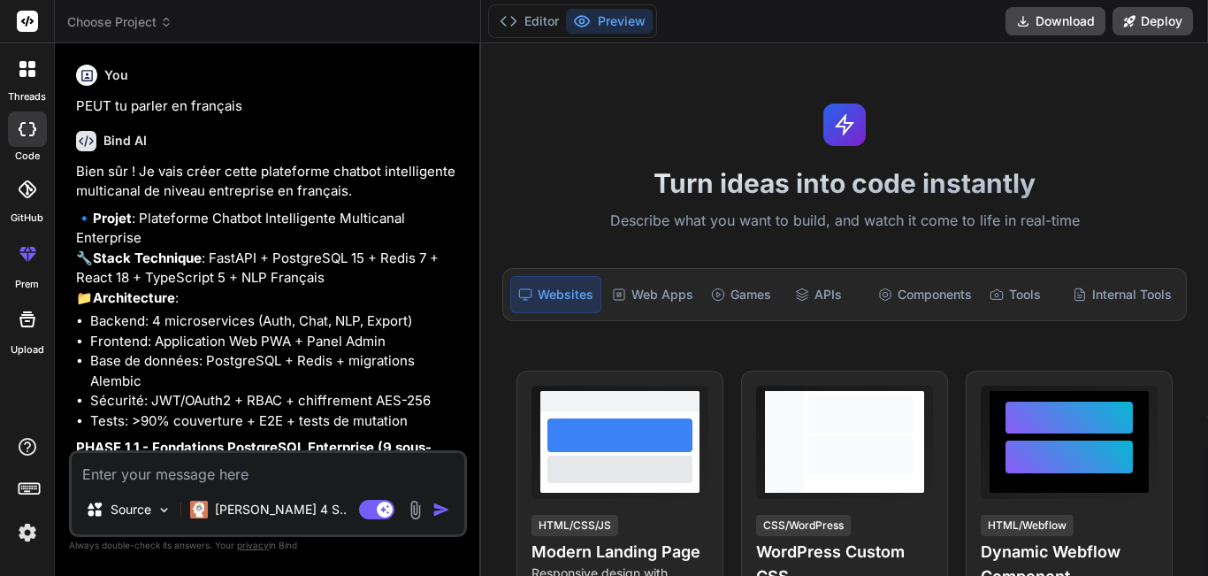
click at [169, 469] on textarea at bounding box center [268, 469] width 393 height 32
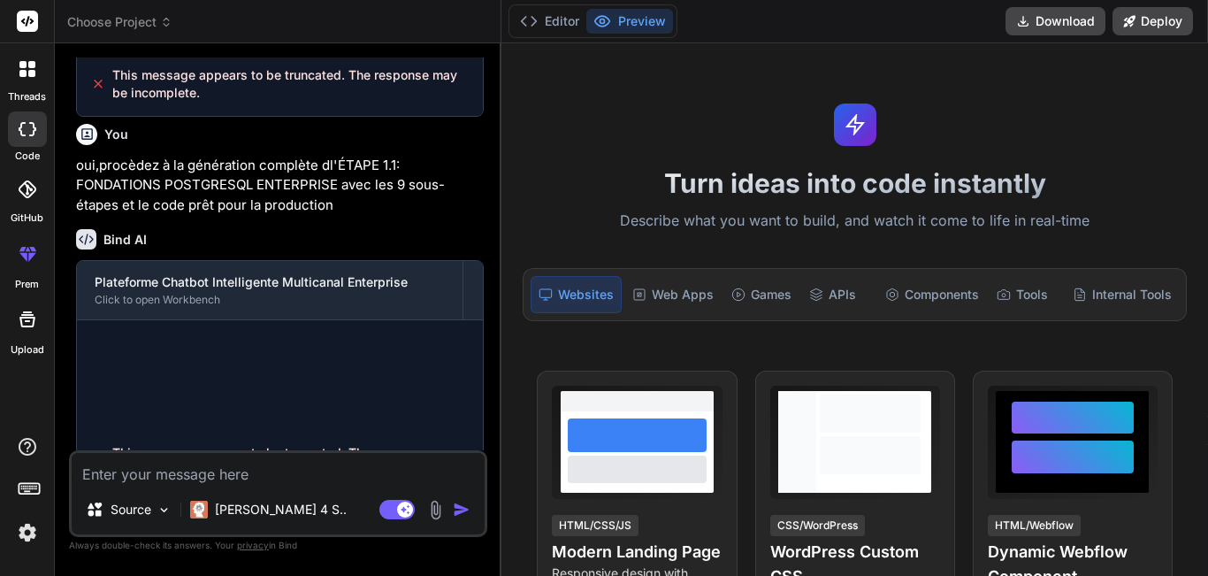
scroll to position [1710, 0]
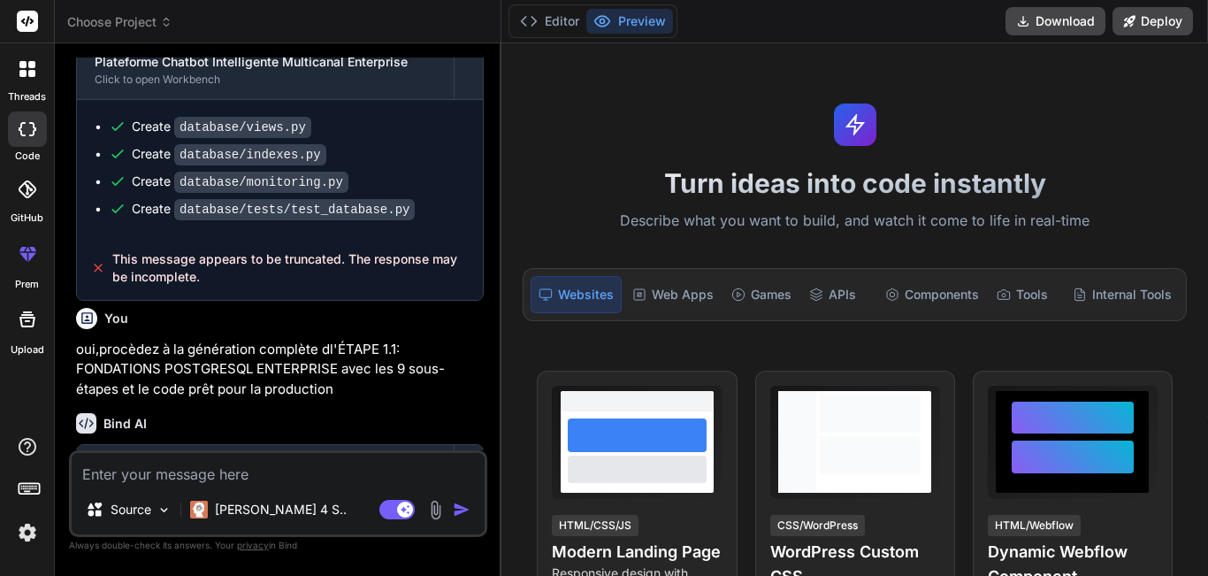
click at [432, 394] on p "oui,procèdez à la génération complète dl'ÉTAPE 1.1: FONDATIONS POSTGRESQL ENTER…" at bounding box center [280, 370] width 408 height 60
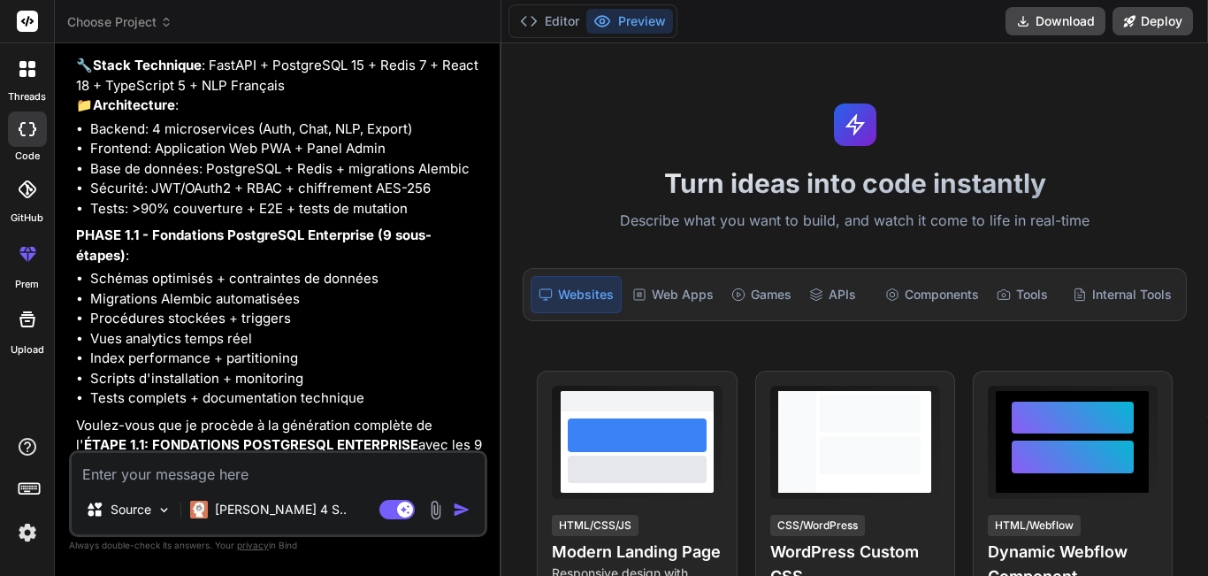
scroll to position [0, 0]
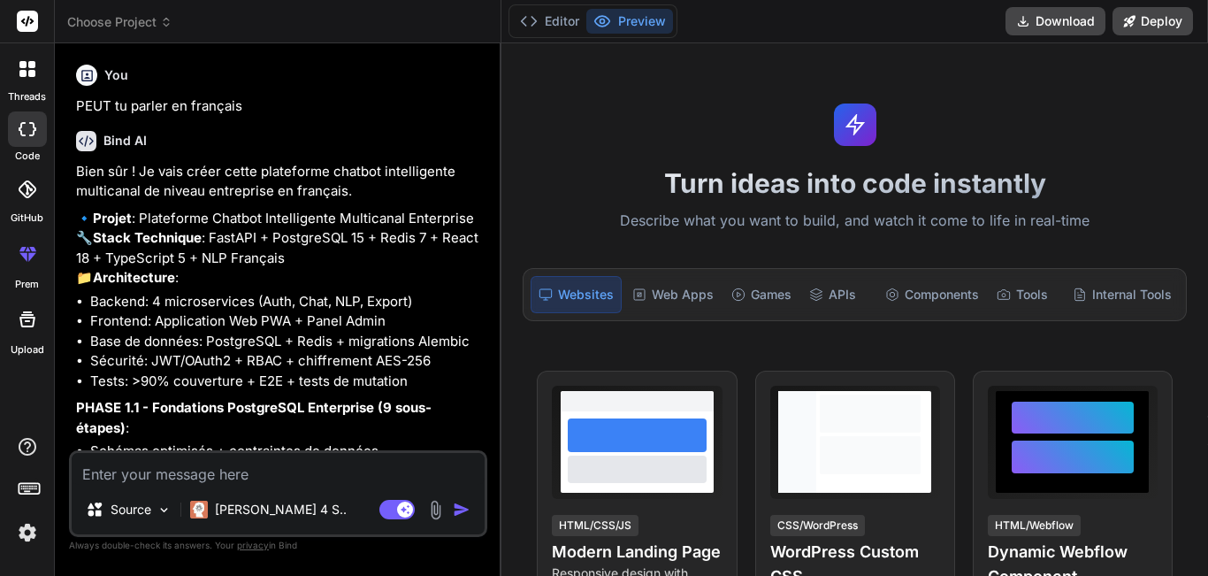
click at [29, 535] on img at bounding box center [27, 532] width 30 height 30
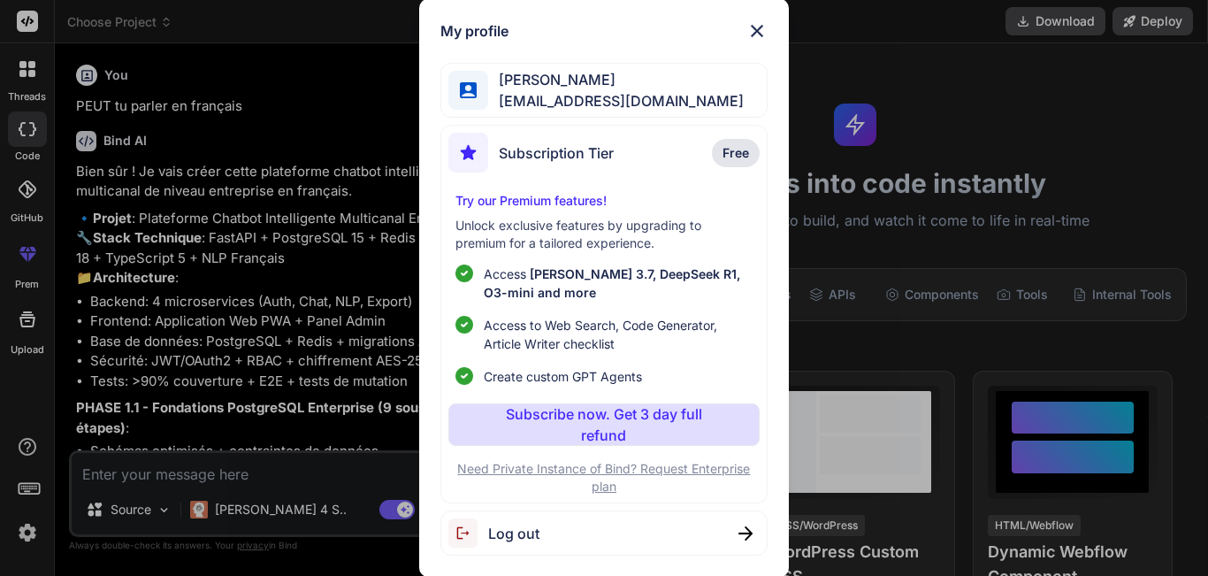
click at [29, 535] on div "My profile Tatien Rafenomanana rafenomananatatien@gmail.com Subscription Tier F…" at bounding box center [604, 288] width 1208 height 576
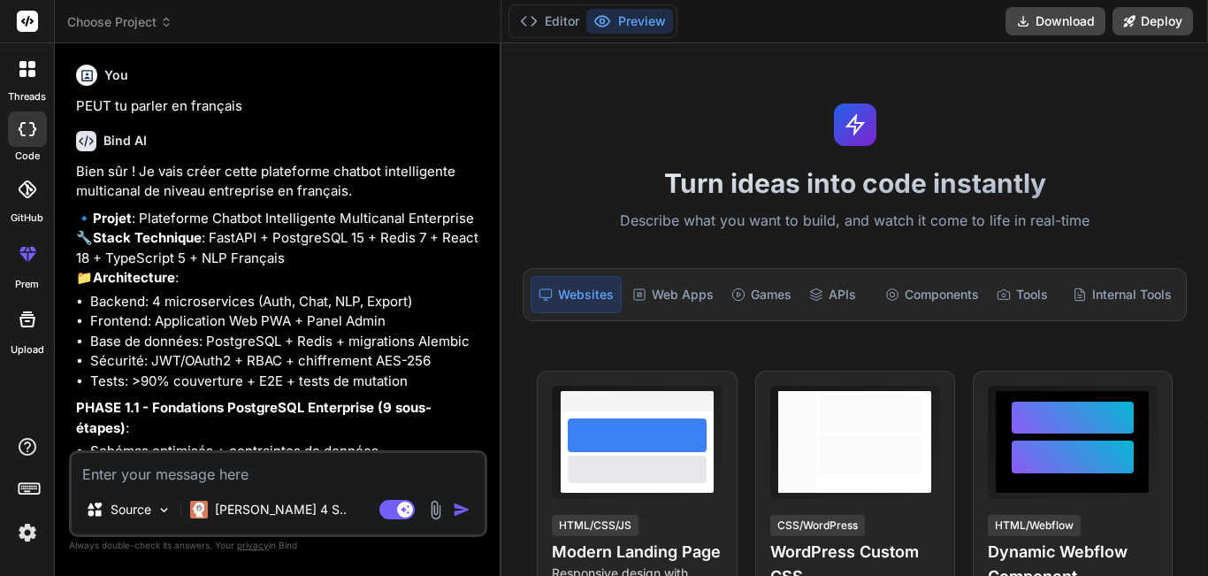
click at [17, 132] on div at bounding box center [27, 128] width 39 height 35
click at [21, 81] on div at bounding box center [27, 68] width 37 height 37
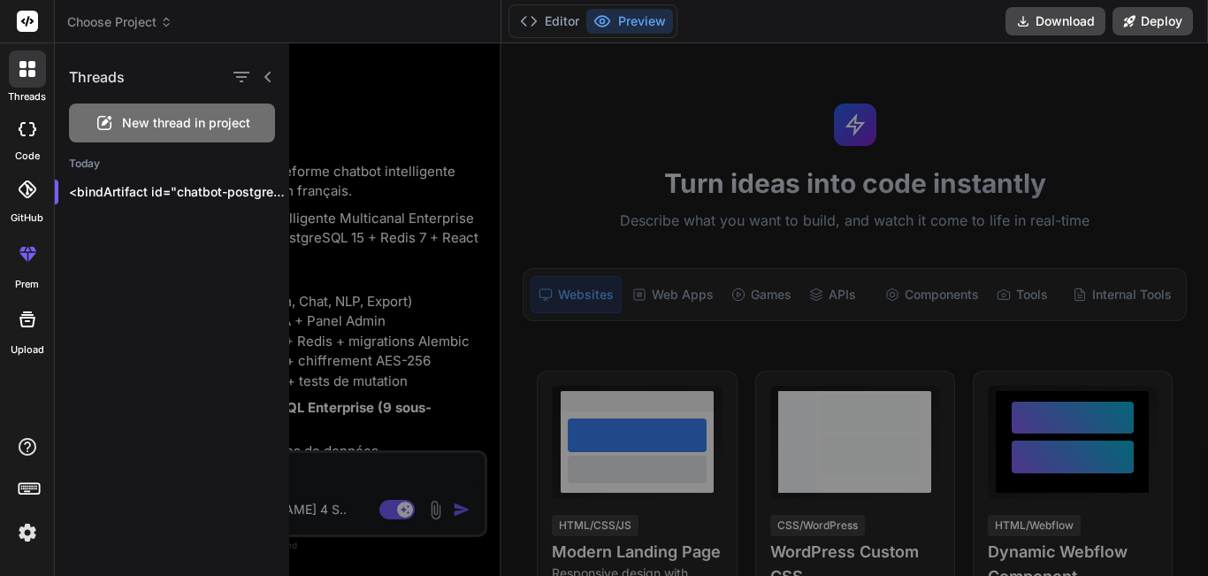
drag, startPoint x: 202, startPoint y: 122, endPoint x: 146, endPoint y: 301, distance: 187.1
click at [146, 301] on div "Threads New thread in project Today <bindArtifact id="chatbot-postgresql-enterp…" at bounding box center [172, 309] width 234 height 532
click at [241, 72] on icon "button" at bounding box center [241, 77] width 16 height 11
click at [165, 233] on div "Threads New thread in project Today <bindArtifact id="chatbot-postgresql-enterp…" at bounding box center [172, 309] width 234 height 532
click at [264, 192] on icon "button" at bounding box center [269, 192] width 11 height 11
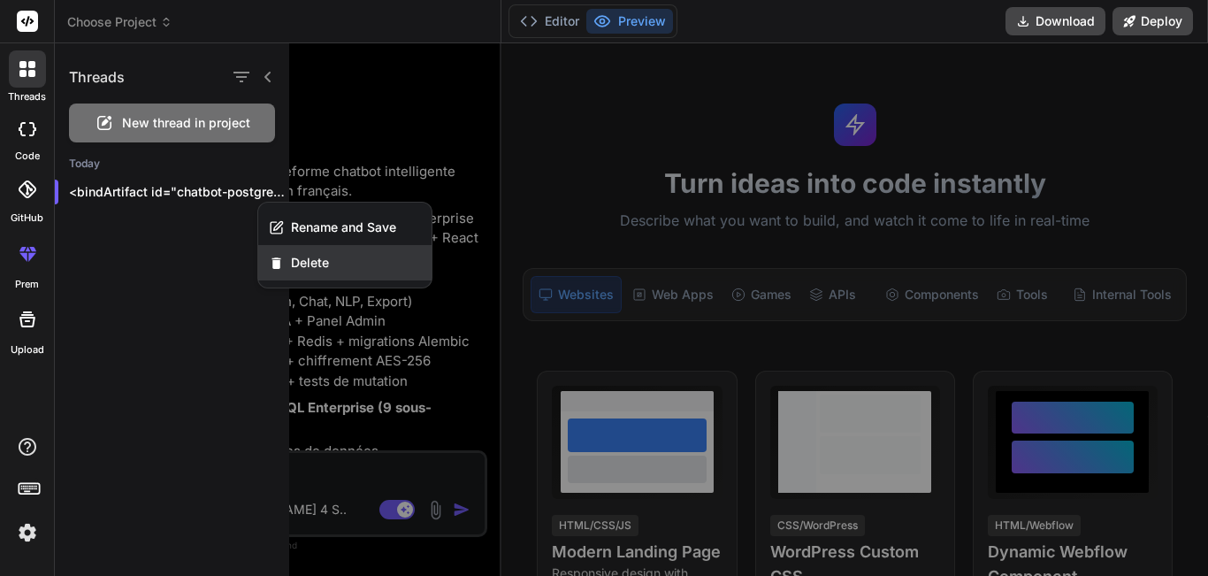
click at [300, 259] on span "Delete" at bounding box center [310, 263] width 38 height 18
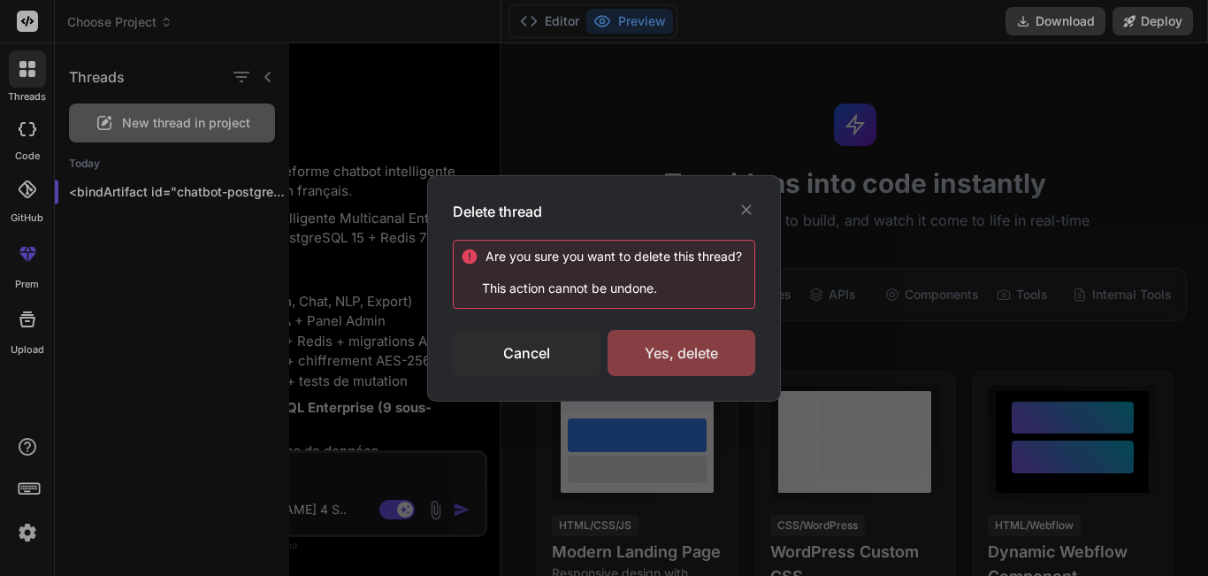
click at [647, 348] on div "Yes, delete" at bounding box center [682, 353] width 148 height 46
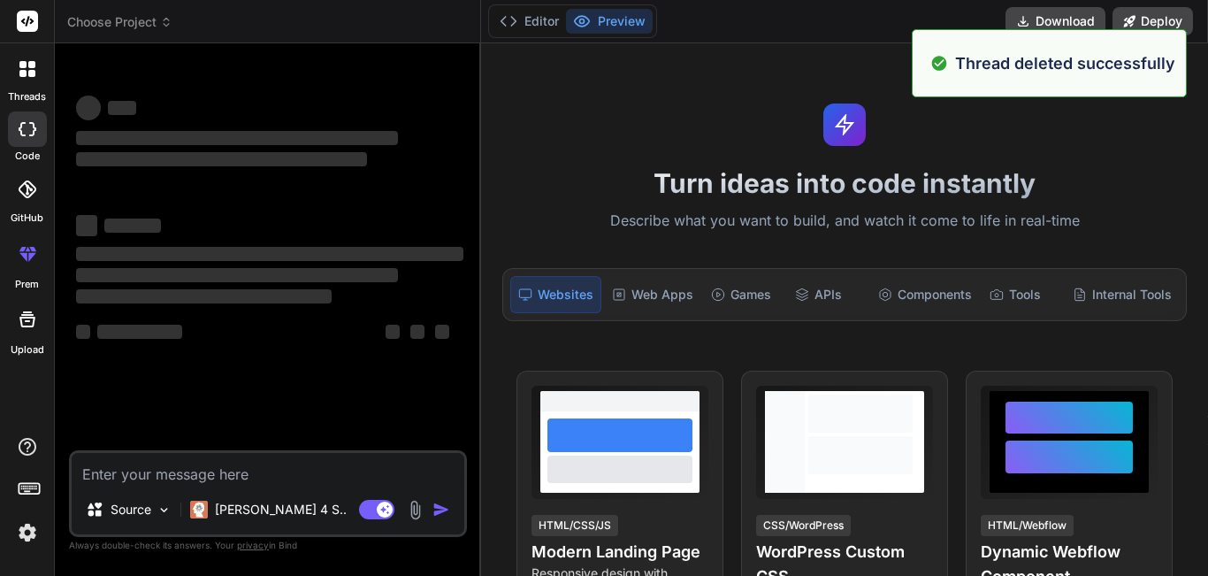
scroll to position [34, 0]
type textarea "x"
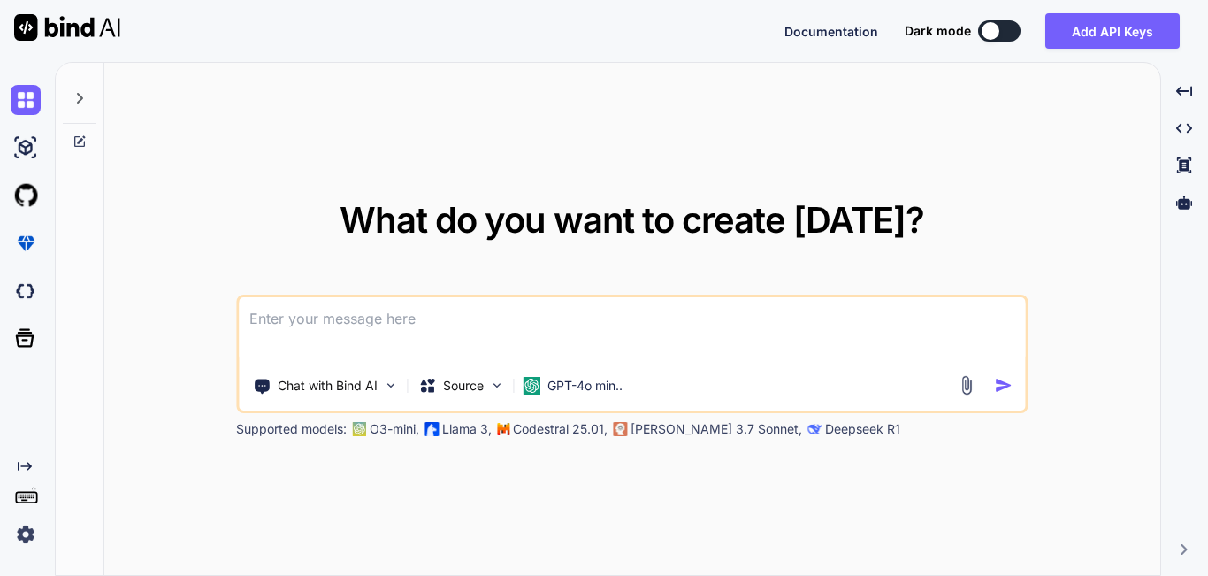
click at [343, 327] on textarea at bounding box center [632, 329] width 786 height 65
click at [343, 325] on textarea at bounding box center [632, 329] width 786 height 65
click at [250, 134] on div "What do you want to create [DATE]? Chat with Bind AI Source GPT-4o min.. Suppor…" at bounding box center [632, 320] width 1056 height 514
click at [489, 381] on div "Source" at bounding box center [461, 385] width 100 height 35
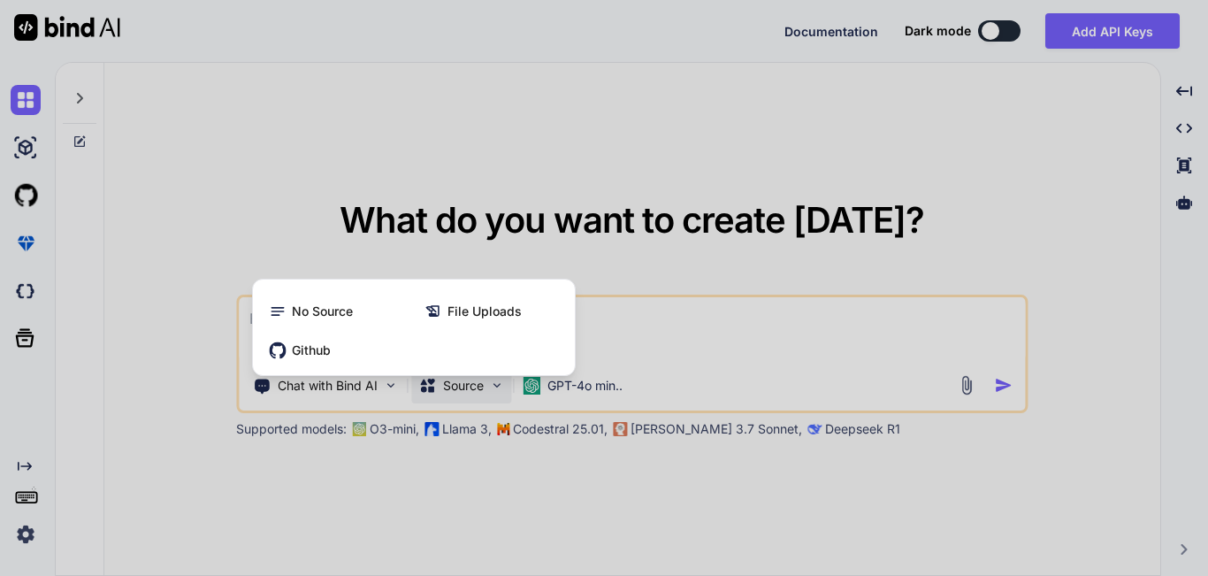
click at [371, 494] on div at bounding box center [604, 288] width 1208 height 576
type textarea "x"
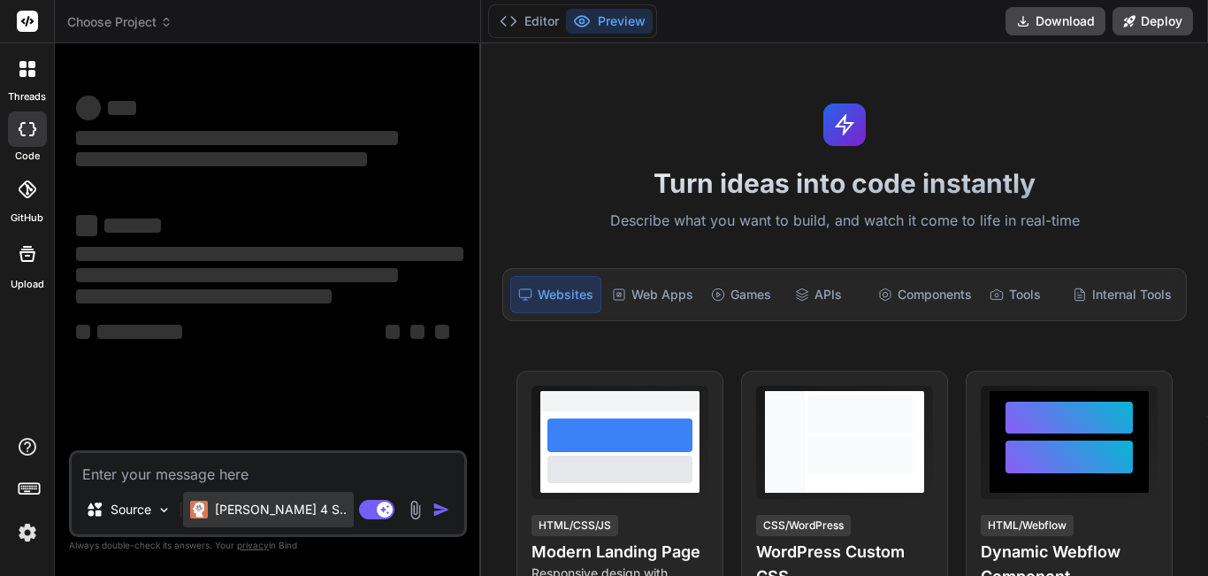
click at [282, 512] on p "[PERSON_NAME] 4 S.." at bounding box center [281, 510] width 132 height 18
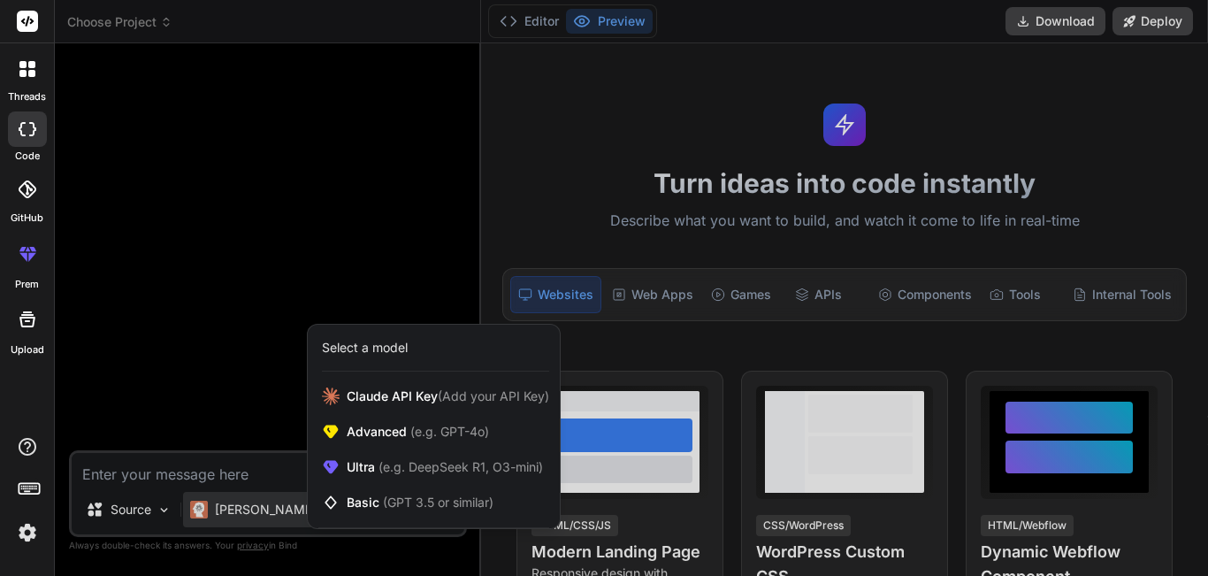
click at [189, 327] on div at bounding box center [604, 288] width 1208 height 576
type textarea "x"
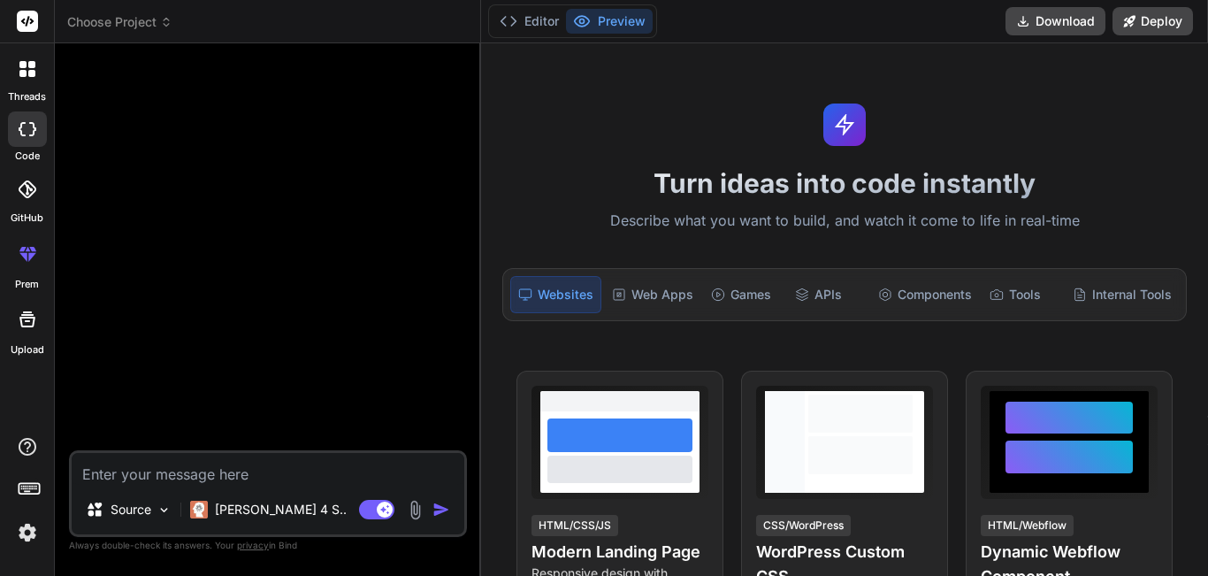
click at [274, 481] on textarea at bounding box center [268, 469] width 393 height 32
paste textarea "LOREMIP DOLORSITAME CONSECTETU 📋 ADIPIS EL SEDDOEIUSM TEMPORIN UTLA E'DOLOREMAG…"
type textarea "LOREMIP DOLORSITAME CONSECTETU 📋 ADIPIS EL SEDDOEIUSM TEMPORIN UTLA E'DOLOREMAG…"
type textarea "x"
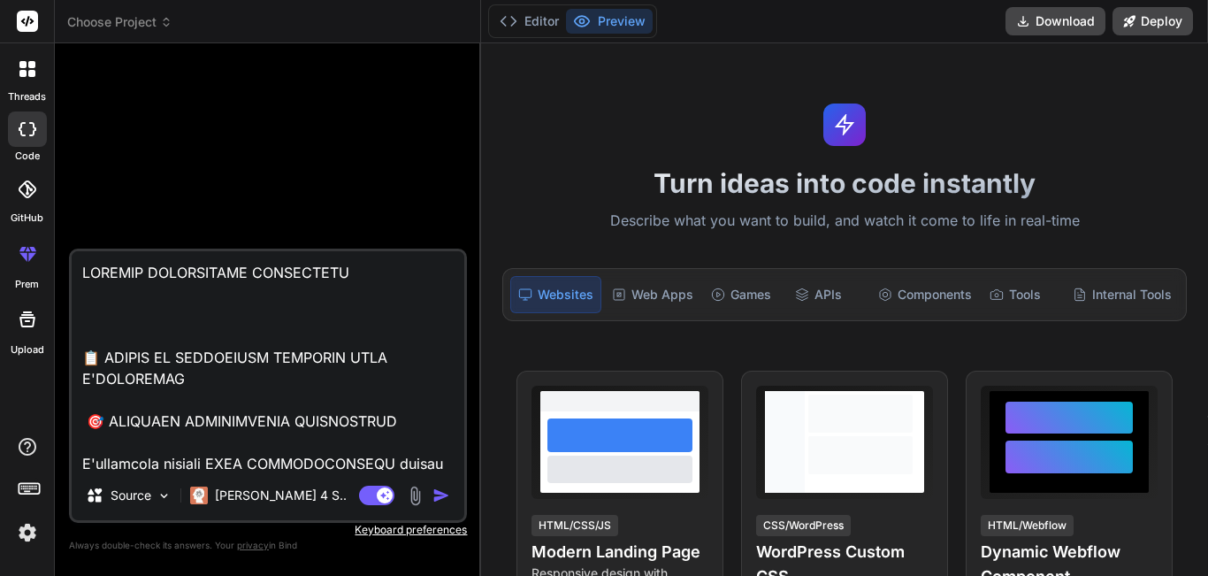
scroll to position [38848, 0]
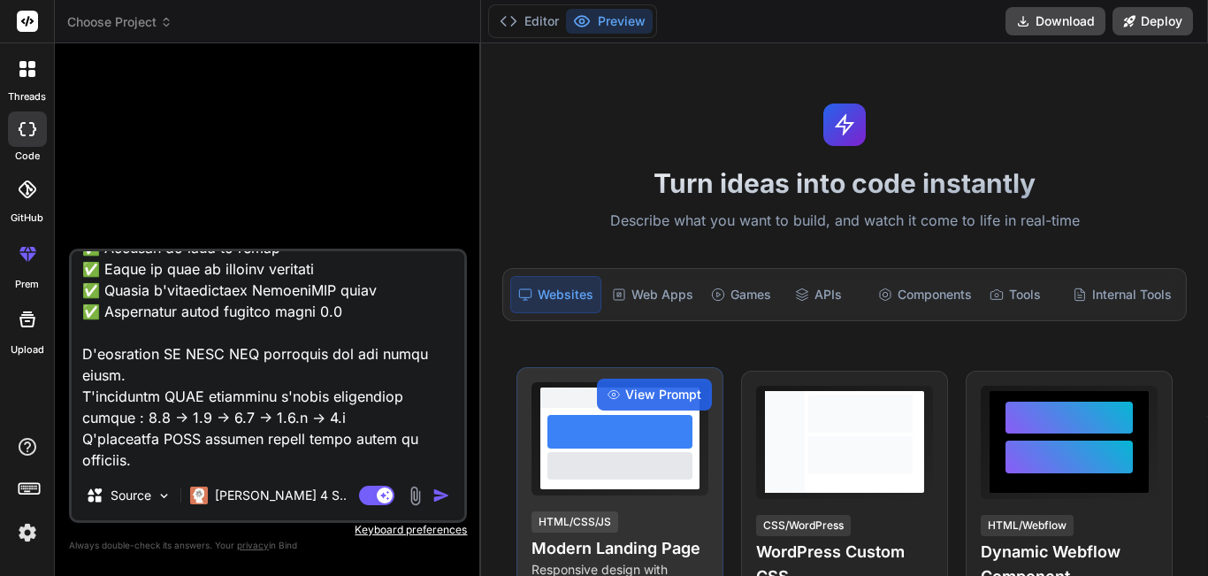
type textarea "LOREMIP DOLORSITAME CONSECTETU 📋 ADIPIS EL SEDDOEIUSM TEMPORIN UTLA E'DOLOREMAG…"
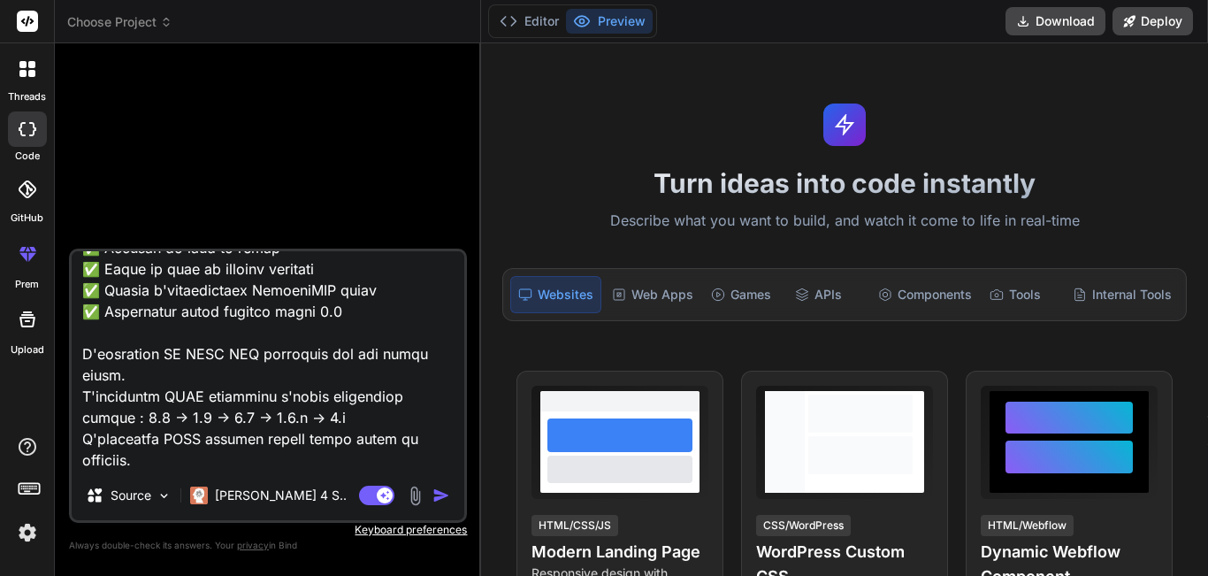
click at [439, 501] on img "button" at bounding box center [442, 495] width 18 height 18
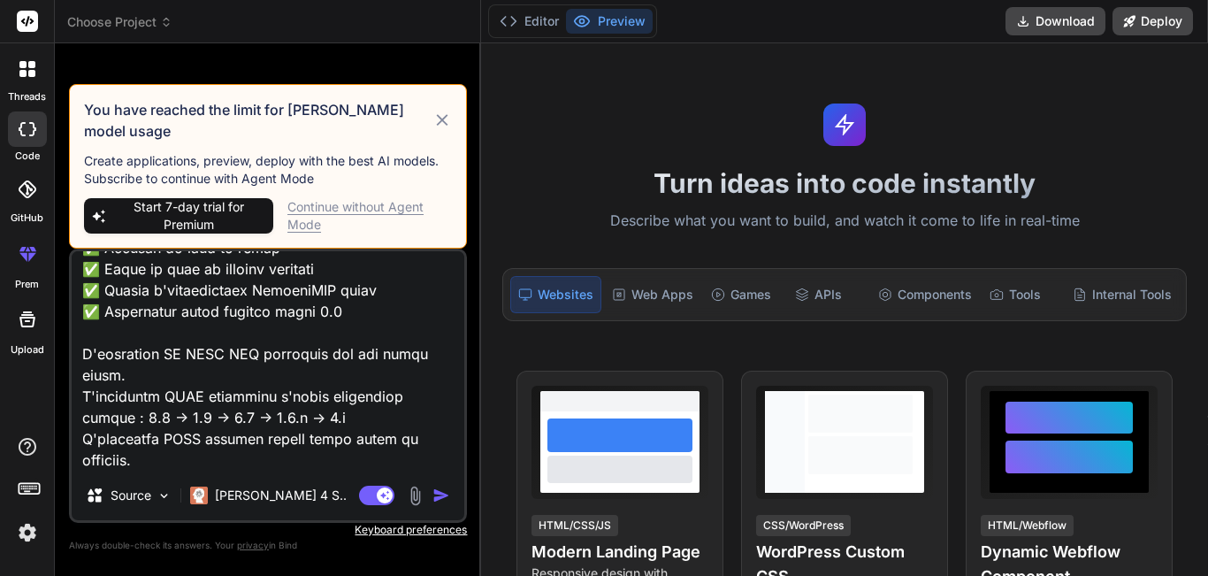
click at [317, 207] on div "Continue without Agent Mode" at bounding box center [369, 215] width 165 height 35
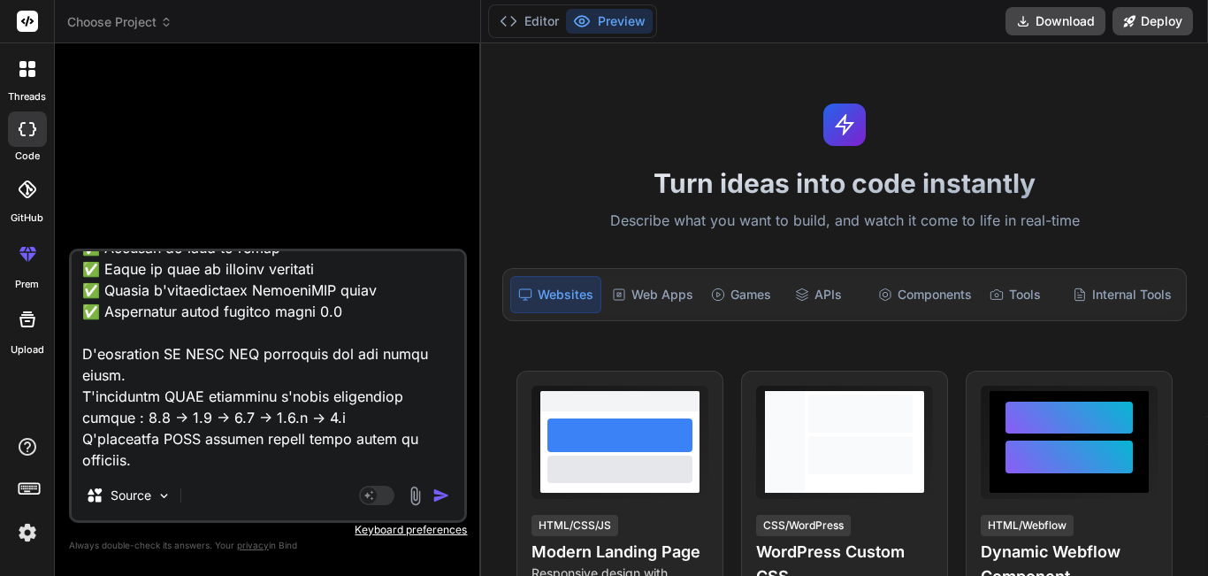
click at [432, 492] on div "Agent Mode. When this toggle is activated, AI automatically makes decisions, re…" at bounding box center [407, 495] width 102 height 21
click at [441, 496] on img "button" at bounding box center [442, 495] width 18 height 18
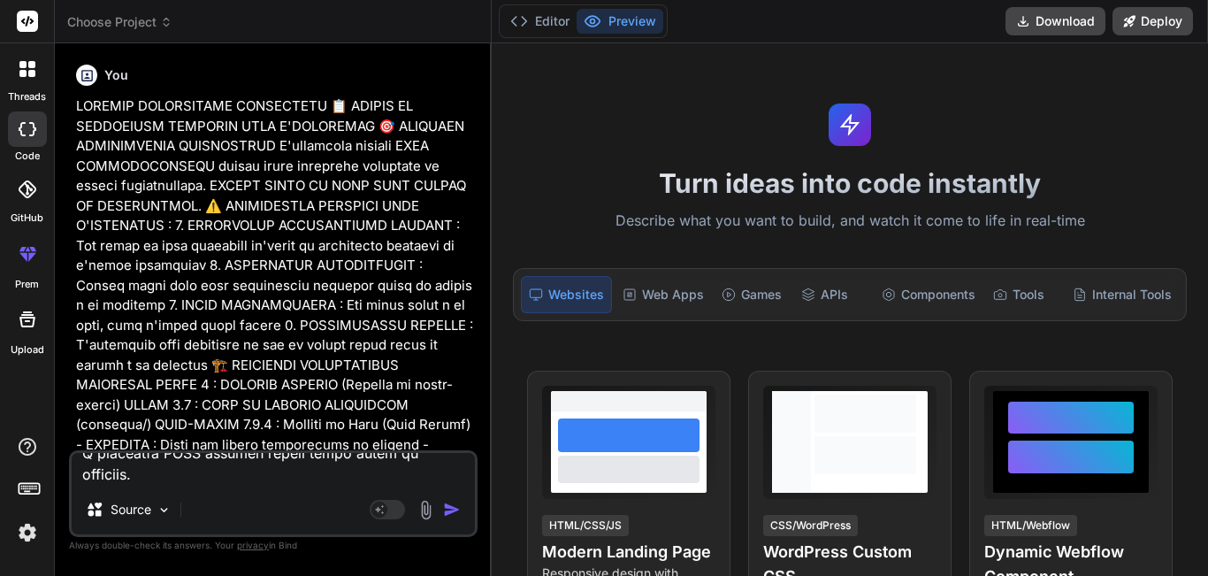
scroll to position [0, 0]
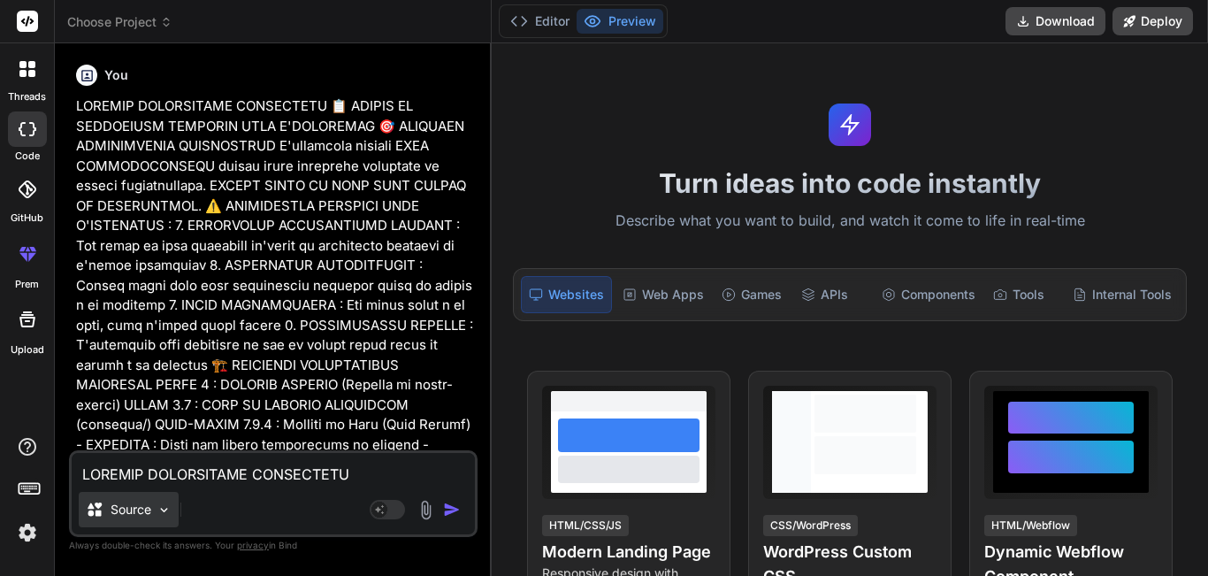
click at [160, 513] on img at bounding box center [164, 509] width 15 height 15
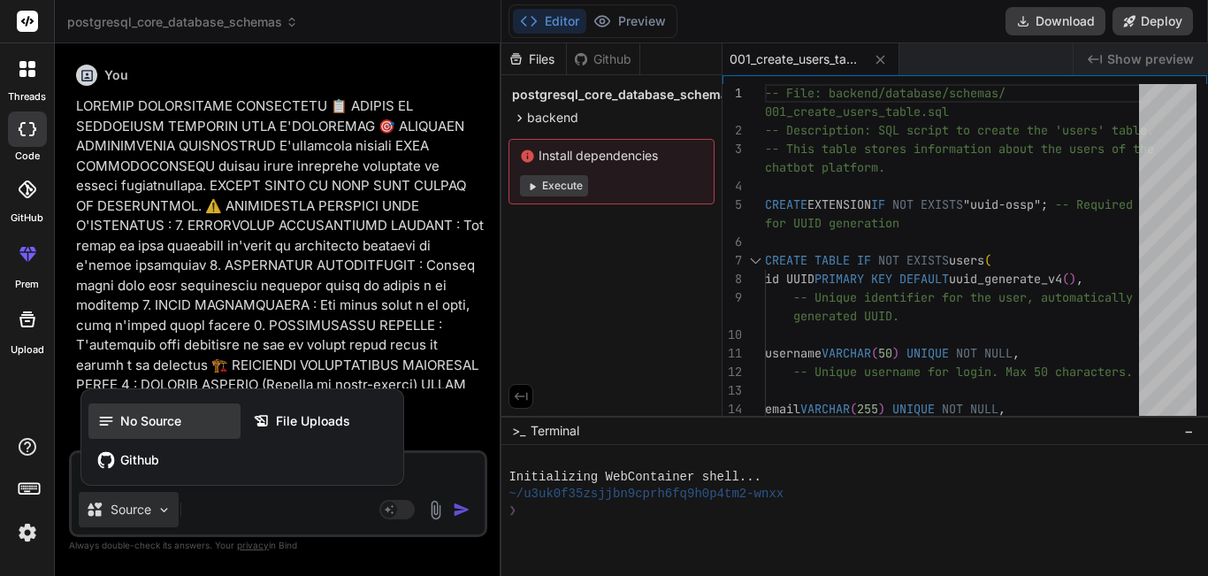
click at [155, 417] on span "No Source" at bounding box center [150, 421] width 61 height 18
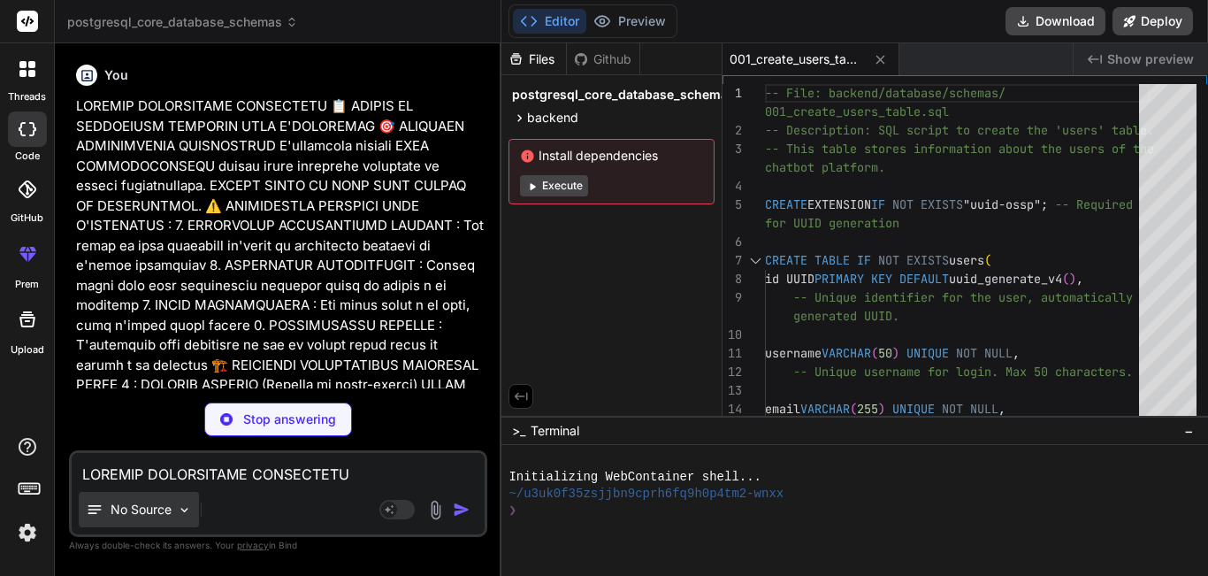
scroll to position [0, 2]
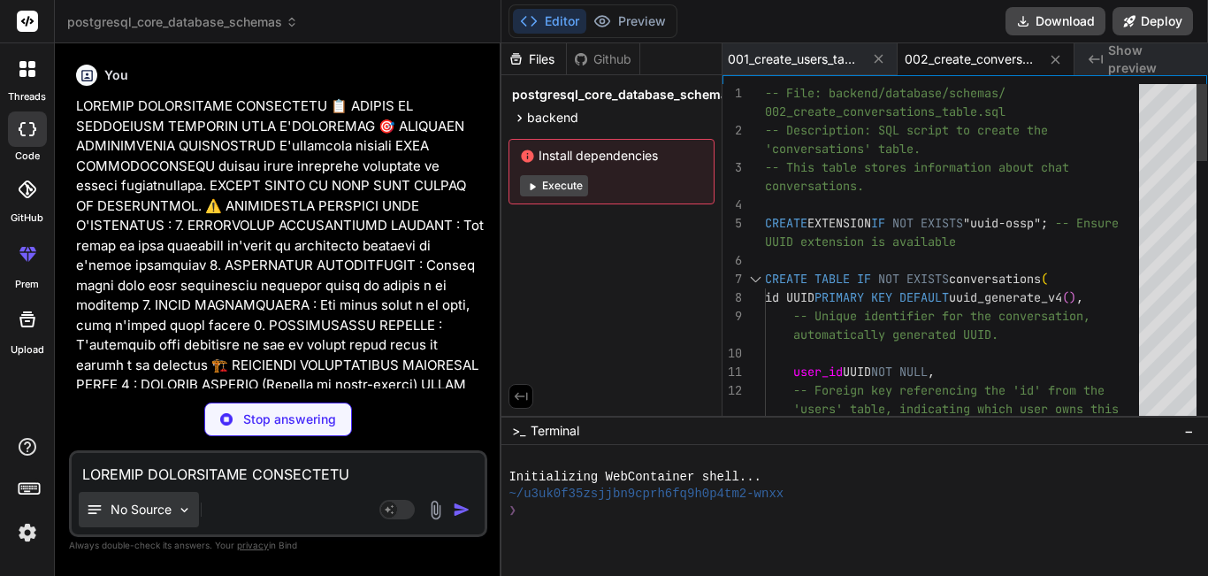
click at [184, 506] on img at bounding box center [184, 509] width 15 height 15
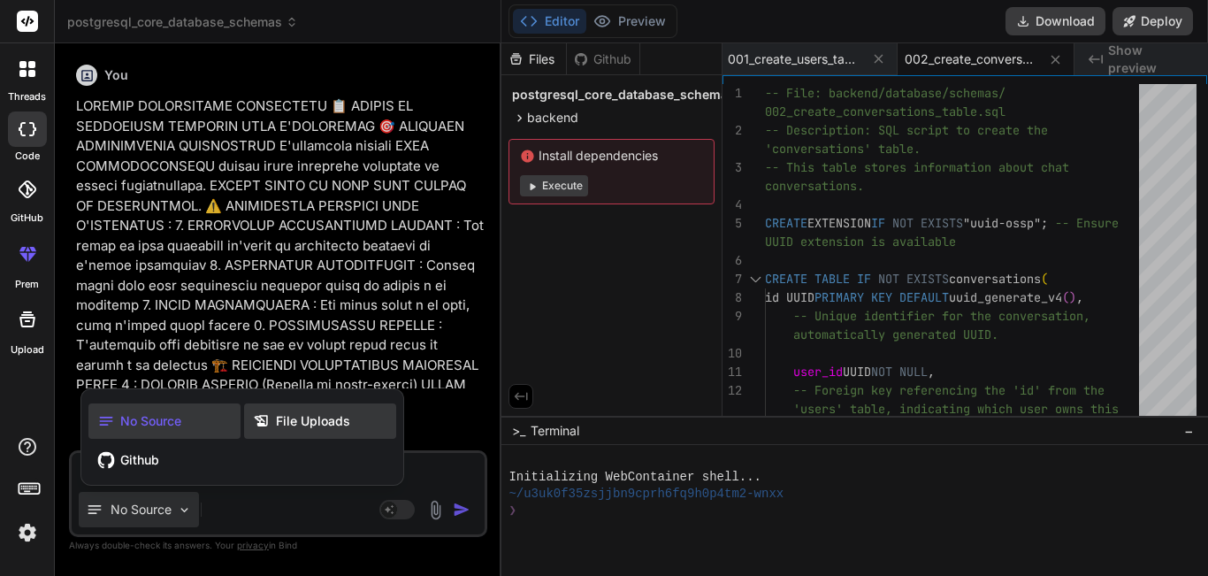
click at [313, 417] on span "File Uploads" at bounding box center [313, 421] width 74 height 18
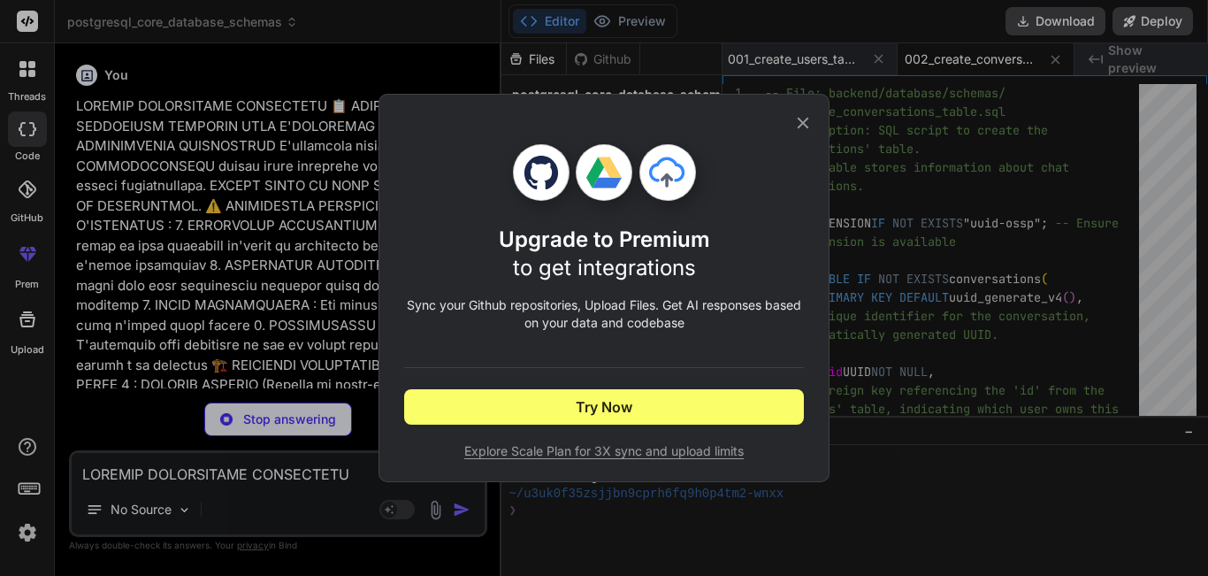
type textarea "x"
type textarea "ON messages (conversation_id); -- Create a compound index on conversation_id an…"
type textarea "x"
type textarea "# File: backend/database/schemas/__init__.py # Description: This file marks the…"
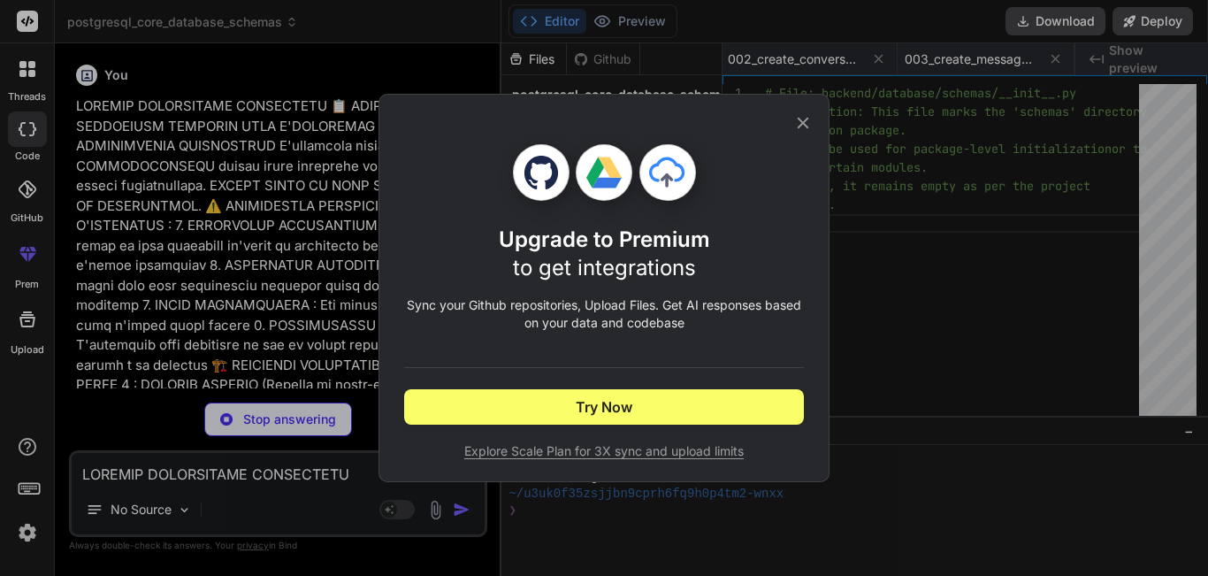
scroll to position [0, 285]
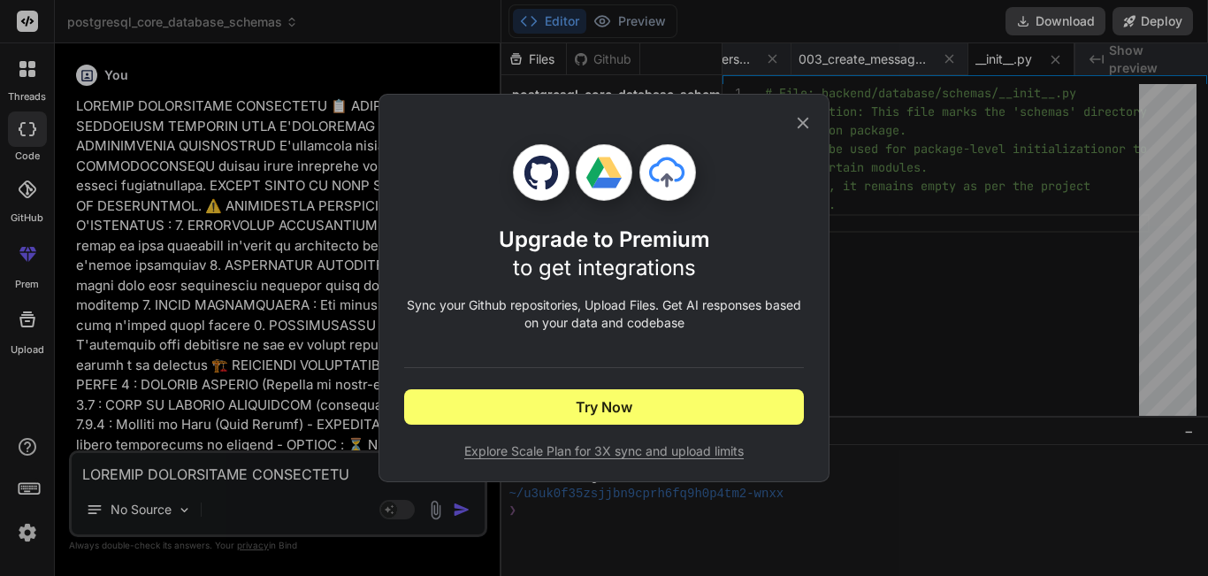
click at [803, 123] on icon at bounding box center [803, 123] width 11 height 11
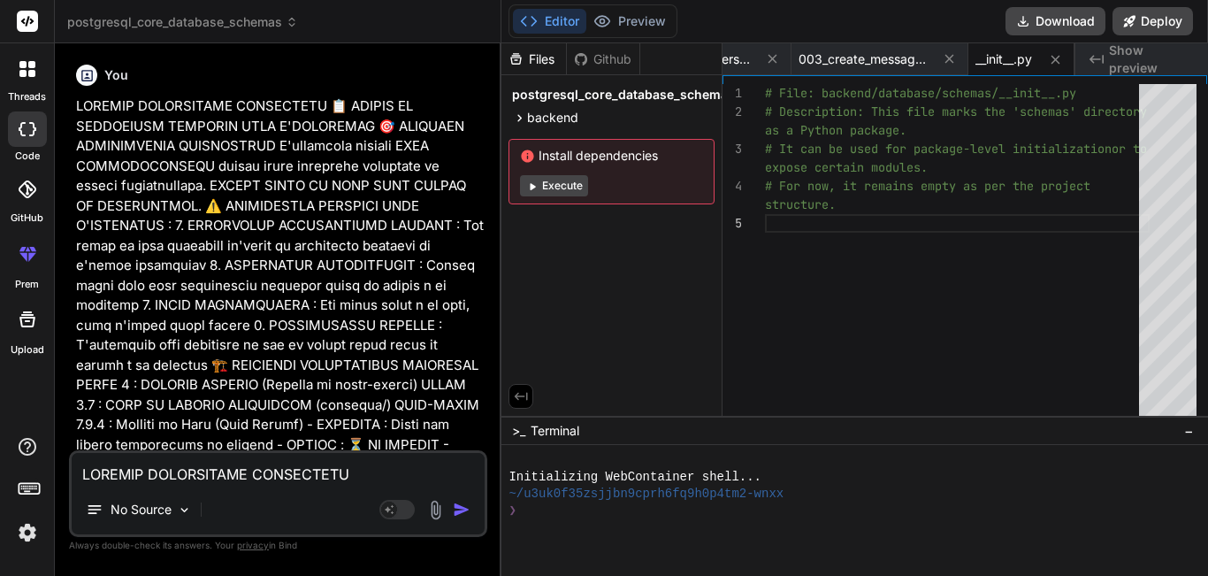
click at [30, 26] on rect at bounding box center [27, 21] width 21 height 21
click at [27, 23] on icon at bounding box center [27, 21] width 13 height 11
click at [27, 20] on icon at bounding box center [27, 21] width 13 height 11
click at [27, 23] on icon at bounding box center [27, 21] width 13 height 11
click at [182, 513] on img at bounding box center [184, 509] width 15 height 15
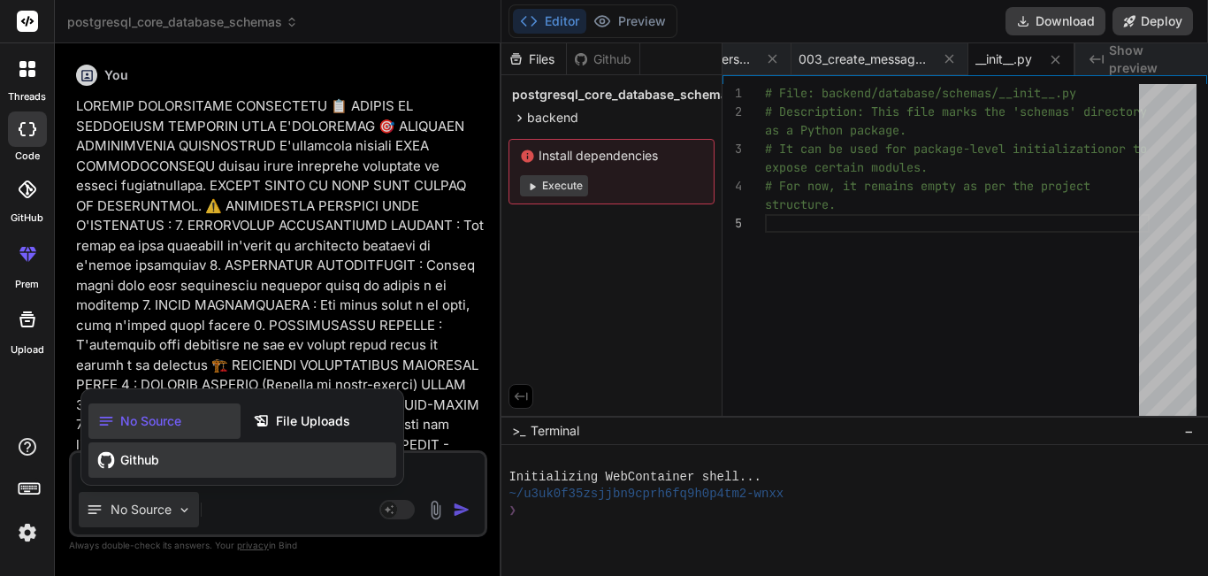
click at [143, 451] on span "Github" at bounding box center [139, 460] width 39 height 18
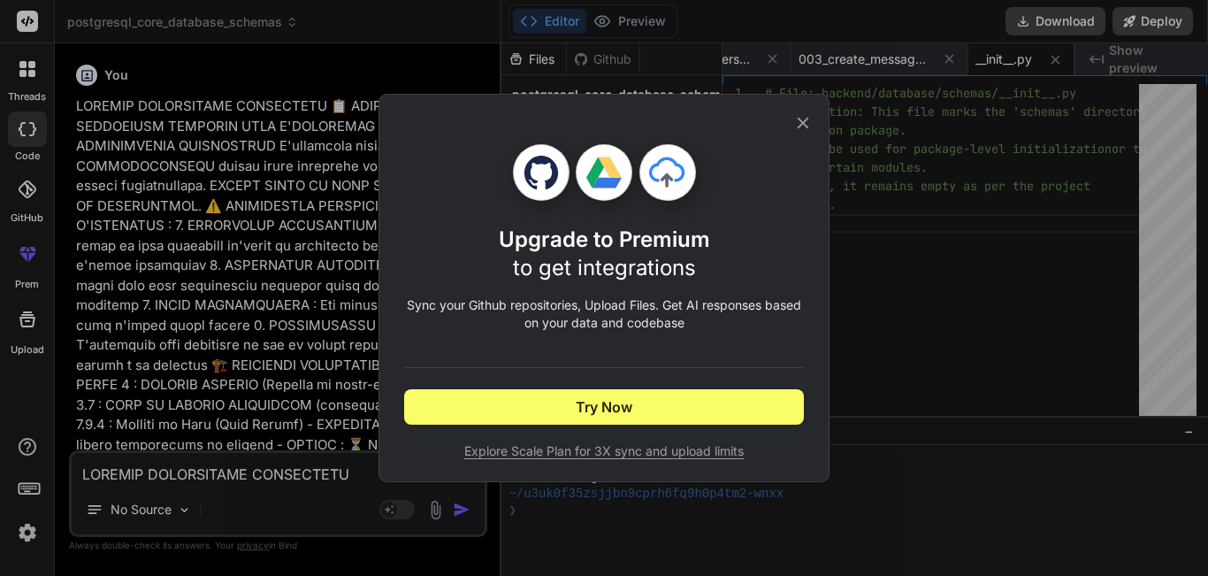
click at [808, 112] on div "Upgrade to Premium to get integrations Sync your Github repositories, Upload Fi…" at bounding box center [604, 288] width 451 height 388
click at [193, 503] on div "Upgrade to Premium to get integrations Sync your Github repositories, Upload Fi…" at bounding box center [604, 288] width 1208 height 576
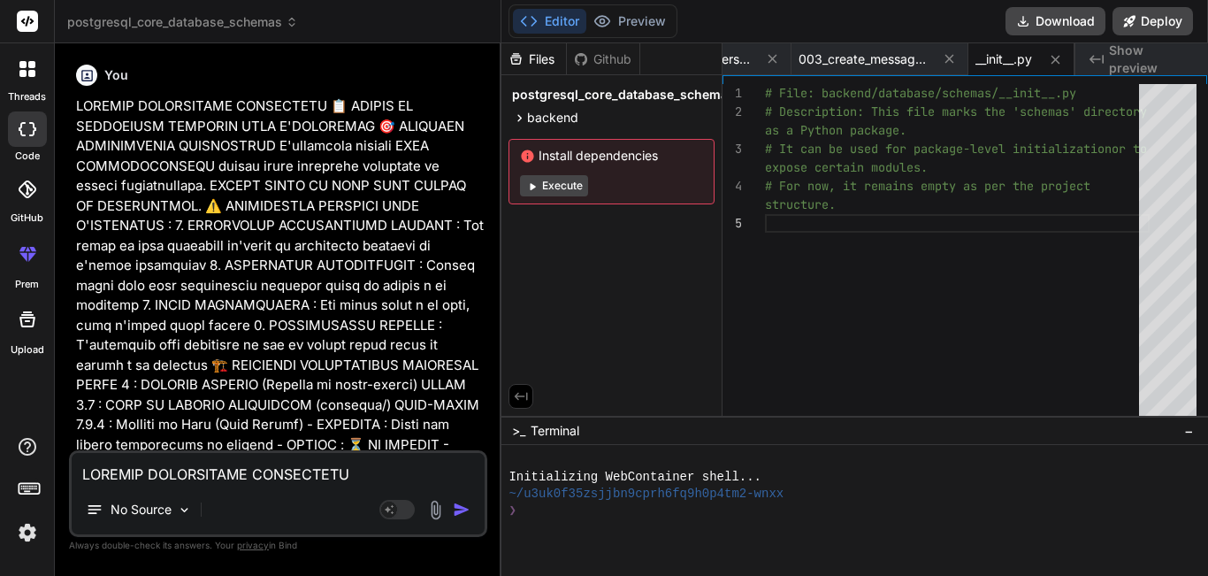
click at [193, 503] on div "No Source" at bounding box center [139, 509] width 120 height 35
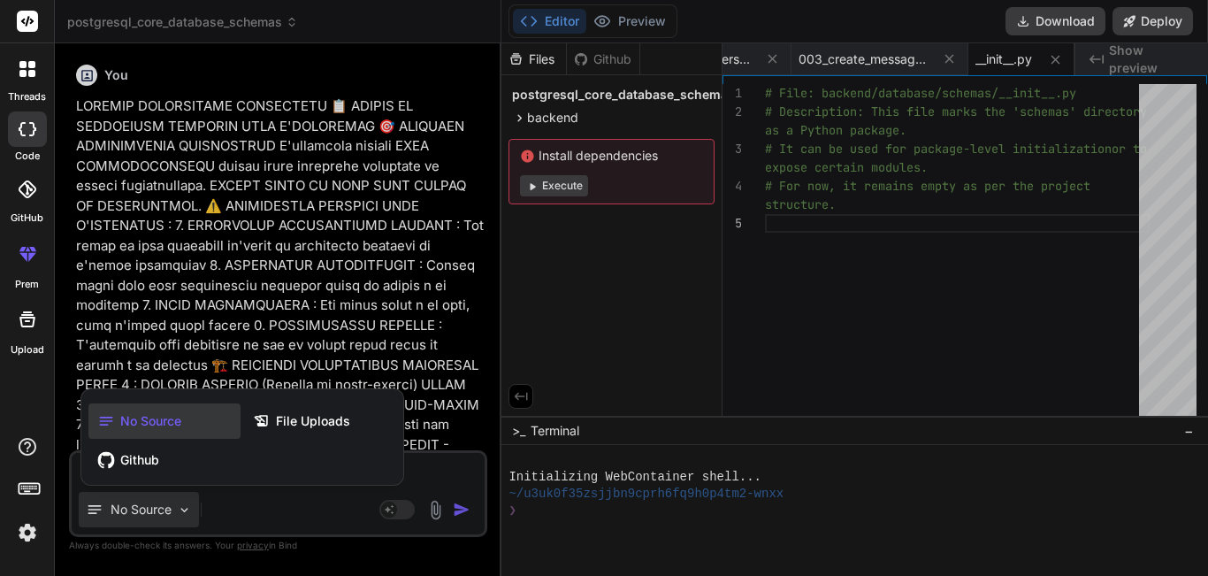
click at [307, 511] on div at bounding box center [604, 288] width 1208 height 576
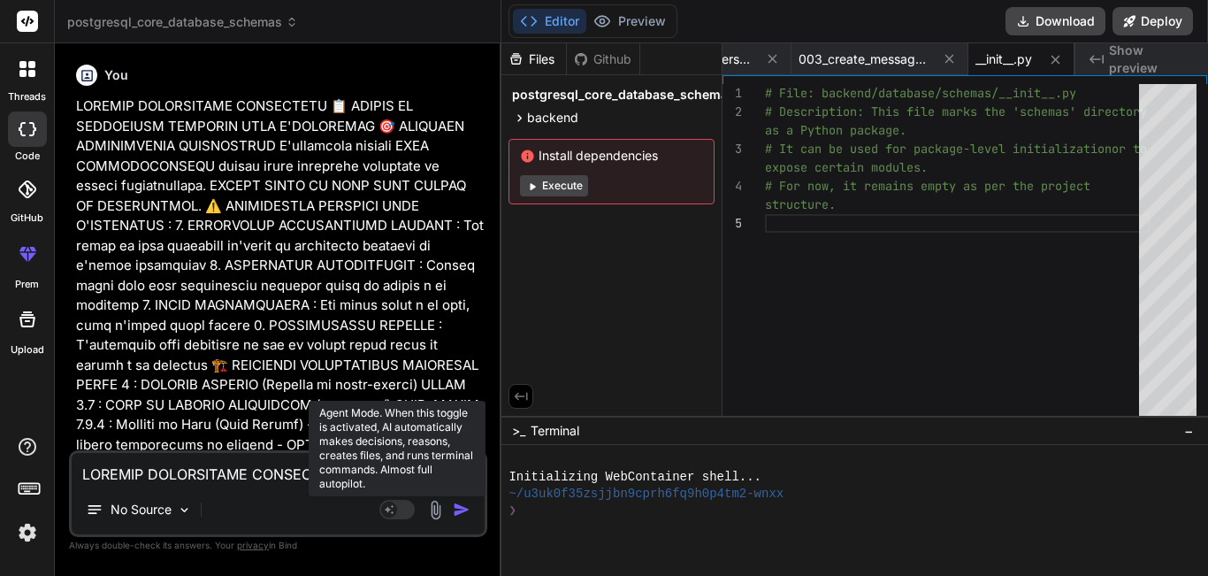
click at [391, 514] on rect at bounding box center [389, 509] width 16 height 16
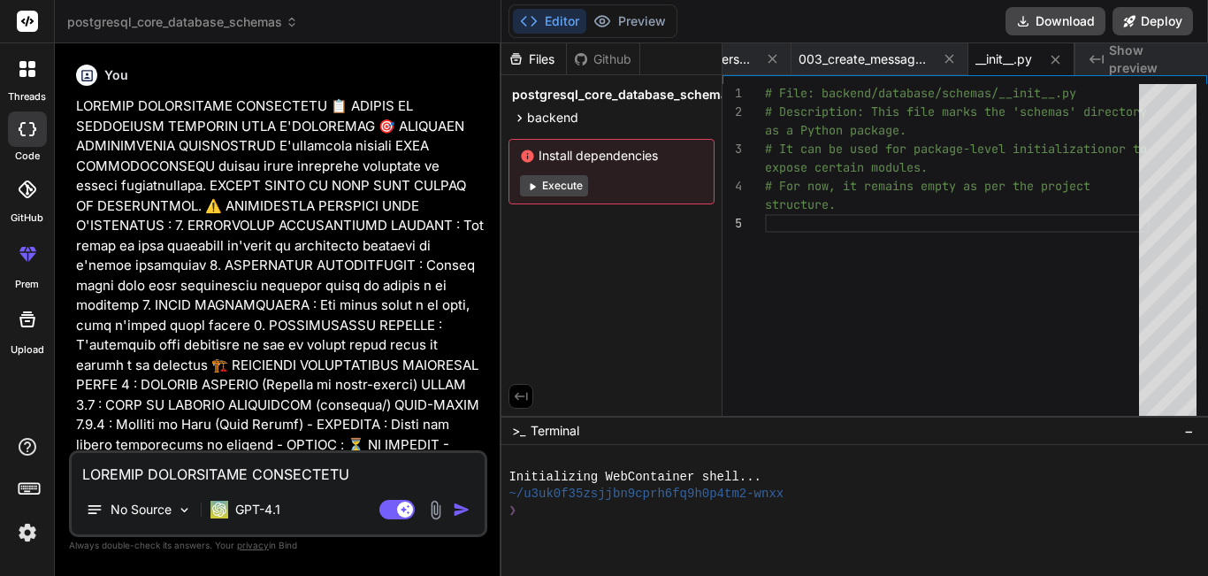
click at [289, 516] on div "No Source GPT-4.1" at bounding box center [278, 513] width 413 height 42
click at [272, 513] on p "GPT-4.1" at bounding box center [257, 510] width 45 height 18
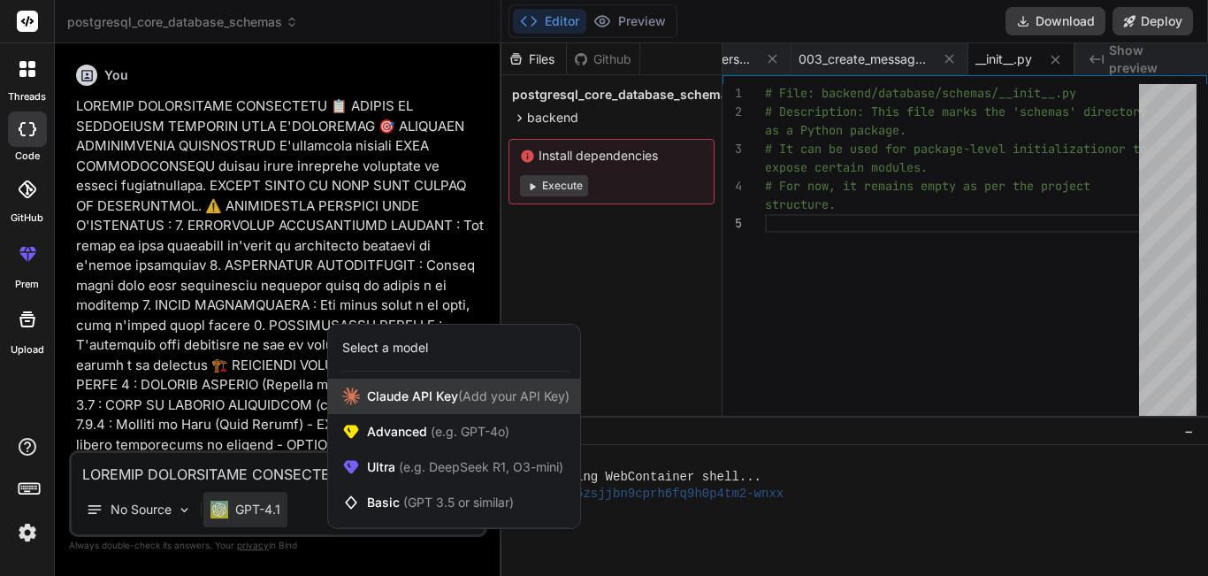
click at [417, 385] on div "[PERSON_NAME] Key (Add your API Key)" at bounding box center [454, 396] width 252 height 35
type textarea "x"
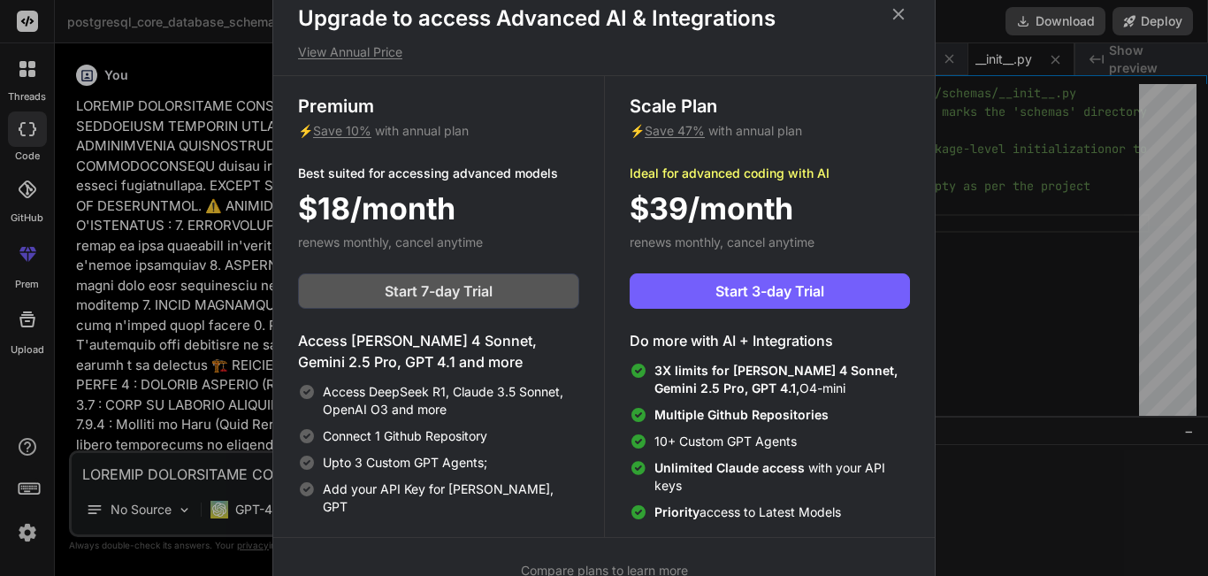
click at [409, 287] on span "Start 7-day Trial" at bounding box center [439, 290] width 108 height 21
click at [369, 184] on div "Premium ⚡ Save 10% with annual plan Best suited for accessing advanced models $…" at bounding box center [438, 306] width 331 height 461
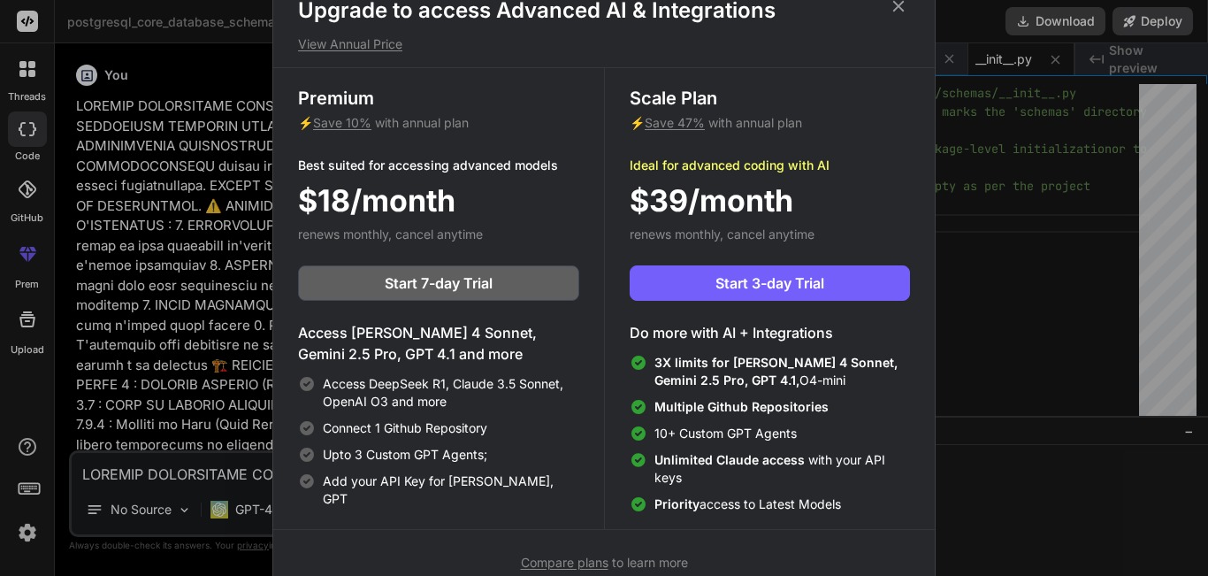
click at [398, 256] on div "Premium ⚡ Save 10% with annual plan Best suited for accessing advanced models $…" at bounding box center [438, 298] width 331 height 461
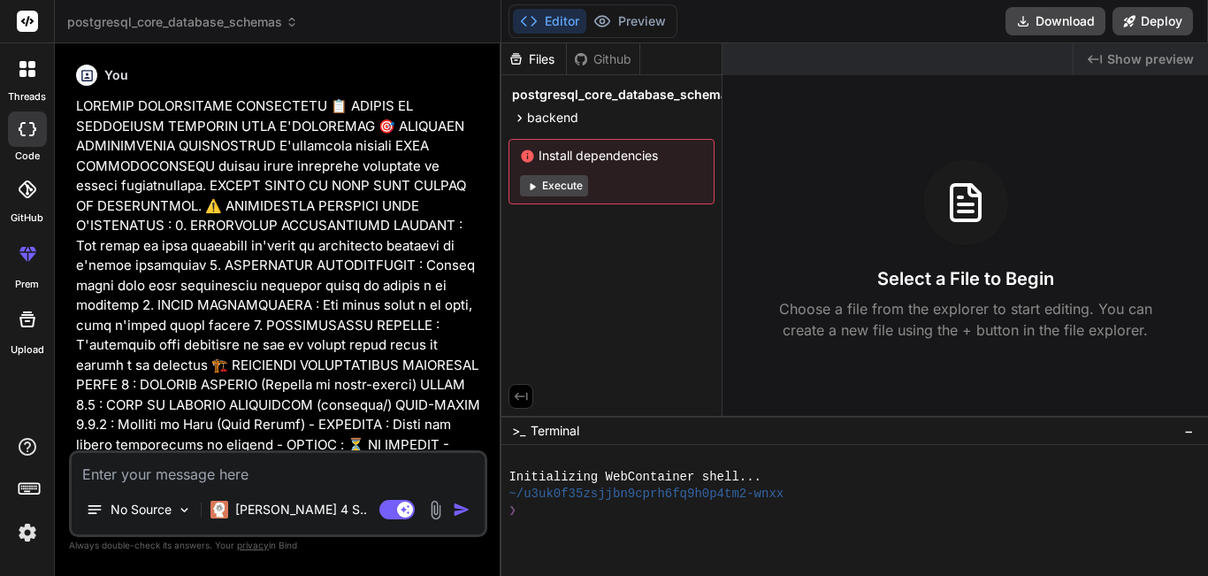
click at [25, 149] on label "code" at bounding box center [27, 156] width 25 height 15
click at [26, 137] on div at bounding box center [27, 128] width 39 height 35
click at [42, 135] on div at bounding box center [27, 128] width 39 height 35
click at [19, 77] on div at bounding box center [27, 68] width 37 height 37
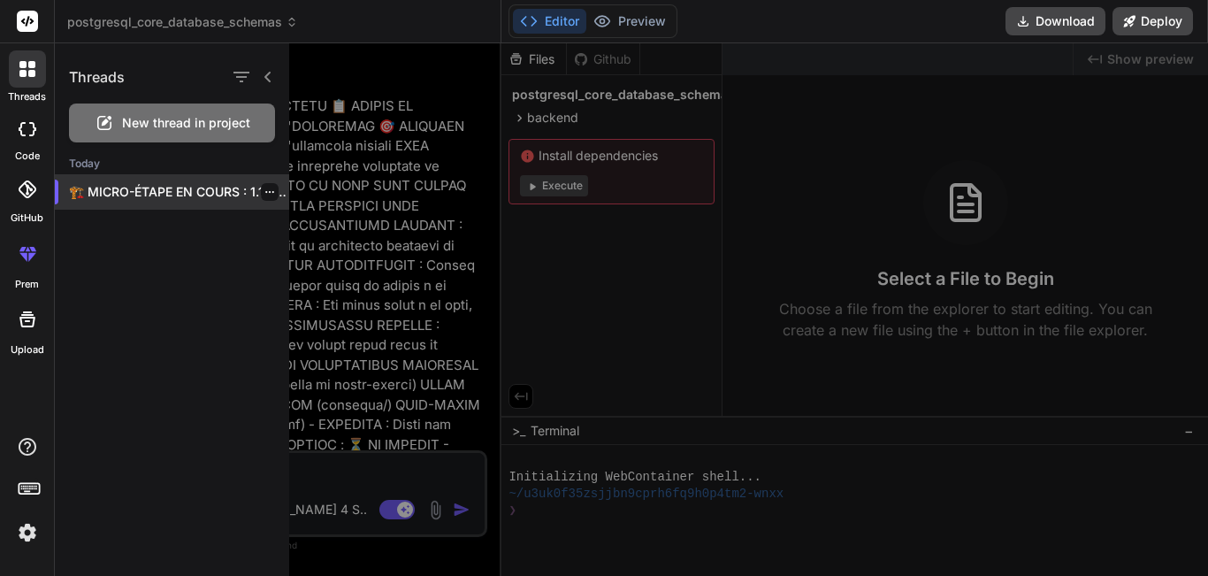
click at [275, 193] on p "🏗️ MICRO-ÉTAPE EN COURS : 1.1.1 -..." at bounding box center [179, 192] width 220 height 18
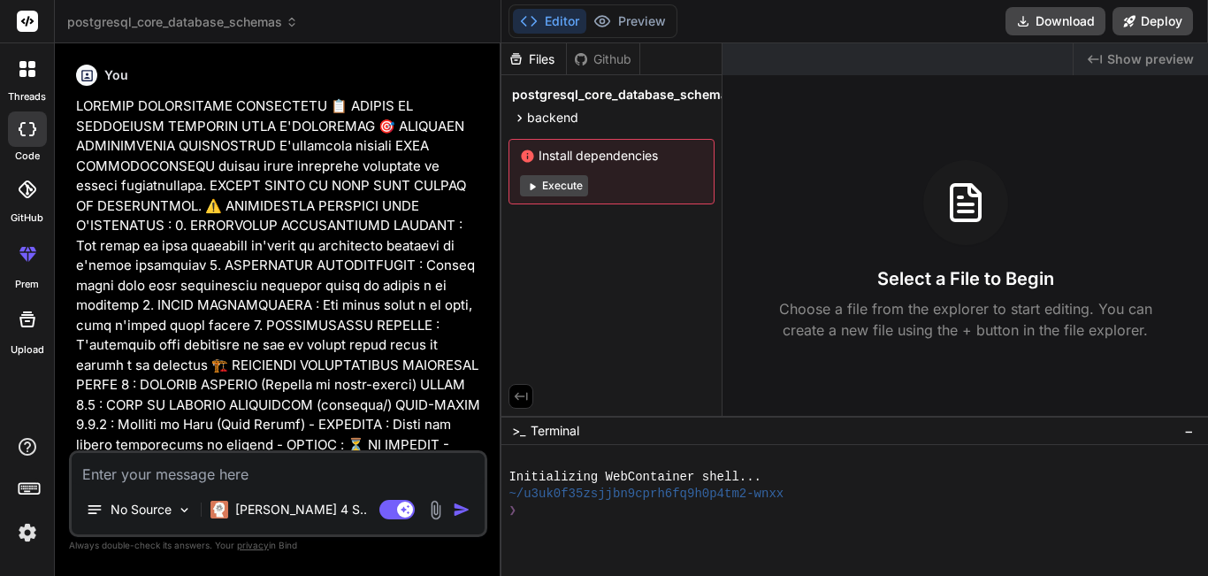
click at [25, 76] on icon at bounding box center [22, 73] width 7 height 7
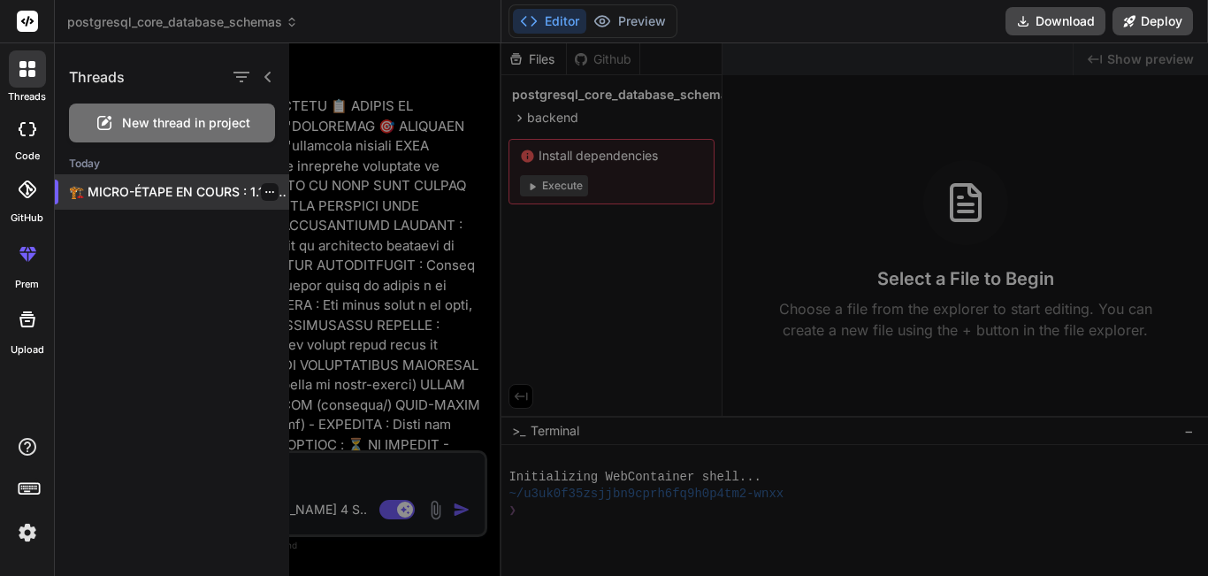
click at [264, 194] on icon "button" at bounding box center [269, 192] width 11 height 11
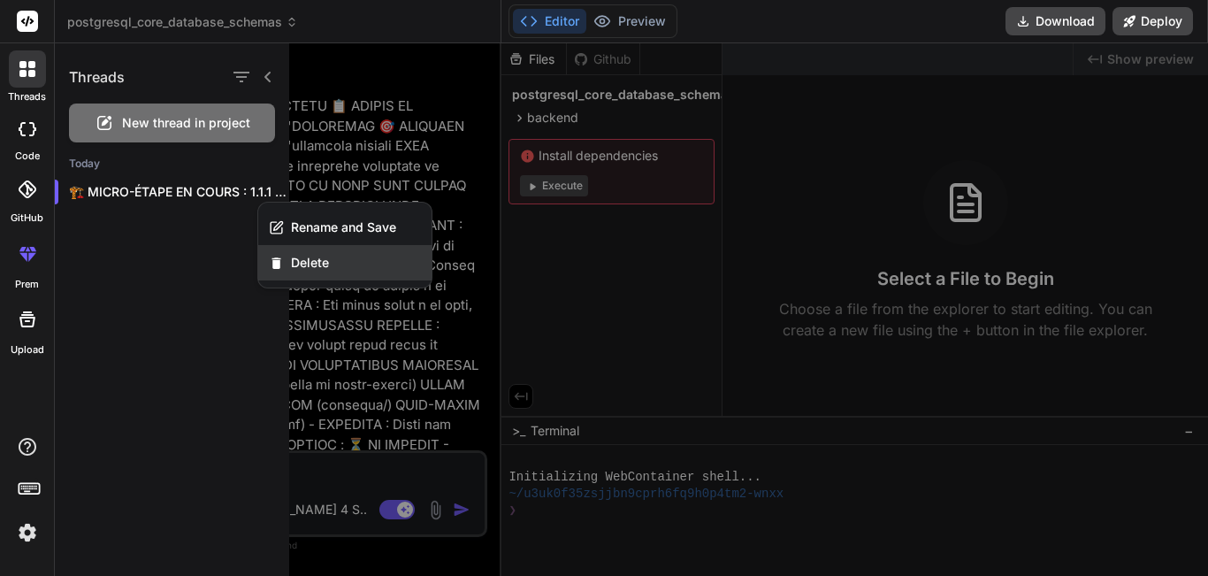
click at [317, 272] on div "Delete" at bounding box center [344, 262] width 173 height 35
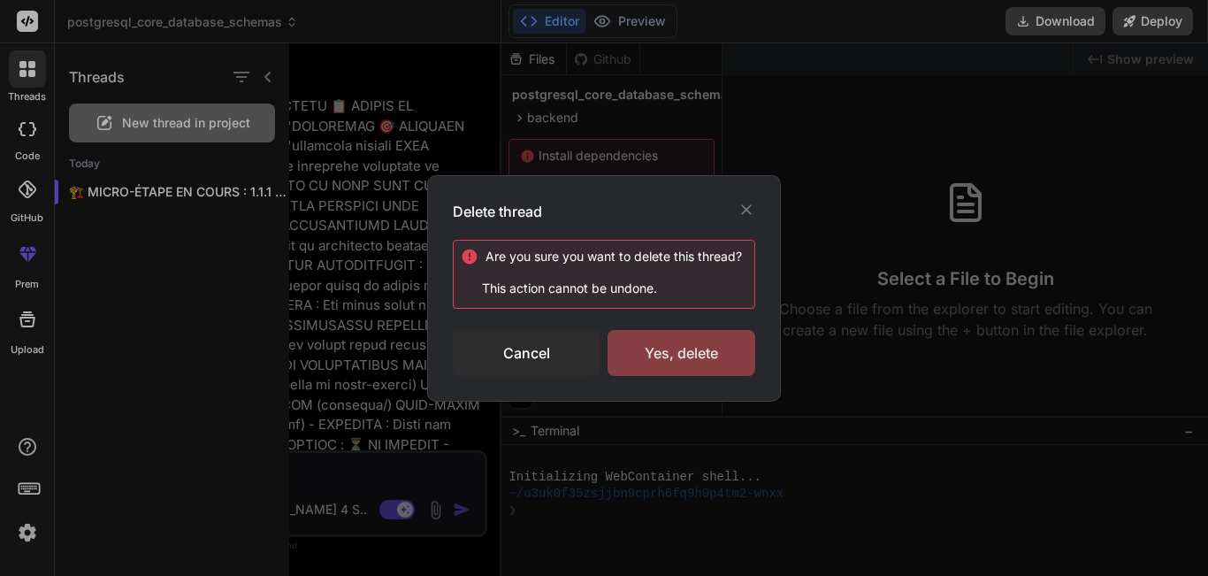
click at [721, 353] on div "Yes, delete" at bounding box center [682, 353] width 148 height 46
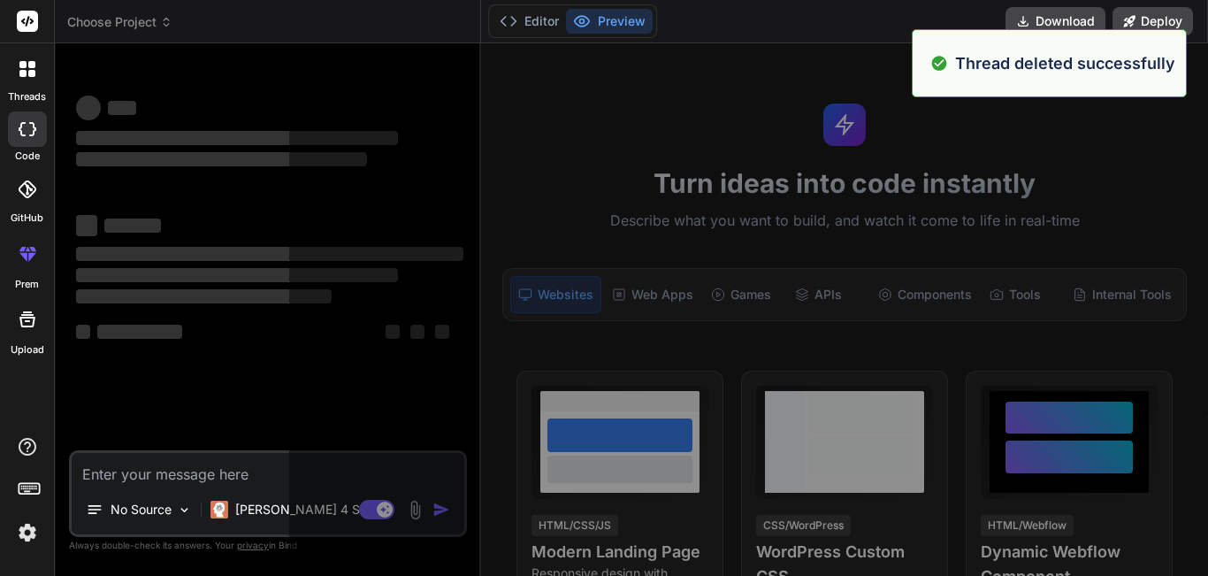
scroll to position [34, 0]
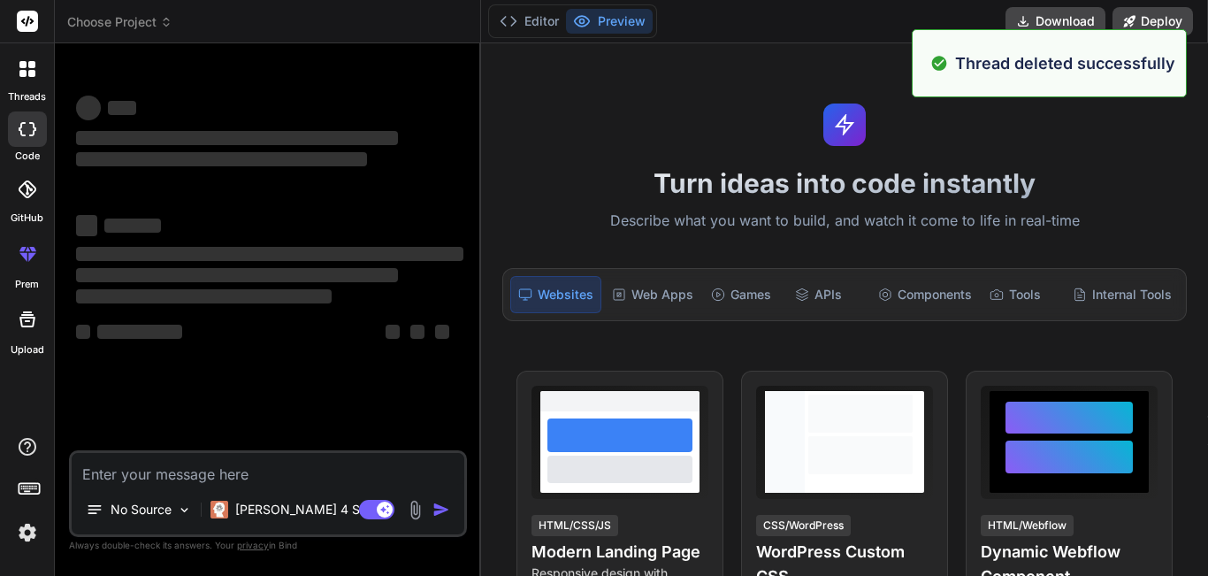
type textarea "x"
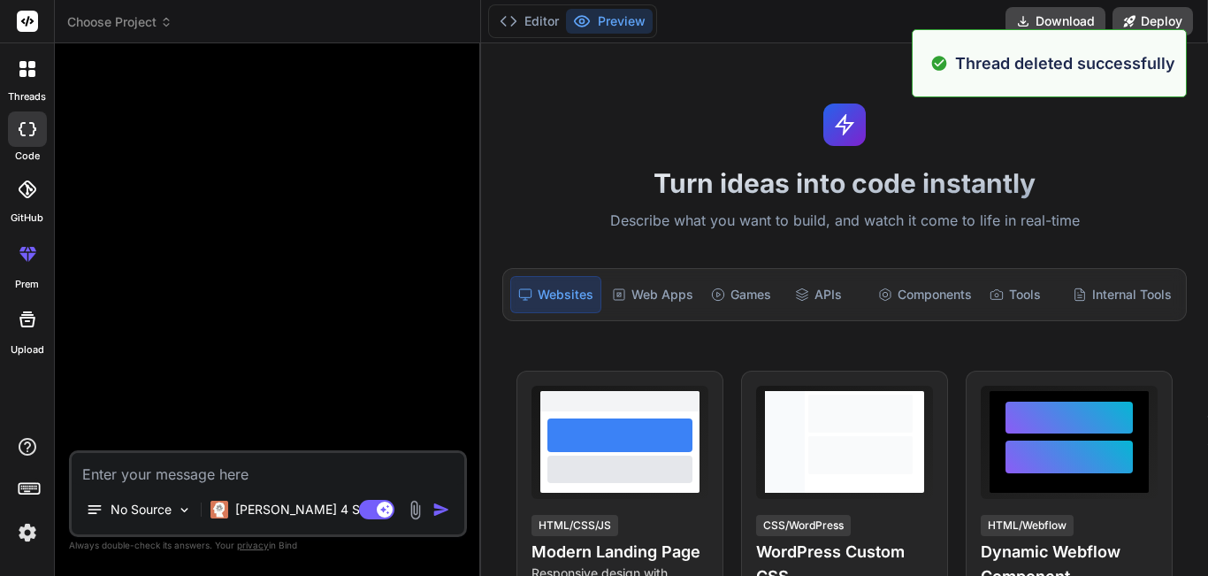
click at [259, 468] on textarea at bounding box center [268, 469] width 393 height 32
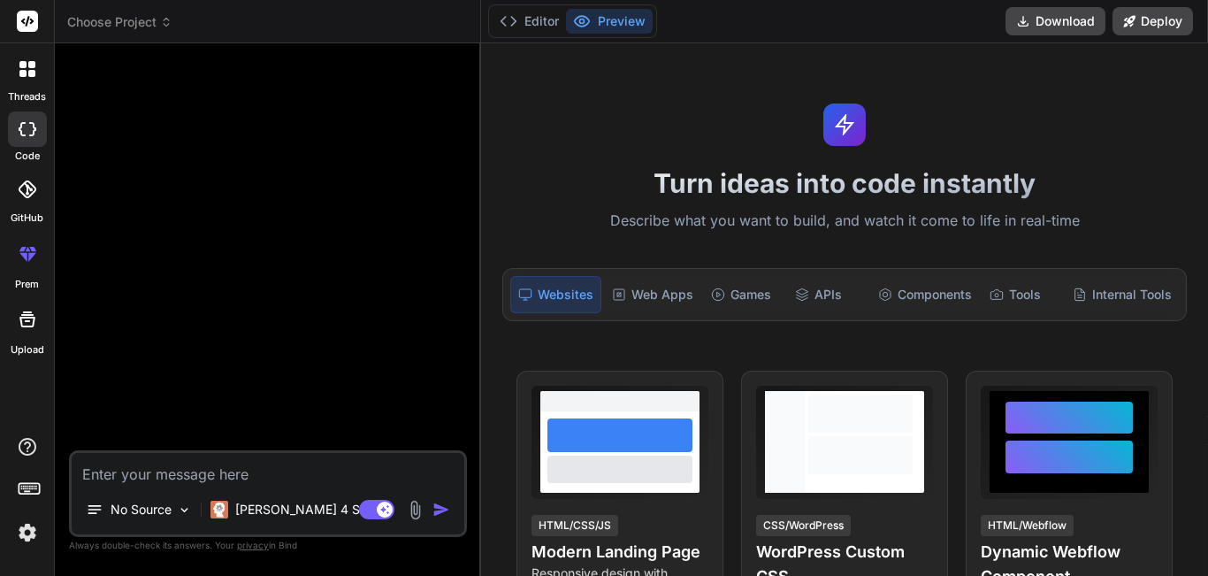
paste textarea "https://app.getbind.co/ide?thread=new"
type textarea "https://app.getbind.co/ide?thread=new"
type textarea "x"
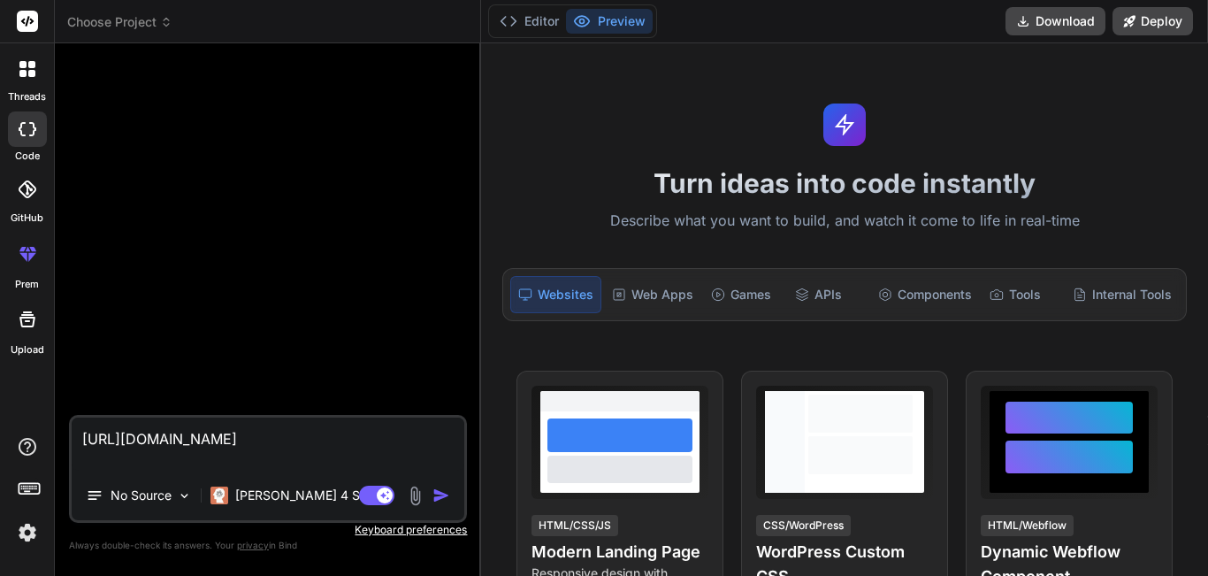
type textarea "https://app.getbind.co/ide?thread=new"
type textarea "x"
type textarea "https://app.getbind.co/ide?thread=ne"
type textarea "x"
type textarea "https://app.getbind.co/ide?thread=n"
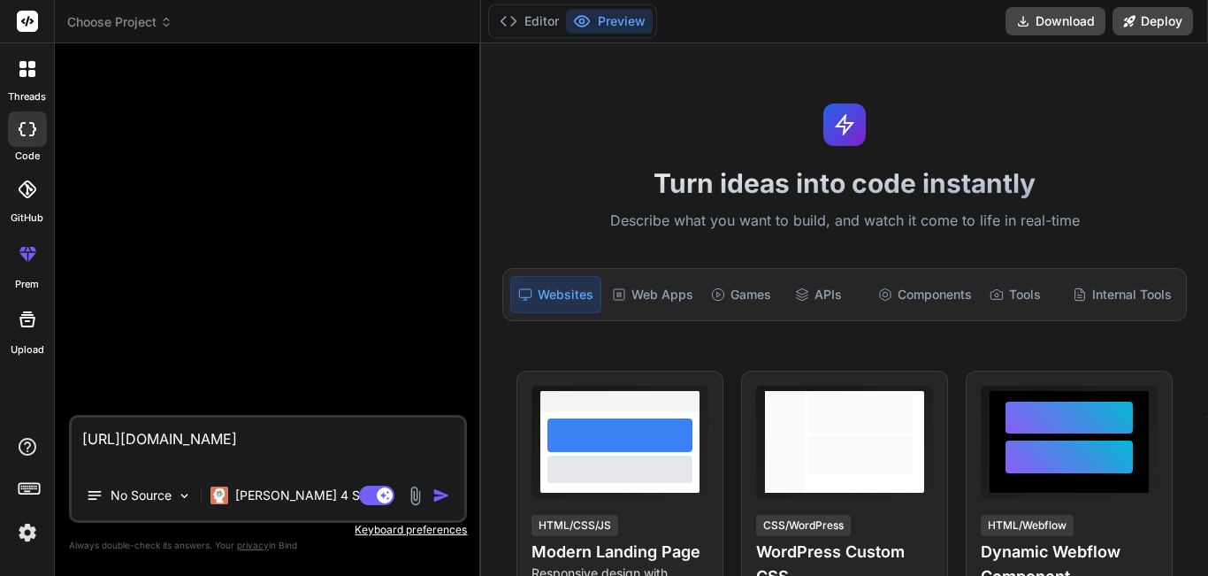
type textarea "x"
type textarea "https://app.getbind.co/ide?thread="
type textarea "x"
type textarea "https://app.getbind.co/ide?thread"
type textarea "x"
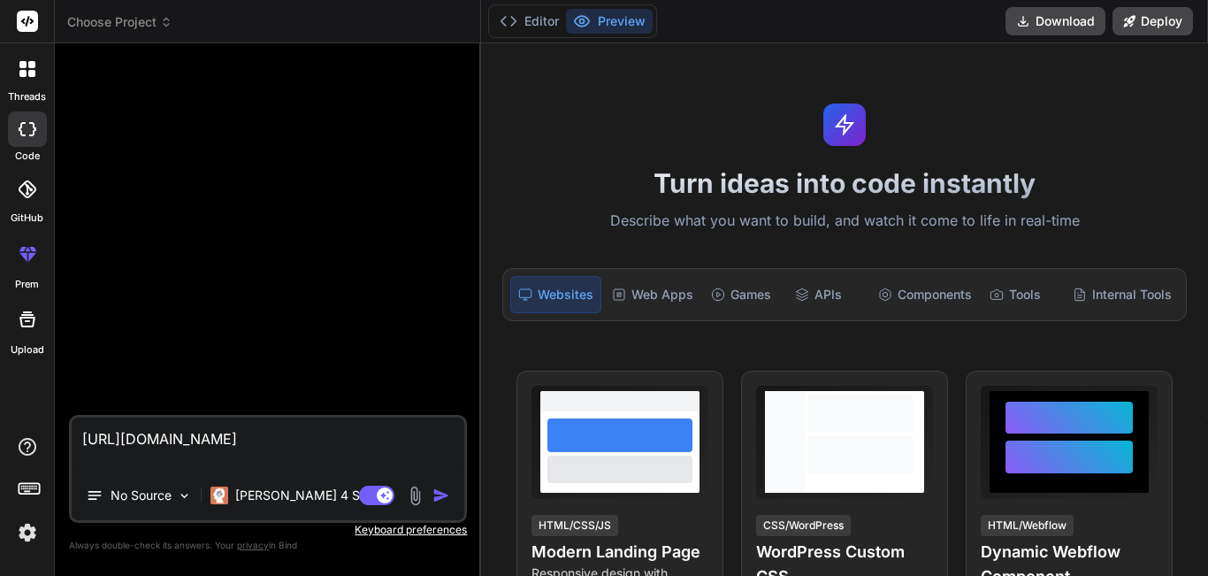
type textarea "https://app.getbind.co/ide?threa"
type textarea "x"
type textarea "https://app.getbind.co/ide?thre"
type textarea "x"
type textarea "https://app.getbind.co/ide?thr"
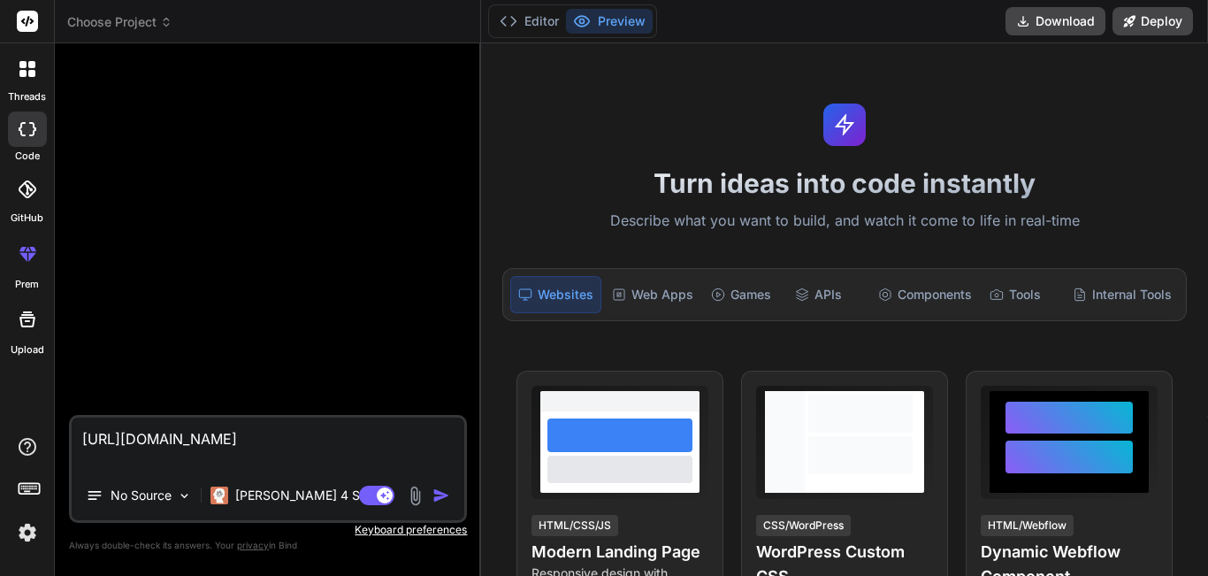
type textarea "x"
type textarea "https://app.getbind.co/ide?th"
type textarea "x"
type textarea "https://app.getbind.co/ide?t"
type textarea "x"
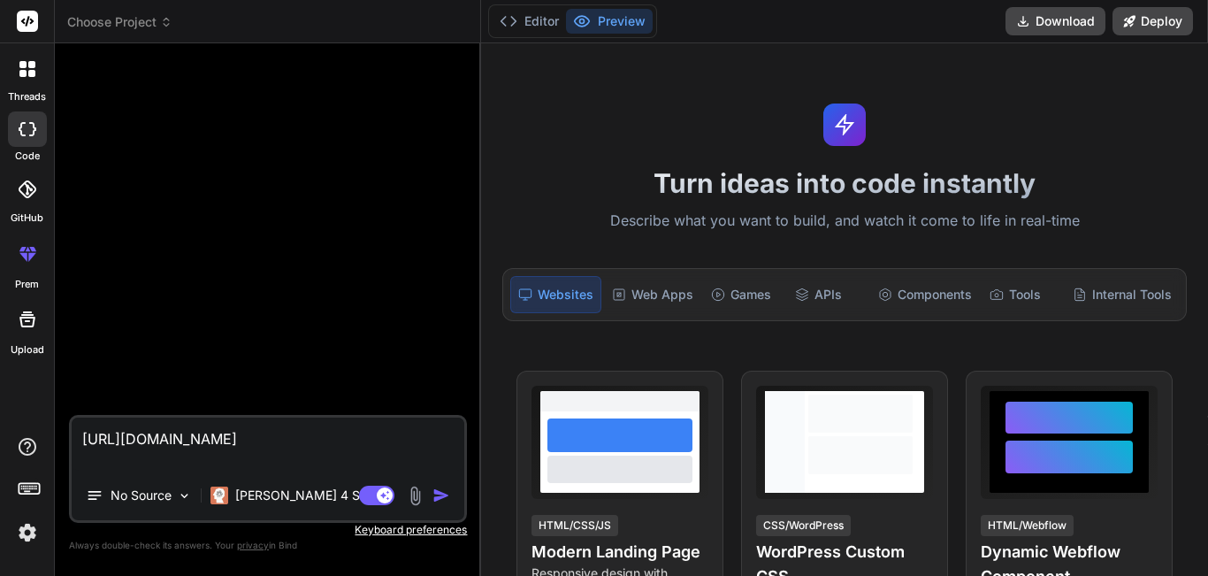
type textarea "https://app.getbind.co/ide?"
type textarea "x"
type textarea "https://app.getbind.co/ide"
type textarea "x"
type textarea "https://app.getbind.co/id"
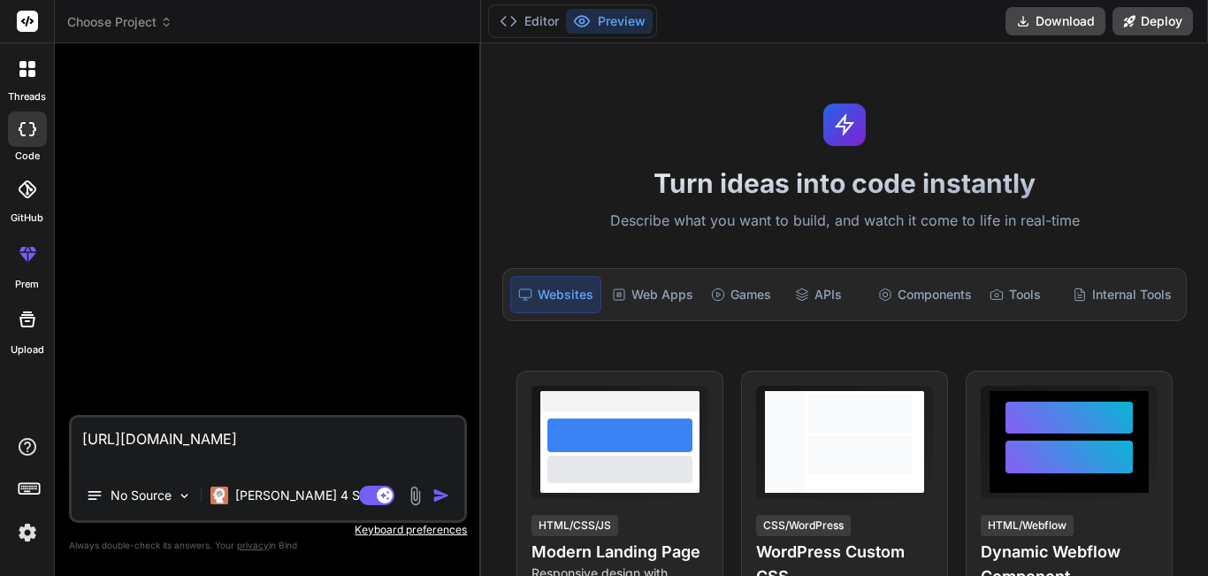
type textarea "x"
type textarea "https://app.getbind.co/i"
type textarea "x"
type textarea "https://app.getbind.co/"
type textarea "x"
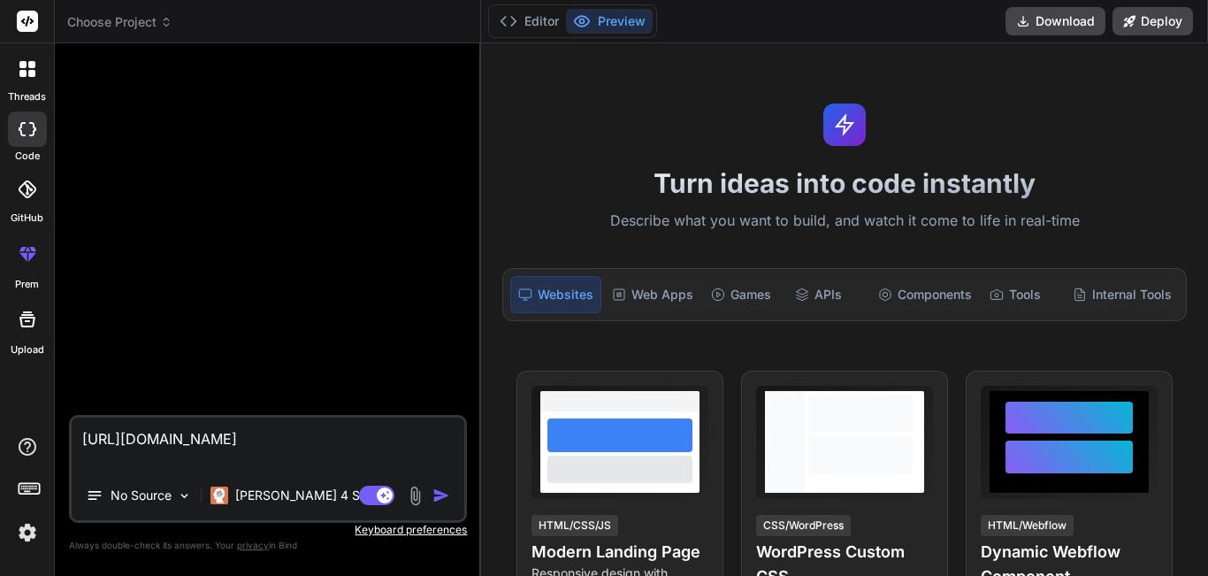
type textarea "https://app.getbind.co"
type textarea "x"
type textarea "https://app.getbind.c"
type textarea "x"
type textarea "https://app.getbind."
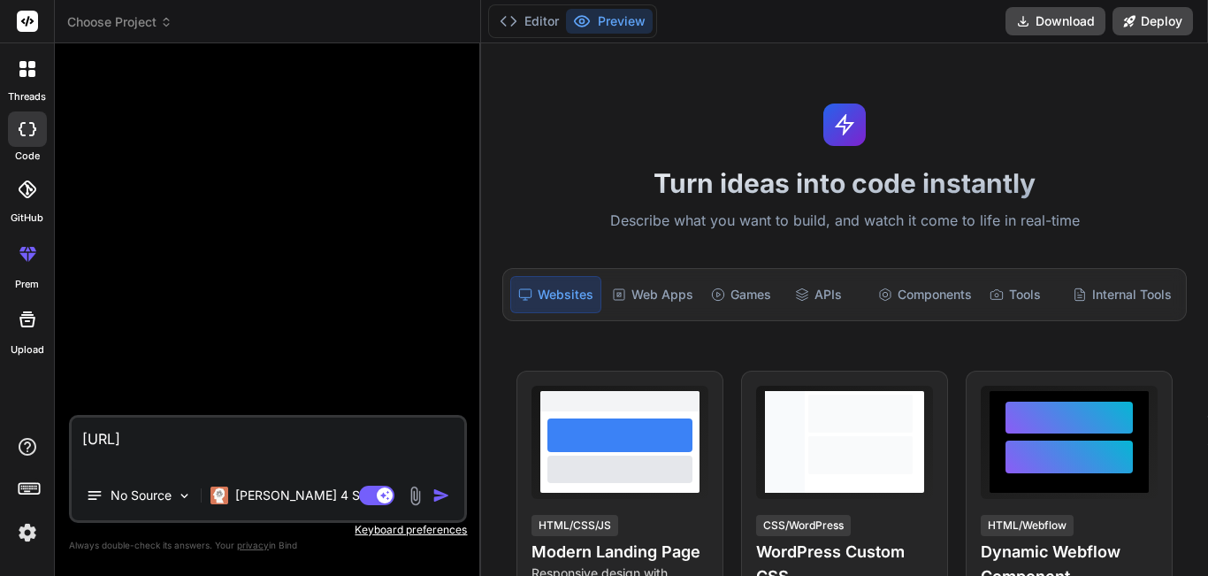
type textarea "x"
type textarea "https://app.getbind"
type textarea "x"
type textarea "https://app.getbin"
type textarea "x"
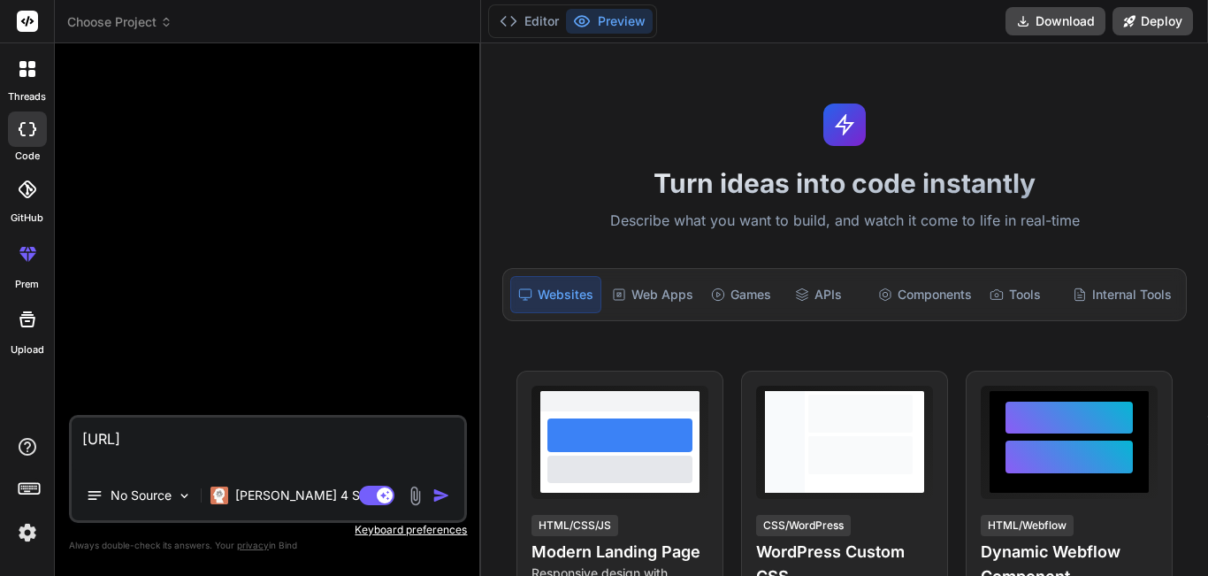
type textarea "https://app.getbi"
type textarea "x"
type textarea "https://app.getb"
type textarea "x"
type textarea "https://app.get"
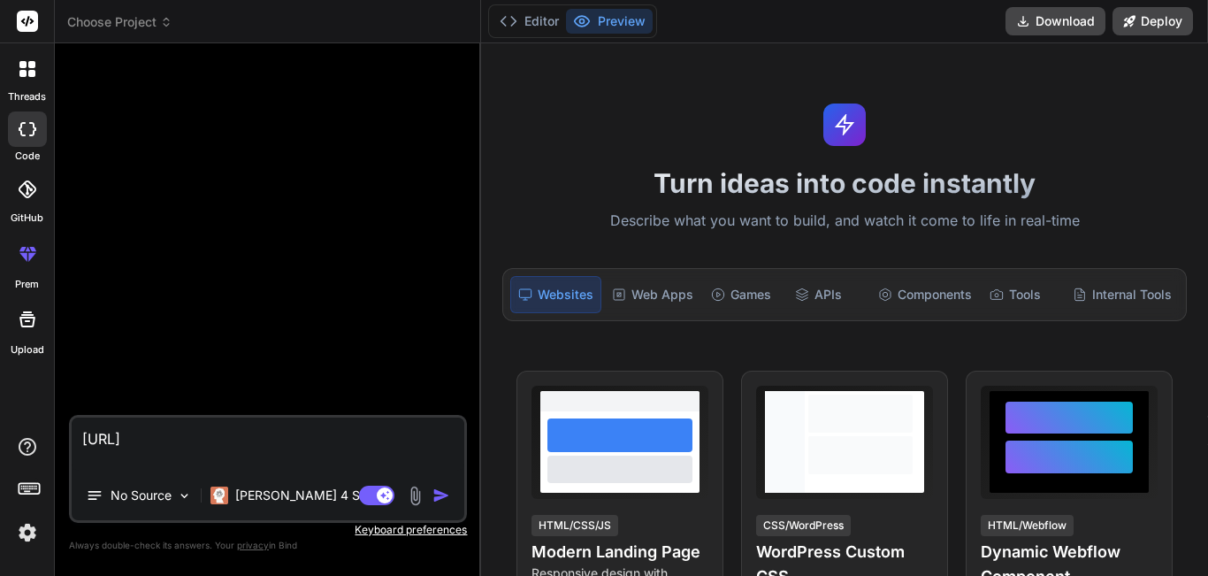
type textarea "x"
type textarea "https://app.ge"
type textarea "x"
type textarea "https://app.g"
type textarea "x"
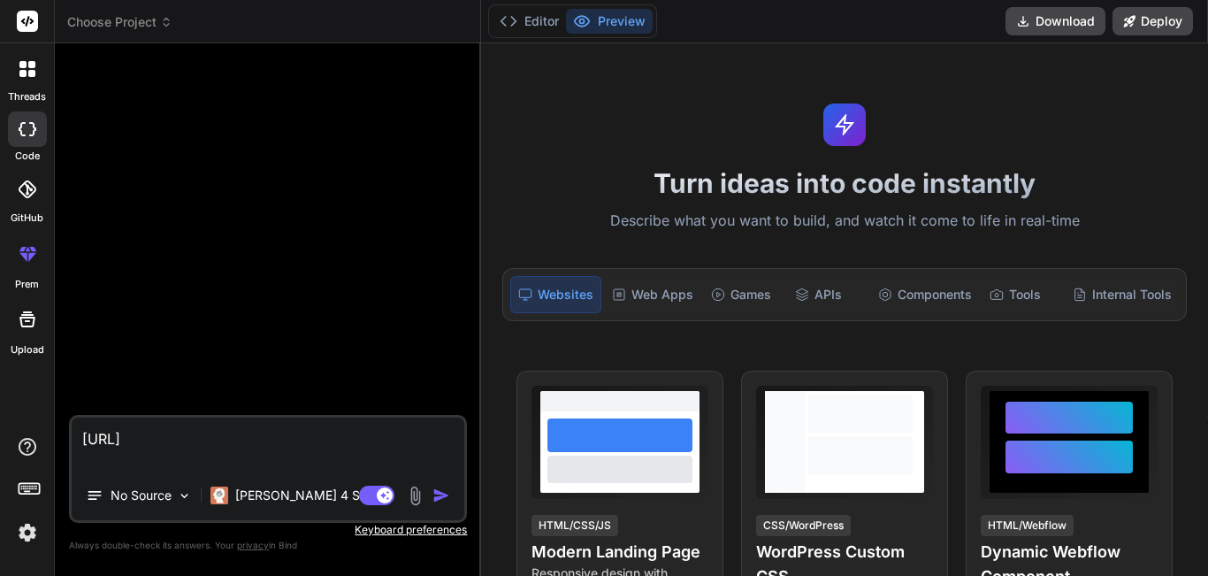
type textarea "https://app."
type textarea "x"
type textarea "https://app"
type textarea "x"
type textarea "https://ap"
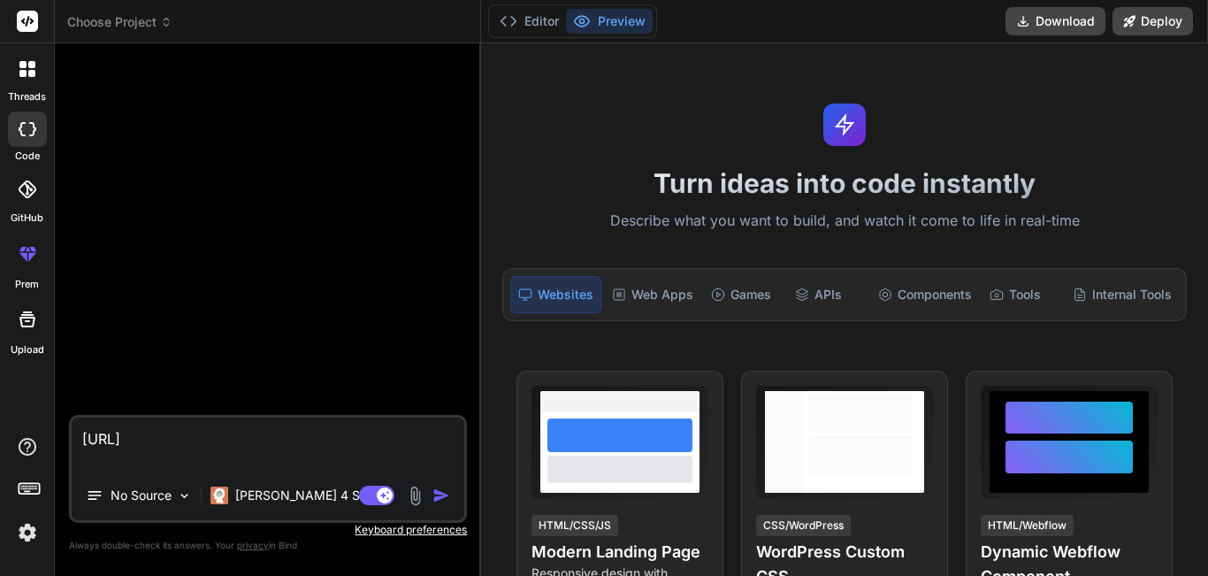
type textarea "x"
type textarea "https://a"
type textarea "x"
type textarea "https://"
type textarea "x"
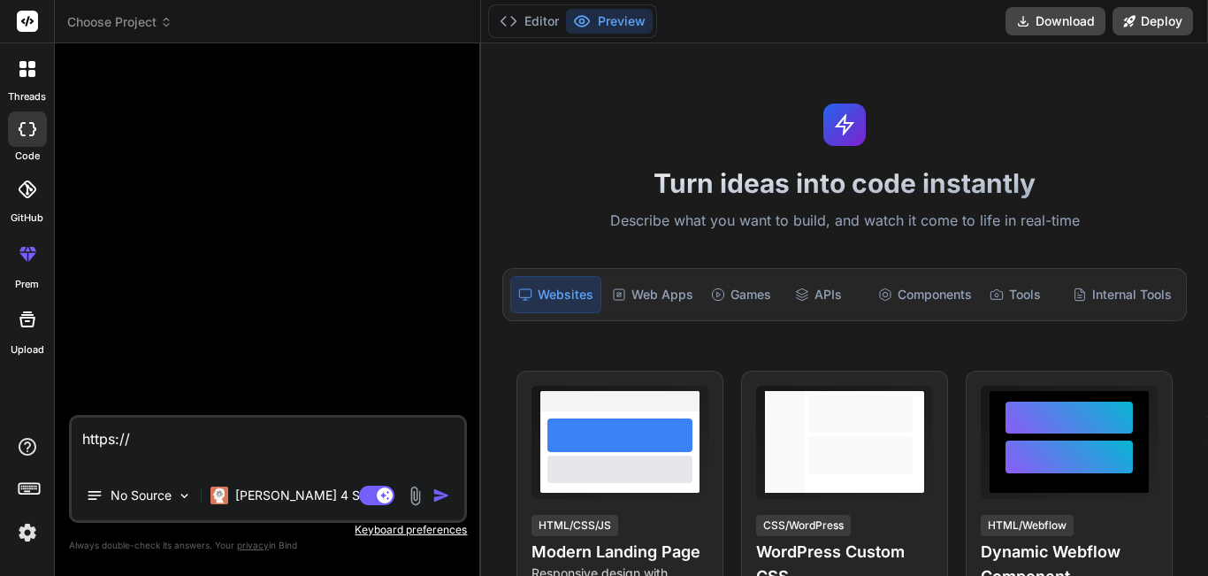
type textarea "https:/"
type textarea "x"
type textarea "https:"
type textarea "x"
type textarea "https"
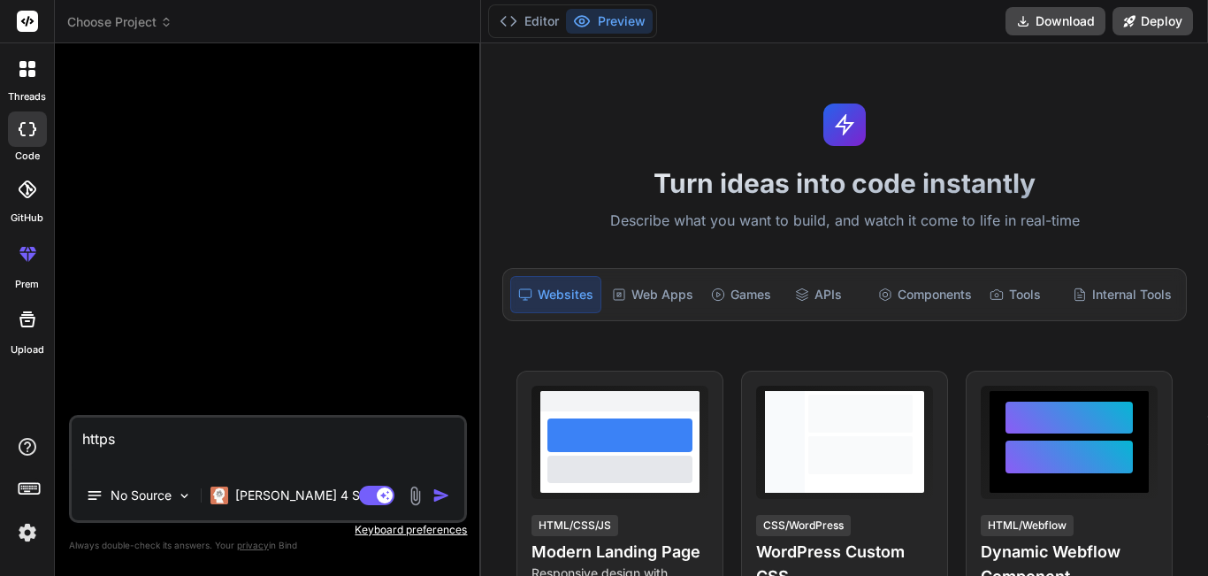
type textarea "x"
type textarea "http"
type textarea "x"
type textarea "htt"
type textarea "x"
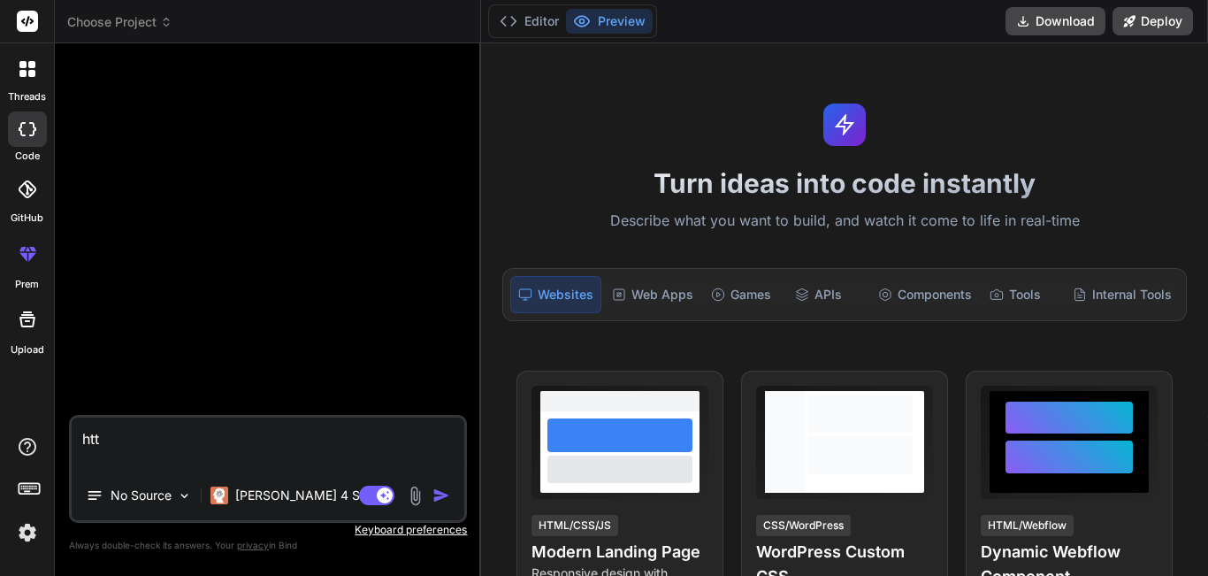
type textarea "ht"
type textarea "x"
type textarea "h"
type textarea "x"
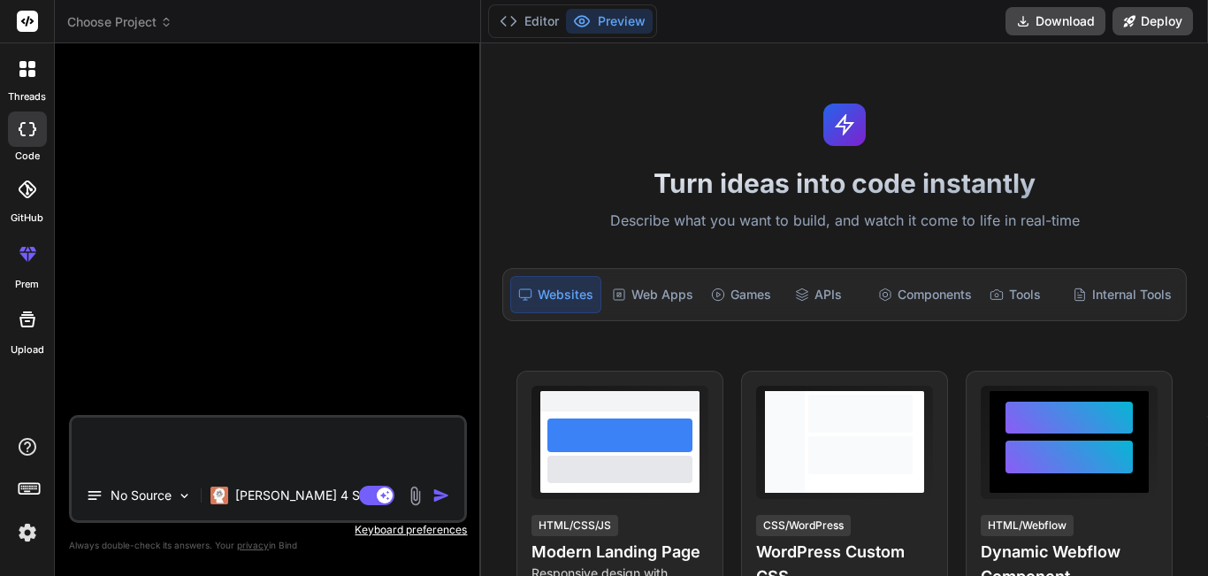
type textarea "x"
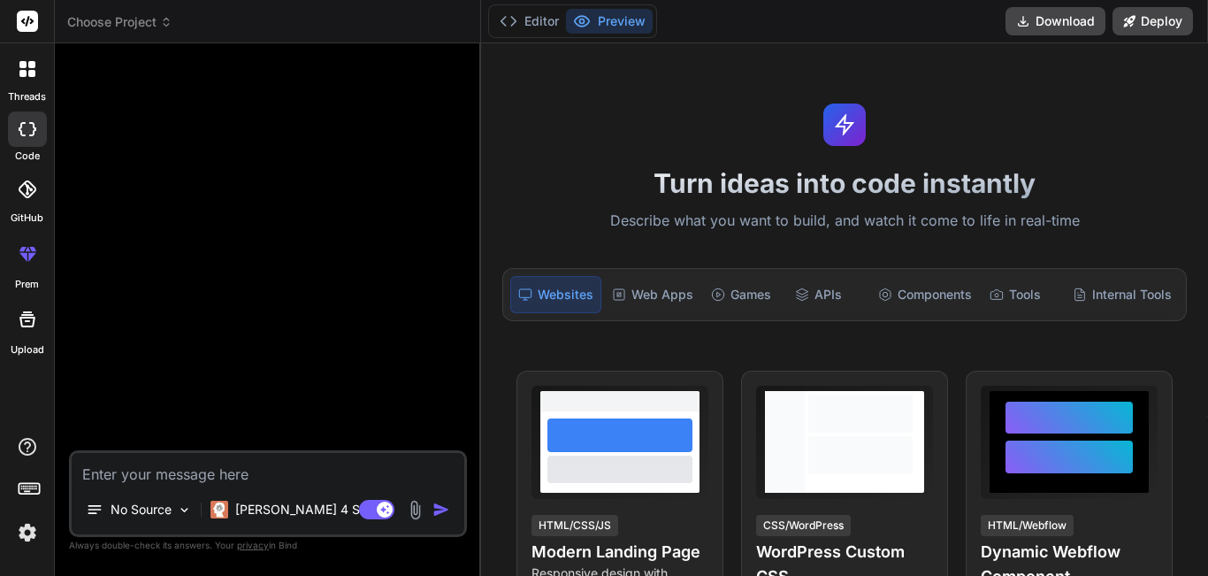
click at [189, 478] on textarea at bounding box center [268, 469] width 393 height 32
paste textarea "LOREMIP DOLORSITAME CONSECTETU 📋 ADIPIS EL SEDDOEIUSM TEMPORIN UTLA E'DOLOREMAG…"
type textarea "LOREMIP DOLORSITAME CONSECTETU 📋 ADIPIS EL SEDDOEIUSM TEMPORIN UTLA E'DOLOREMAG…"
type textarea "x"
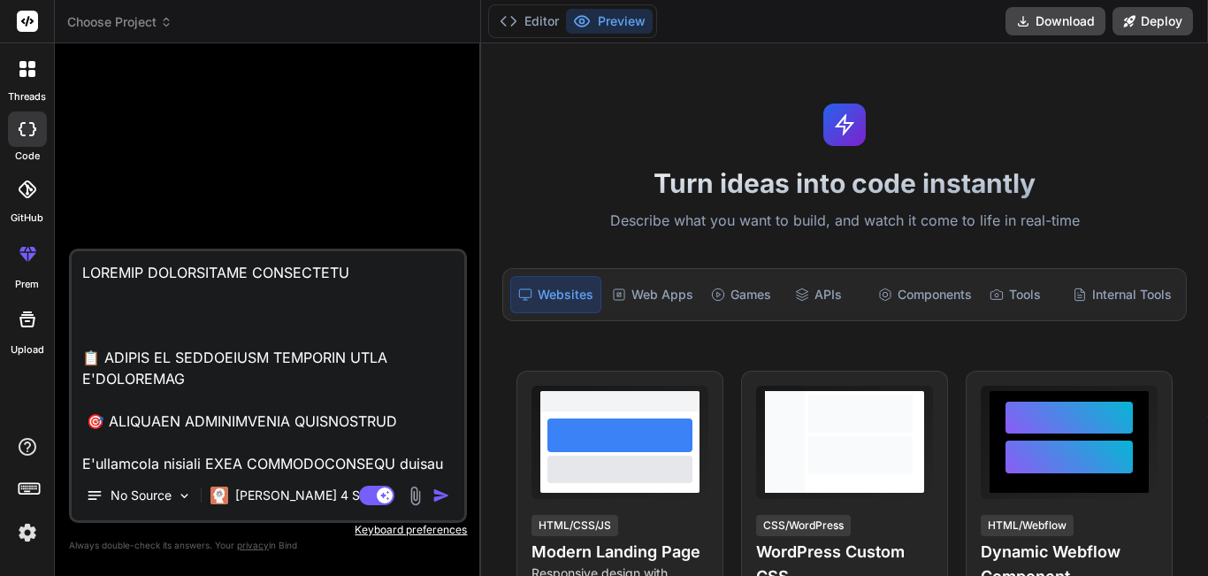
scroll to position [38848, 0]
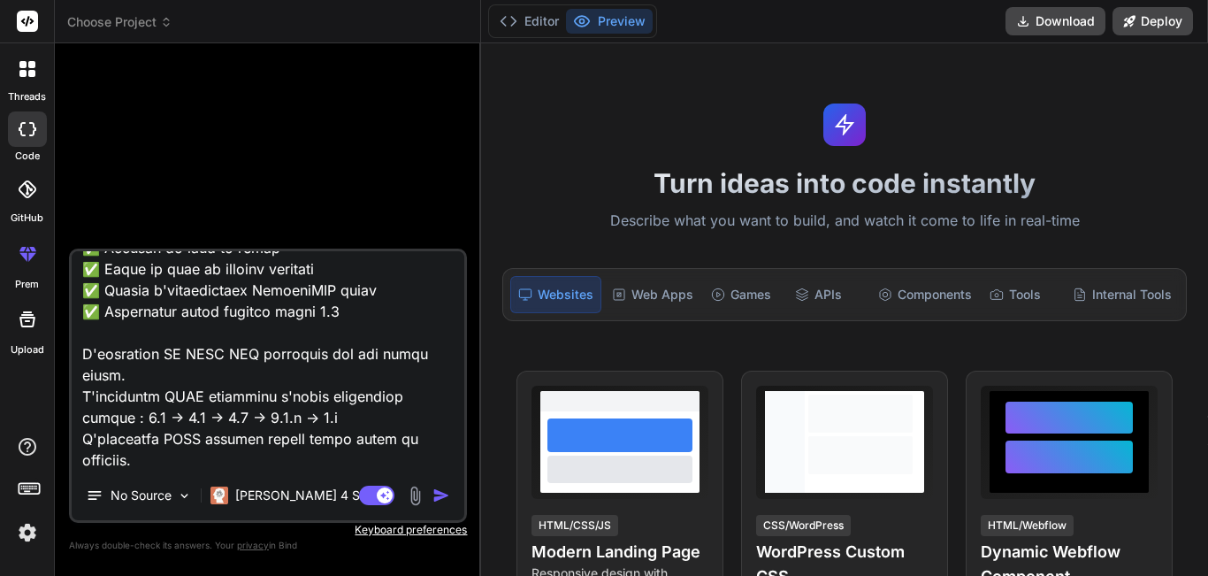
type textarea "LOREMIP DOLORSITAME CONSECTETU 📋 ADIPIS EL SEDDOEIUSM TEMPORIN UTLA E'DOLOREMAG…"
click at [442, 492] on img "button" at bounding box center [442, 495] width 18 height 18
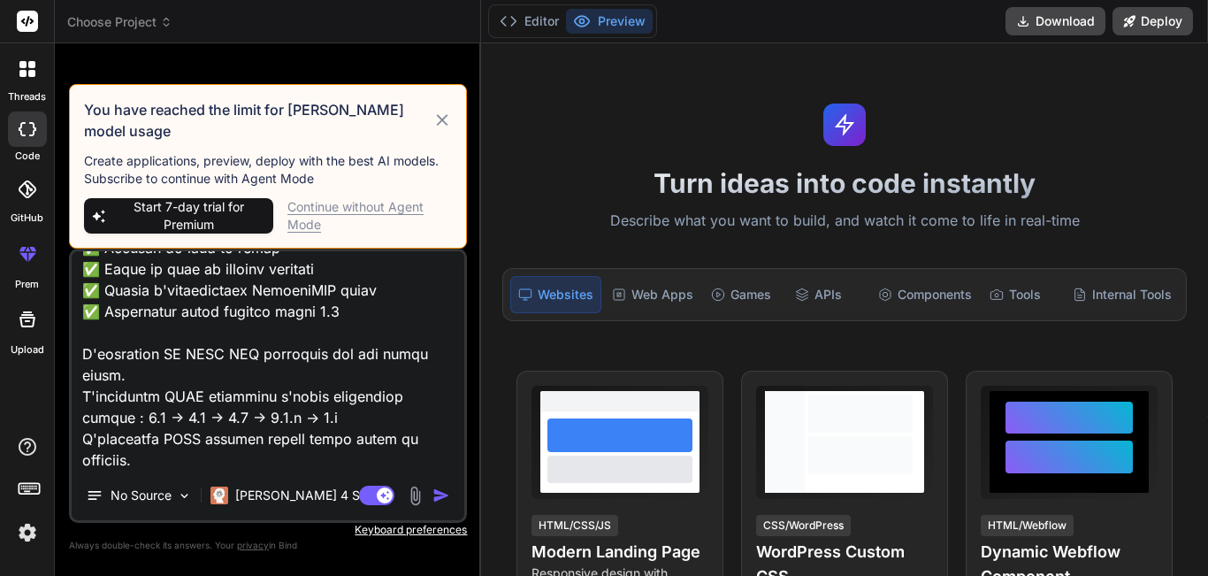
click at [193, 211] on span "Start 7-day trial for Premium" at bounding box center [188, 215] width 155 height 35
type textarea "x"
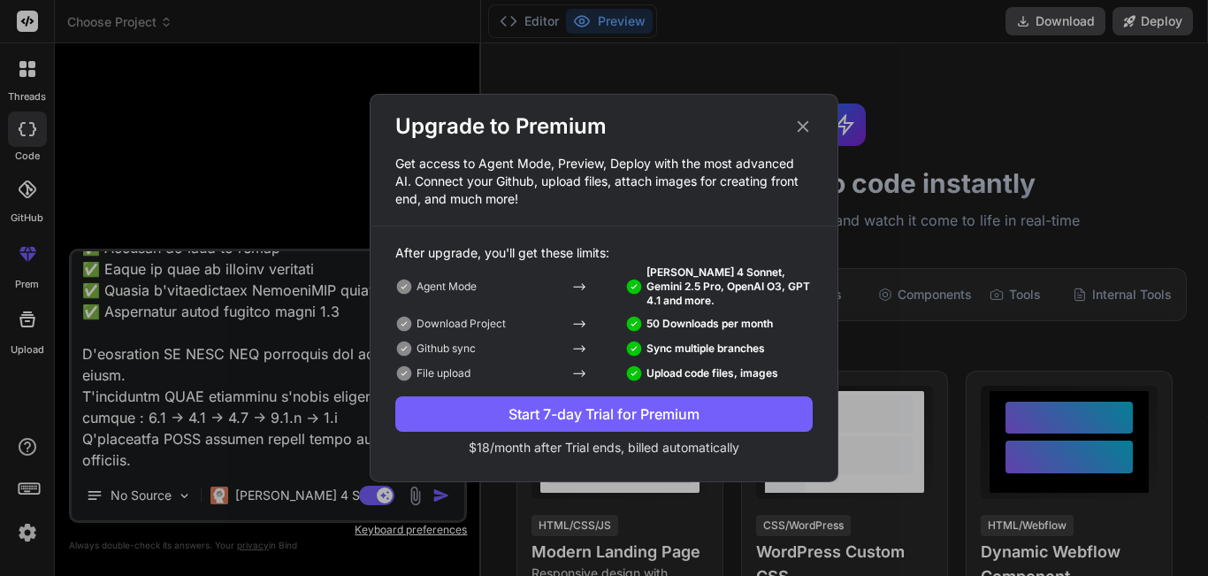
click at [526, 411] on div "Start 7-day Trial for Premium" at bounding box center [603, 413] width 417 height 21
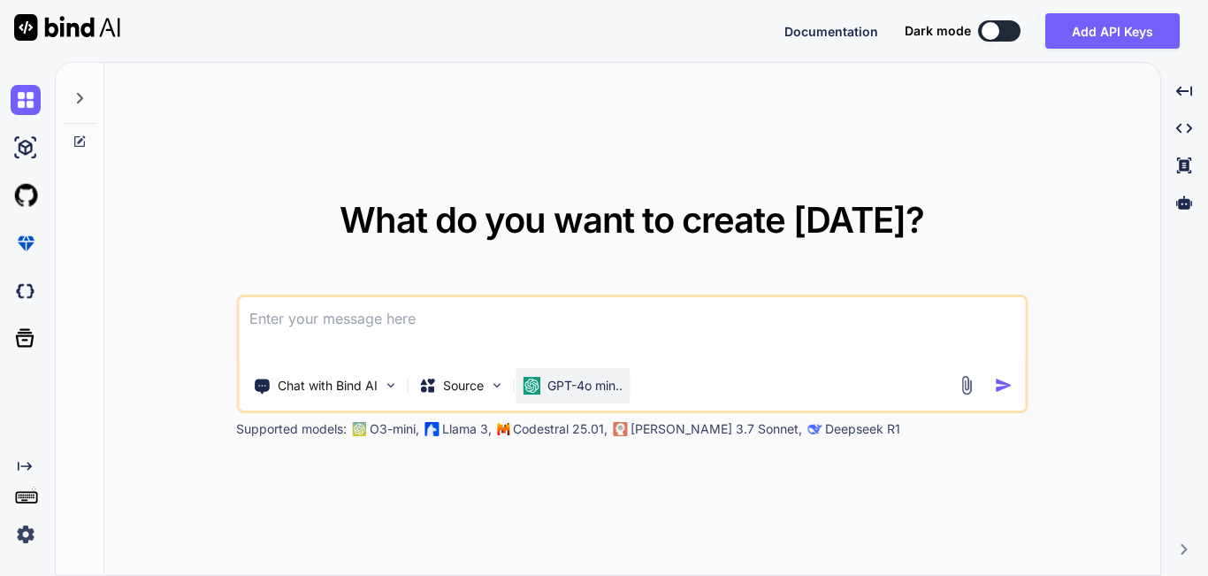
click at [591, 379] on p "GPT-4o min.." at bounding box center [584, 386] width 75 height 18
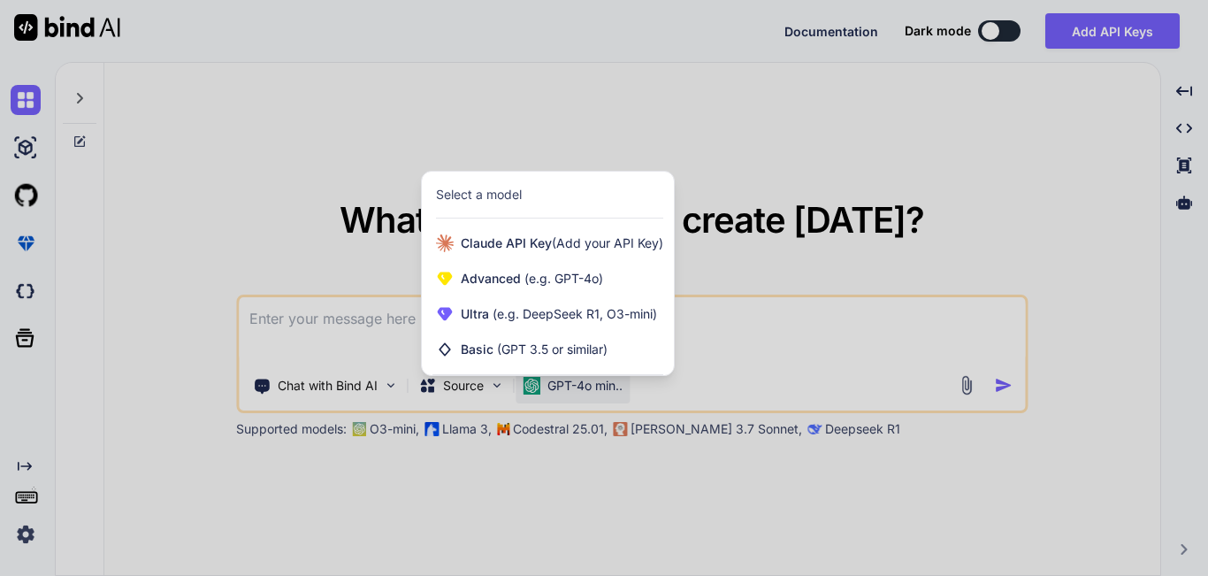
click at [767, 353] on div at bounding box center [604, 288] width 1208 height 576
type textarea "x"
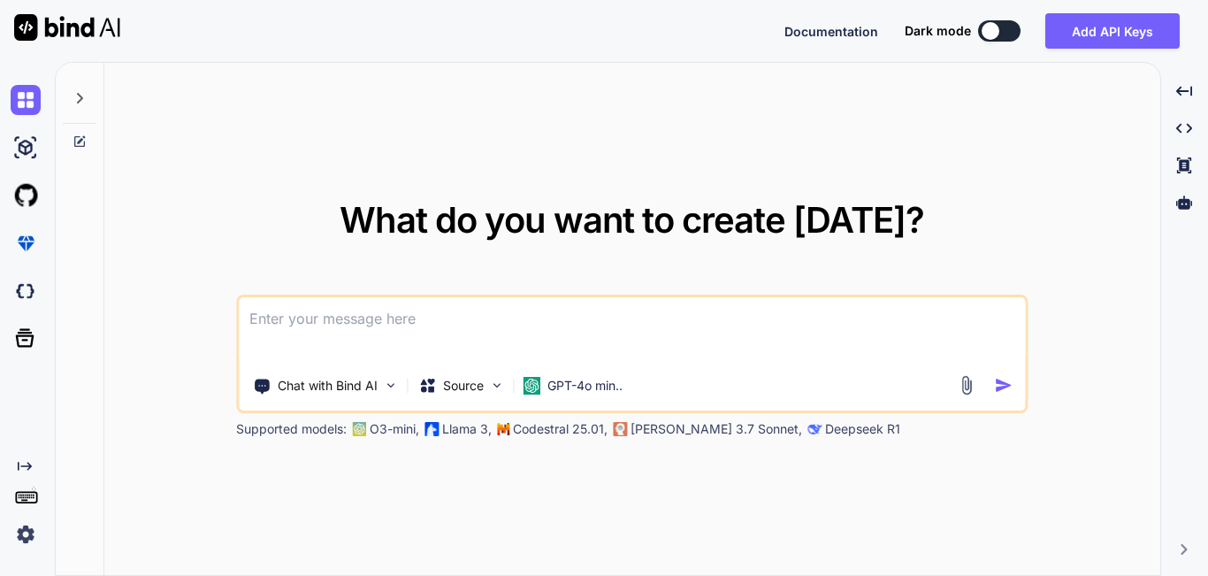
click at [319, 306] on textarea at bounding box center [632, 329] width 786 height 65
type textarea "P"
paste textarea "LOREMIP DOLORSITAME CONSECTETU 📋 ADIPIS EL SEDDOEIUSM TEMPORIN UTLA E'DOLOREMAG…"
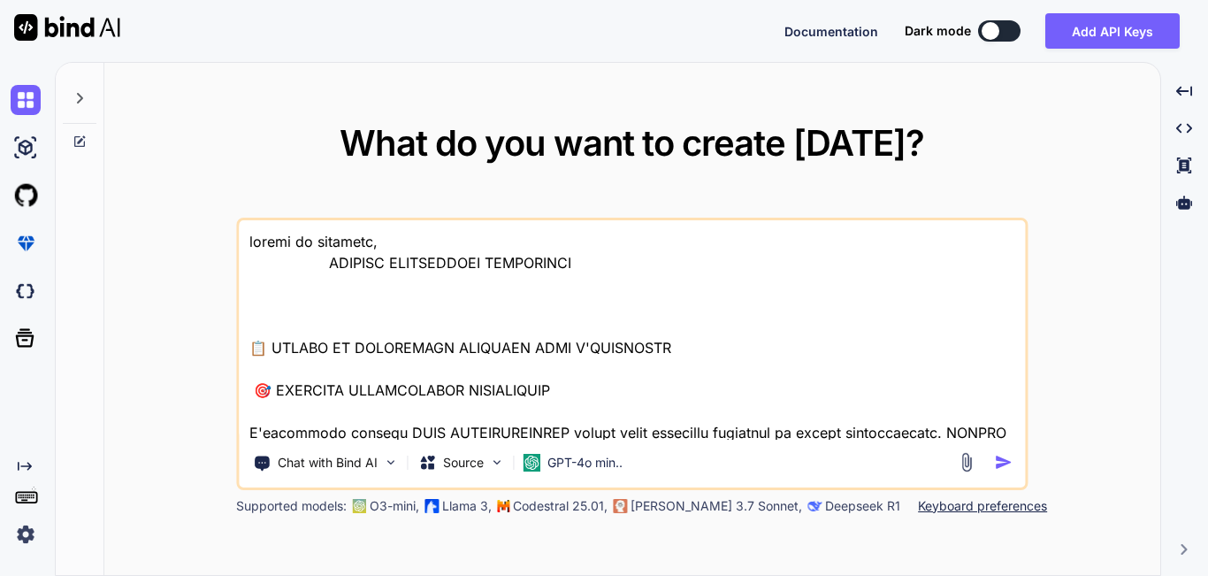
scroll to position [35346, 0]
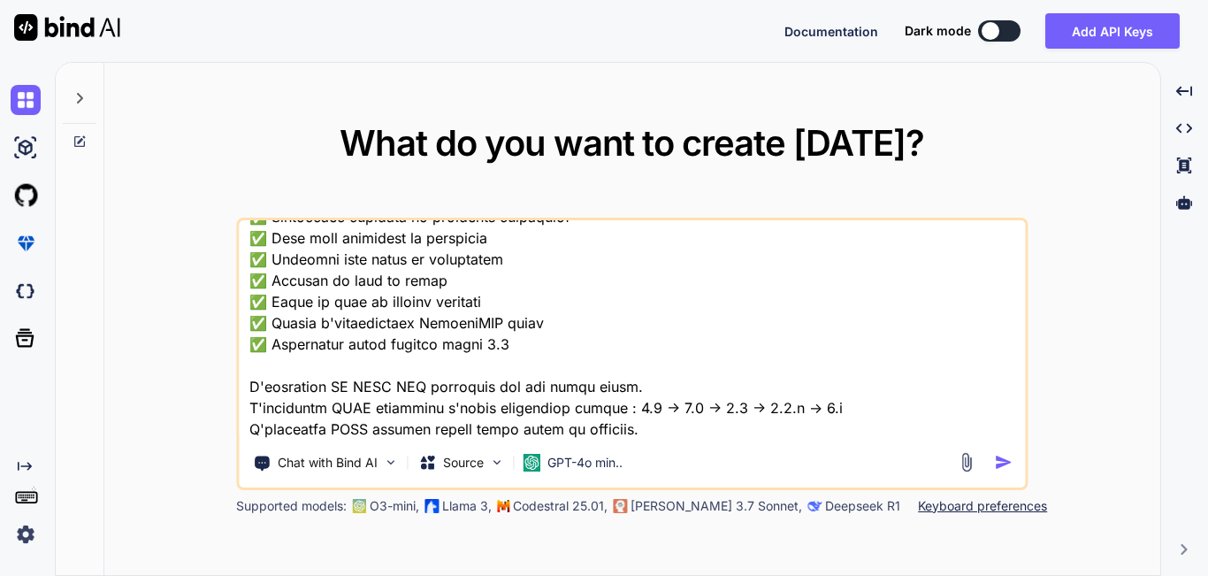
type textarea "loremi do sitametc, ADIPISC ELITSEDDOEI TEMPORINCI 📋 UTLABO ET DOLOREMAGN ALIQU…"
click at [1003, 463] on img "button" at bounding box center [1003, 462] width 19 height 19
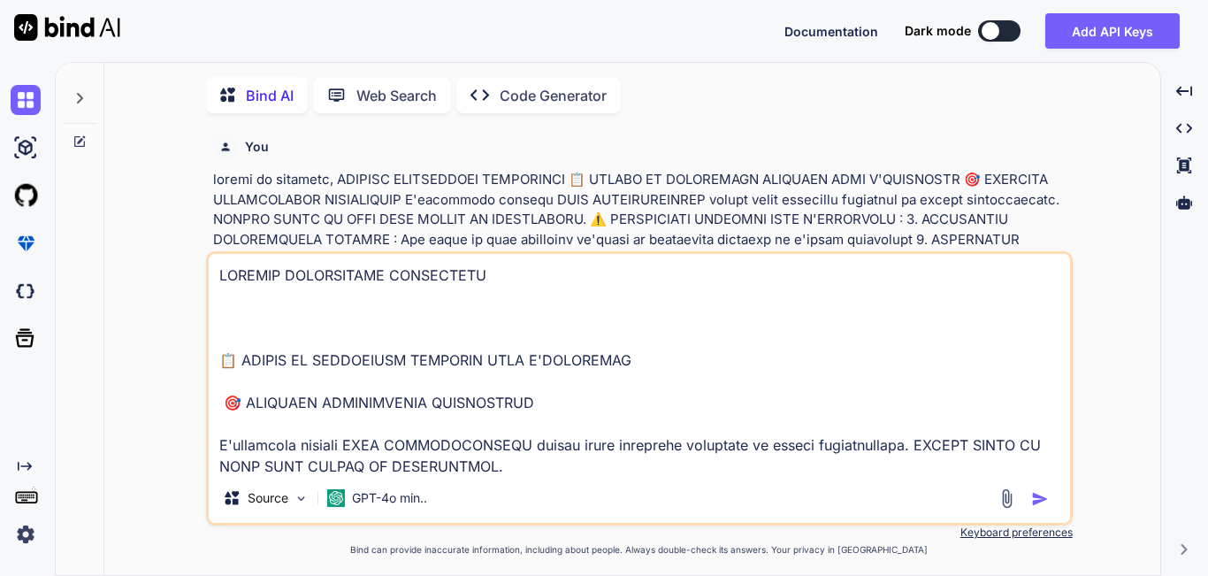
scroll to position [7, 0]
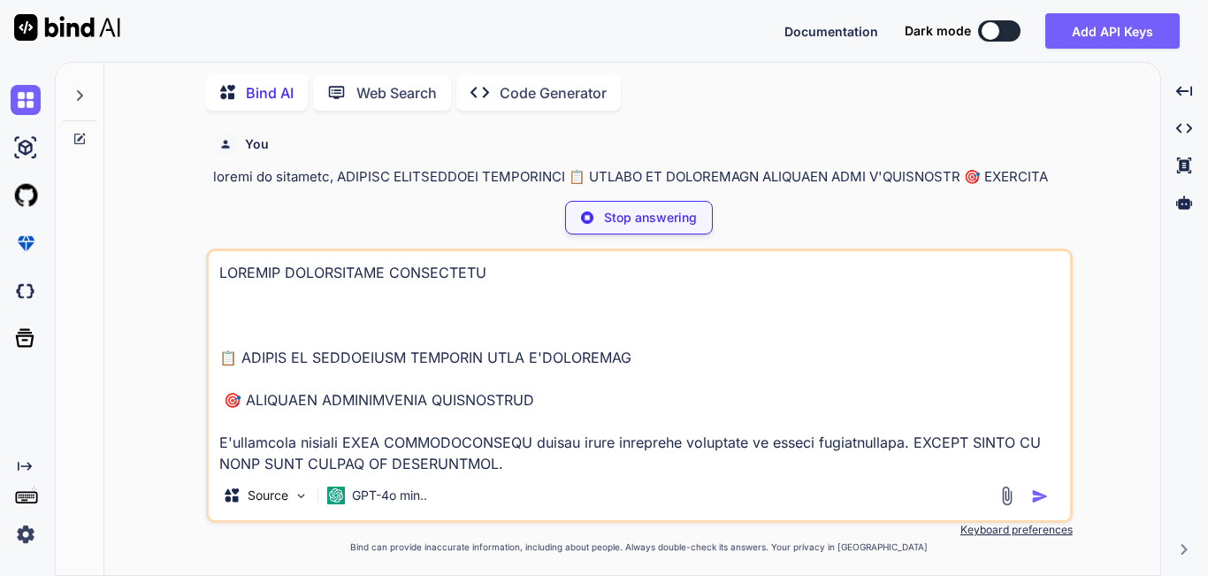
click at [1105, 261] on div "You Bind AI 🚀 DÉMARRER ÉTAPE 1.1 : BASE DE DONNÉES POSTGRESQL (database/ Create…" at bounding box center [640, 350] width 1042 height 450
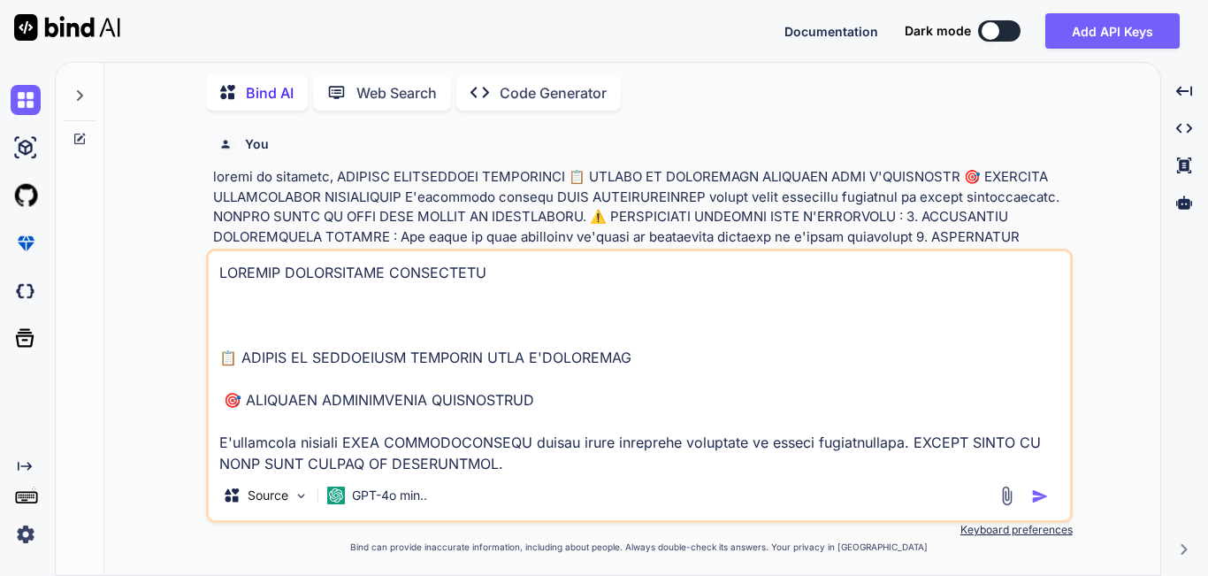
click at [161, 195] on div "You Bind AI 🚀 DÉMARRER ÉTAPE 1.1 : BASE DE DONNÉES POSTGRESQL (database/) MISSI…" at bounding box center [640, 350] width 1042 height 450
click at [1076, 199] on div "You Bind AI 🚀 DÉMARRER ÉTAPE 1.1 : BASE DE DONNÉES POSTGRESQL (database/) MISSI…" at bounding box center [640, 350] width 1042 height 450
click at [715, 536] on p "Keyboard preferences" at bounding box center [639, 530] width 867 height 14
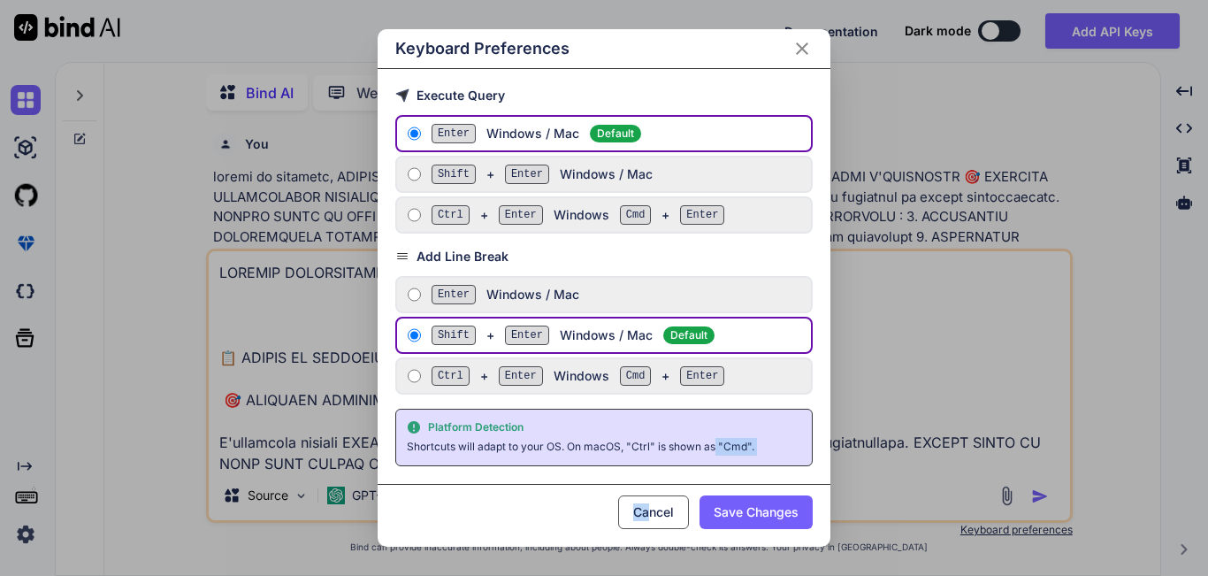
drag, startPoint x: 716, startPoint y: 474, endPoint x: 646, endPoint y: 513, distance: 80.0
click at [646, 513] on div "Keyboard Preferences Execute Query Enter Windows / Mac Default Shift + Enter Wi…" at bounding box center [604, 288] width 453 height 518
click at [619, 556] on div "Keyboard Preferences Execute Query Enter Windows / Mac Default Shift + Enter Wi…" at bounding box center [604, 288] width 1208 height 576
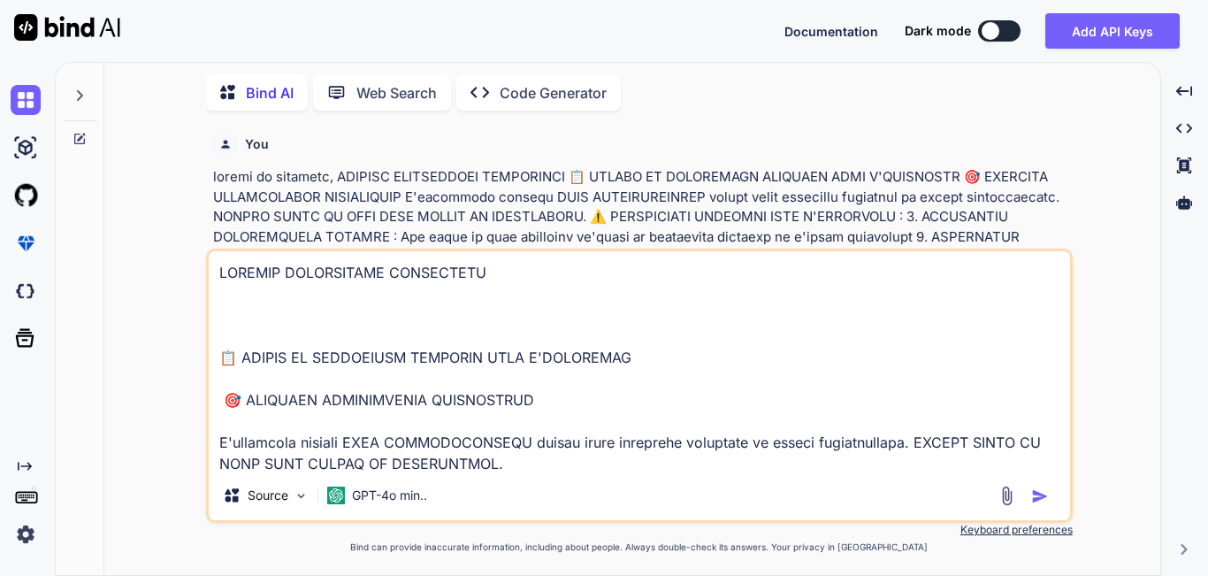
click at [1038, 501] on img "button" at bounding box center [1040, 496] width 18 height 18
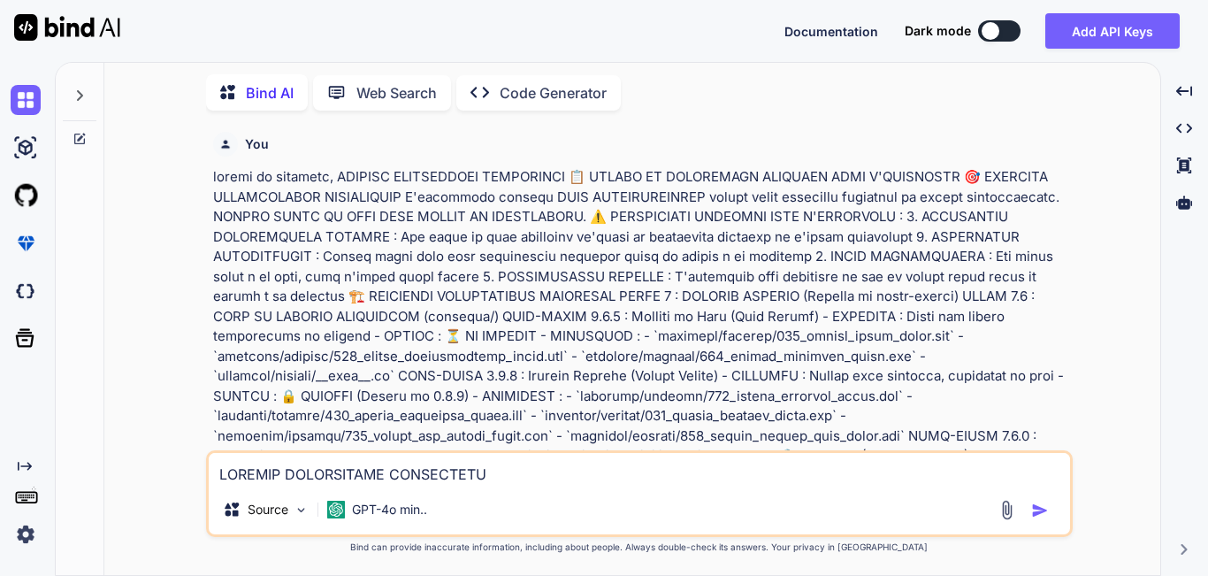
scroll to position [8918, 0]
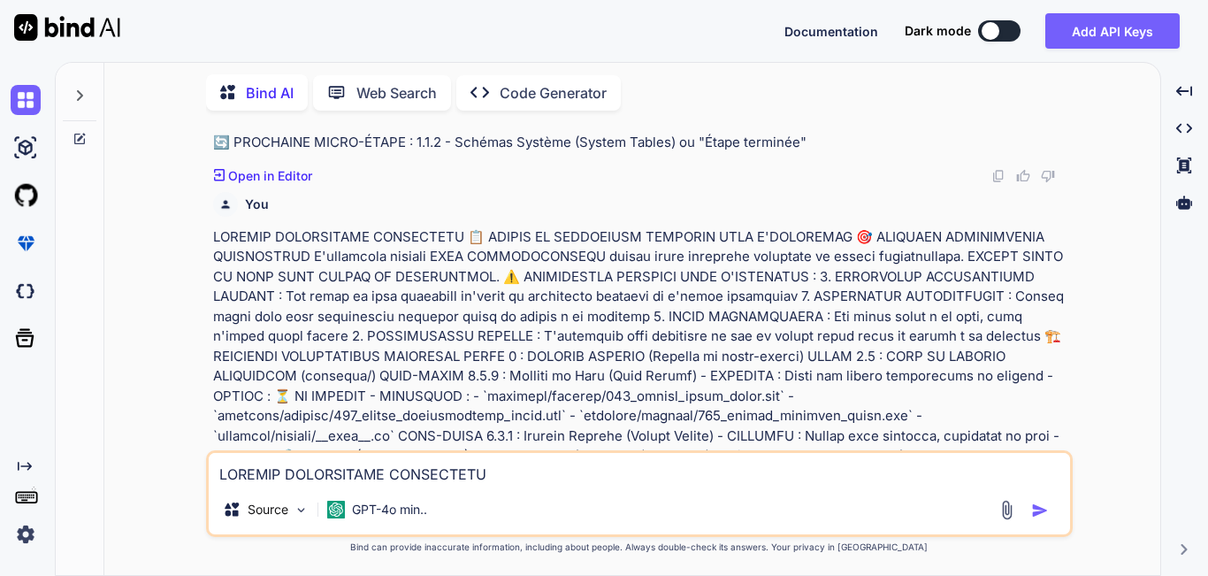
click at [1051, 494] on div "Source GPT-4o min.." at bounding box center [639, 513] width 861 height 42
click at [165, 359] on div "You Bind AI 🚀 DÉMARRER ÉTAPE 1.1 : BASE DE DONNÉES POSTGRESQL (database/) MISSI…" at bounding box center [640, 350] width 1042 height 450
click at [299, 509] on img at bounding box center [301, 509] width 15 height 15
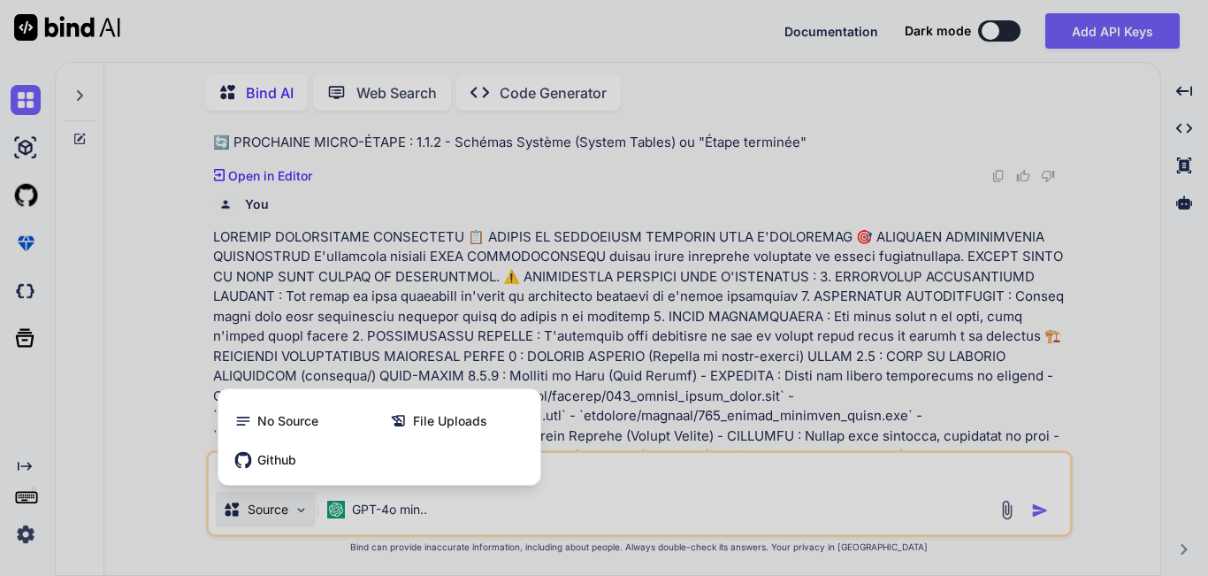
click at [605, 518] on div at bounding box center [604, 288] width 1208 height 576
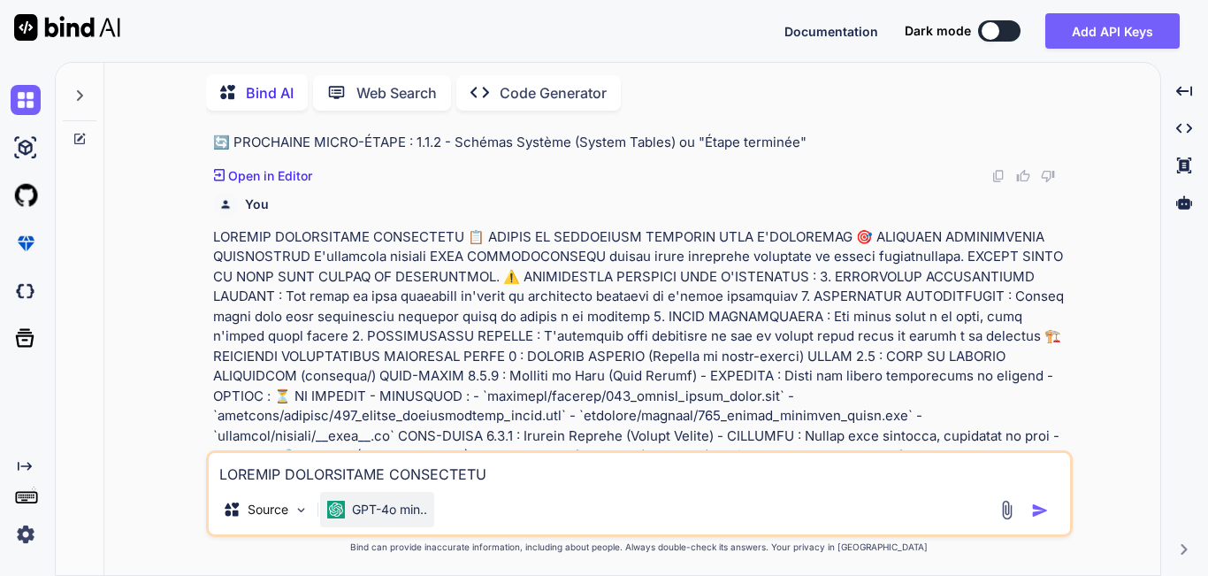
click at [397, 514] on p "GPT-4o min.." at bounding box center [389, 510] width 75 height 18
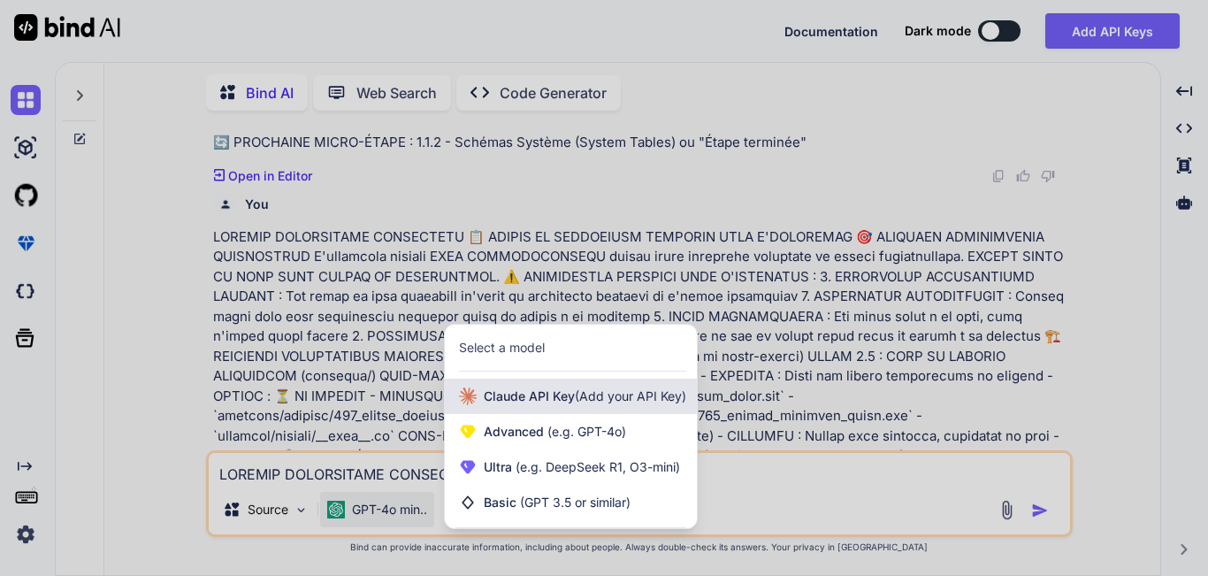
click at [557, 396] on span "[PERSON_NAME] Key (Add your API Key)" at bounding box center [585, 396] width 203 height 18
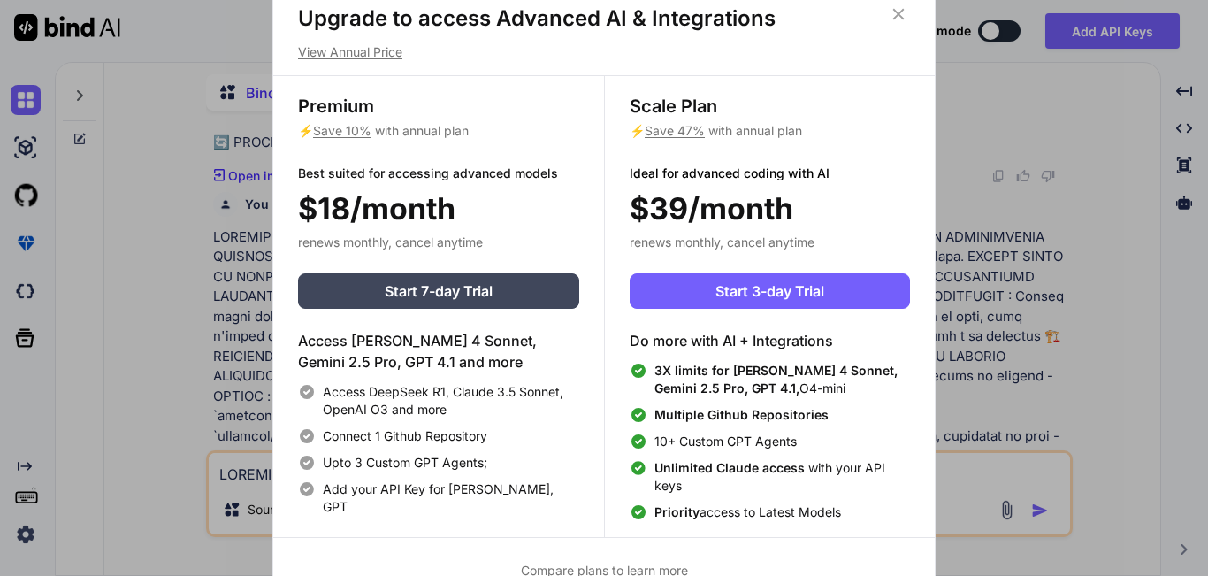
click at [896, 5] on icon at bounding box center [898, 13] width 19 height 19
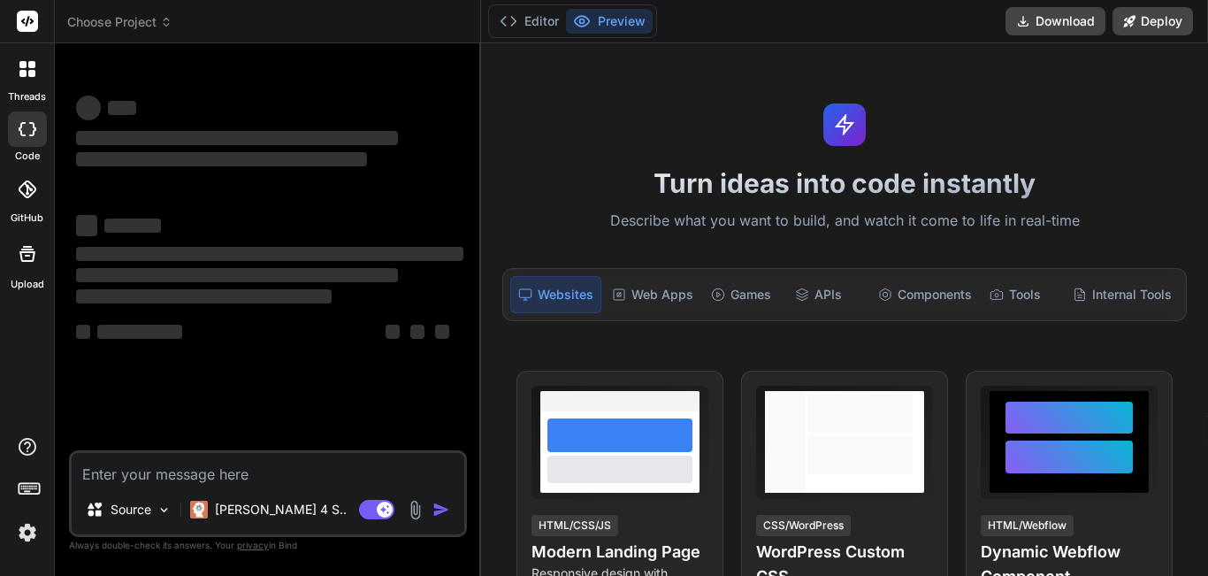
click at [168, 475] on textarea at bounding box center [268, 469] width 393 height 32
type textarea "x"
type textarea "https://app.getbind.co/ide?thread=new"
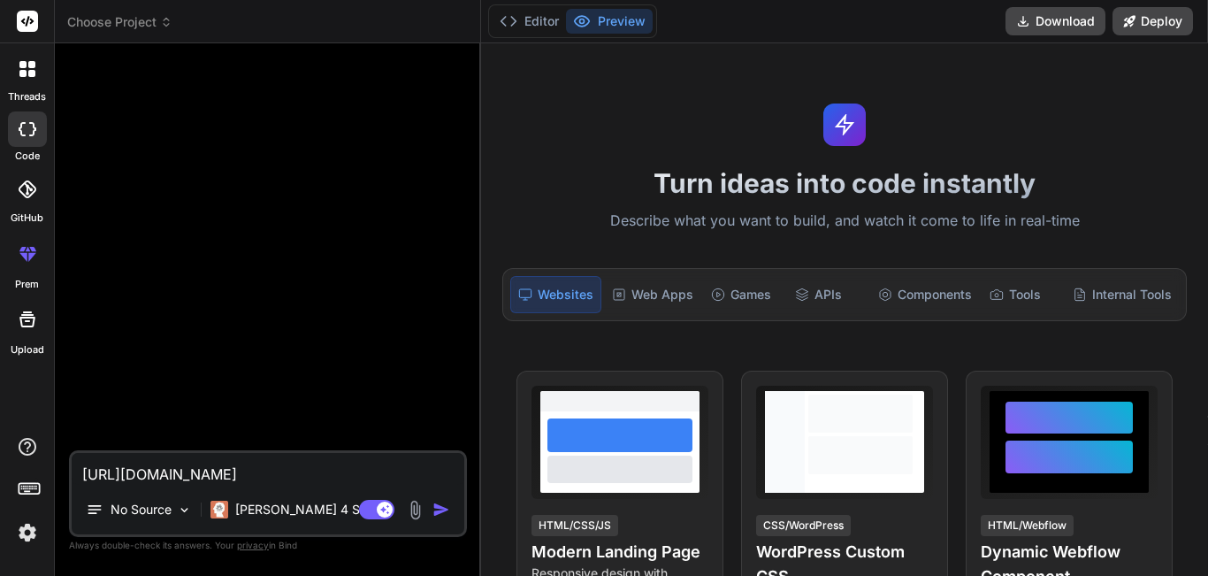
type textarea "x"
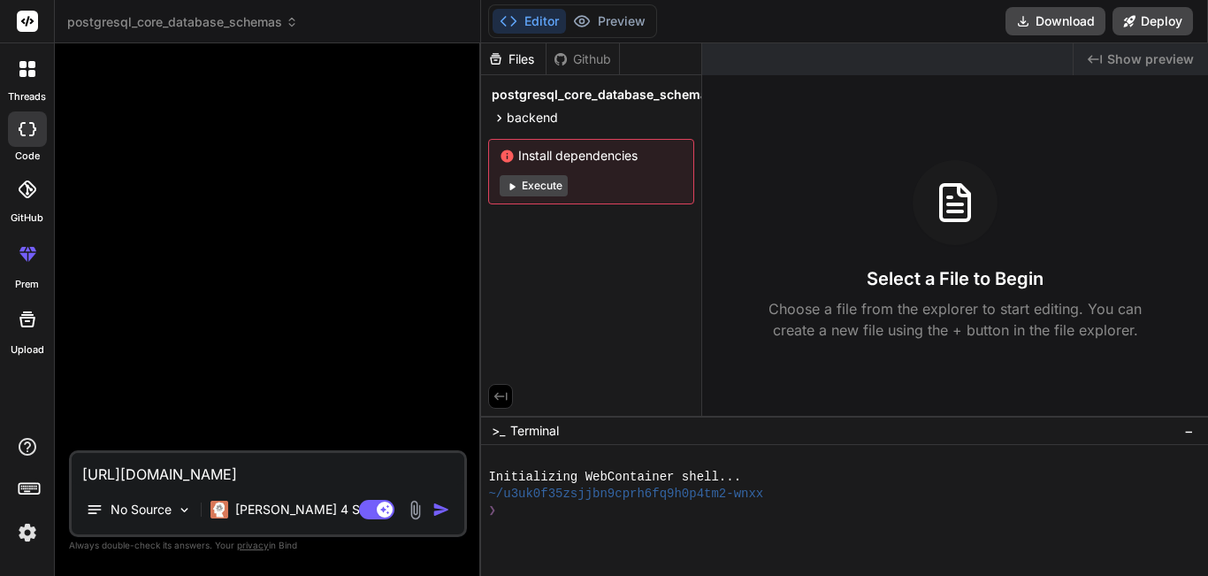
click at [358, 474] on textarea "https://app.getbind.co/ide?thread=new" at bounding box center [268, 469] width 393 height 32
type textarea "https://app.getbind.co/ide?thread=new"
type textarea "x"
type textarea "https://app.getbind.co/ide?thread="
type textarea "x"
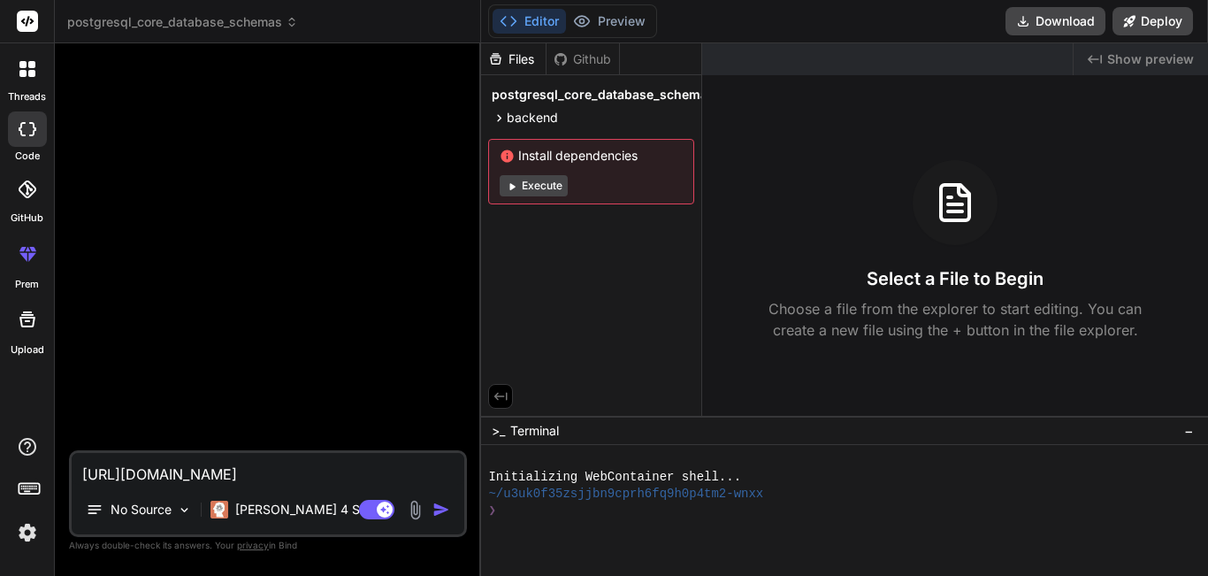
type textarea "https://app.getbind.co/ide?thread"
type textarea "x"
type textarea "https://app.getbind.co/ide?threa"
type textarea "x"
type textarea "https://app.getbind.co/ide?thre"
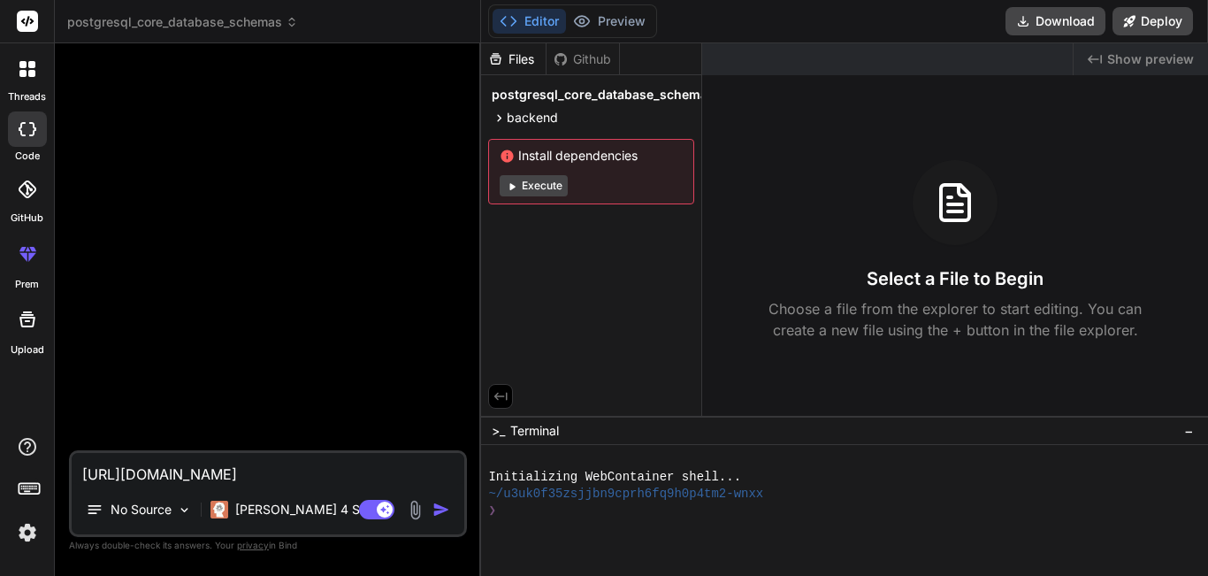
type textarea "x"
type textarea "https://app.getbind.co/ide?thr"
type textarea "x"
type textarea "https://app.getbind.co/ide?th"
type textarea "x"
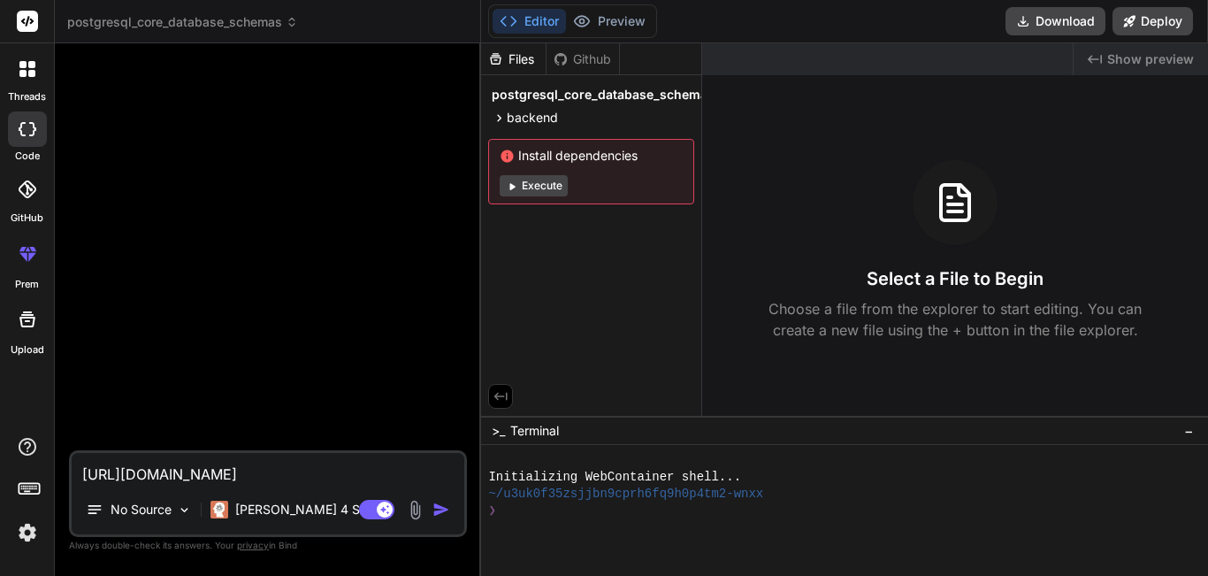
type textarea "https://app.getbind.co/ide?t"
type textarea "x"
type textarea "https://app.getbind.co/ide?"
type textarea "x"
type textarea "https://app.getbind.co/ide"
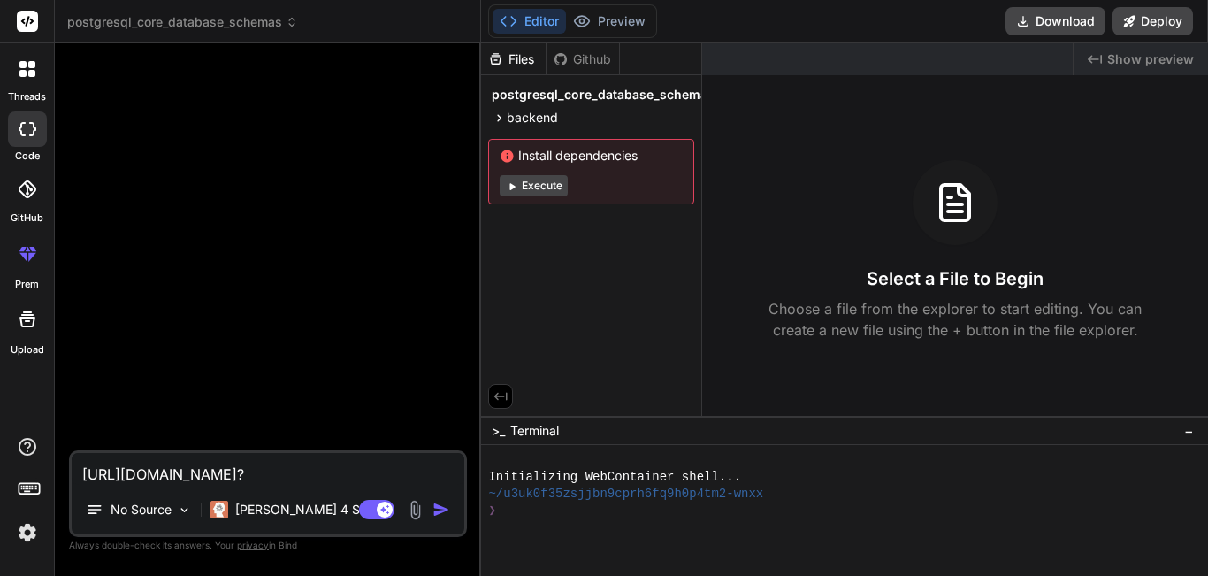
type textarea "x"
type textarea "https://app.getbind.co/id"
type textarea "x"
type textarea "https://app.getbind.co/i"
type textarea "x"
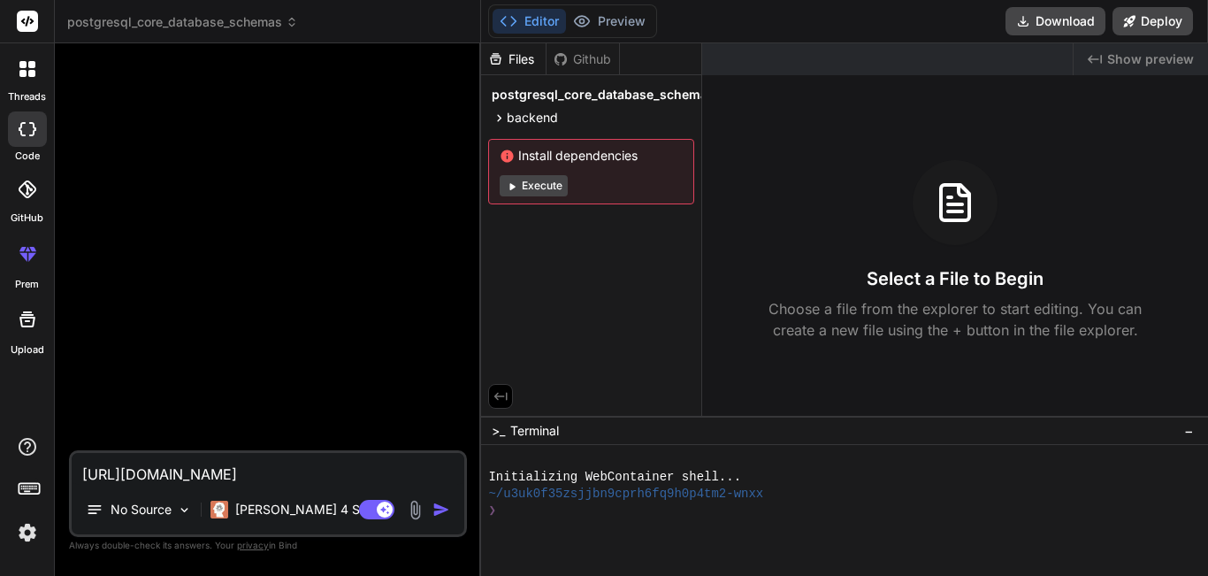
type textarea "https://app.getbind.co/"
type textarea "x"
type textarea "https://app.getbind.co"
type textarea "x"
type textarea "https://app.getbind.c"
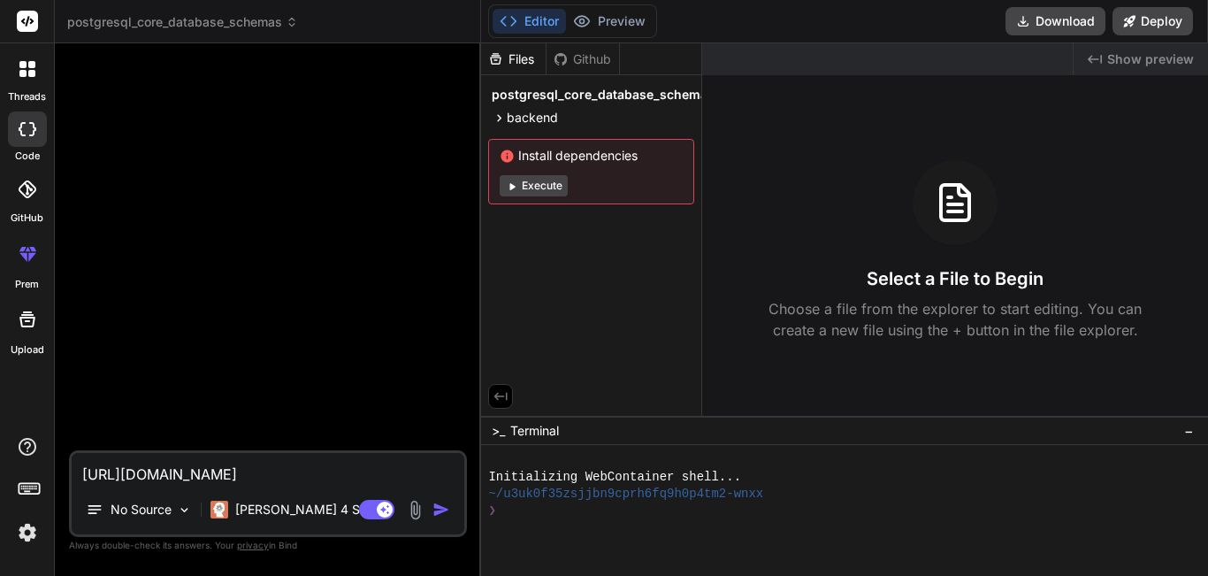
type textarea "x"
type textarea "https://app.getbind."
type textarea "x"
type textarea "https://app.getbind"
type textarea "x"
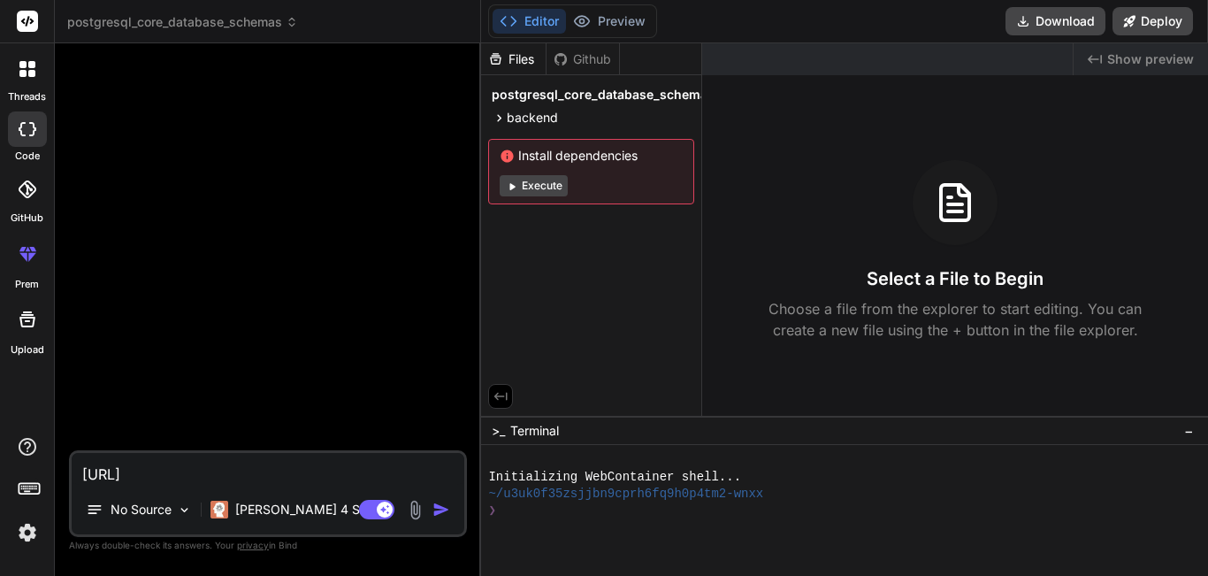
type textarea "https://app.getbin"
type textarea "x"
type textarea "https://app.getbi"
type textarea "x"
type textarea "https://app.getb"
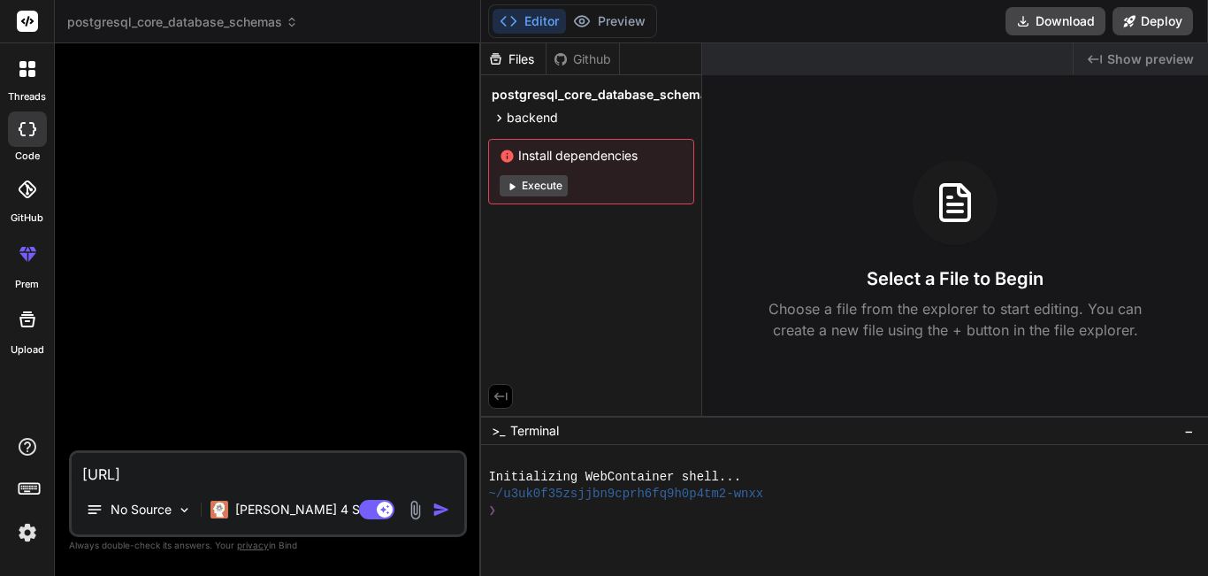
type textarea "x"
type textarea "https://app.get"
type textarea "x"
type textarea "https://app.ge"
type textarea "x"
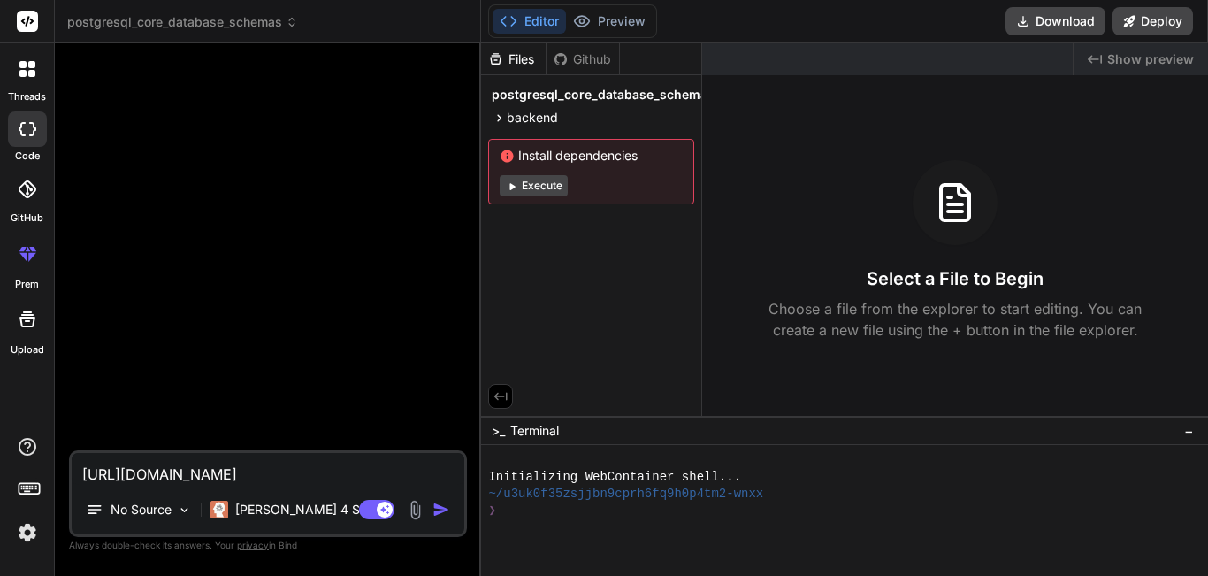
type textarea "https://app.g"
type textarea "x"
type textarea "https://app."
type textarea "x"
type textarea "https://app"
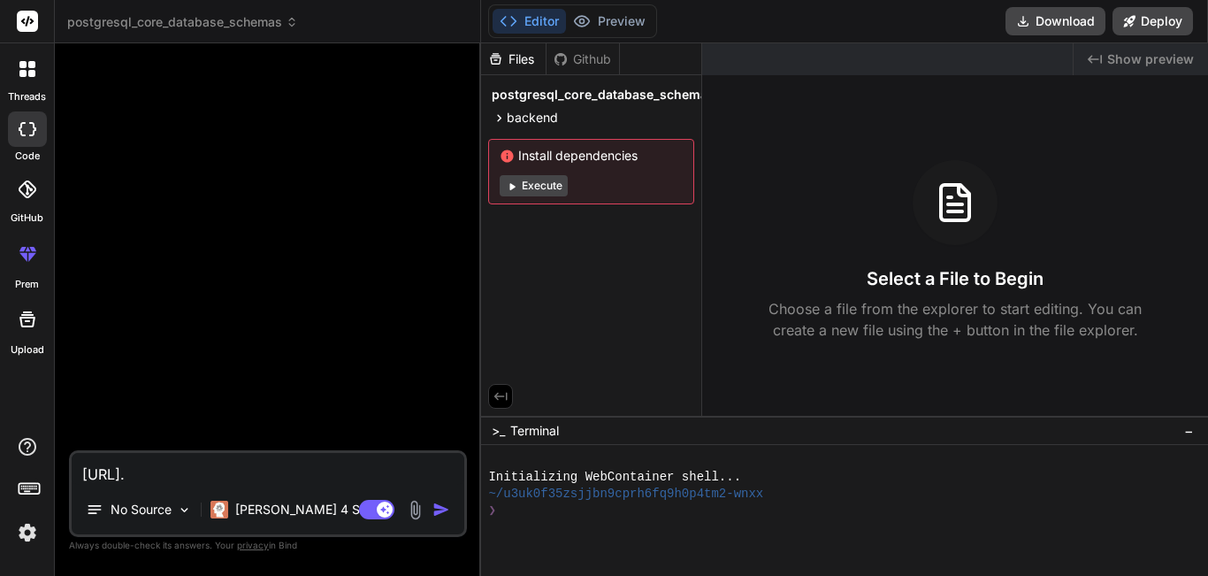
type textarea "x"
type textarea "https://ap"
type textarea "x"
type textarea "https://a"
type textarea "x"
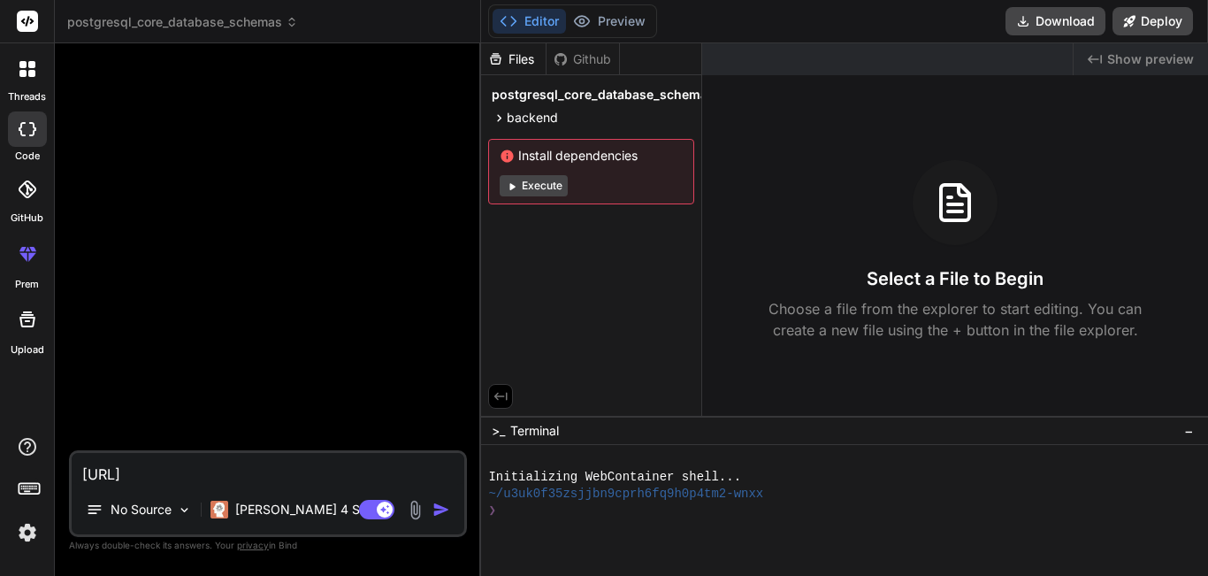
type textarea "https://"
type textarea "x"
type textarea "https:/"
type textarea "x"
type textarea "https:"
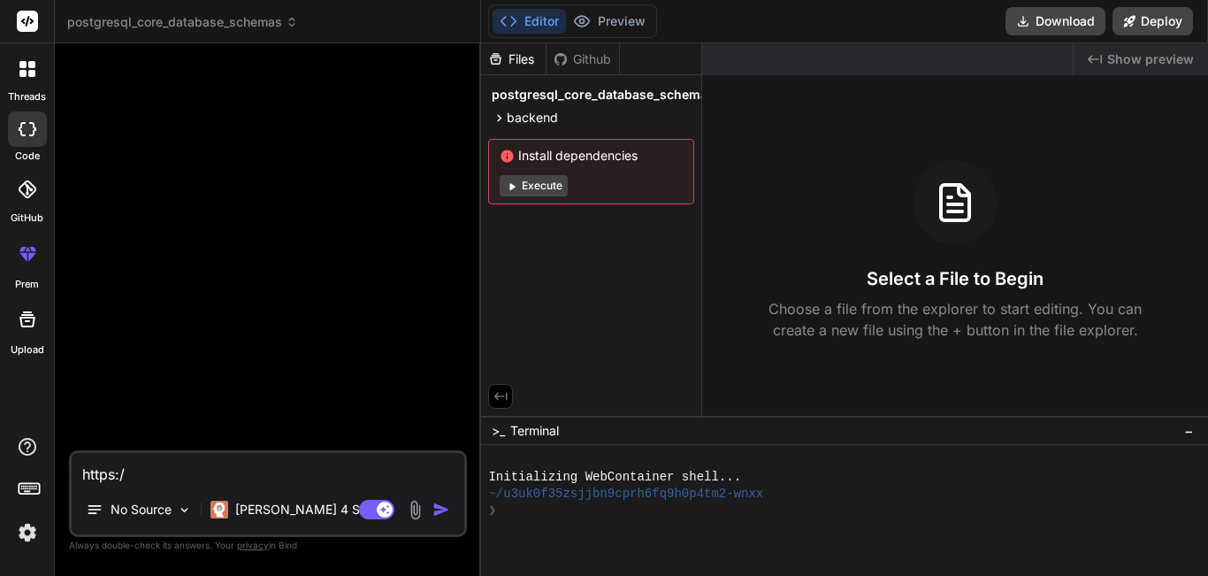
type textarea "x"
type textarea "https:"
click at [30, 129] on icon at bounding box center [28, 129] width 18 height 14
click at [27, 88] on div "threads" at bounding box center [27, 73] width 54 height 61
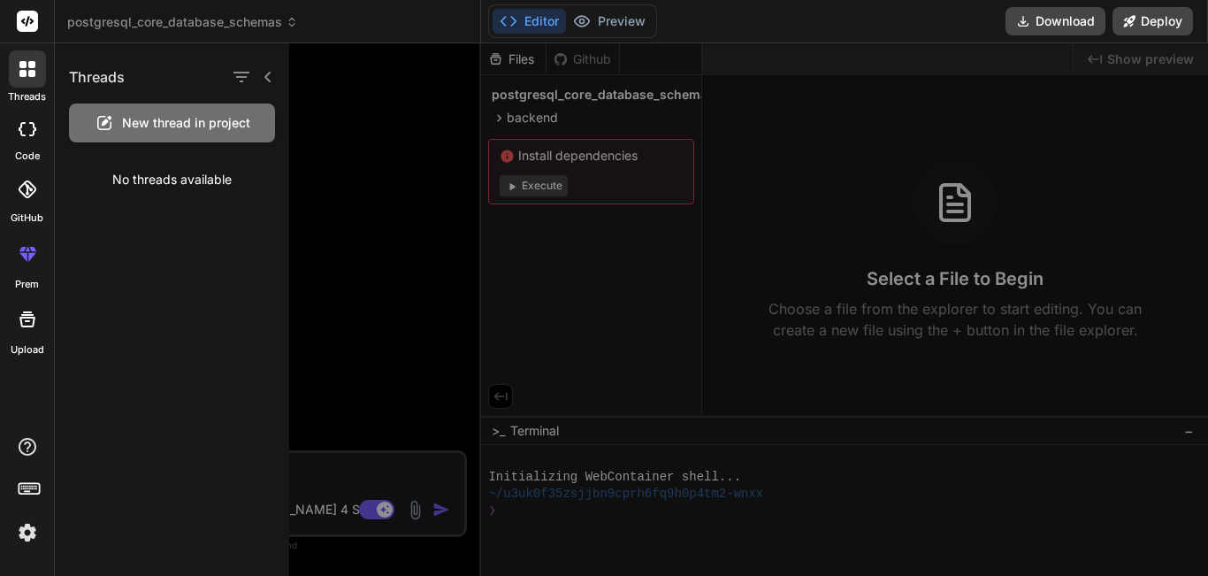
click at [234, 165] on div "No threads available" at bounding box center [172, 180] width 234 height 46
click at [178, 128] on span "New thread in project" at bounding box center [186, 123] width 128 height 18
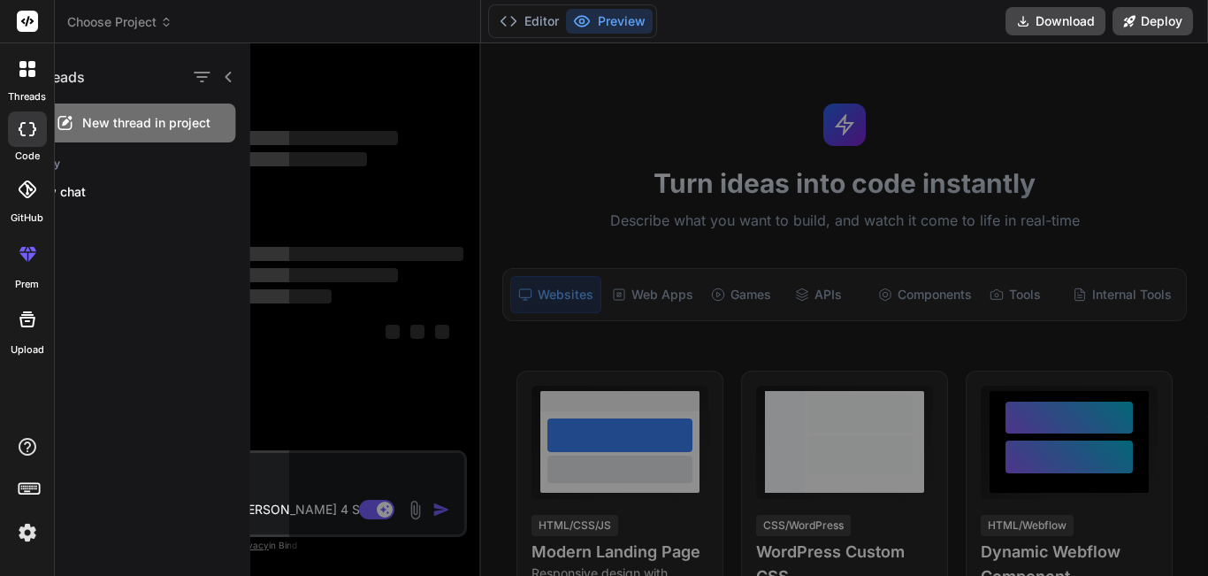
scroll to position [34, 0]
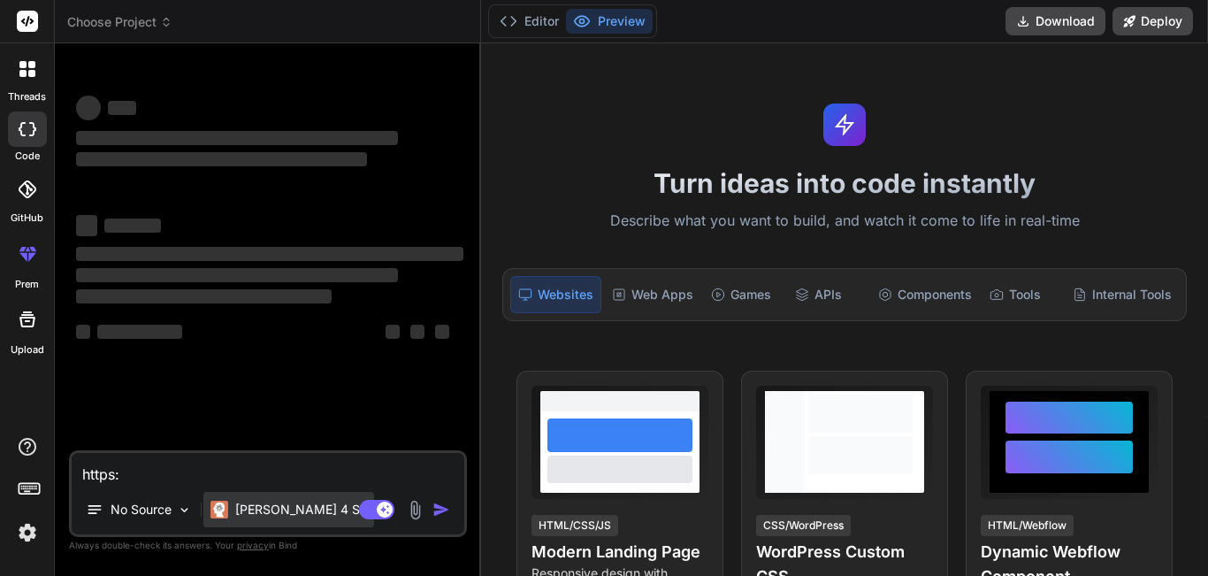
type textarea "x"
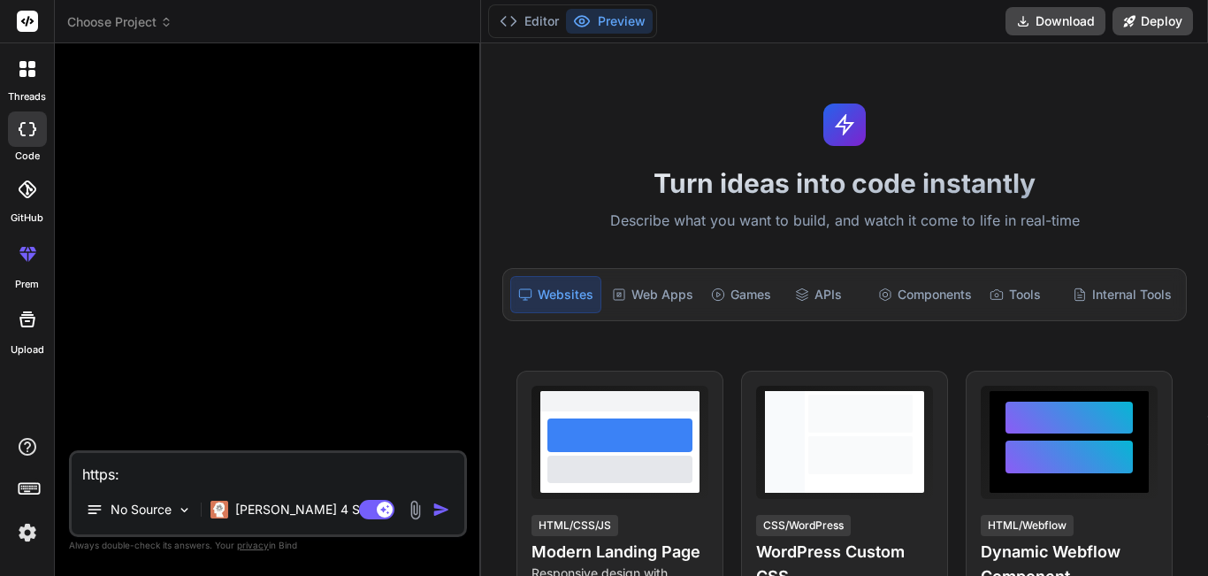
click at [203, 478] on textarea "https:" at bounding box center [268, 469] width 393 height 32
type textarea "https"
type textarea "x"
type textarea "http"
type textarea "x"
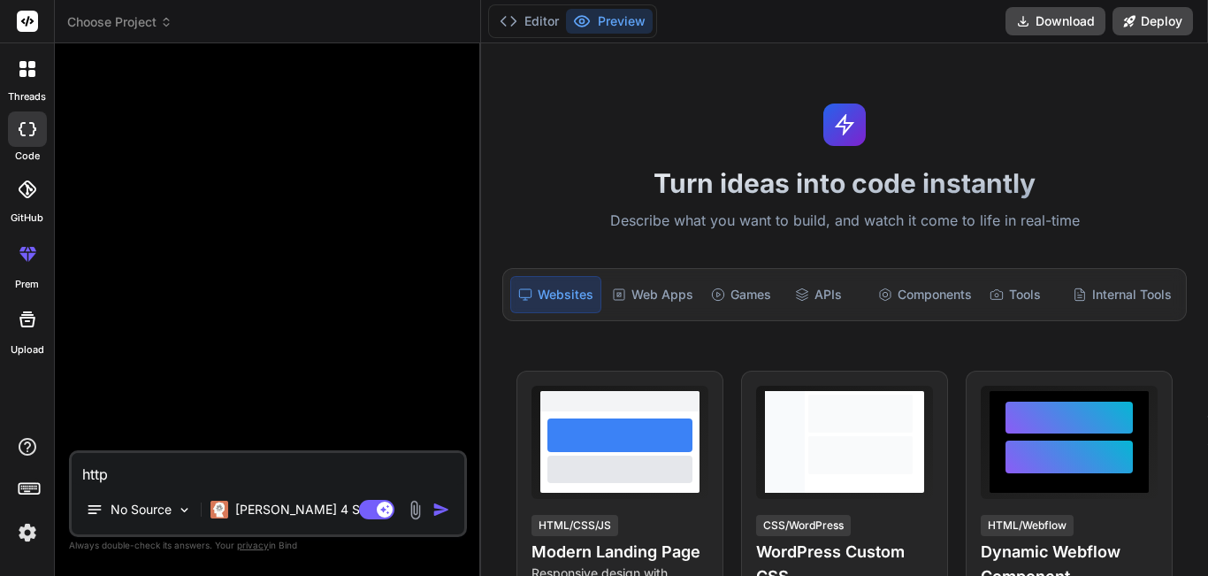
type textarea "htt"
type textarea "x"
type textarea "ht"
type textarea "x"
type textarea "h"
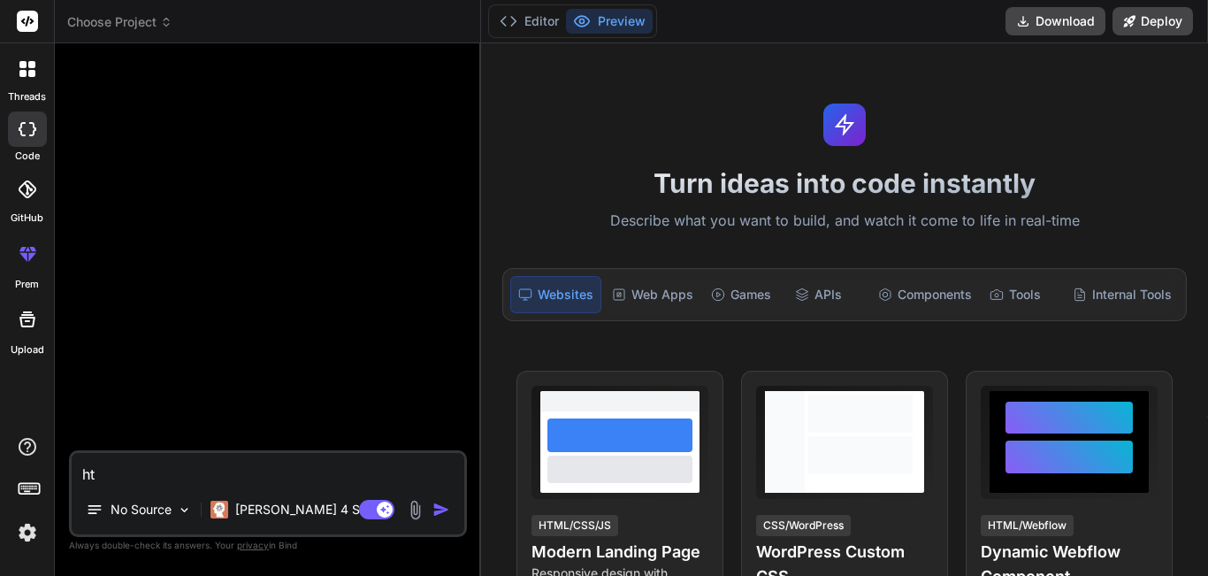
type textarea "x"
type textarea "P"
type textarea "x"
type textarea "Pa"
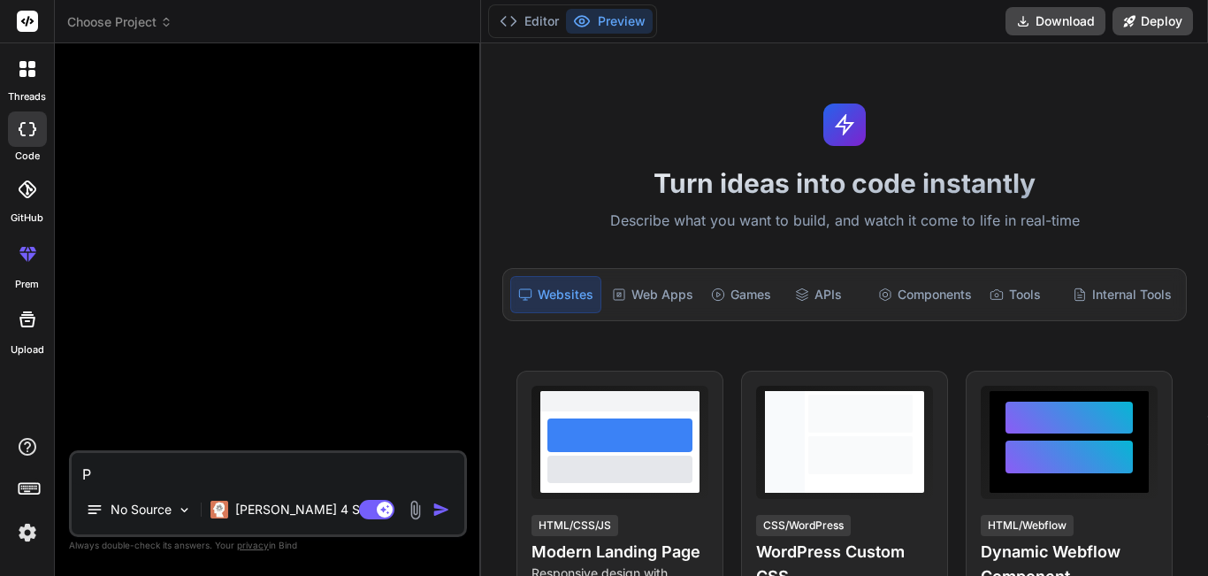
type textarea "x"
type textarea "Par"
type textarea "x"
type textarea "Parl"
type textarea "x"
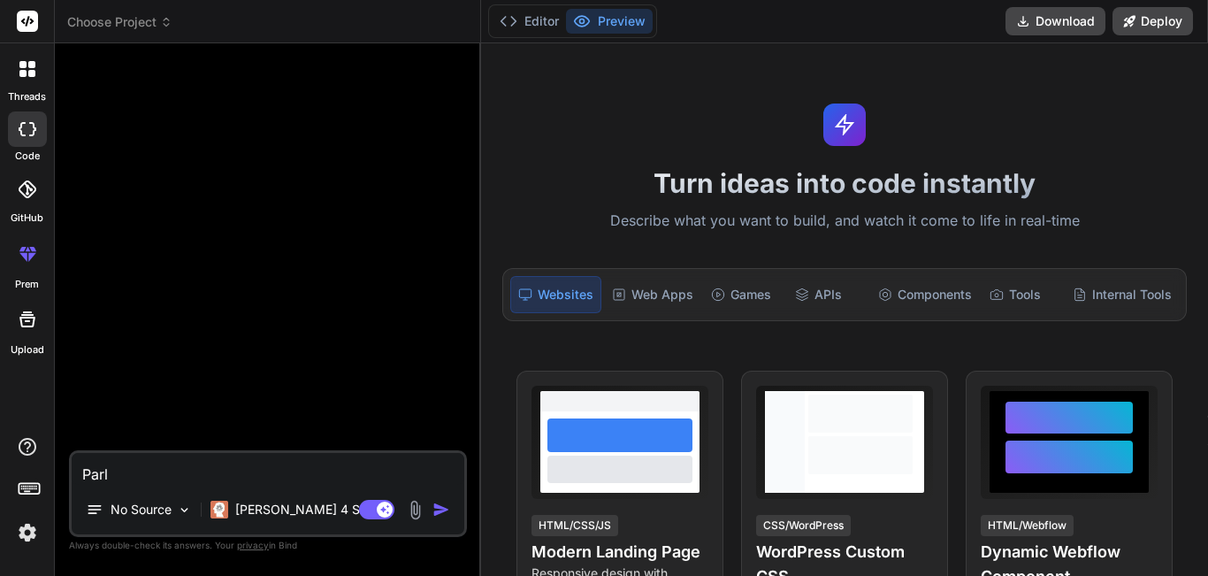
type textarea "Parle"
type textarea "x"
type textarea "Parler"
type textarea "x"
type textarea "Parler"
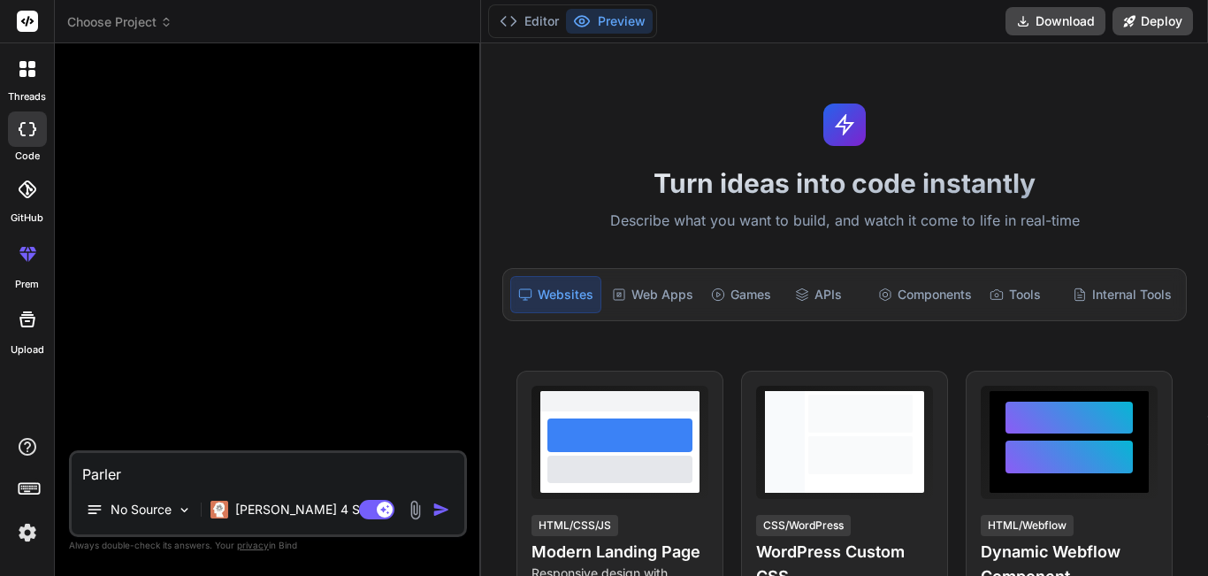
type textarea "x"
type textarea "Parler e"
type textarea "x"
type textarea "Parler en"
type textarea "x"
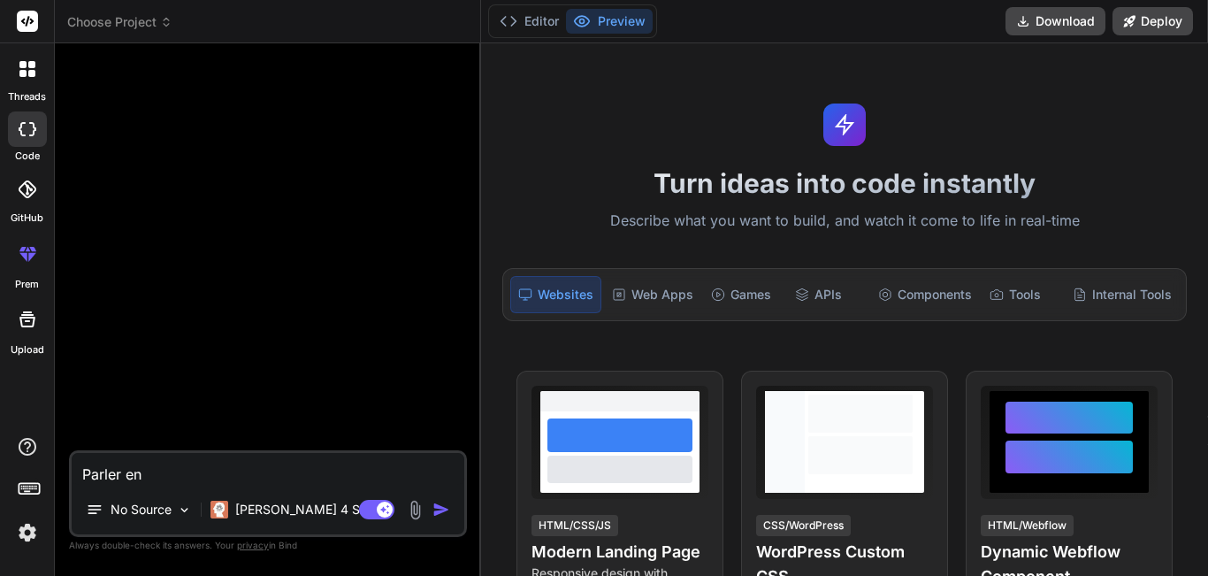
type textarea "Parler en"
type textarea "x"
type textarea "Parler en f"
type textarea "x"
type textarea "Parler en fr"
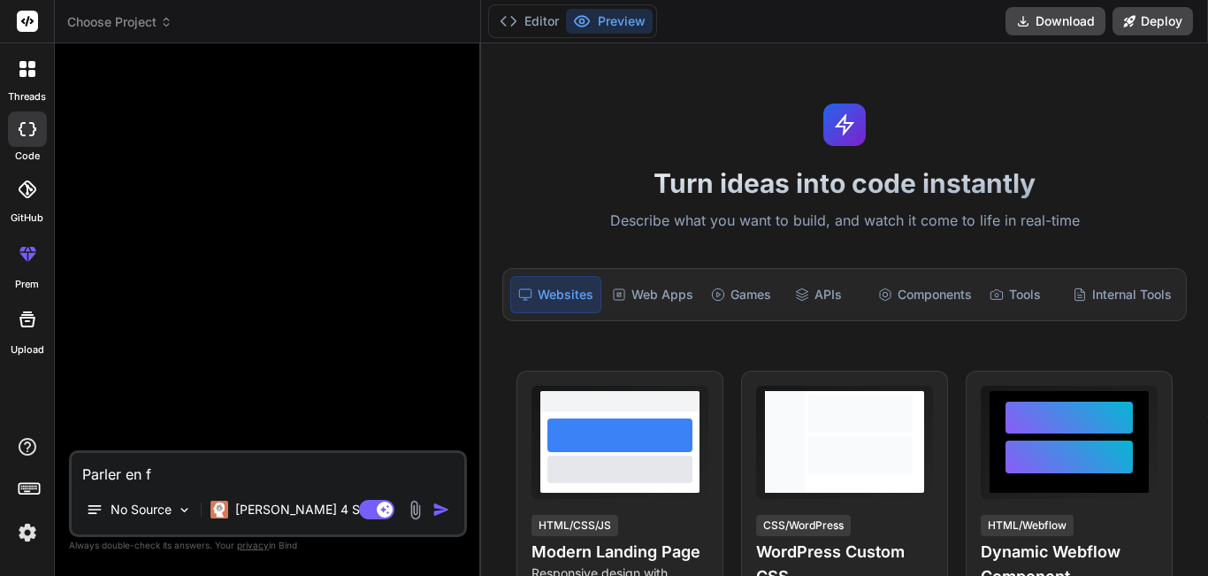
type textarea "x"
type textarea "Parler en fra"
type textarea "x"
type textarea "Parler en fran"
type textarea "x"
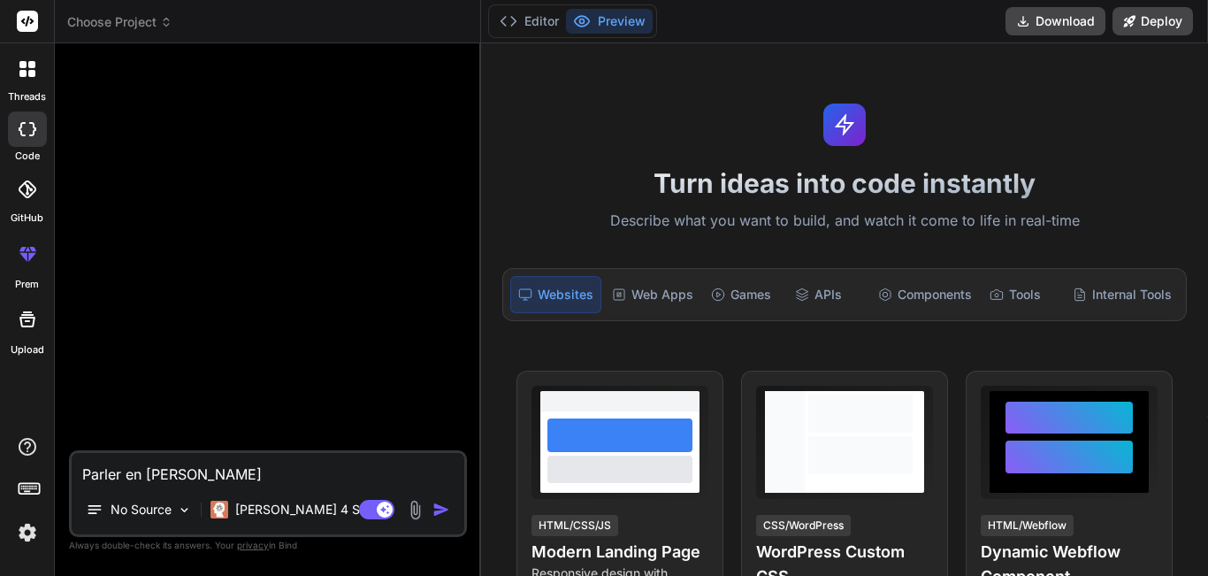
type textarea "Parler en fra"
type textarea "x"
type textarea "Parler en f"
type textarea "x"
type textarea "Parler en"
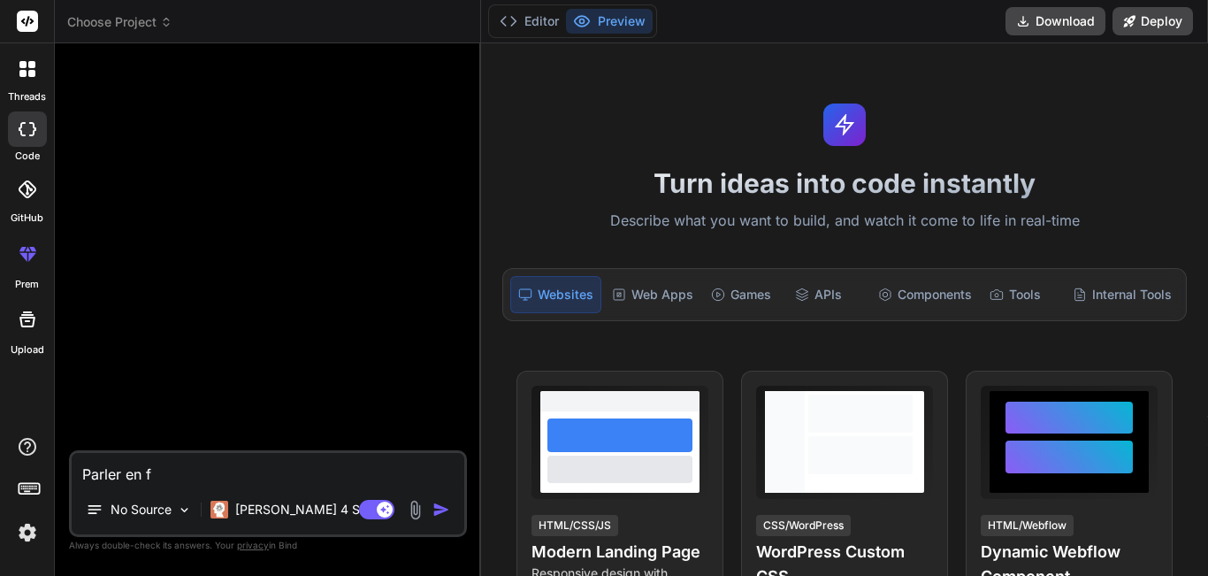
type textarea "x"
type textarea "Parler en"
type textarea "x"
type textarea "Parler e"
type textarea "x"
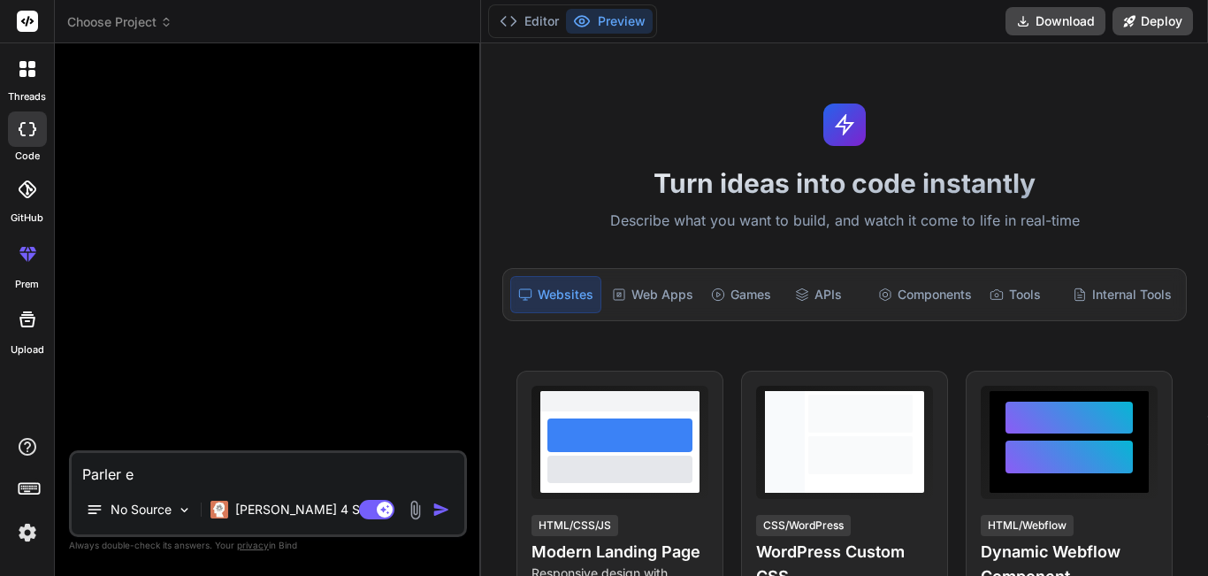
type textarea "Parler"
type textarea "x"
type textarea "Parler"
type textarea "x"
type textarea "Parle"
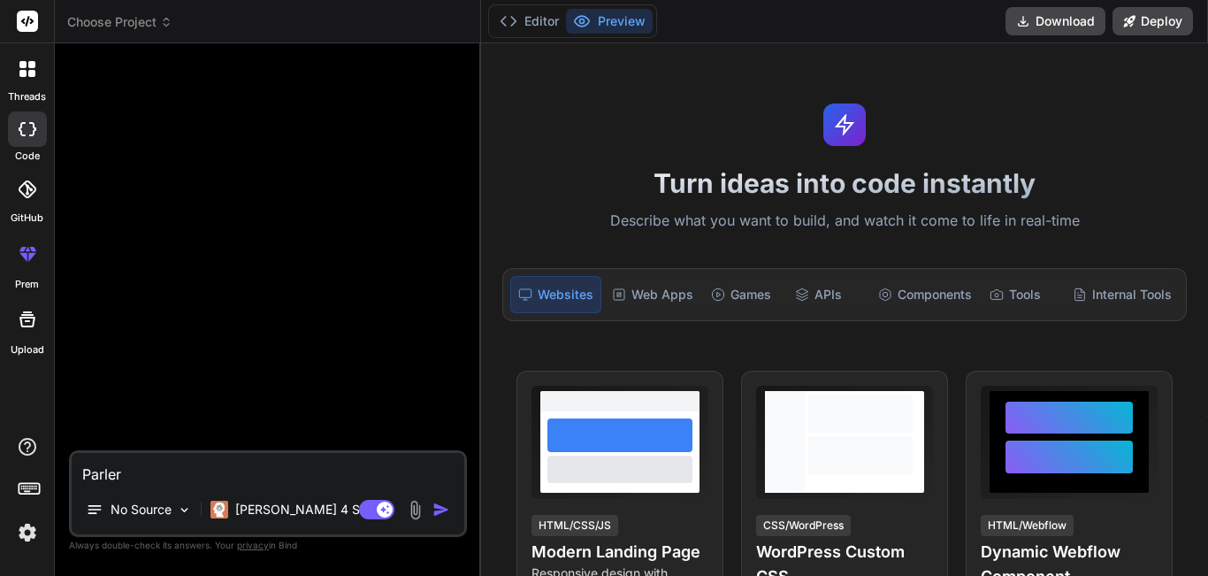
type textarea "x"
type textarea "Parl"
type textarea "x"
type textarea "Par"
type textarea "x"
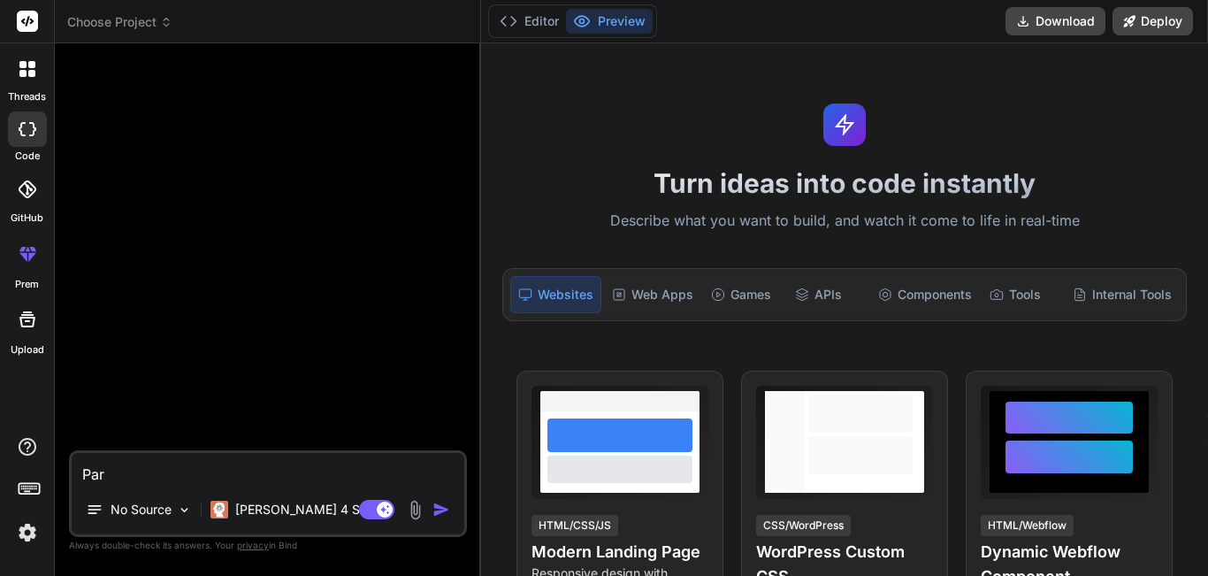
type textarea "Pa"
type textarea "x"
type textarea "P"
type textarea "x"
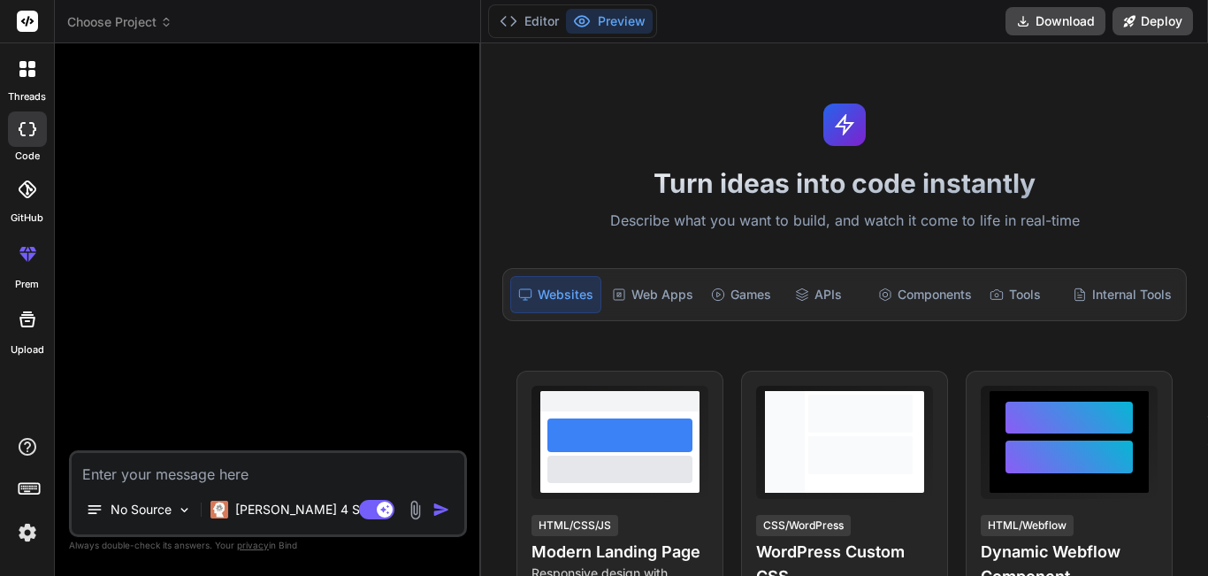
type textarea "p"
type textarea "x"
type textarea "pa"
type textarea "x"
type textarea "par"
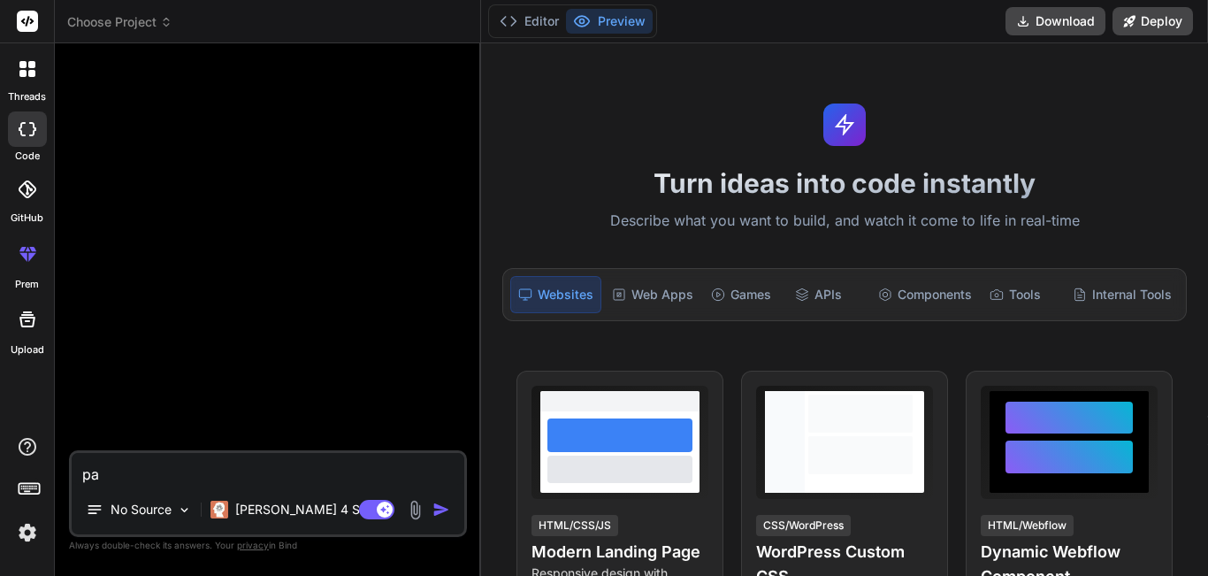
type textarea "x"
type textarea "parl"
type textarea "x"
type textarea "parle"
type textarea "x"
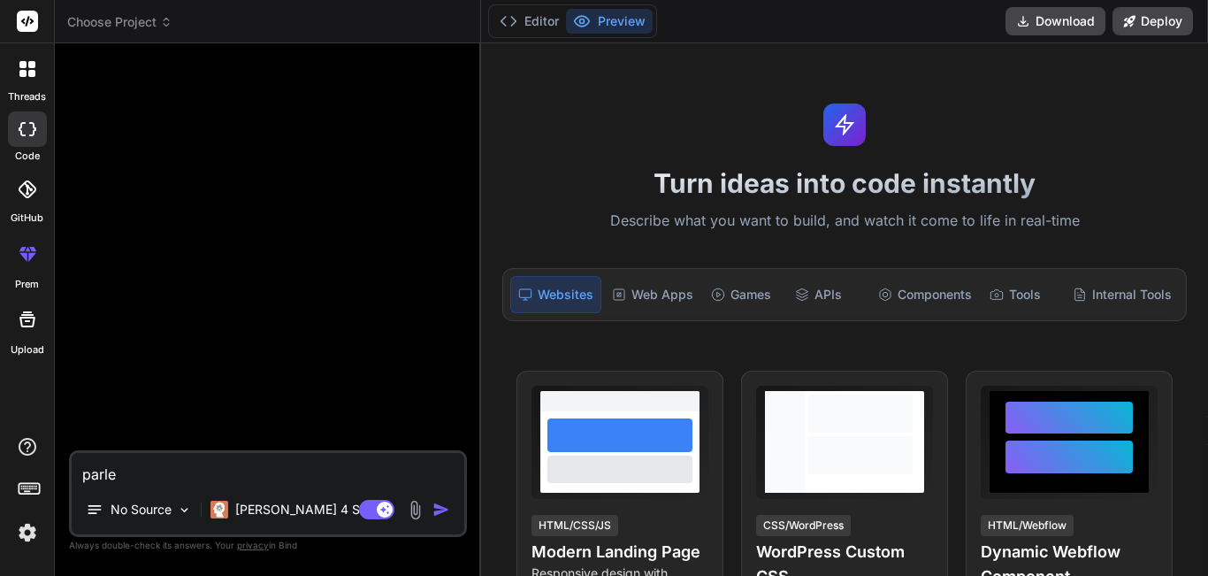
type textarea "parler"
type textarea "x"
type textarea "parler"
type textarea "x"
type textarea "parler e"
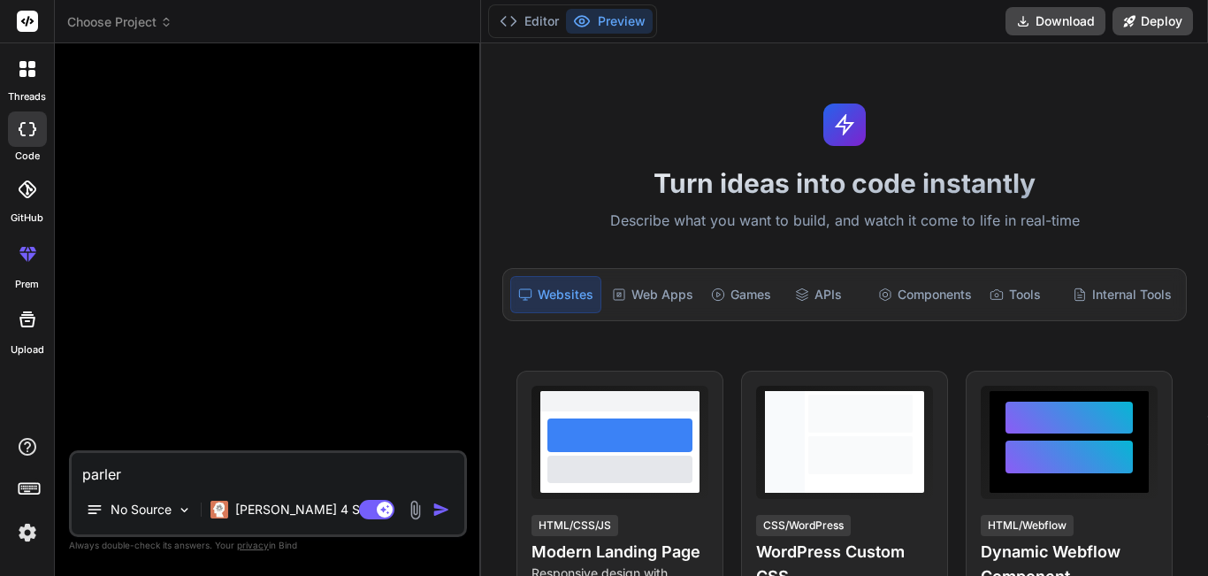
type textarea "x"
type textarea "parler en"
type textarea "x"
type textarea "parler en"
type textarea "x"
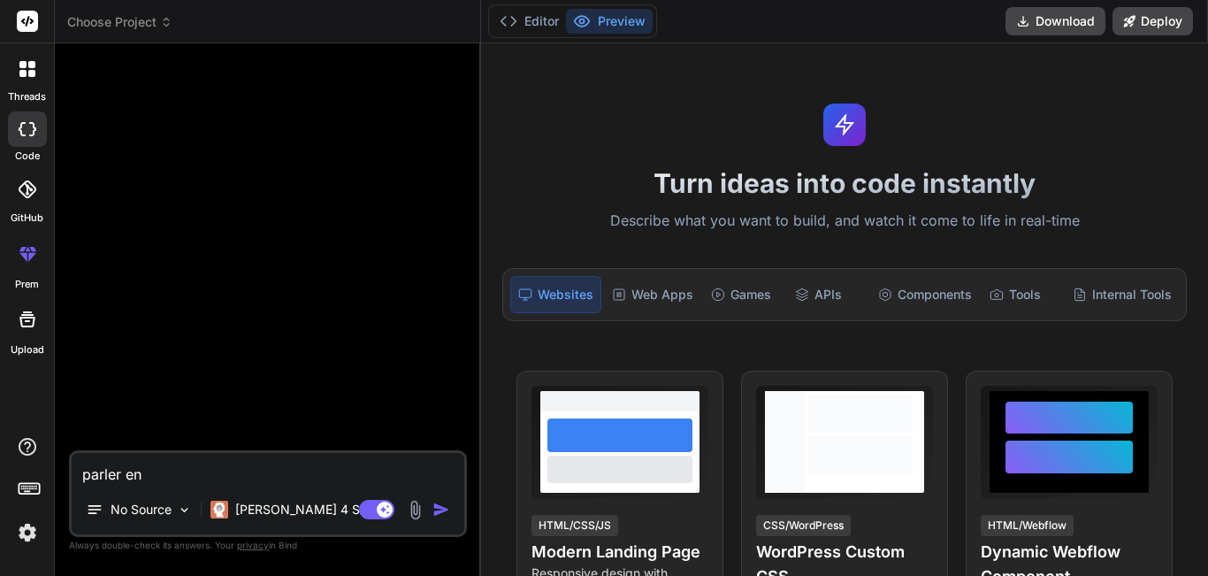
type textarea "parler en f"
type textarea "x"
type textarea "parler en fr"
type textarea "x"
type textarea "parler en fra"
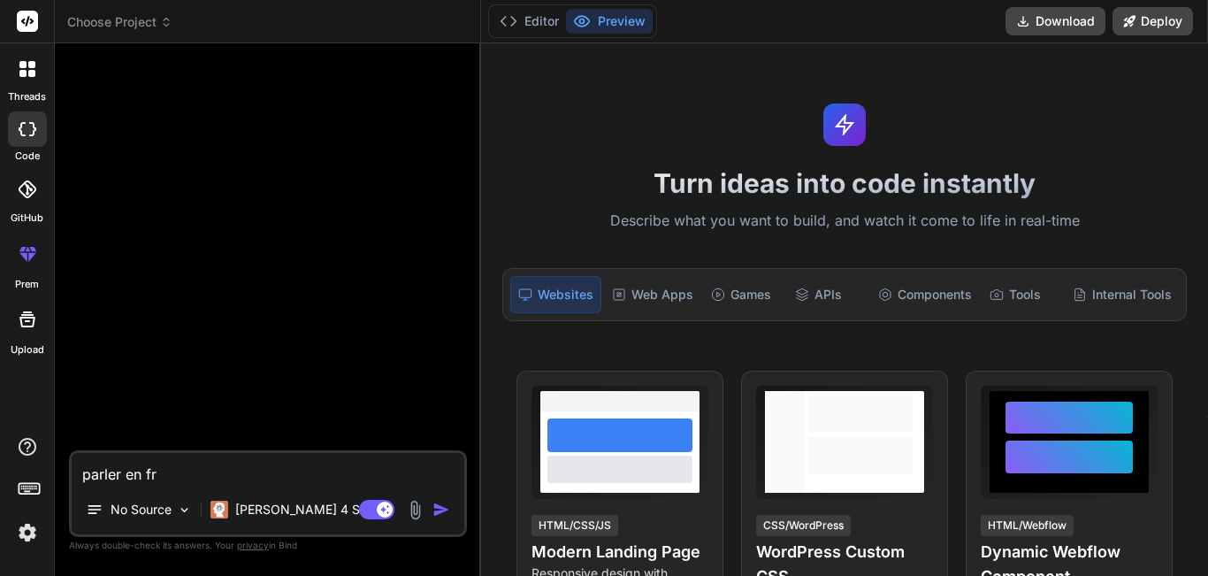
type textarea "x"
type textarea "parler en fran"
type textarea "x"
type textarea "parler en franç"
type textarea "x"
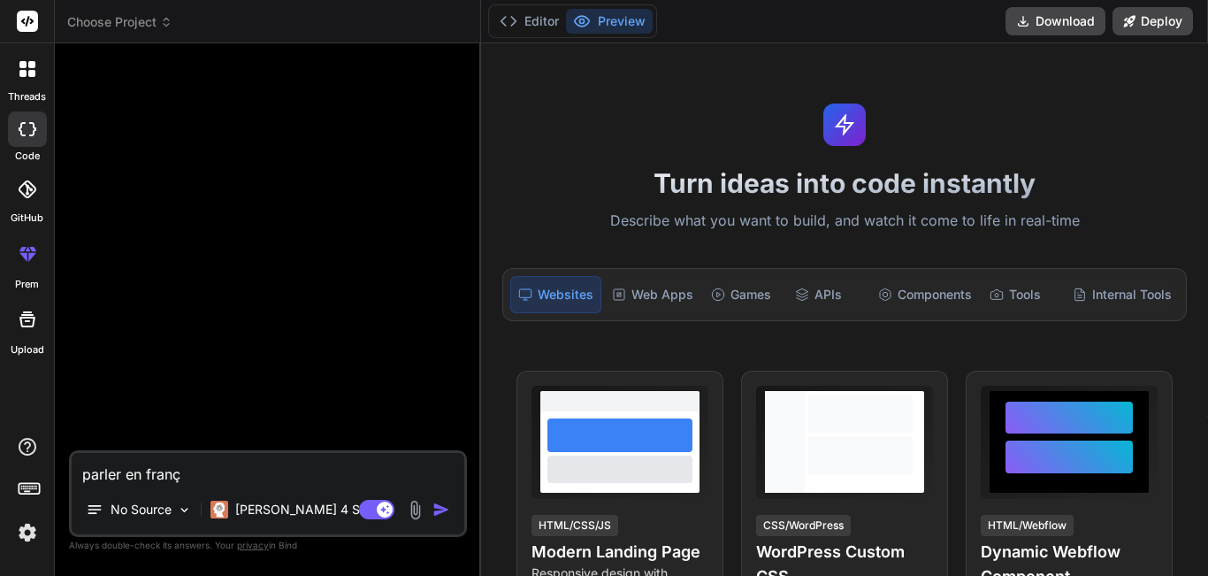
type textarea "parler en frança"
type textarea "x"
type textarea "parler en françai"
type textarea "x"
type textarea "parler en françai,"
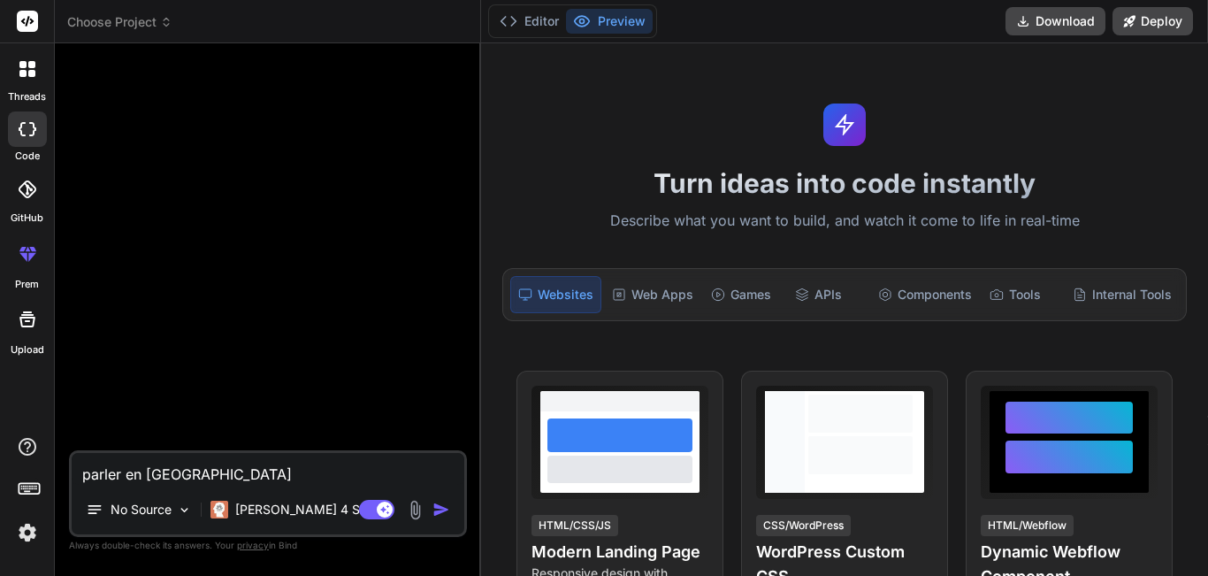
type textarea "x"
type textarea "parler en françai"
type textarea "x"
type textarea "parler en français"
type textarea "x"
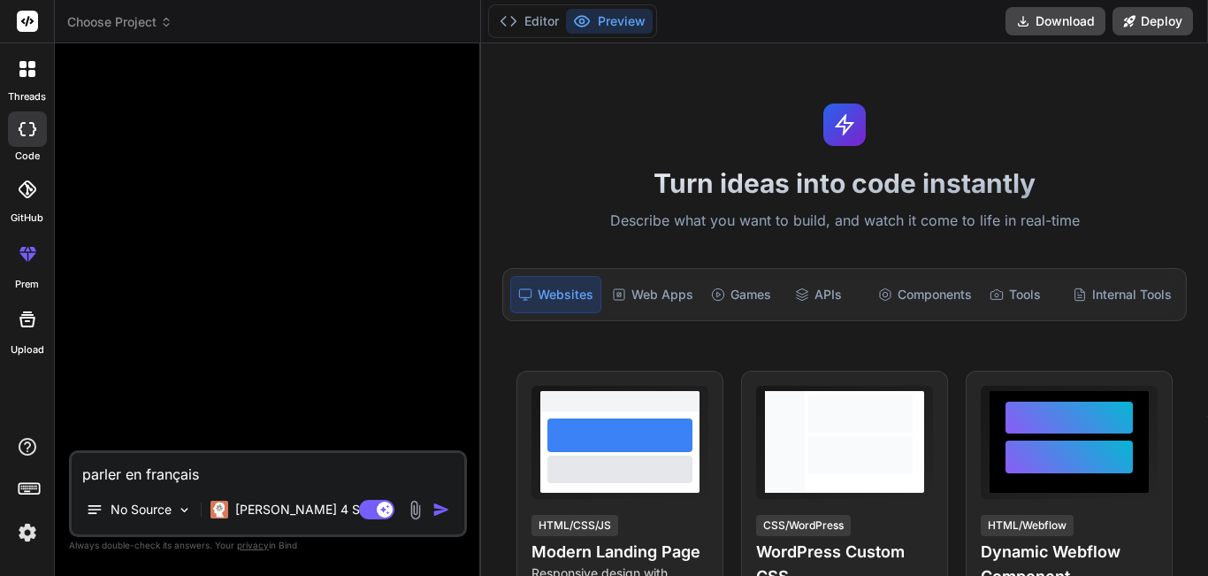
type textarea "parler en français,"
type textarea "x"
type textarea "parler en français,"
type textarea "x"
paste textarea "📋 RÉSUMÉ CAHIER DE CHARGES - CHATBOT INTELLIGENT MULTICANAL 🎯 OBJECTIF Platefor…"
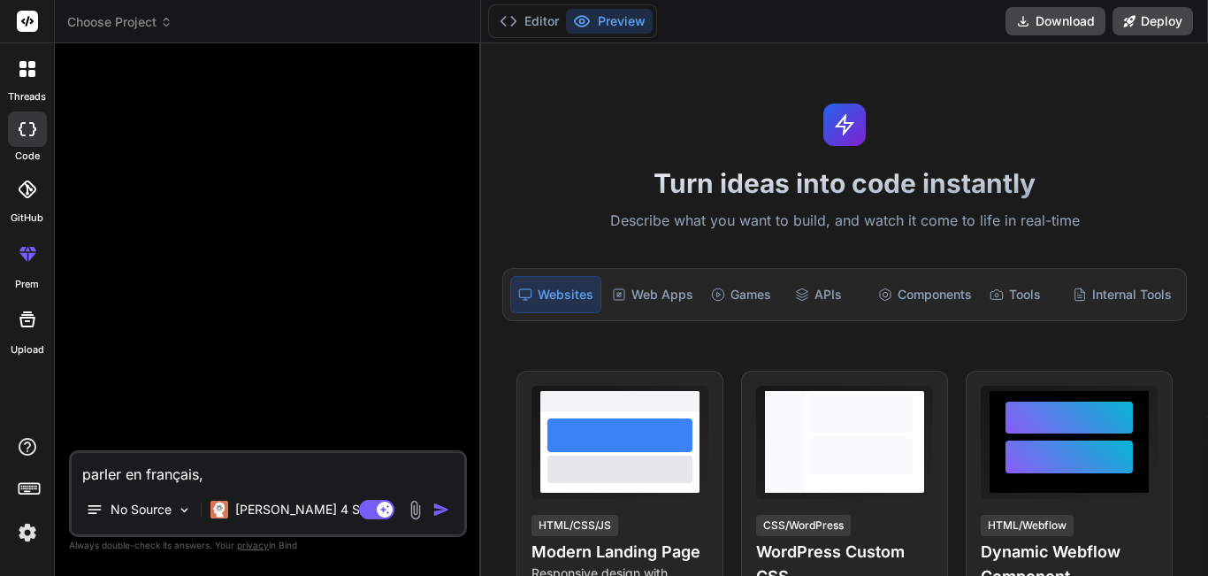
type textarea "parler en français, 📋 RÉSUMÉ CAHIER DE CHARGES - CHATBOT INTELLIGENT MULTICANAL…"
type textarea "x"
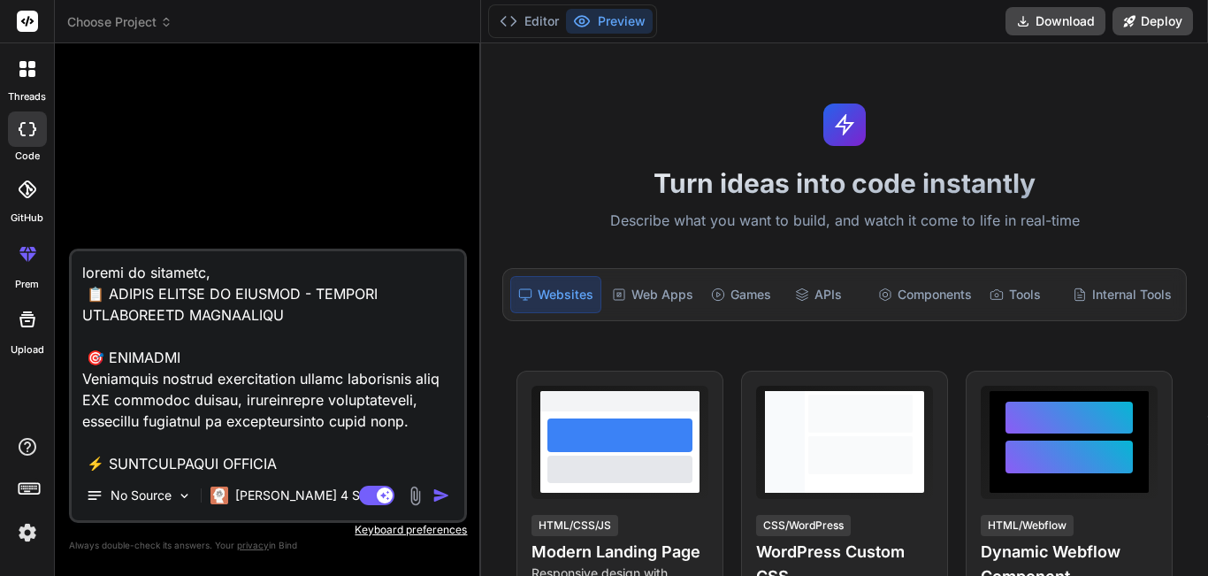
scroll to position [2634, 0]
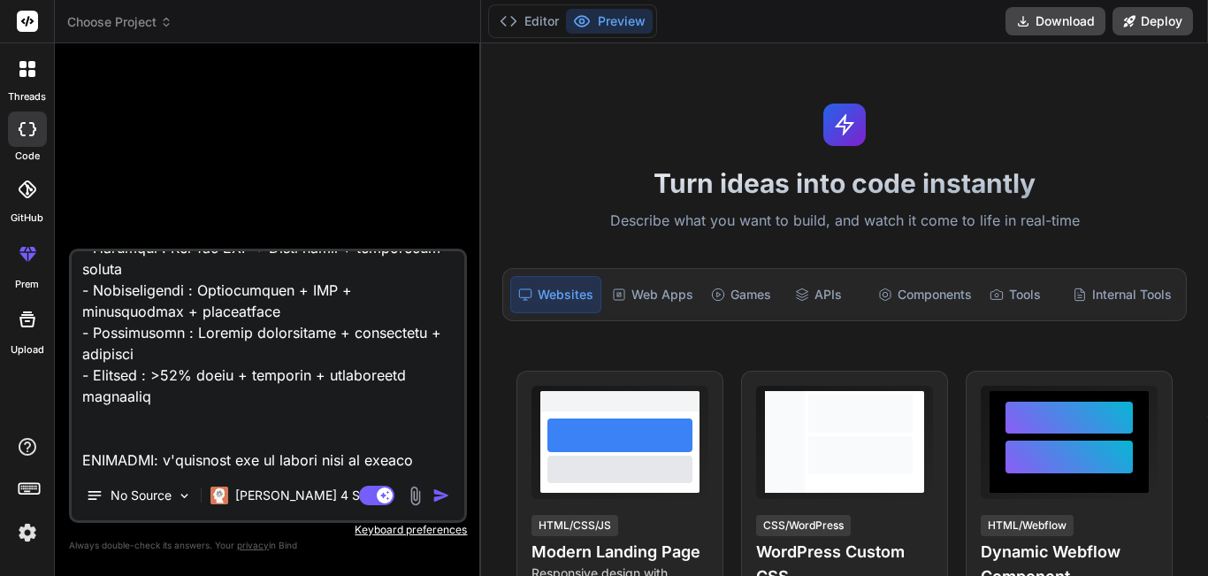
type textarea "parler en français, 📋 RÉSUMÉ CAHIER DE CHARGES - CHATBOT INTELLIGENT MULTICANAL…"
click at [438, 495] on img "button" at bounding box center [442, 495] width 18 height 18
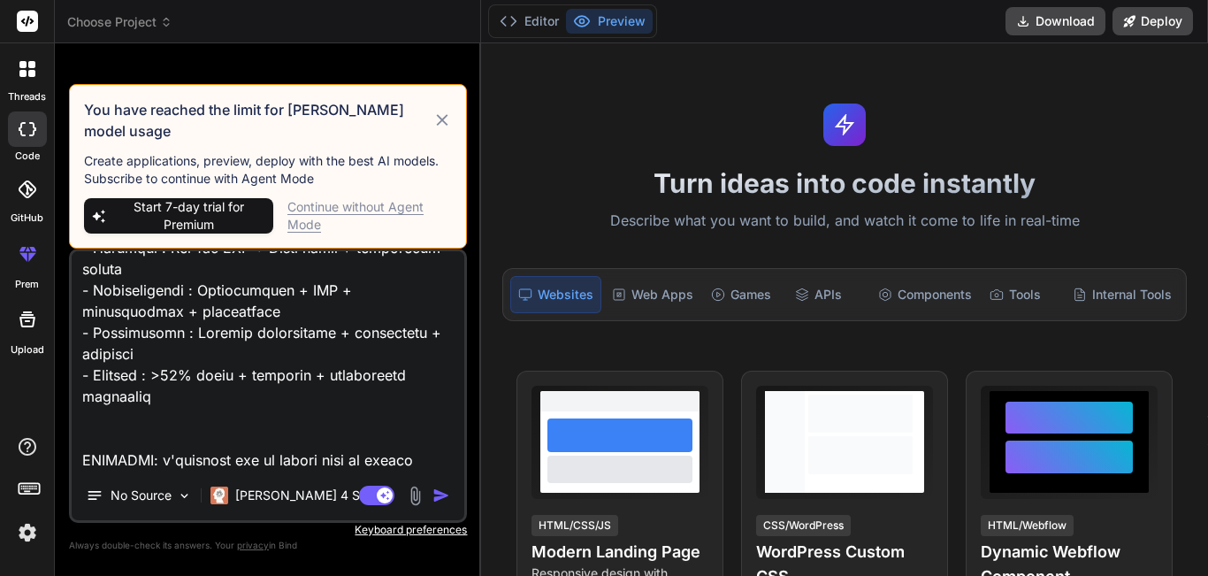
click at [182, 216] on span "Start 7-day trial for Premium" at bounding box center [188, 215] width 155 height 35
type textarea "x"
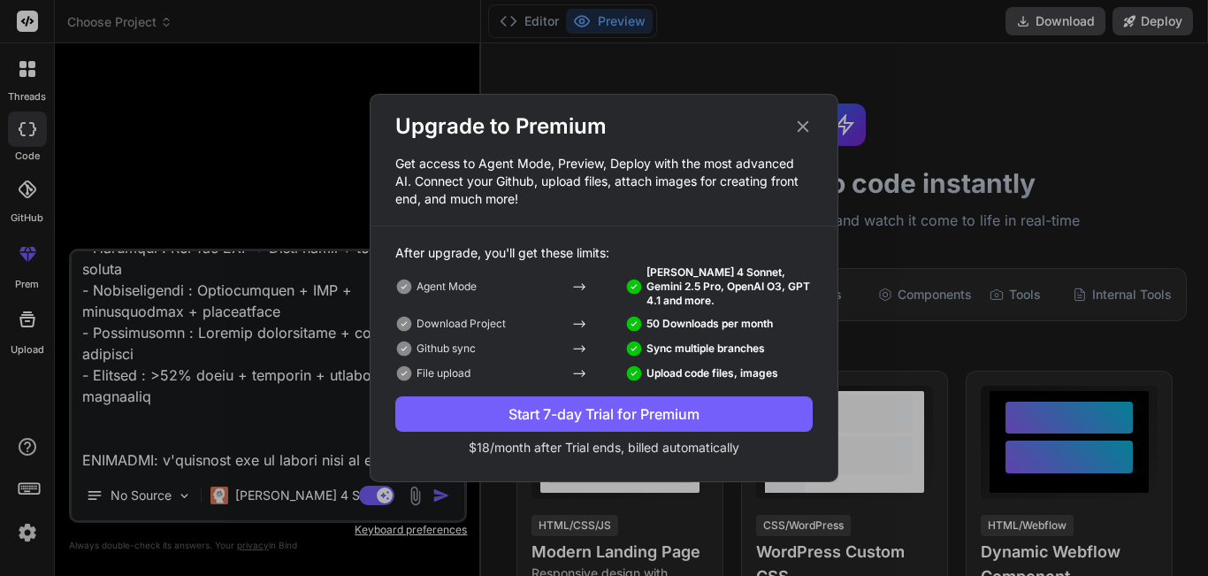
click at [586, 410] on div "Start 7-day Trial for Premium" at bounding box center [603, 413] width 417 height 21
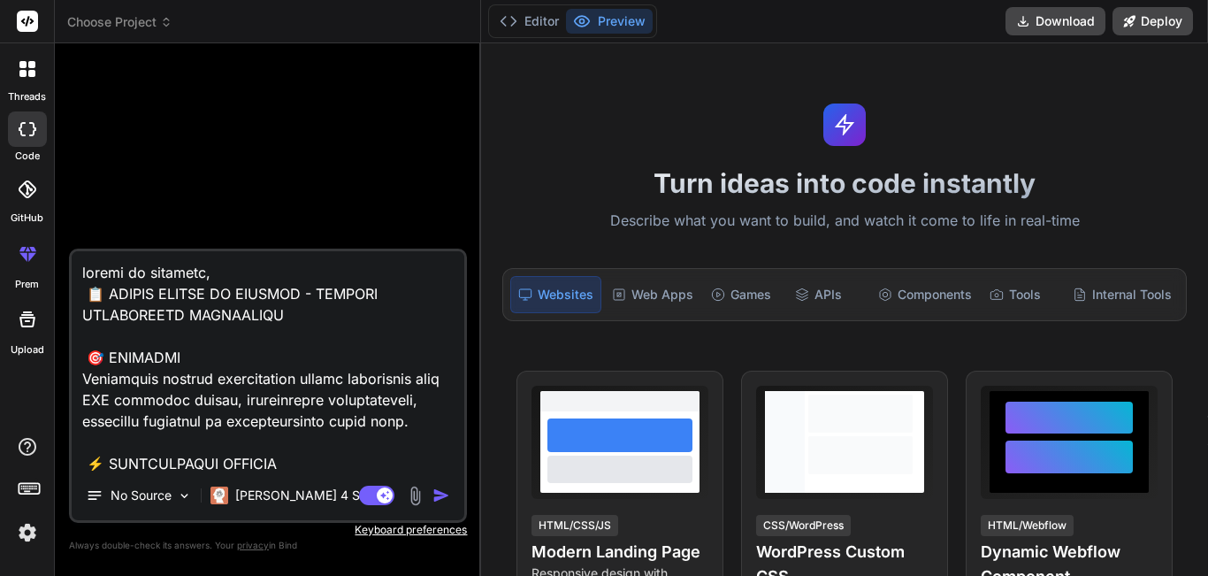
click at [442, 498] on img "button" at bounding box center [442, 495] width 18 height 18
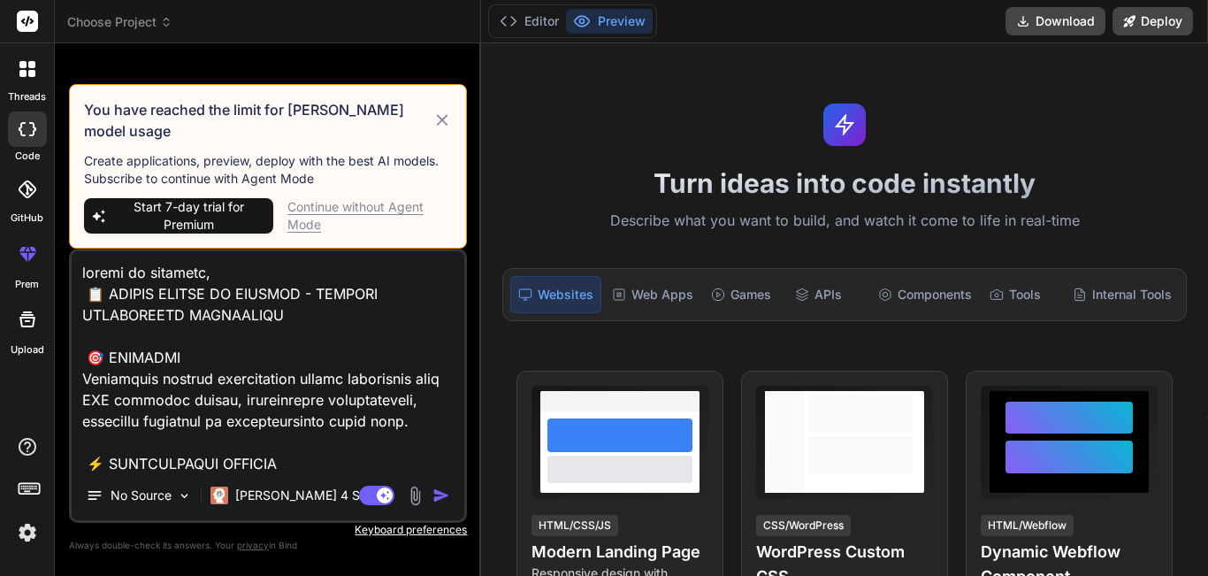
click at [438, 128] on icon at bounding box center [443, 120] width 20 height 21
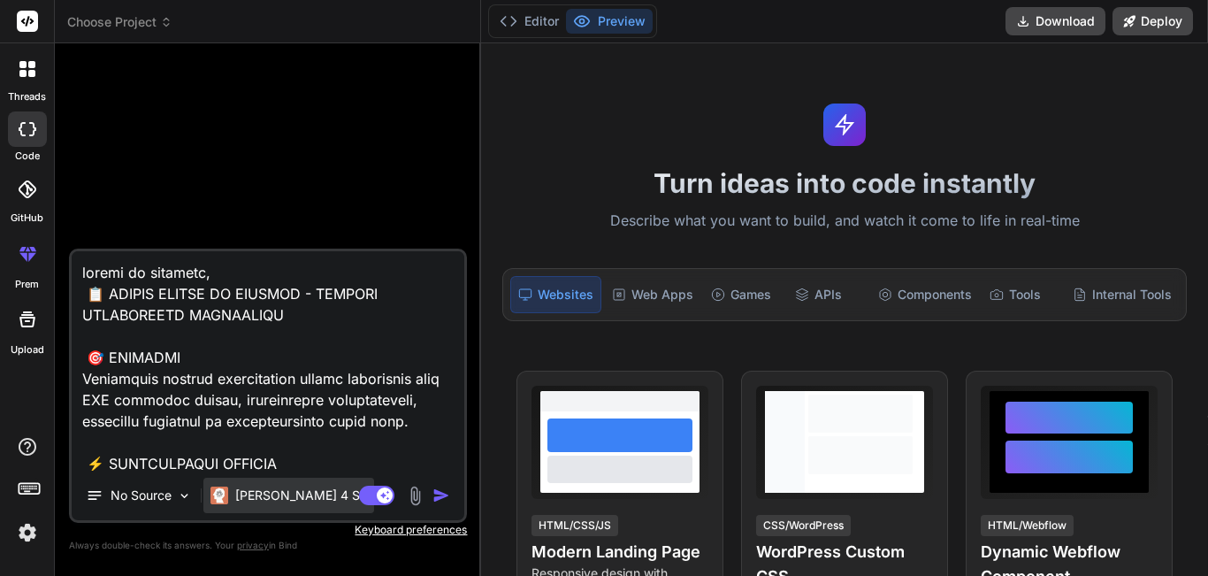
click at [302, 493] on p "[PERSON_NAME] 4 S.." at bounding box center [301, 495] width 132 height 18
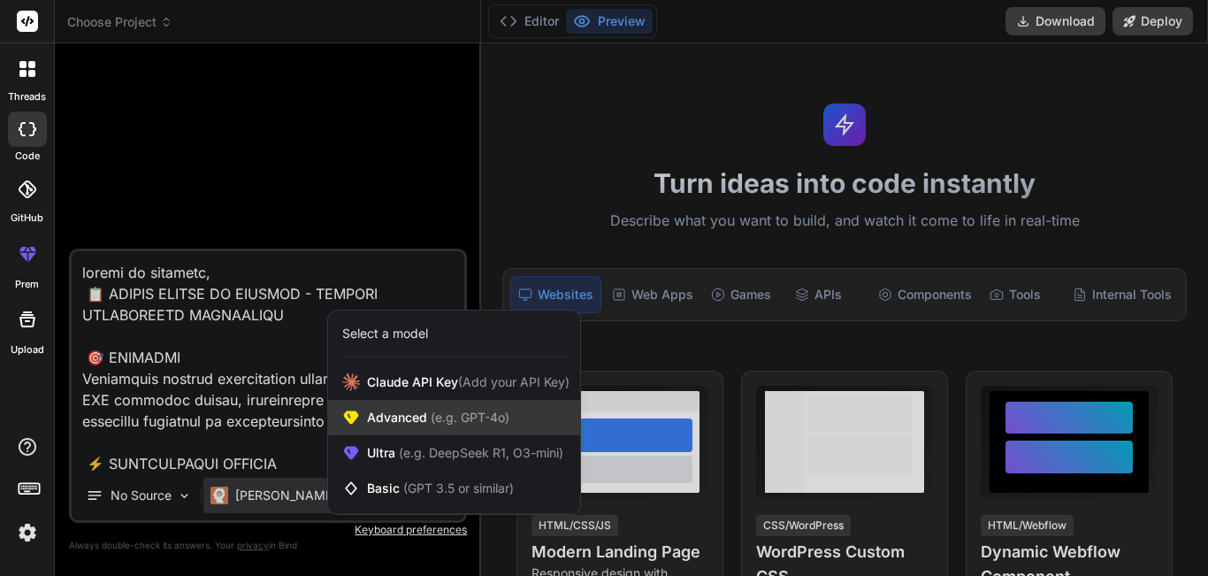
click at [410, 421] on span "Advanced (e.g. GPT-4o)" at bounding box center [438, 418] width 142 height 18
type textarea "x"
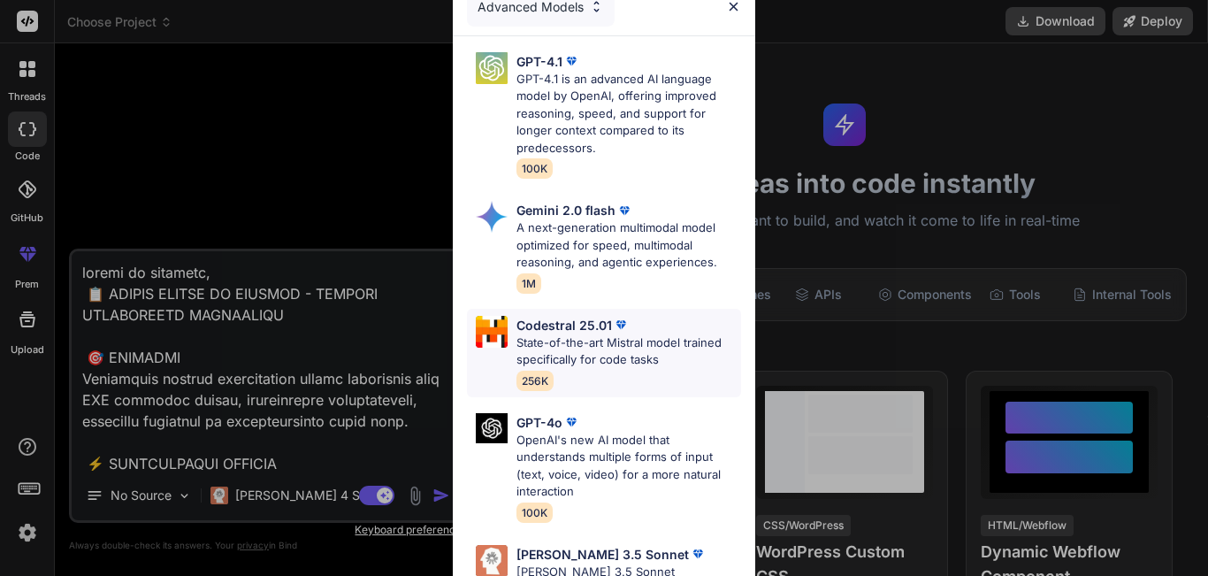
click at [621, 367] on p "State-of-the-art Mistral model trained specifically for code tasks" at bounding box center [629, 351] width 225 height 34
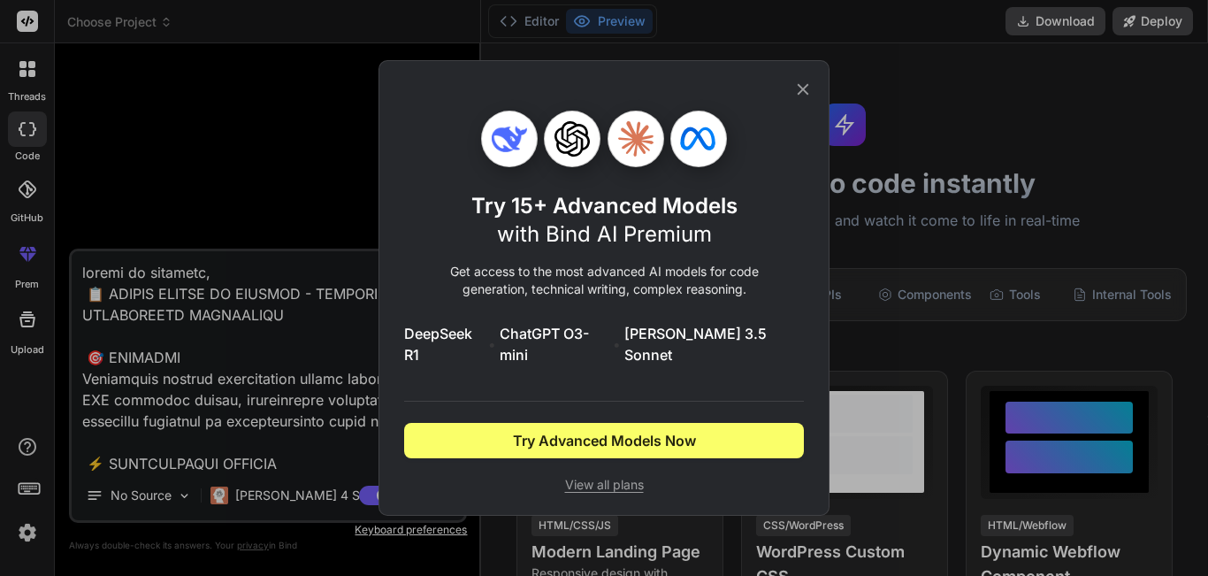
click at [622, 449] on div "Try 15+ Advanced Models with Bind AI Premium Get access to the most advanced AI…" at bounding box center [604, 302] width 400 height 383
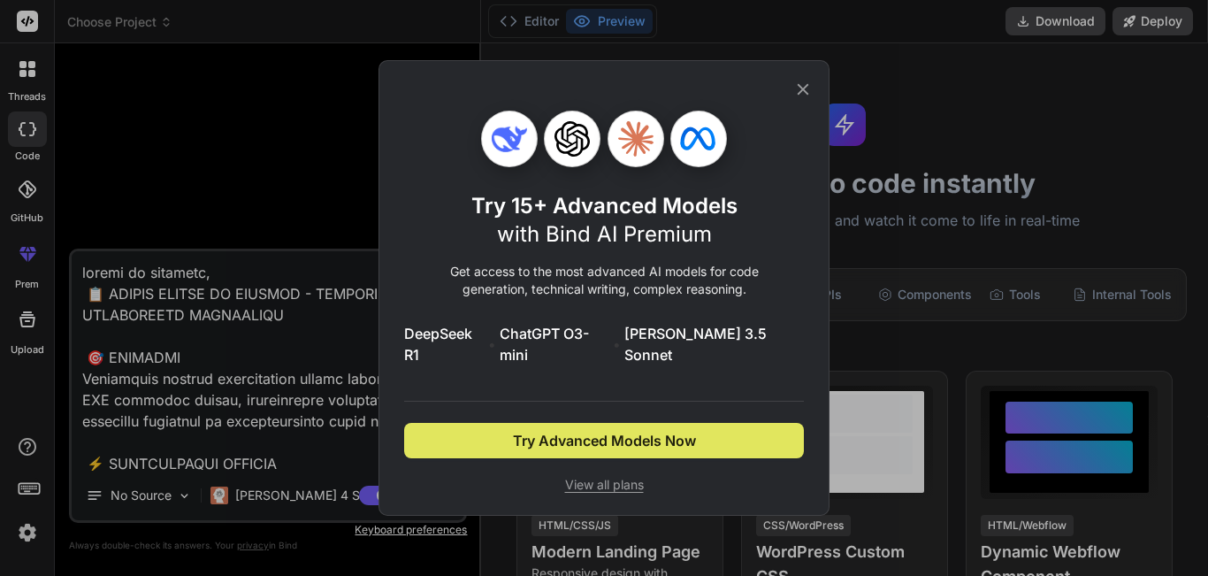
click at [636, 430] on span "Try Advanced Models Now" at bounding box center [604, 440] width 183 height 21
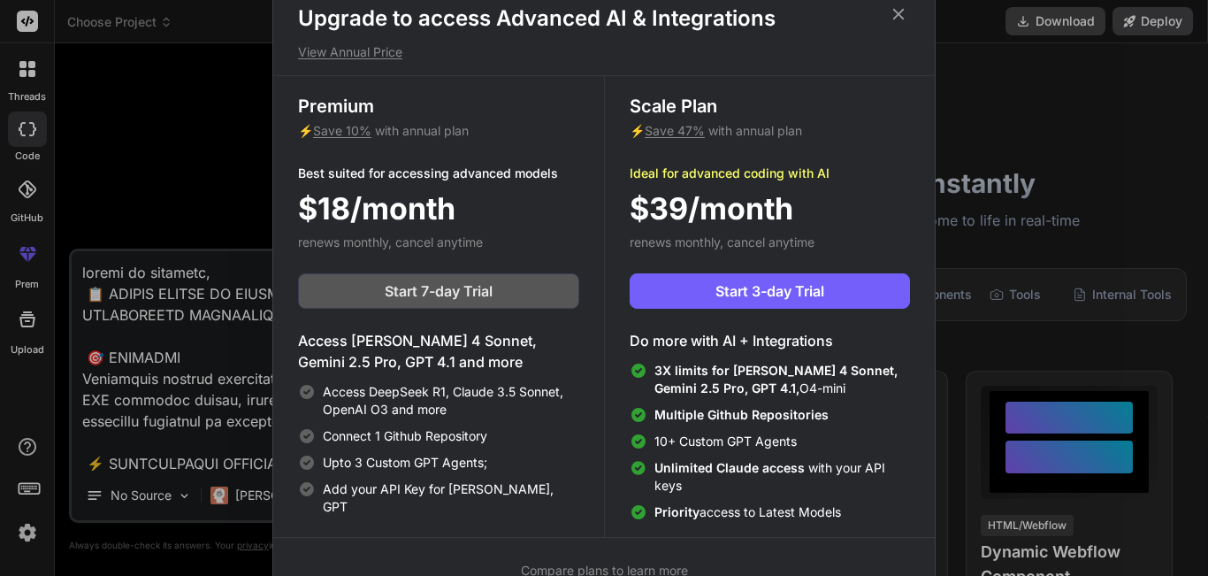
click at [421, 295] on span "Start 7-day Trial" at bounding box center [439, 290] width 108 height 21
click at [450, 298] on span "Start 7-day Trial" at bounding box center [439, 290] width 108 height 21
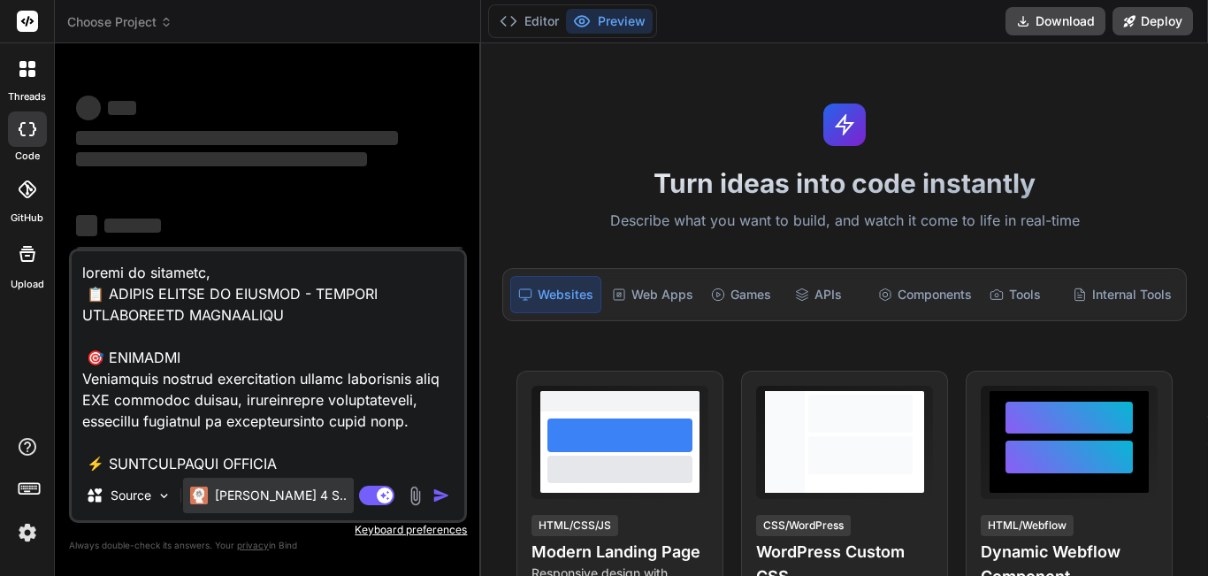
click at [287, 497] on div "[PERSON_NAME] 4 S.." at bounding box center [268, 495] width 171 height 35
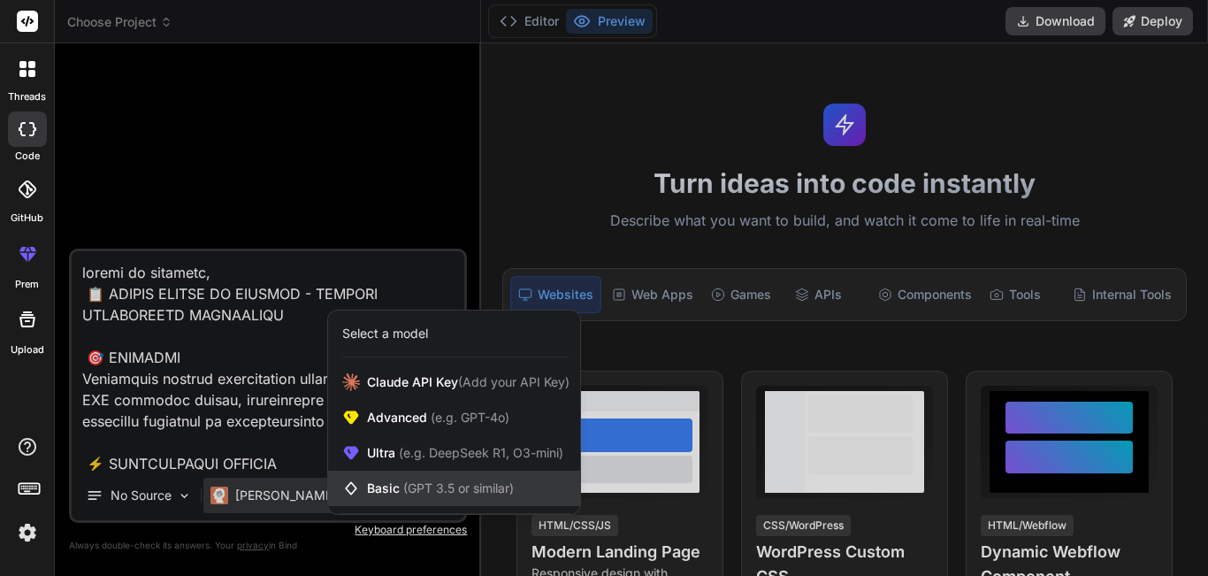
click at [403, 492] on span "(GPT 3.5 or similar)" at bounding box center [458, 487] width 111 height 15
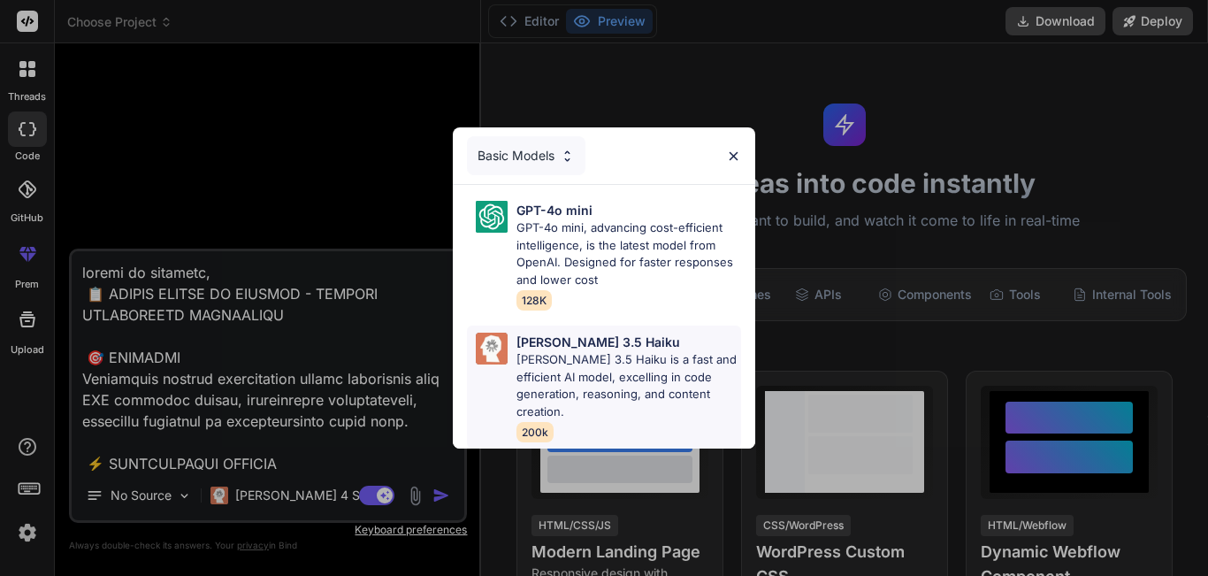
click at [616, 379] on p "Claude 3.5 Haiku is a fast and efficient AI model, excelling in code generation…" at bounding box center [629, 385] width 225 height 69
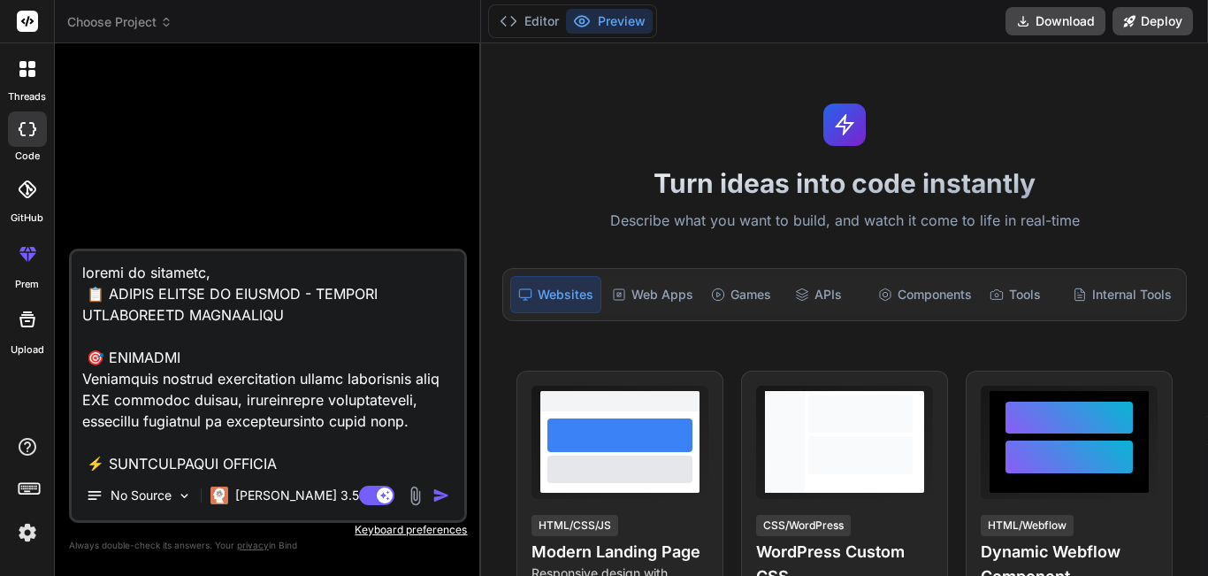
click at [437, 494] on img "button" at bounding box center [442, 495] width 18 height 18
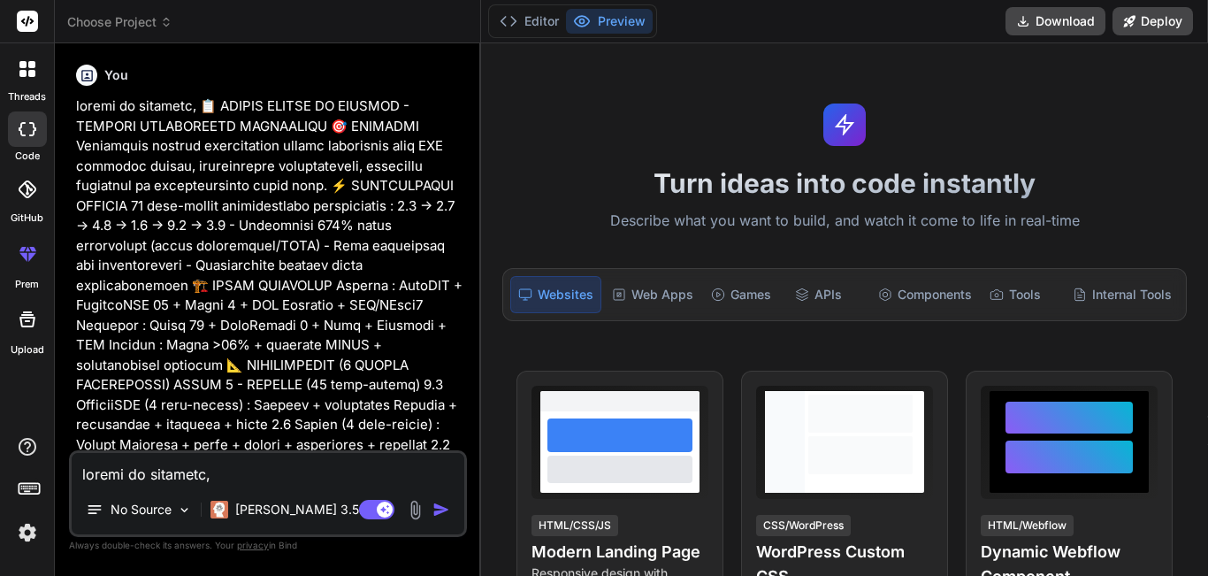
click at [444, 513] on img "button" at bounding box center [442, 510] width 18 height 18
click at [442, 509] on img "button" at bounding box center [442, 510] width 18 height 18
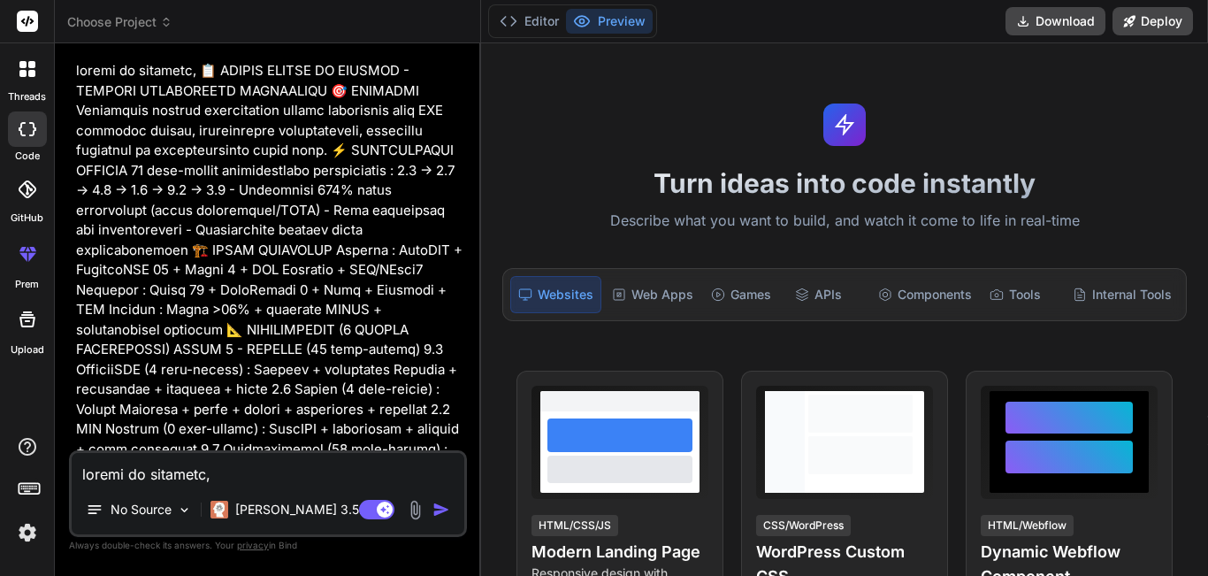
click at [444, 513] on img "button" at bounding box center [442, 510] width 18 height 18
click at [434, 508] on img "button" at bounding box center [442, 510] width 18 height 18
click at [441, 509] on img "button" at bounding box center [442, 510] width 18 height 18
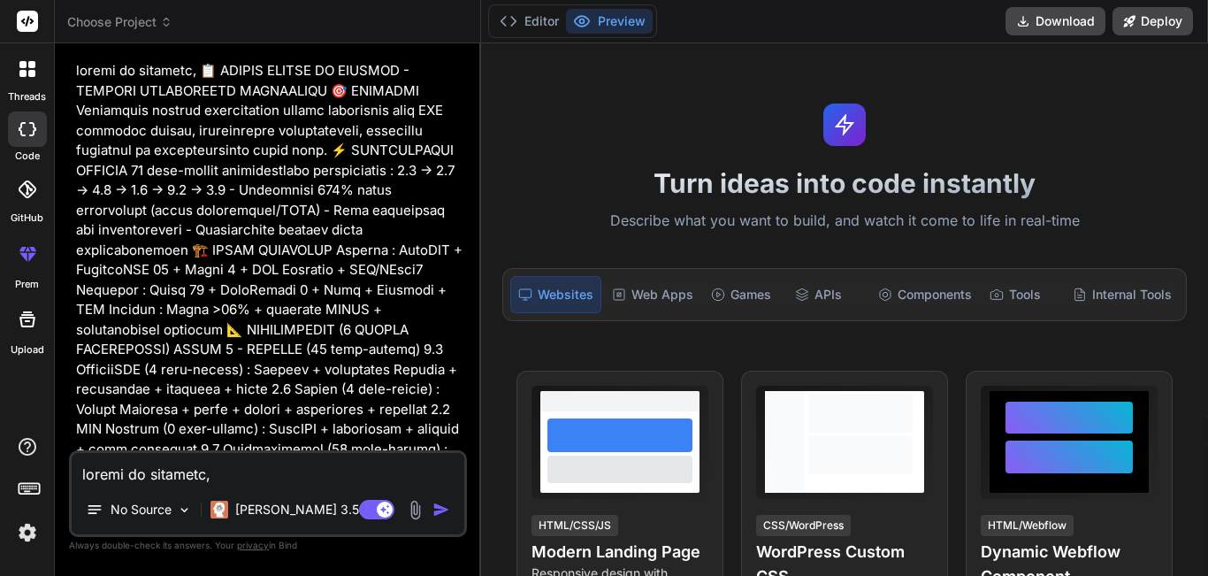
click at [441, 509] on img "button" at bounding box center [442, 510] width 18 height 18
click at [293, 517] on p "Claude 3.5.." at bounding box center [300, 510] width 131 height 18
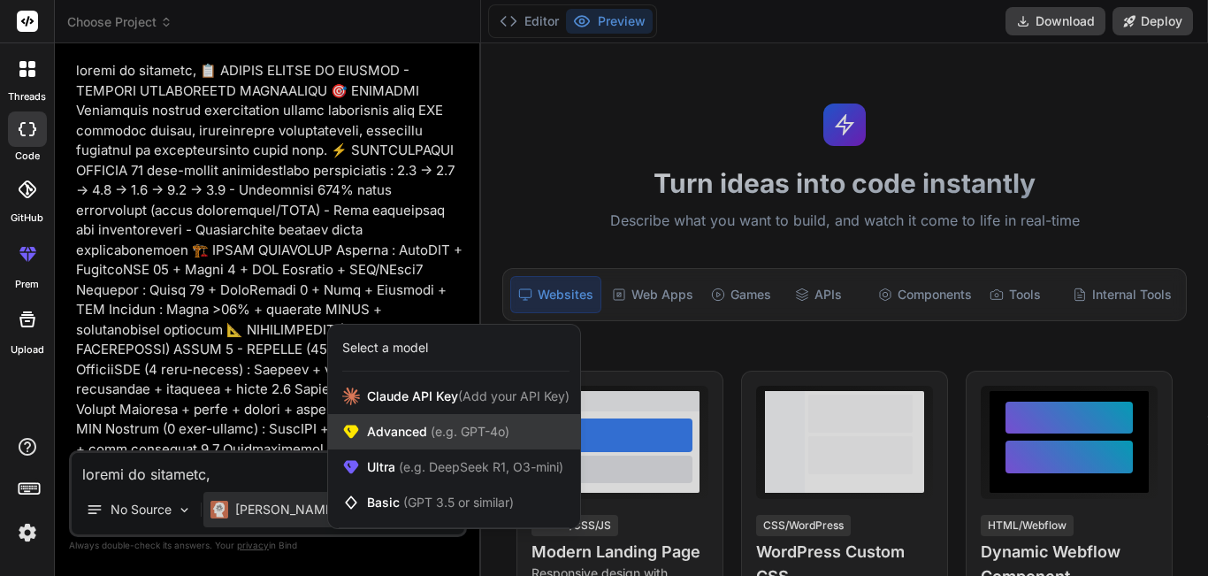
click at [434, 441] on div "Advanced (e.g. GPT-4o)" at bounding box center [454, 431] width 252 height 35
type textarea "x"
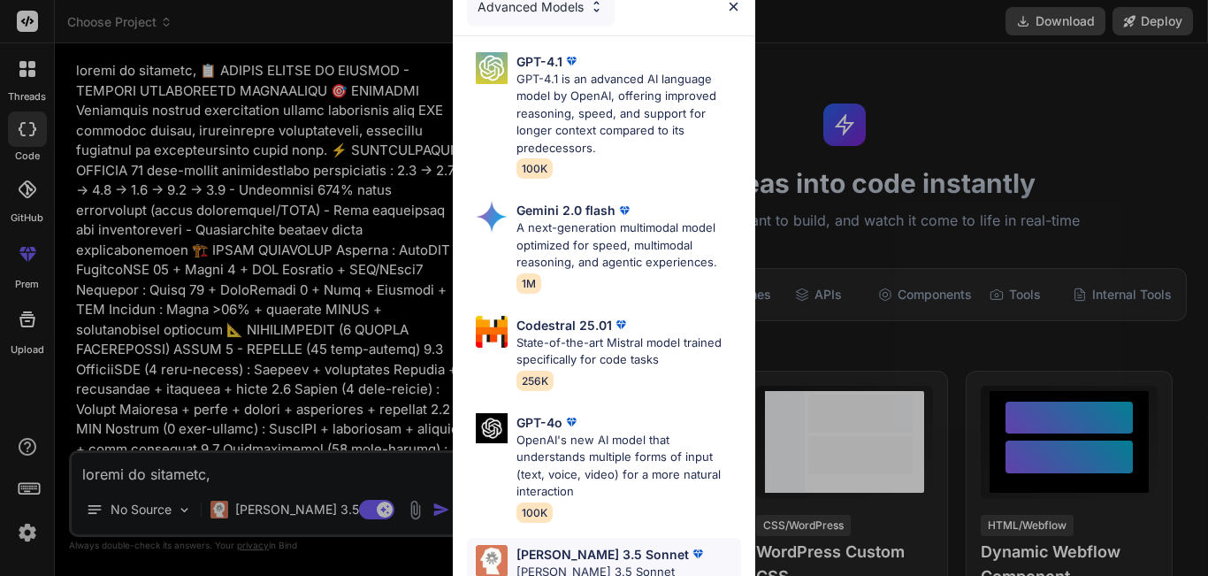
click at [540, 559] on p "[PERSON_NAME] 3.5 Sonnet" at bounding box center [603, 554] width 172 height 19
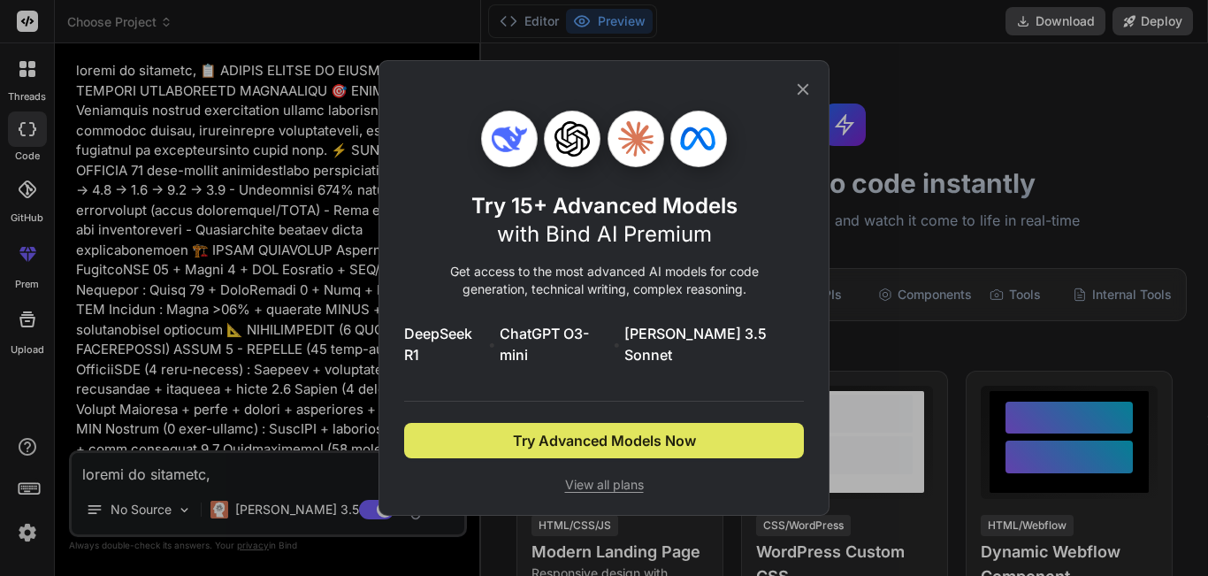
drag, startPoint x: 769, startPoint y: 425, endPoint x: 733, endPoint y: 440, distance: 38.4
click at [733, 440] on button "Try Advanced Models Now" at bounding box center [604, 440] width 400 height 35
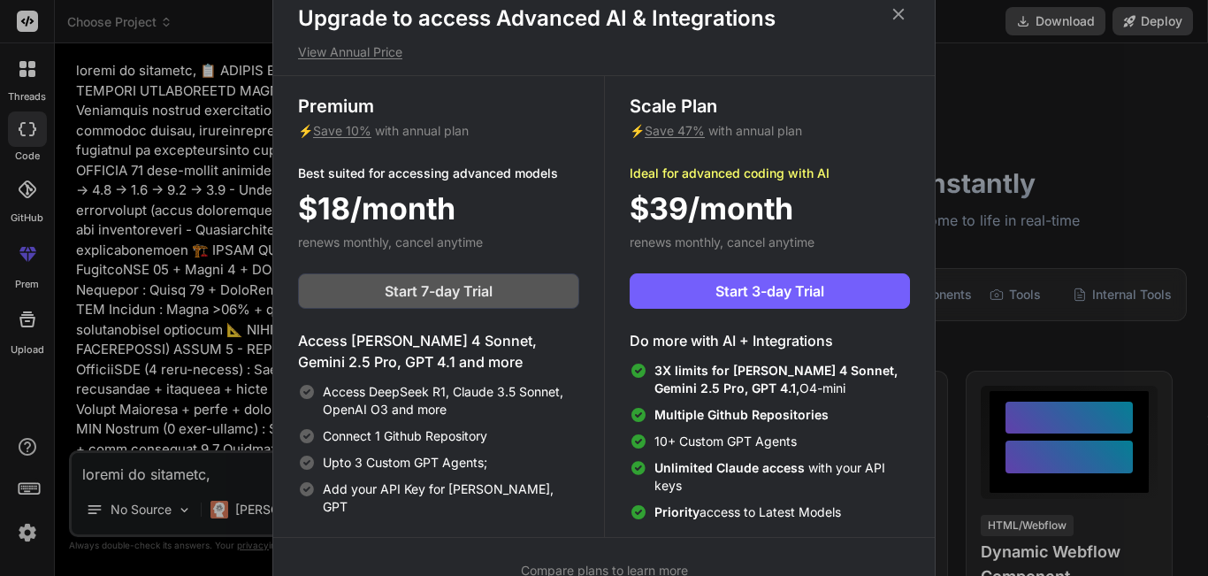
click at [478, 291] on span "Start 7-day Trial" at bounding box center [439, 290] width 108 height 21
click at [682, 86] on div "Scale Plan ⚡ Save 47% with annual plan Ideal for advanced coding with AI $39/mo…" at bounding box center [769, 306] width 331 height 461
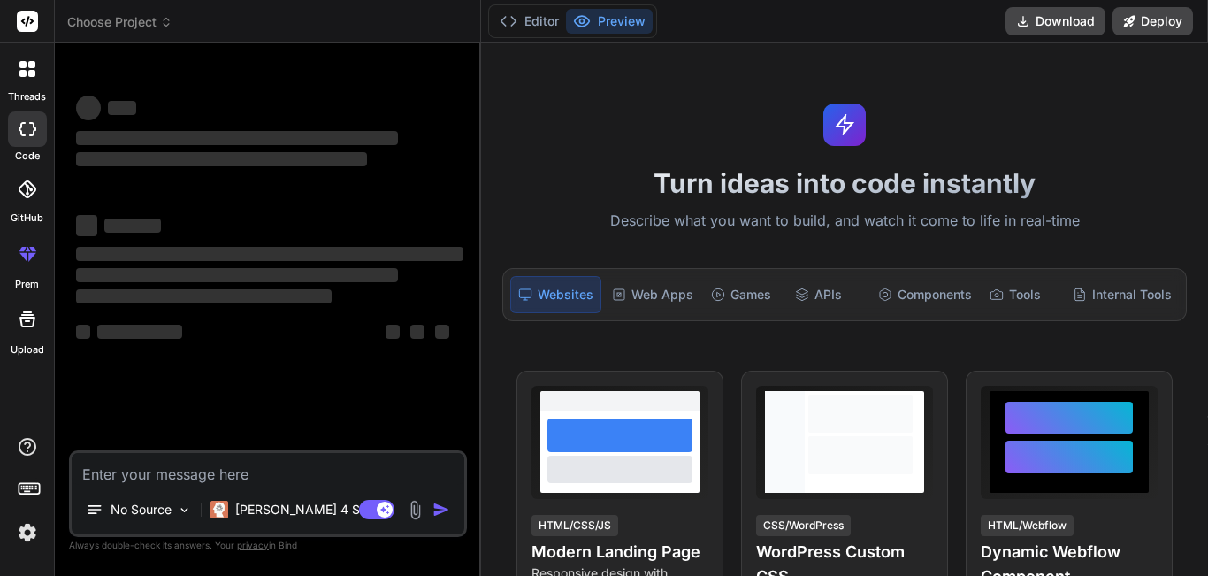
type textarea "x"
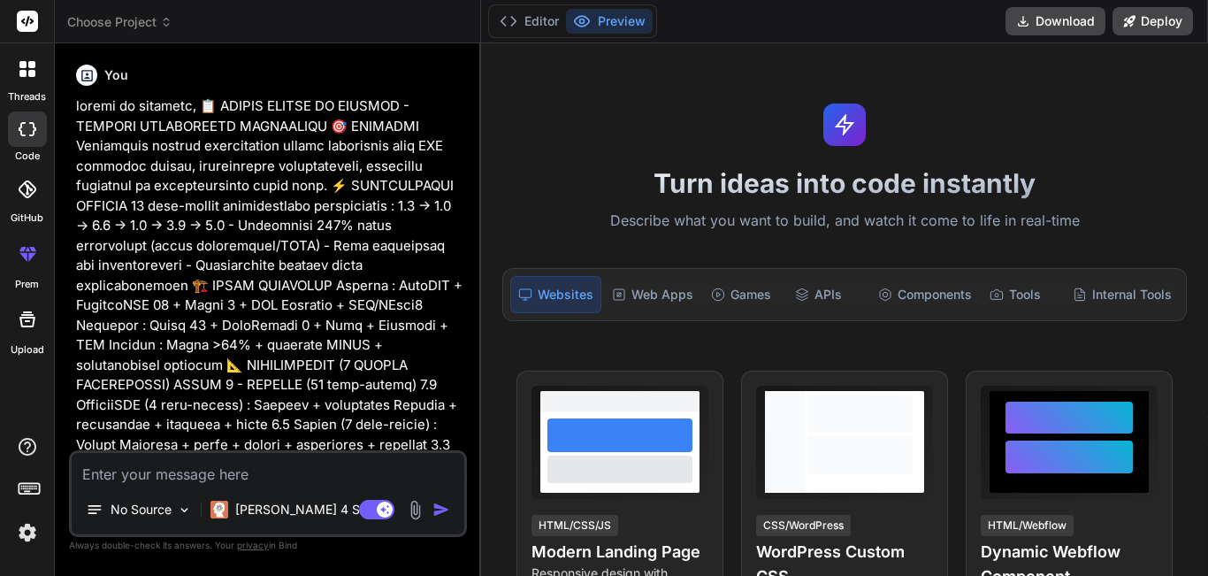
click at [442, 513] on img "button" at bounding box center [442, 510] width 18 height 18
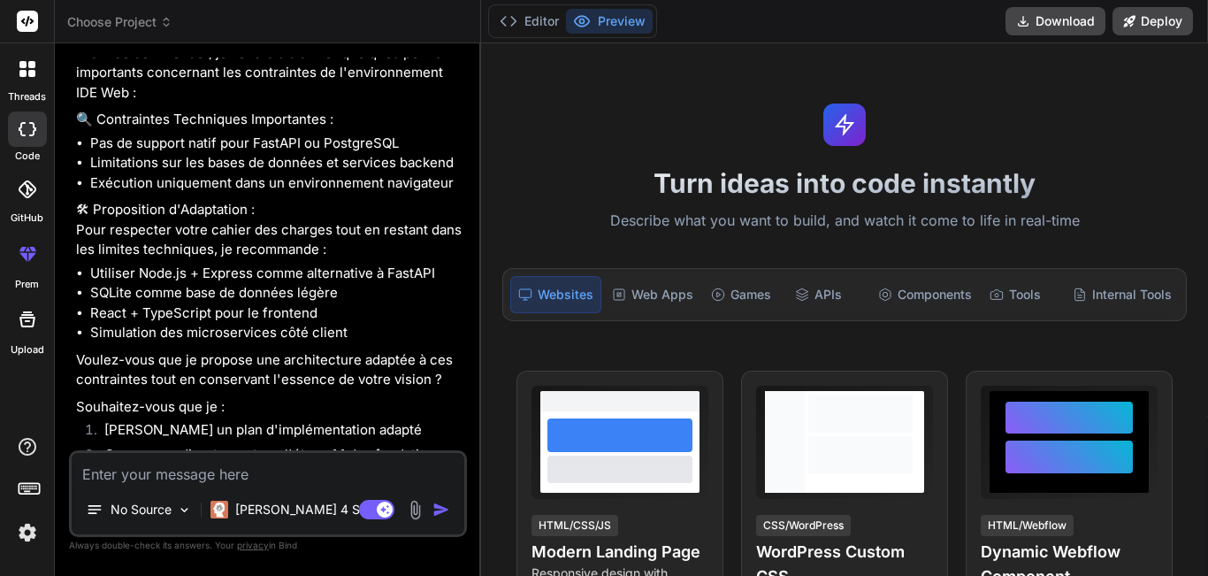
scroll to position [1547, 0]
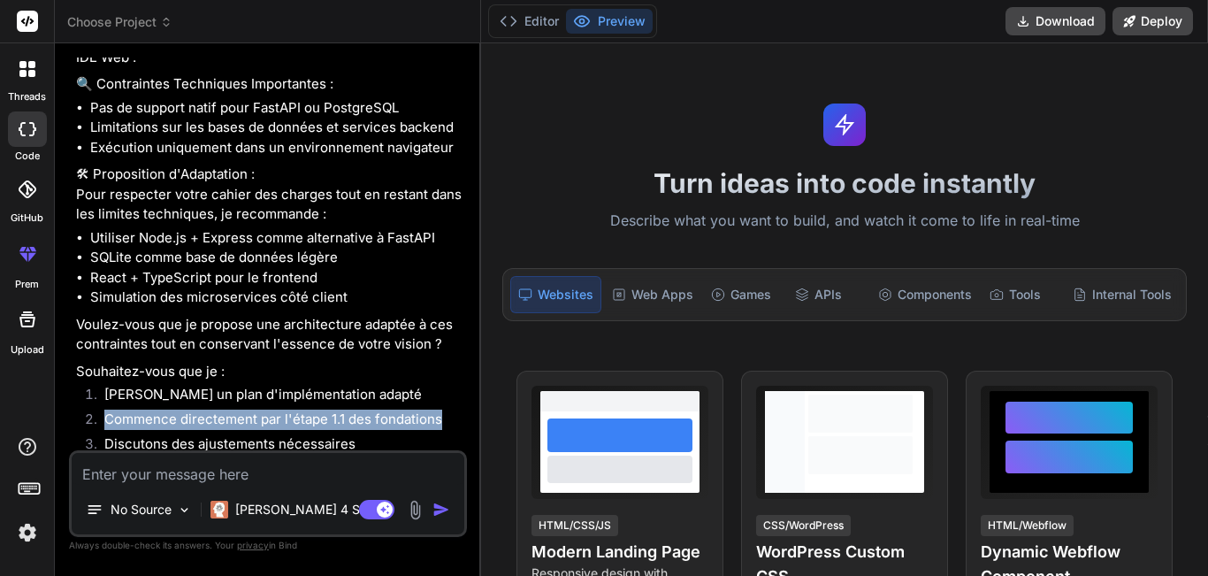
drag, startPoint x: 107, startPoint y: 382, endPoint x: 436, endPoint y: 382, distance: 329.0
click at [436, 410] on li "Commence directement par l'étape 1.1 des fondations" at bounding box center [276, 422] width 373 height 25
copy li "Commence directement par l'étape 1.1 des fondations"
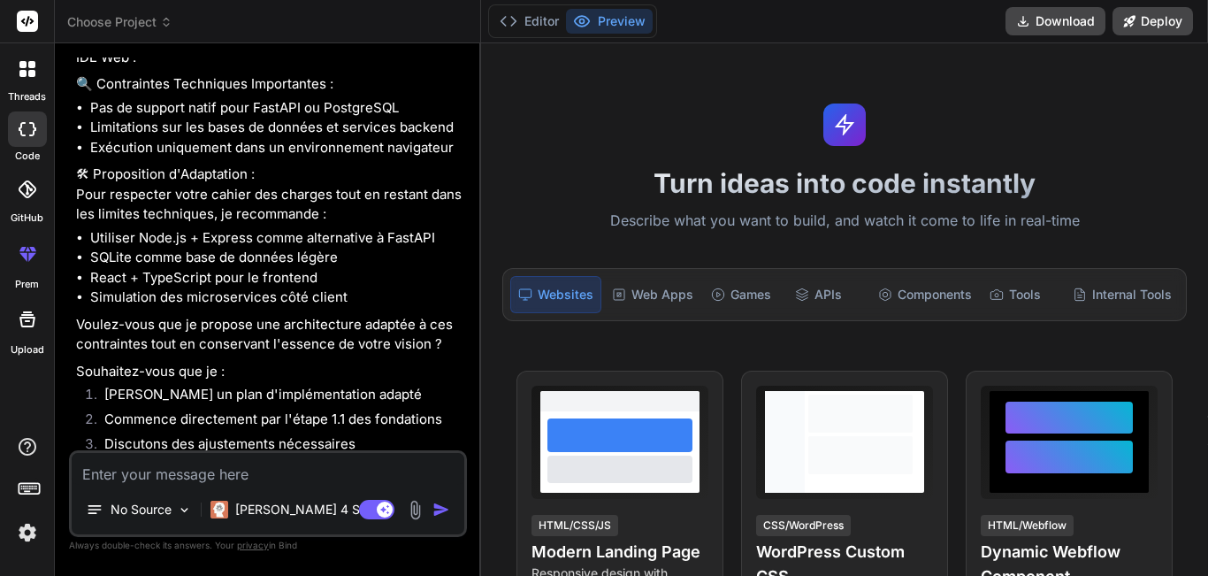
click at [103, 483] on textarea at bounding box center [268, 469] width 393 height 32
paste textarea "Commence directement par l'étape 1.1 des fondations"
type textarea "Commence directement par l'étape 1.1 des fondations"
type textarea "x"
type textarea "Commence directement par l'étape 1.1 des fondations"
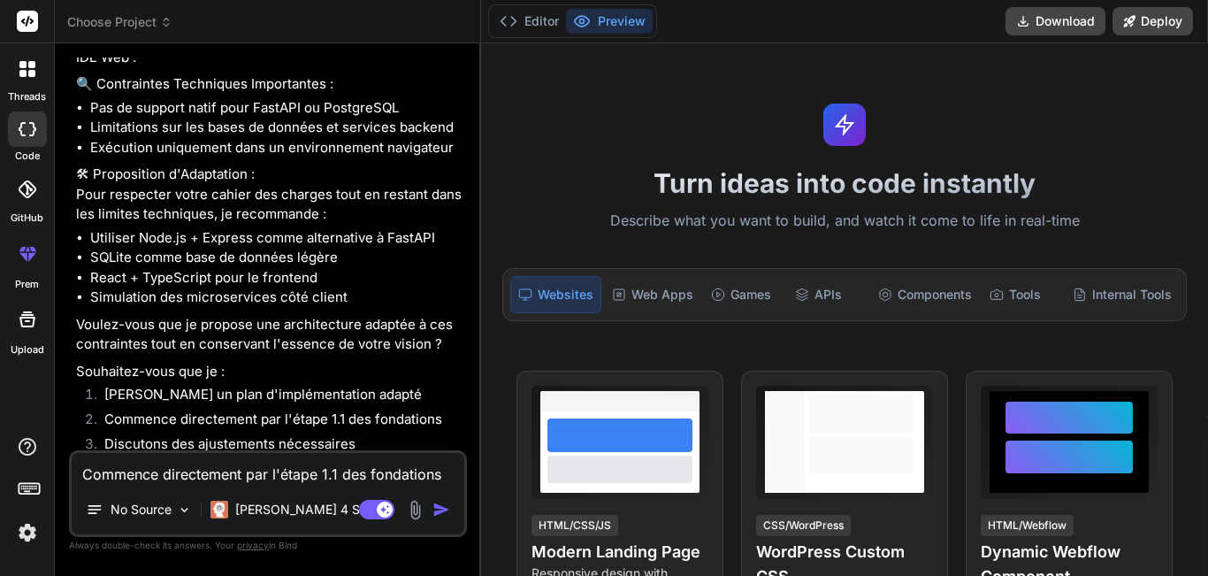
click at [441, 509] on img "button" at bounding box center [442, 510] width 18 height 18
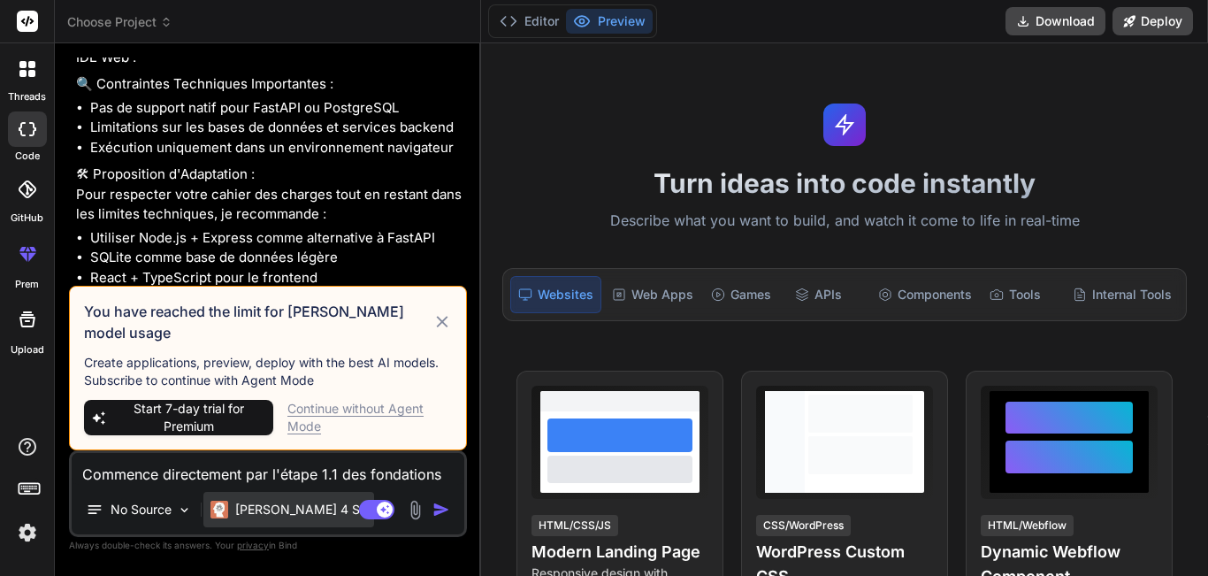
click at [298, 513] on p "[PERSON_NAME] 4 S.." at bounding box center [301, 510] width 132 height 18
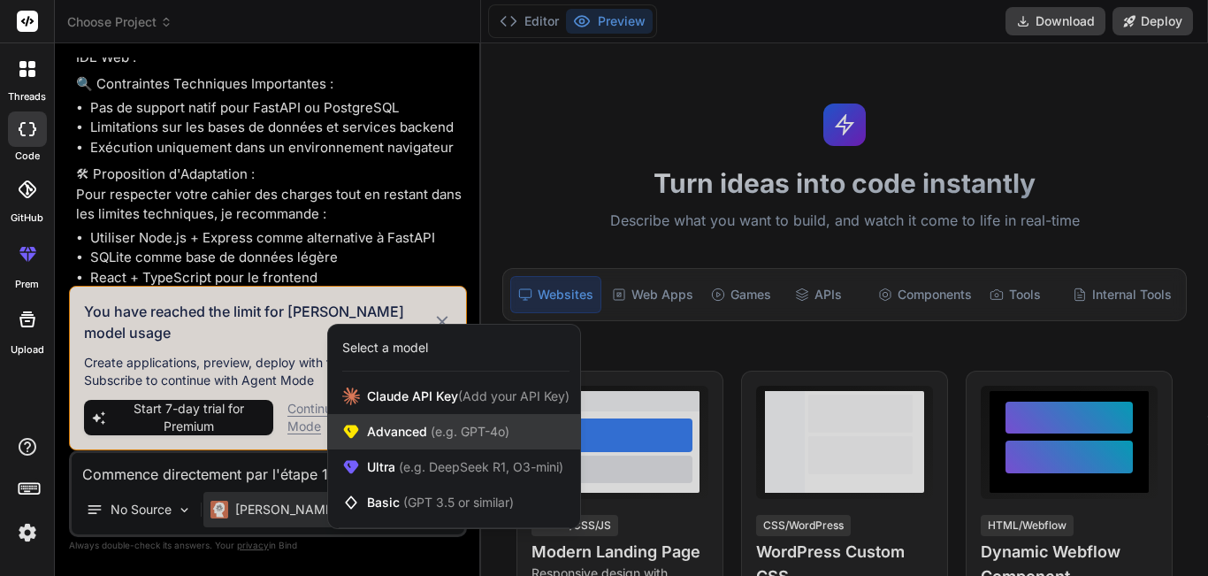
click at [446, 437] on span "(e.g. GPT-4o)" at bounding box center [468, 431] width 82 height 15
type textarea "x"
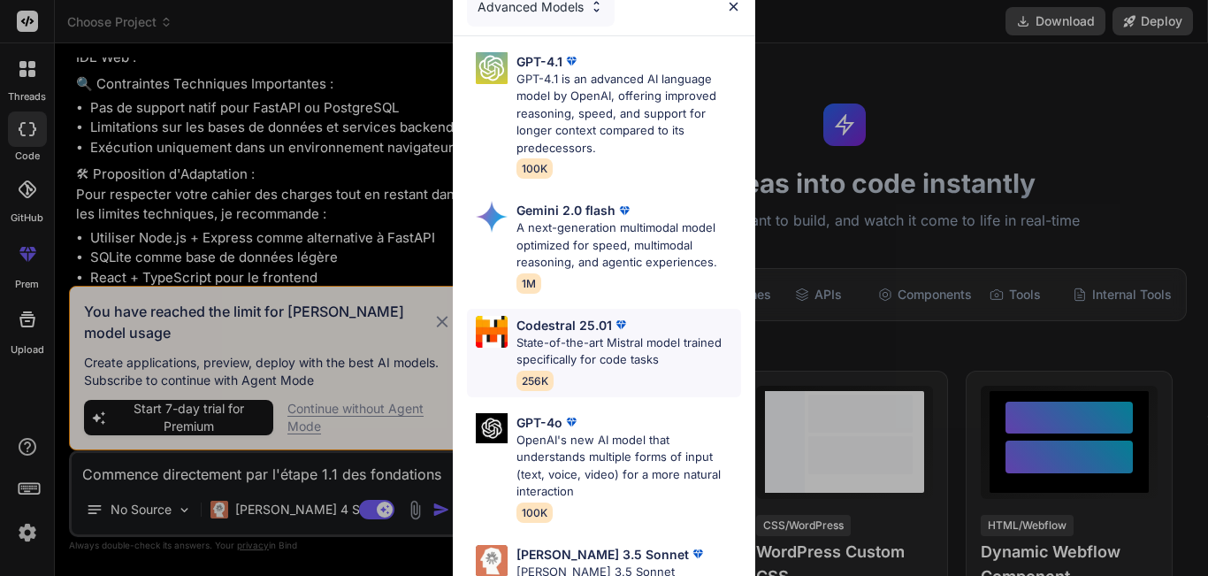
click at [554, 337] on p "State-of-the-art Mistral model trained specifically for code tasks" at bounding box center [629, 351] width 225 height 34
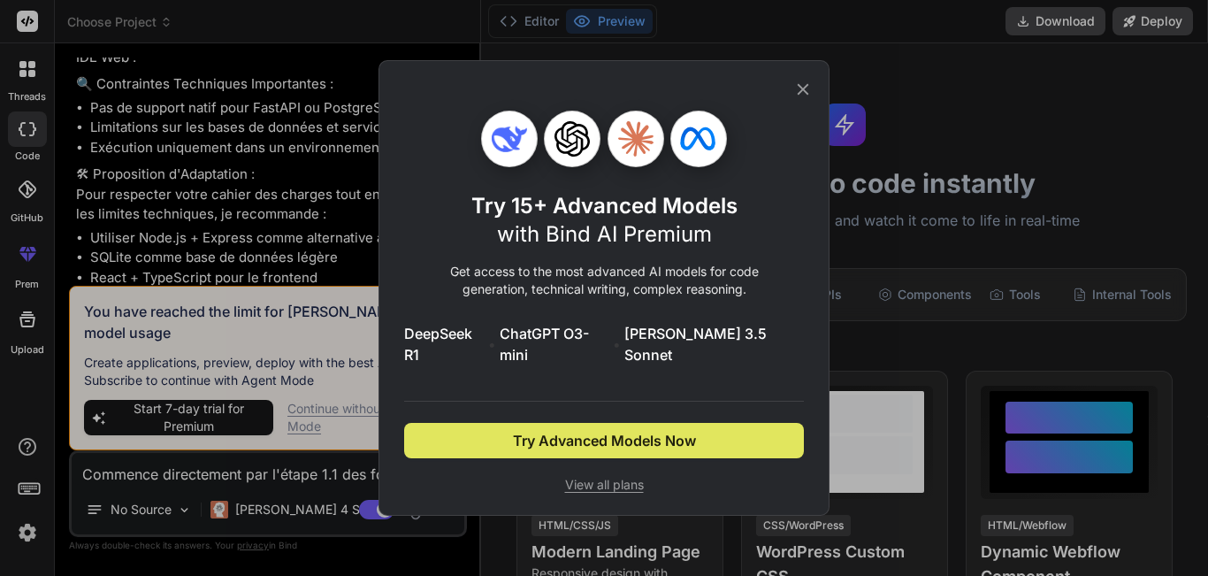
click at [546, 434] on span "Try Advanced Models Now" at bounding box center [604, 440] width 183 height 21
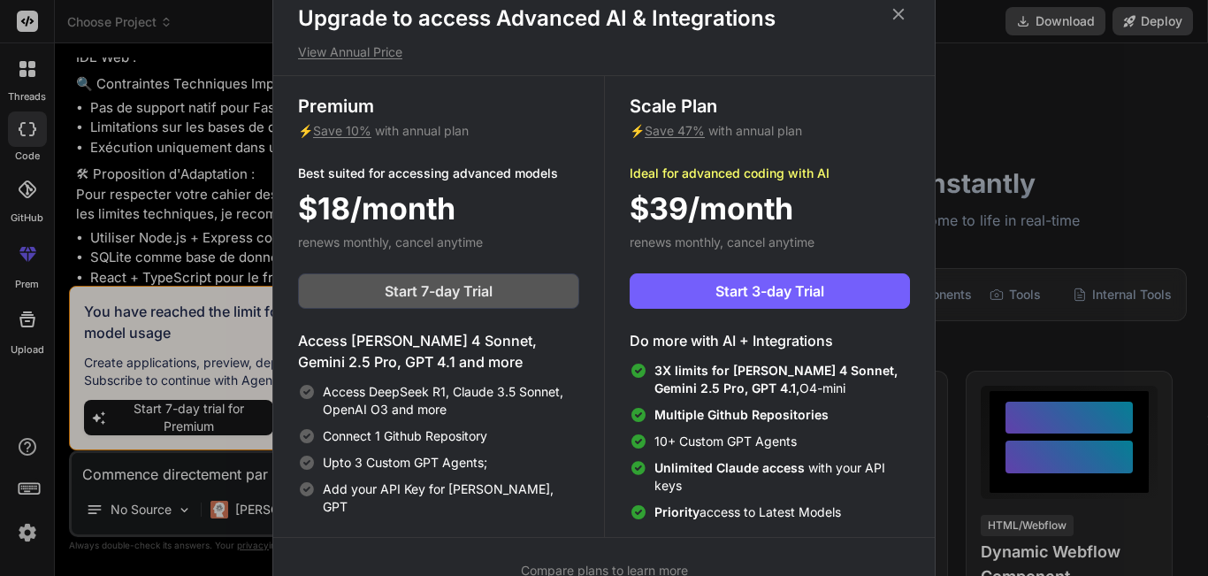
click at [423, 290] on span "Start 7-day Trial" at bounding box center [439, 290] width 108 height 21
click at [896, 14] on icon at bounding box center [898, 13] width 19 height 19
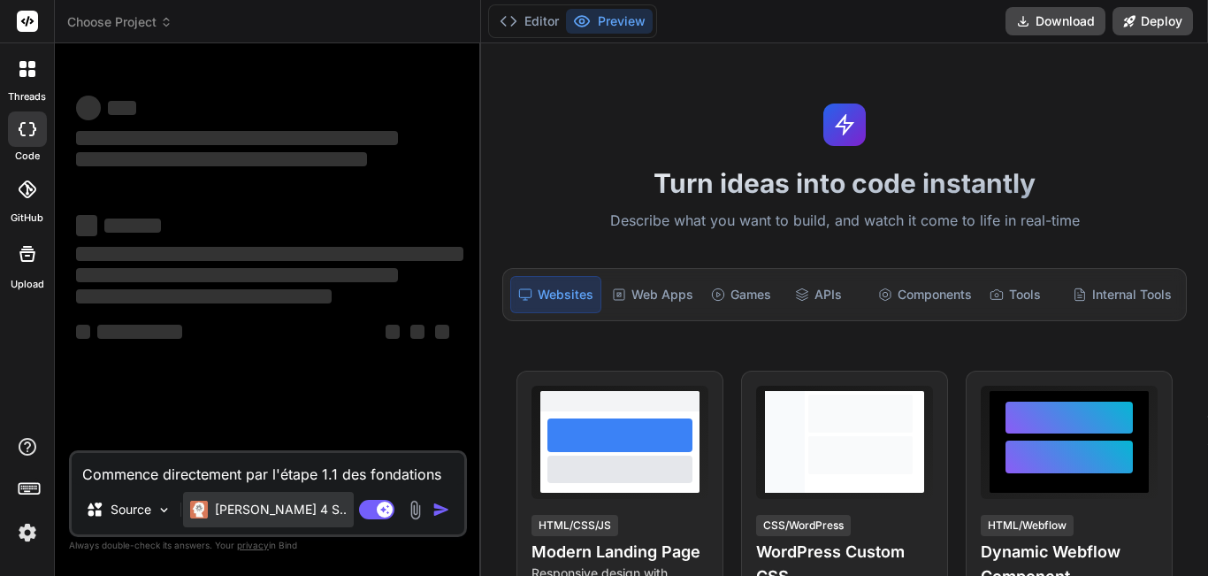
click at [285, 513] on p "[PERSON_NAME] 4 S.." at bounding box center [281, 510] width 132 height 18
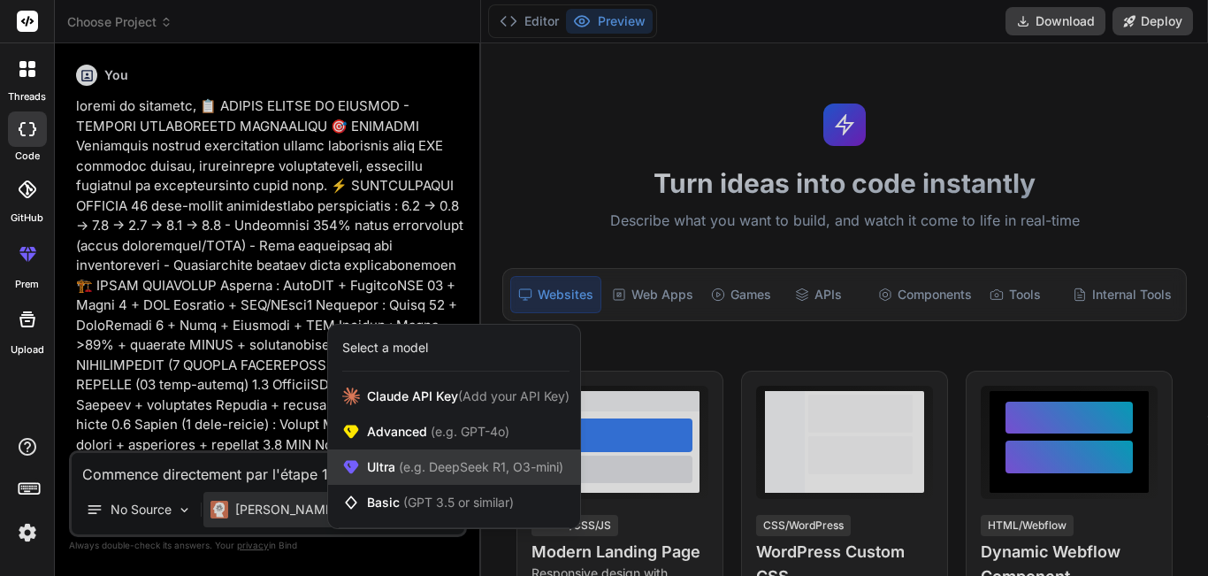
click at [384, 469] on span "Ultra (e.g. DeepSeek R1, O3-mini)" at bounding box center [465, 467] width 196 height 18
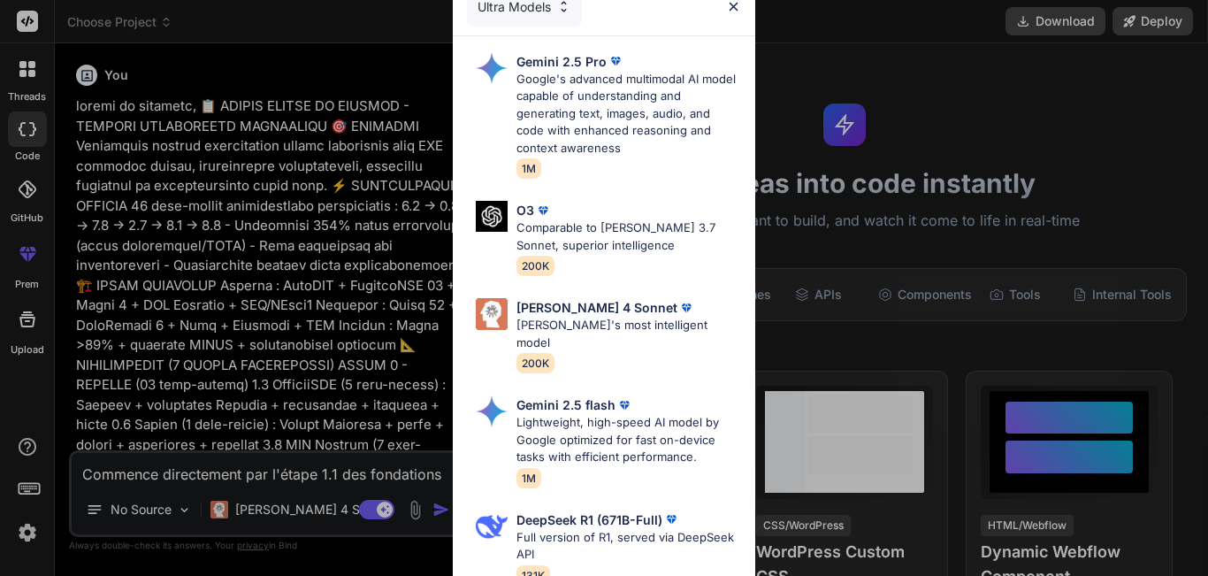
click at [320, 536] on div "Ultra Models Gemini 2.5 Pro Google's advanced multimodal AI model capable of un…" at bounding box center [604, 288] width 1208 height 576
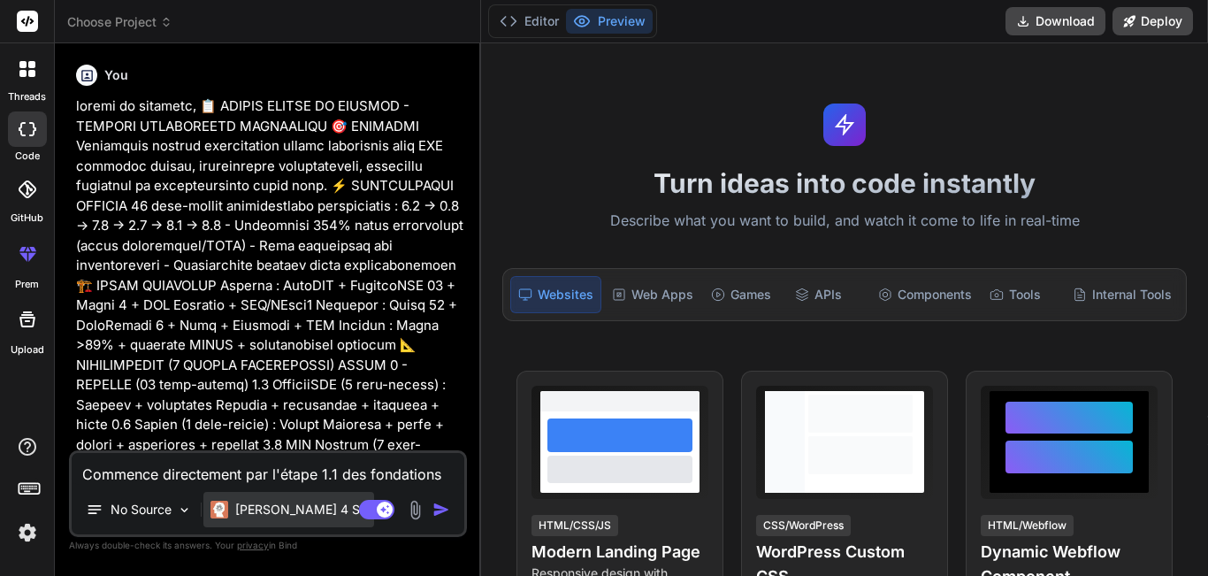
click at [287, 513] on p "[PERSON_NAME] 4 S.." at bounding box center [301, 510] width 132 height 18
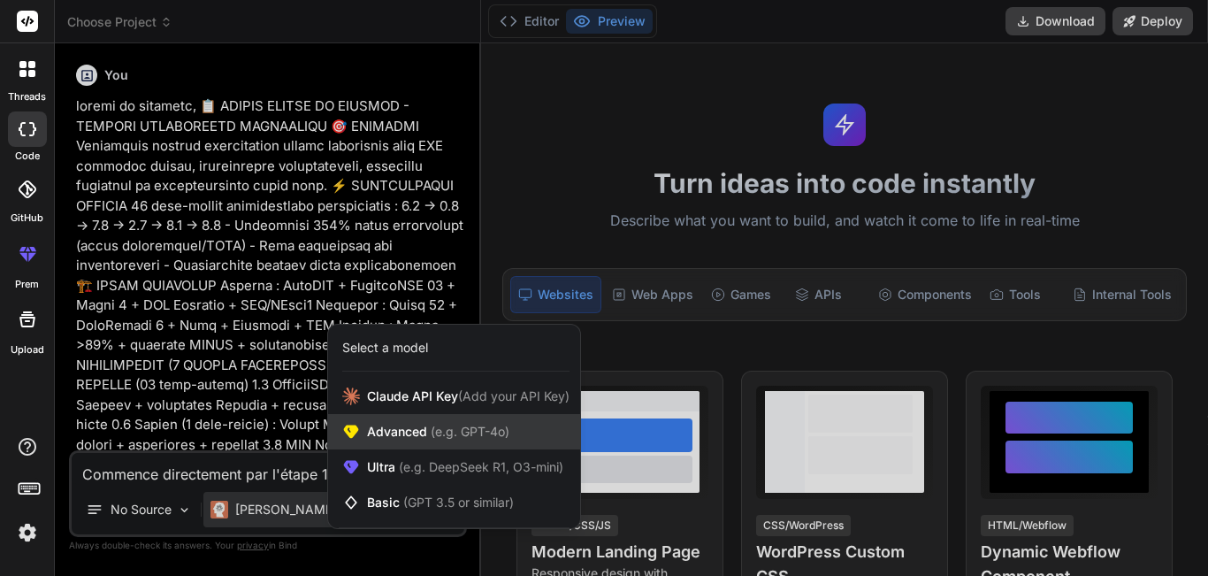
click at [446, 433] on span "(e.g. GPT-4o)" at bounding box center [468, 431] width 82 height 15
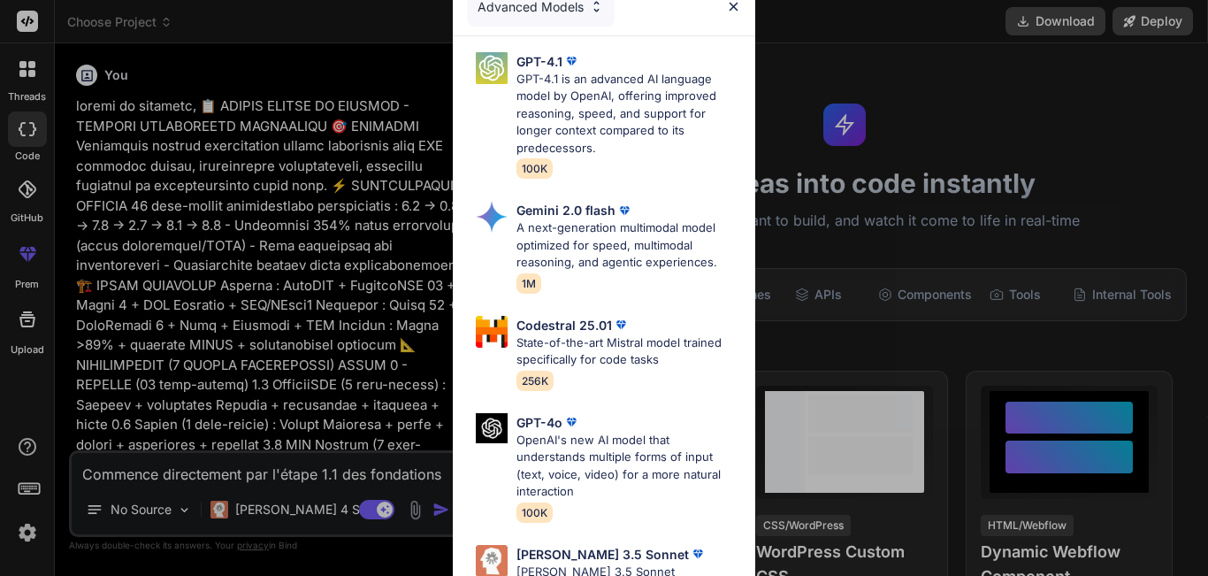
click at [599, 8] on img at bounding box center [596, 6] width 15 height 15
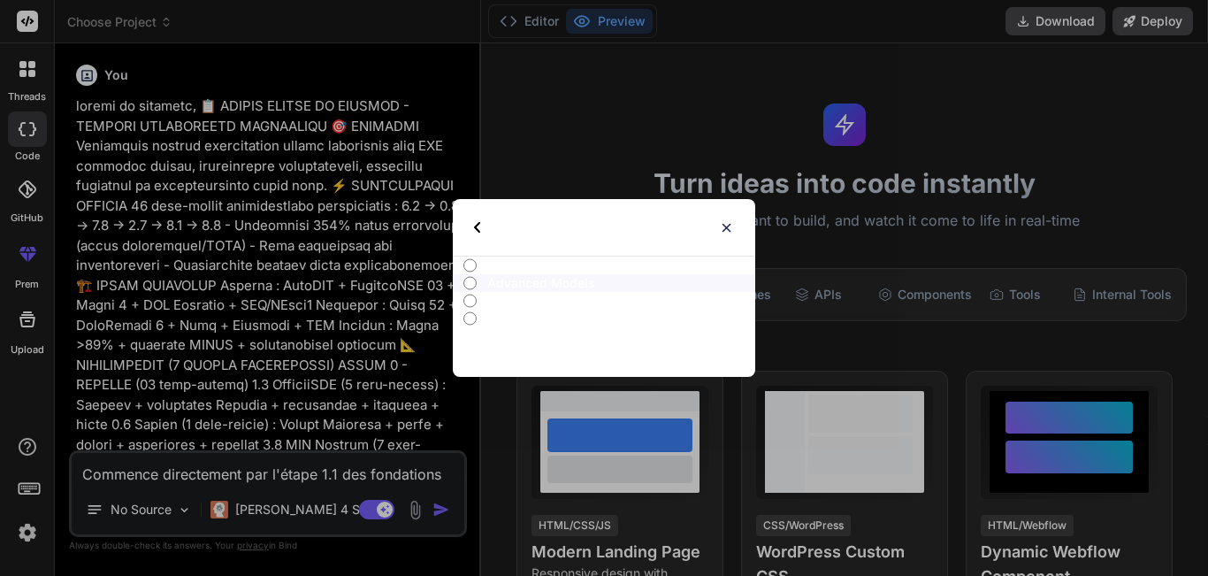
click at [734, 226] on div "Select type" at bounding box center [604, 227] width 302 height 57
click at [722, 226] on img at bounding box center [726, 227] width 15 height 15
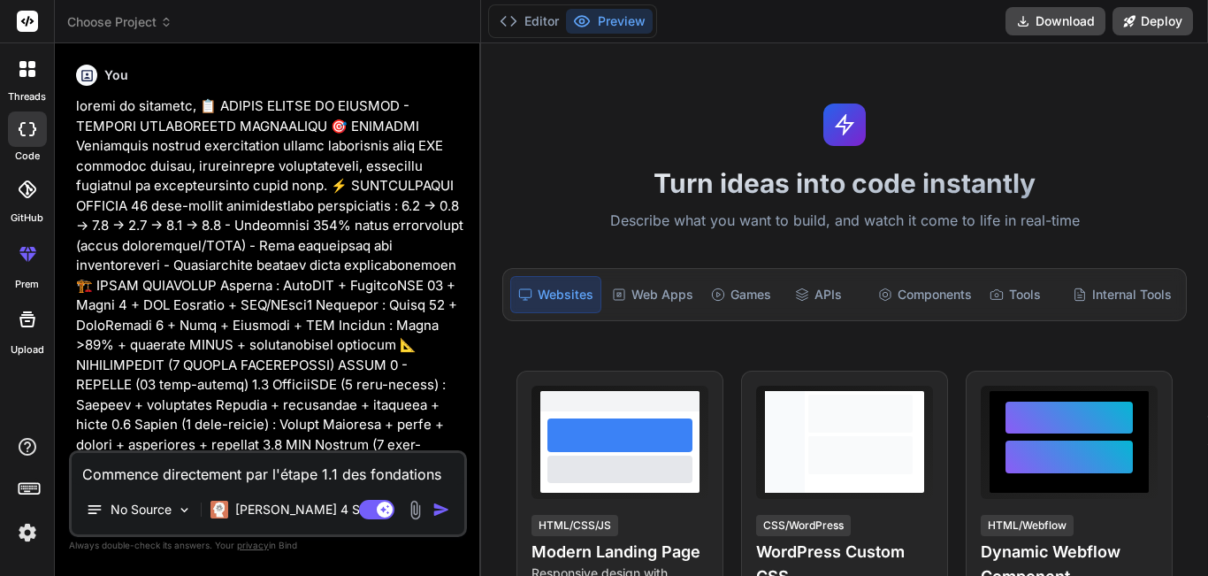
click at [281, 527] on div "[PERSON_NAME] 4 S.." at bounding box center [288, 513] width 171 height 42
click at [276, 515] on p "[PERSON_NAME] 4 S.." at bounding box center [301, 510] width 132 height 18
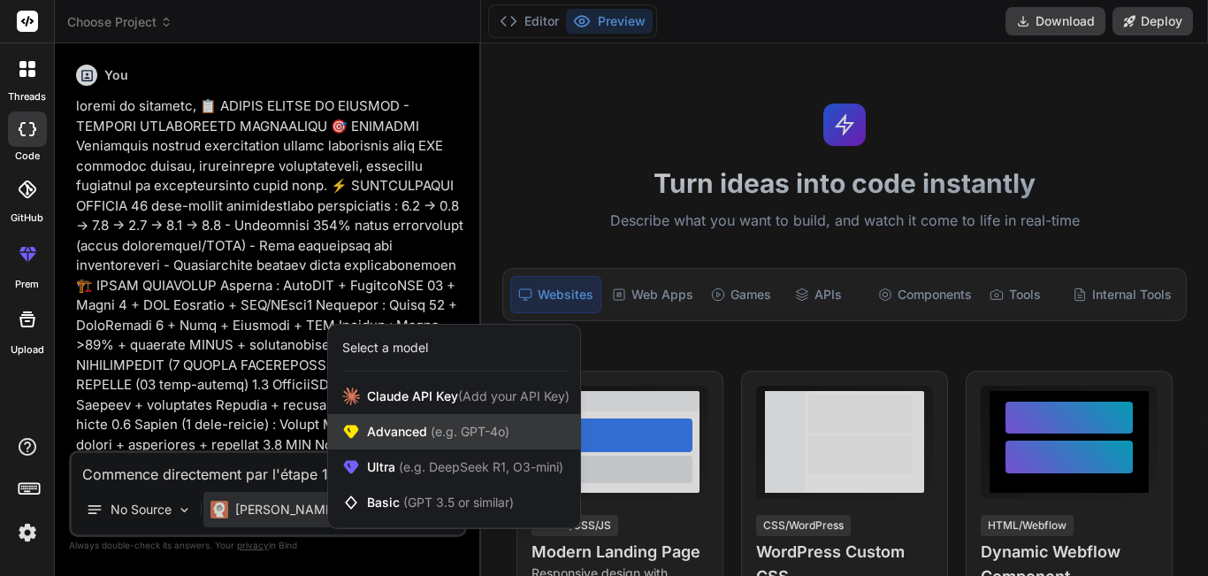
click at [401, 435] on span "Advanced (e.g. GPT-4o)" at bounding box center [438, 432] width 142 height 18
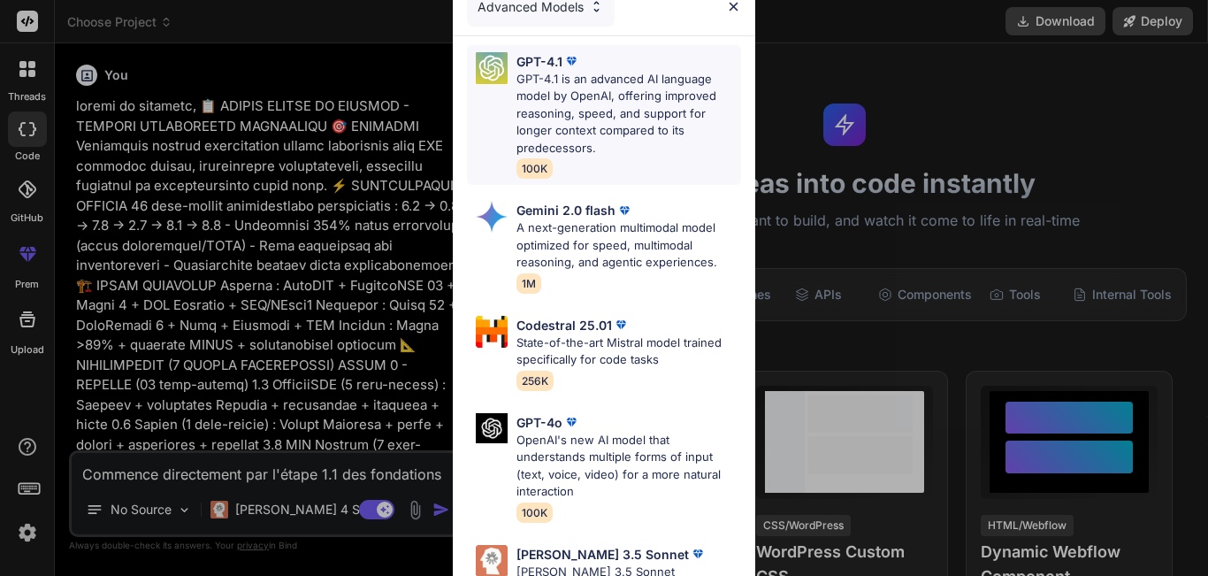
click at [650, 134] on p "GPT-4.1 is an advanced AI language model by OpenAI, offering improved reasoning…" at bounding box center [629, 114] width 225 height 87
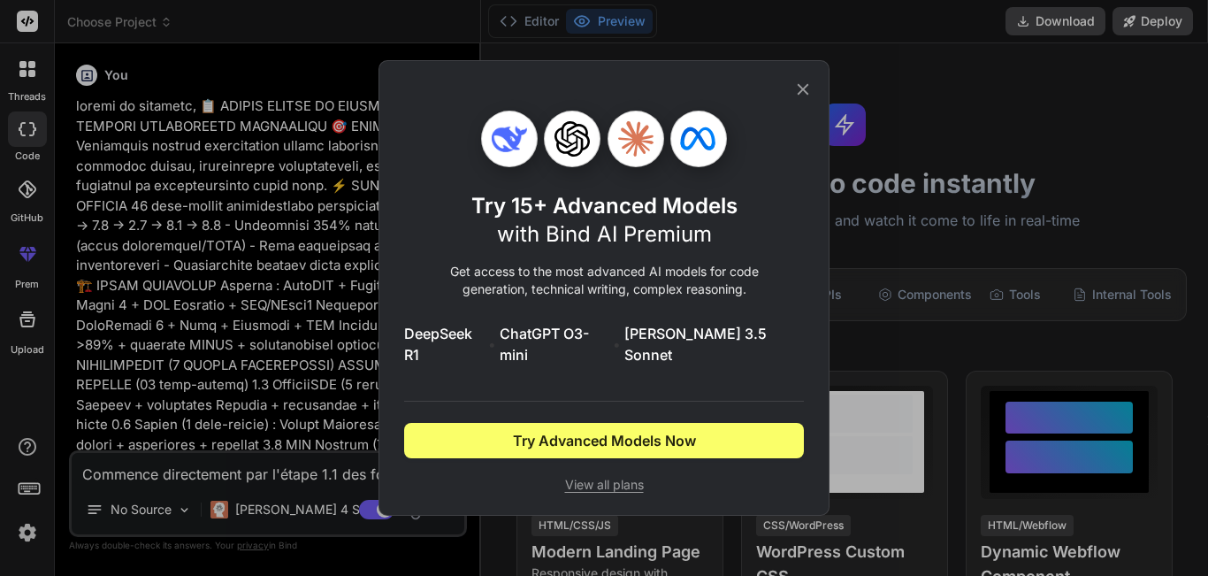
click at [567, 157] on icon at bounding box center [572, 138] width 35 height 35
click at [662, 167] on icon at bounding box center [700, 144] width 85 height 85
click at [808, 99] on icon at bounding box center [802, 89] width 19 height 19
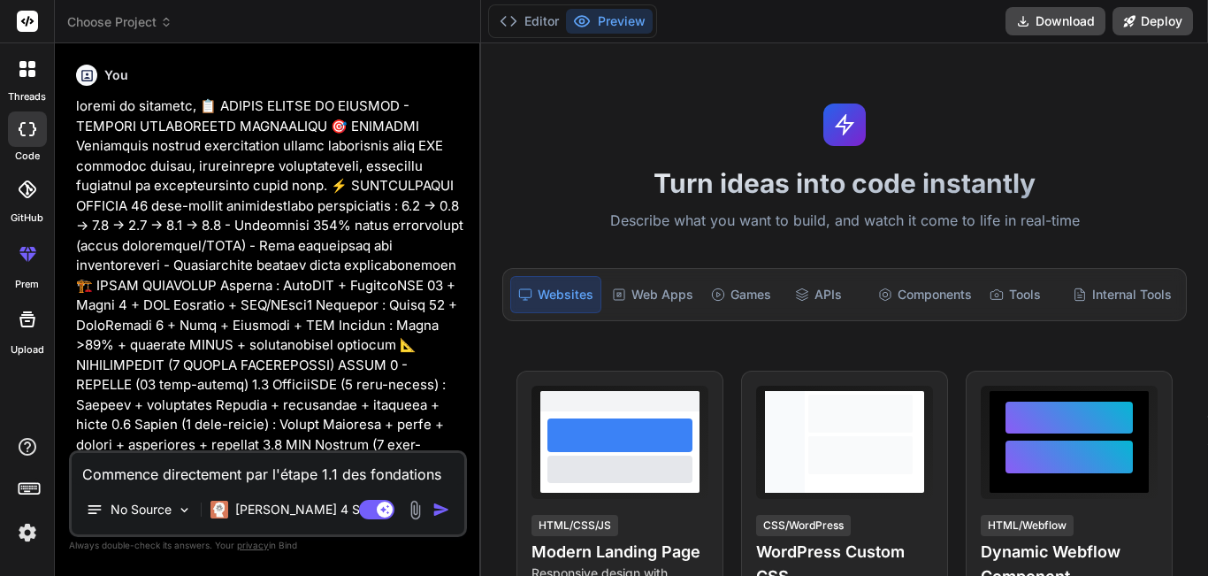
click at [439, 509] on img "button" at bounding box center [442, 510] width 18 height 18
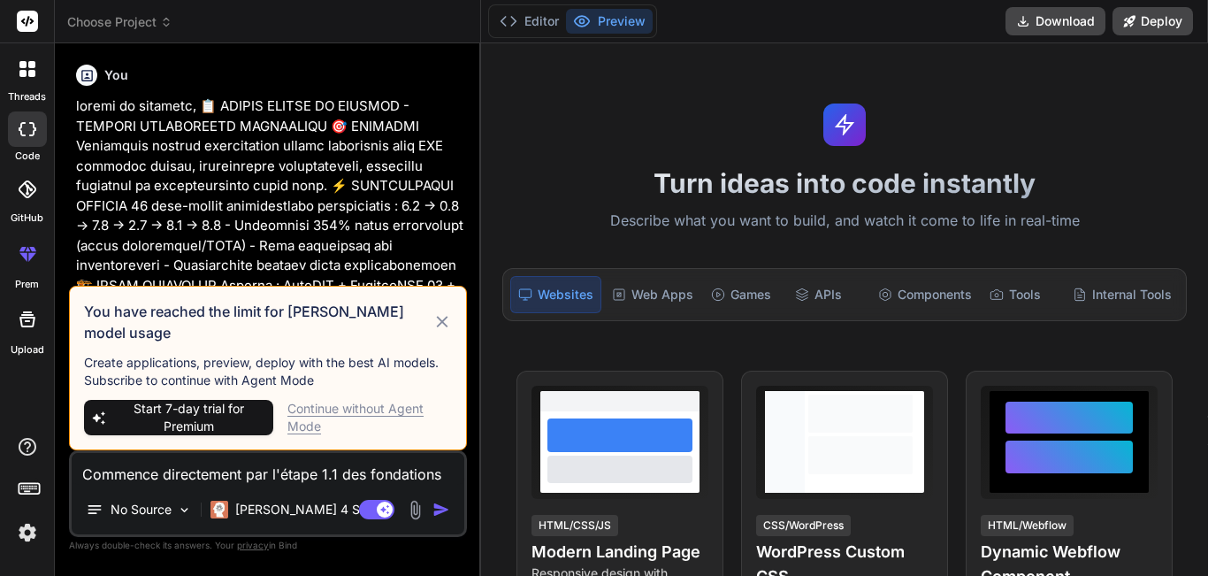
click at [439, 509] on img "button" at bounding box center [442, 510] width 18 height 18
click at [257, 521] on div "[PERSON_NAME] 4 S.." at bounding box center [288, 509] width 171 height 35
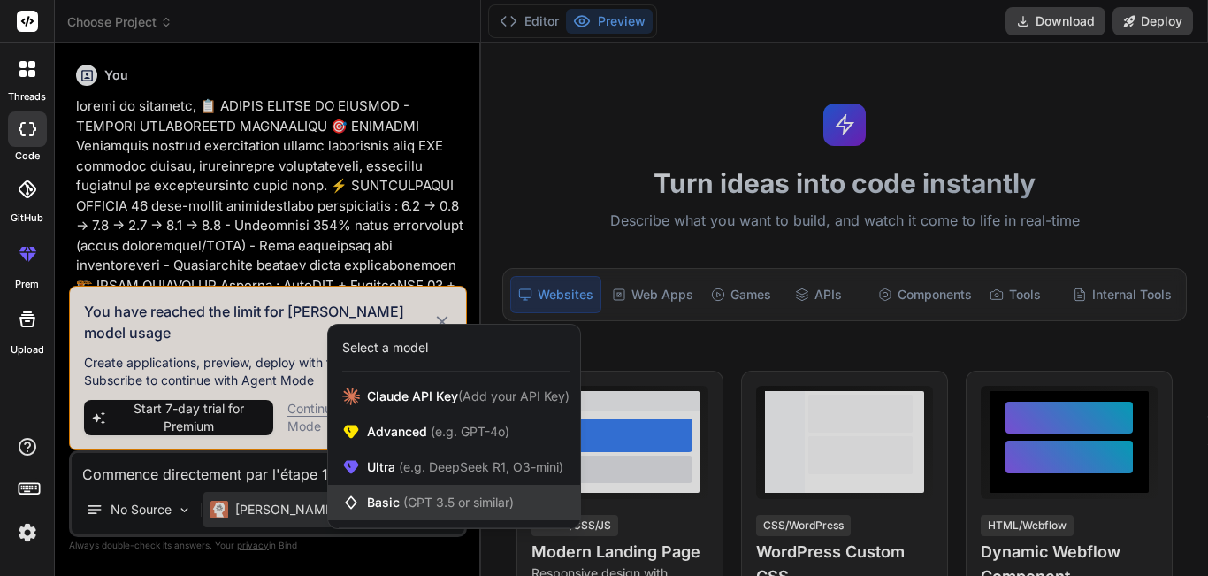
click at [397, 499] on span "Basic (GPT 3.5 or similar)" at bounding box center [440, 503] width 147 height 18
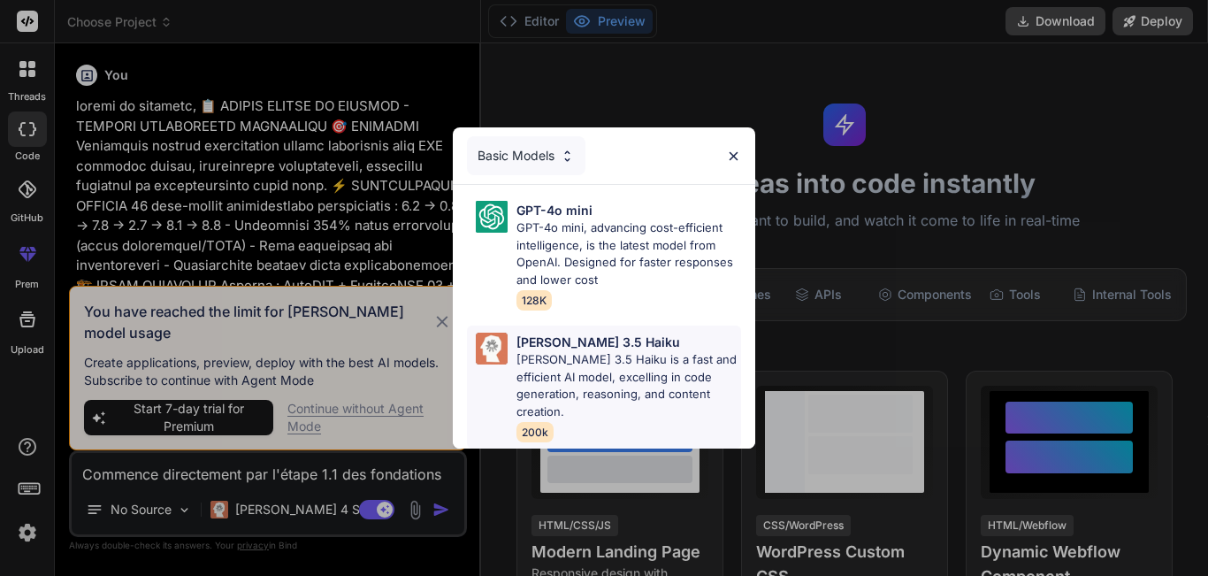
click at [632, 367] on p "[PERSON_NAME] 3.5 Haiku is a fast and efficient AI model, excelling in code gen…" at bounding box center [629, 385] width 225 height 69
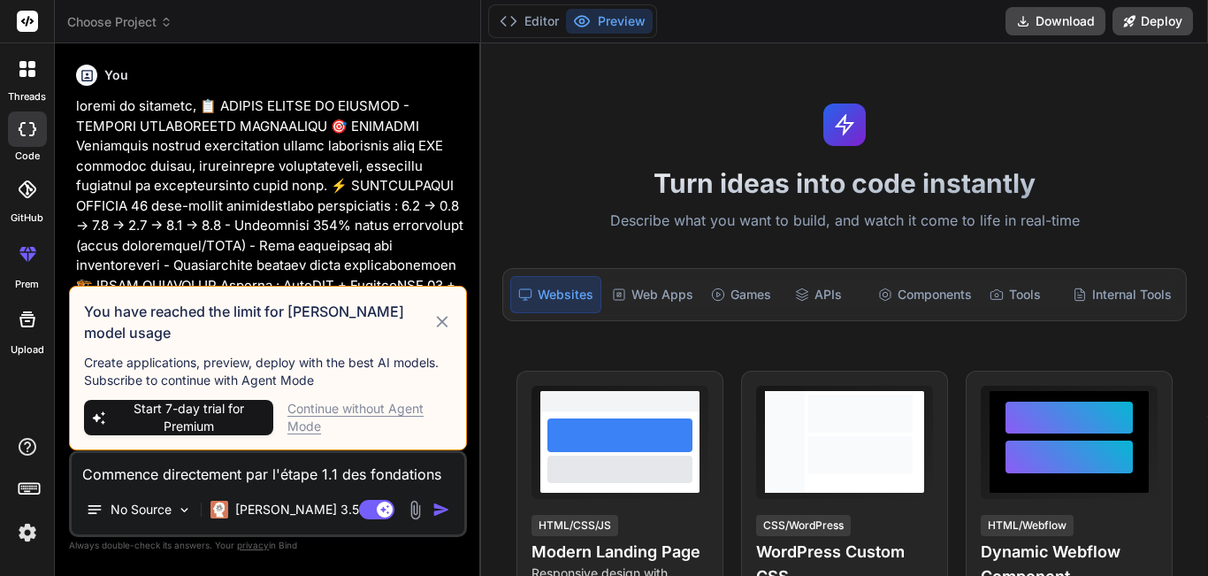
click at [440, 322] on icon at bounding box center [443, 321] width 20 height 21
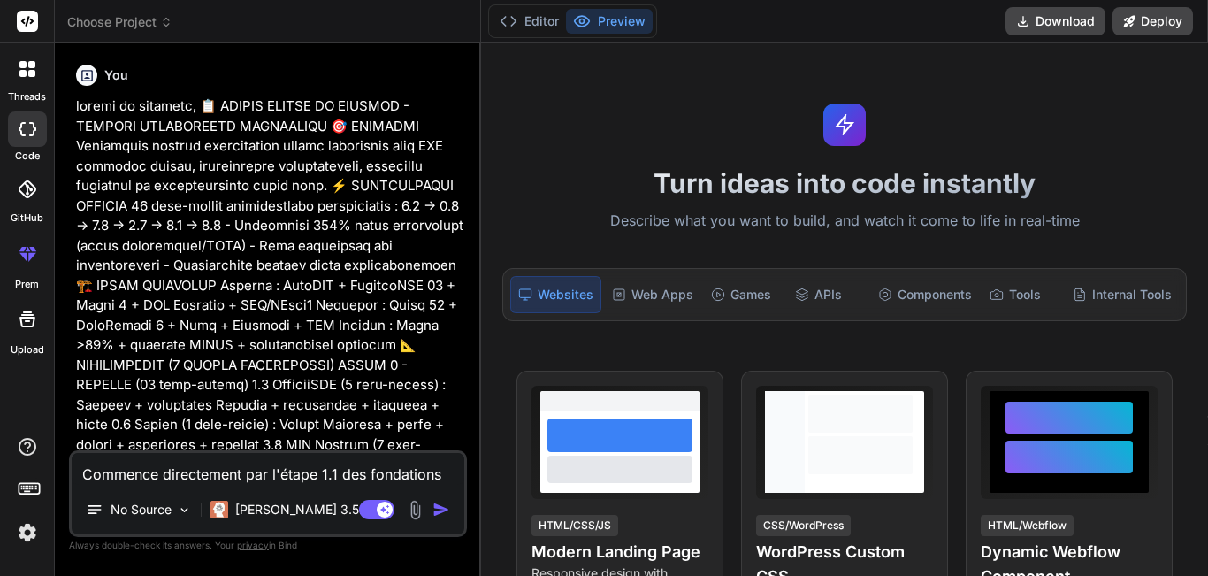
click at [435, 513] on img "button" at bounding box center [442, 510] width 18 height 18
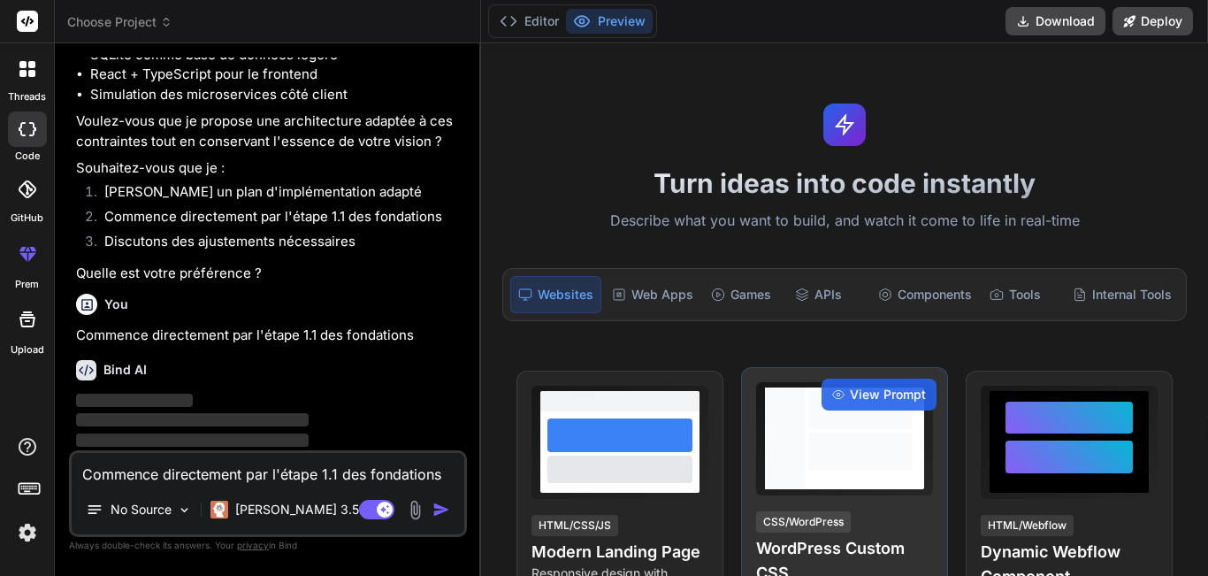
scroll to position [1730, 0]
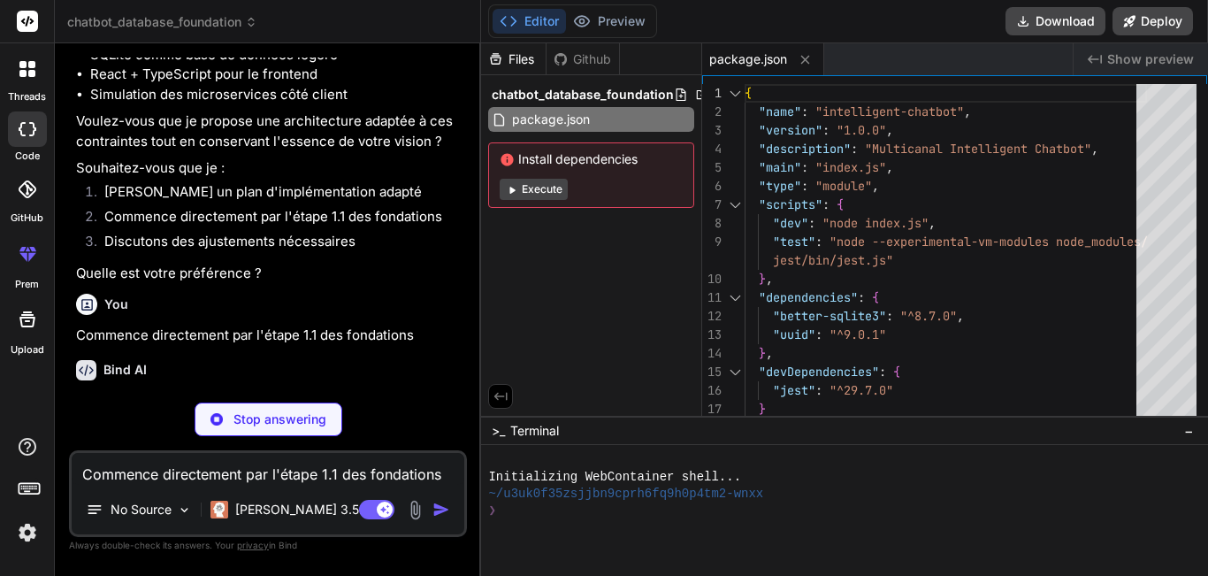
type textarea "x"
type textarea "} // Autres méthodes de gestion de base de données... } export default new Data…"
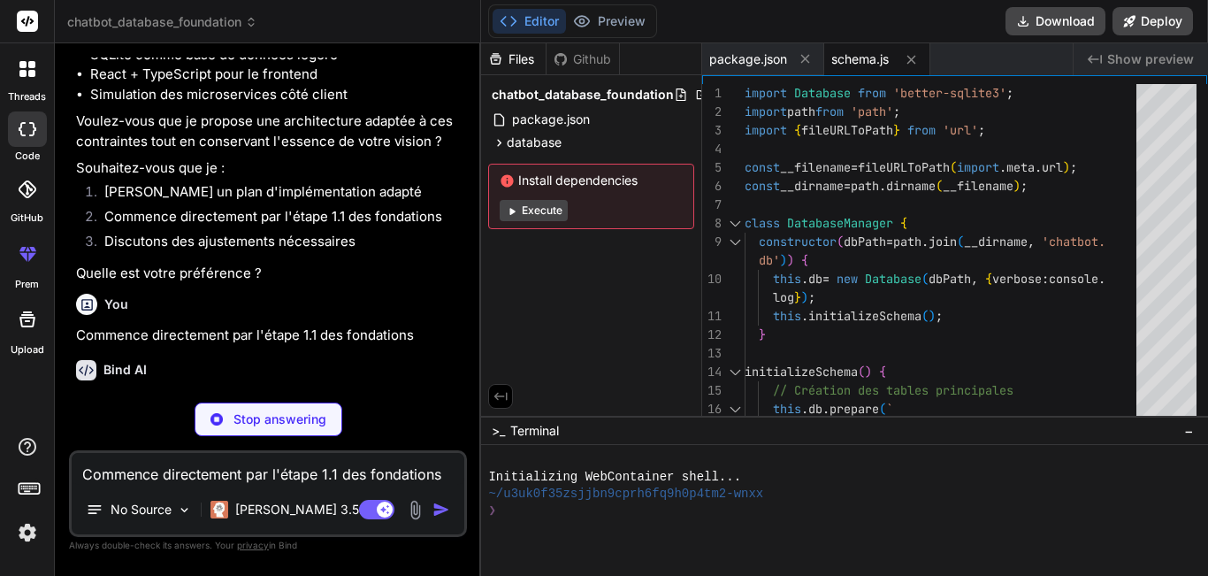
type textarea "x"
type textarea "} } export default DatabaseMigrations;"
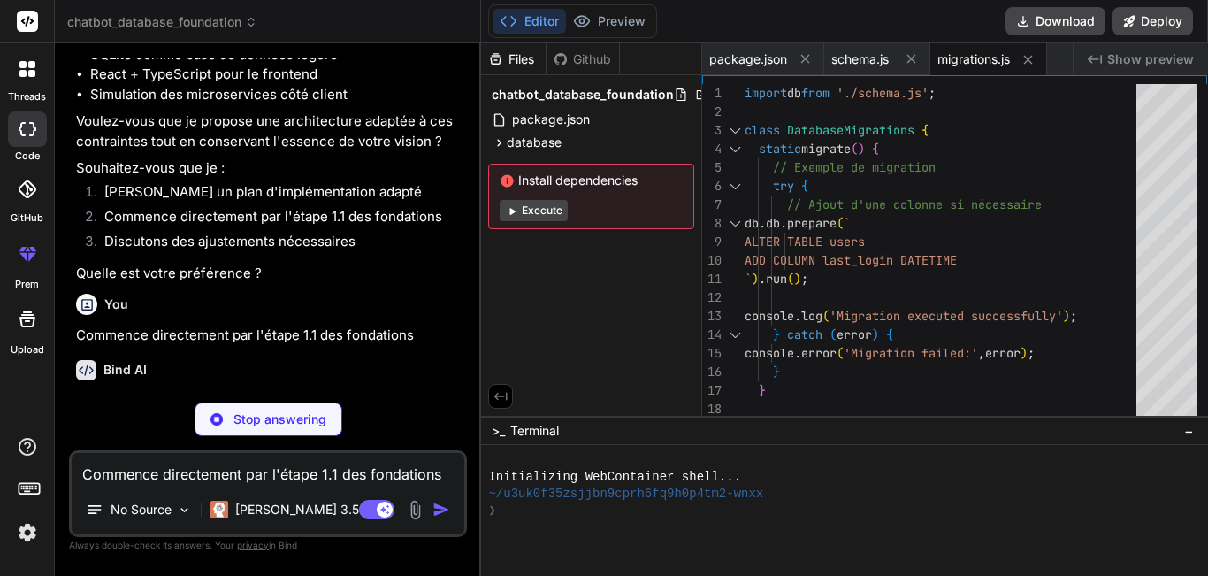
type textarea "x"
type textarea "column => [DOMAIN_NAME] === 'last_login' ); expect(lastLoginColumn).toBeTruthy(…"
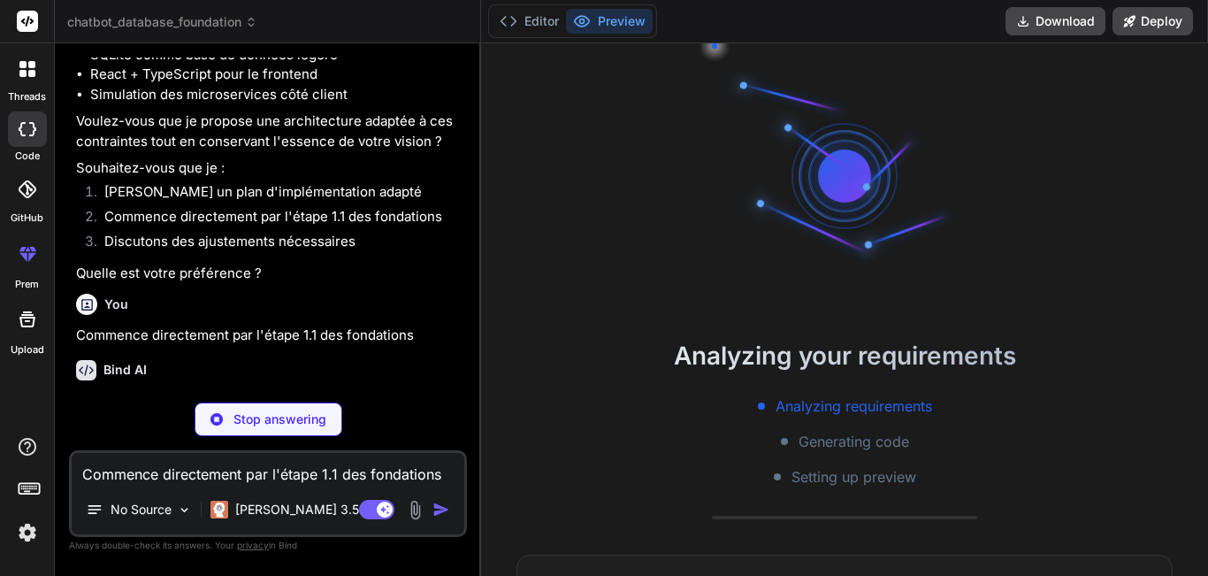
scroll to position [50, 0]
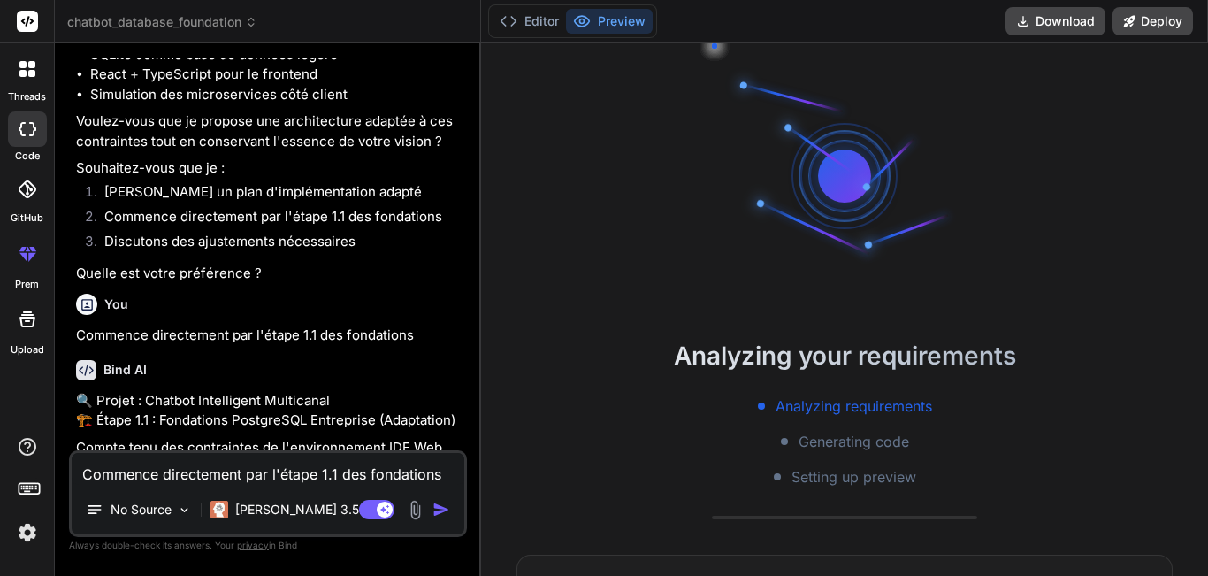
type textarea "x"
click at [894, 495] on div "Analyzing your requirements Analyzing requirements Generating code Setting up p…" at bounding box center [844, 309] width 727 height 532
click at [538, 19] on button "Editor" at bounding box center [529, 21] width 73 height 25
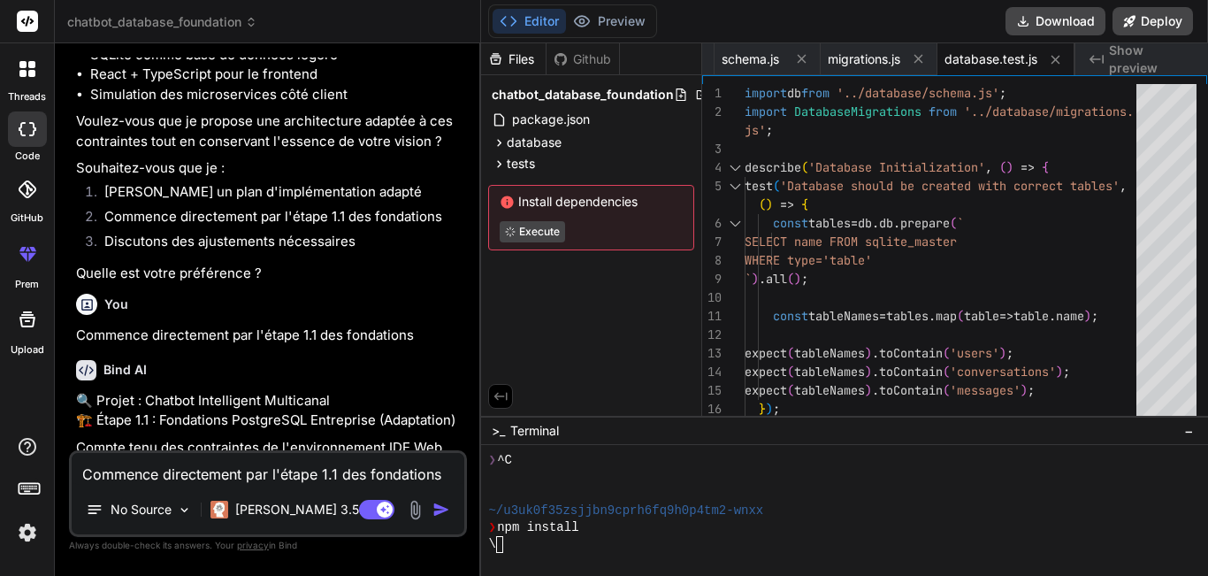
click at [387, 360] on div "Bind AI" at bounding box center [269, 370] width 387 height 20
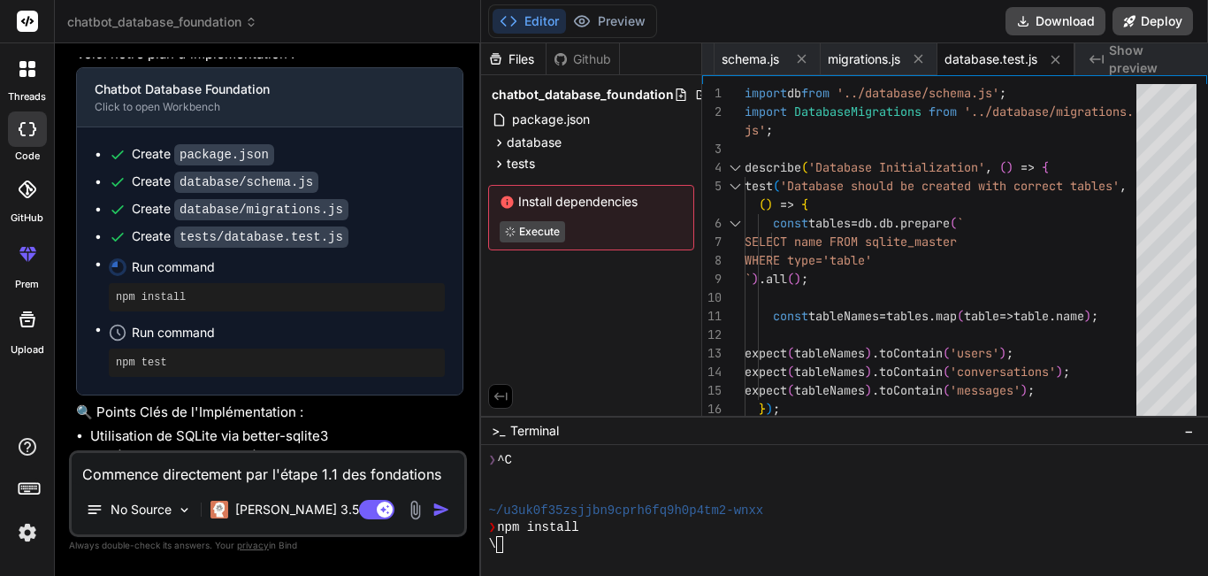
scroll to position [2446, 0]
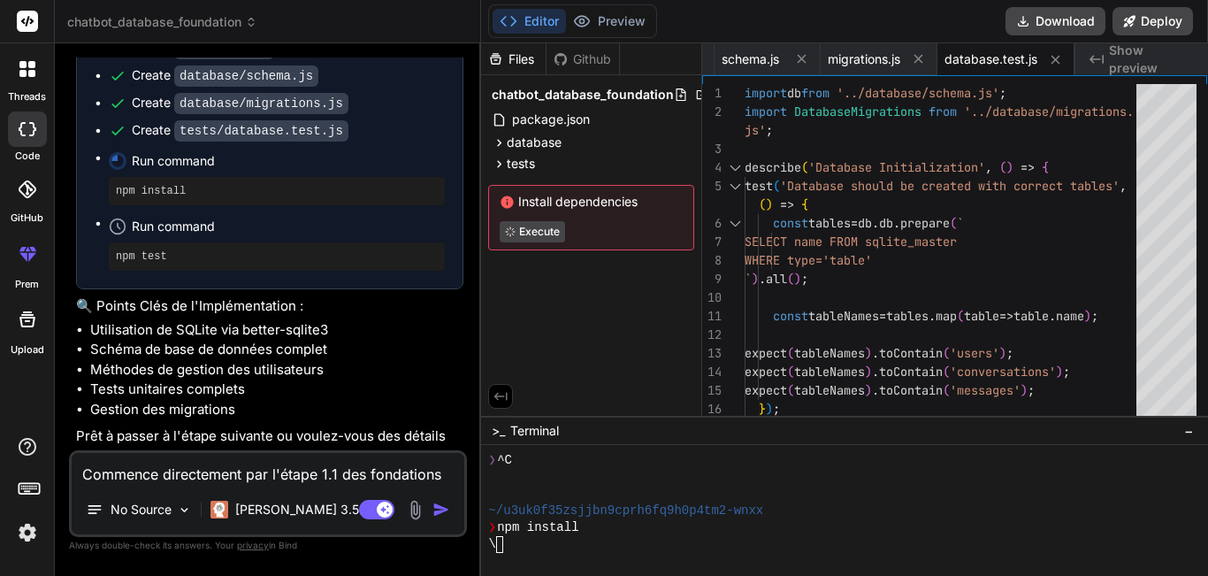
click at [889, 473] on div at bounding box center [837, 477] width 699 height 17
click at [494, 164] on icon at bounding box center [499, 164] width 15 height 15
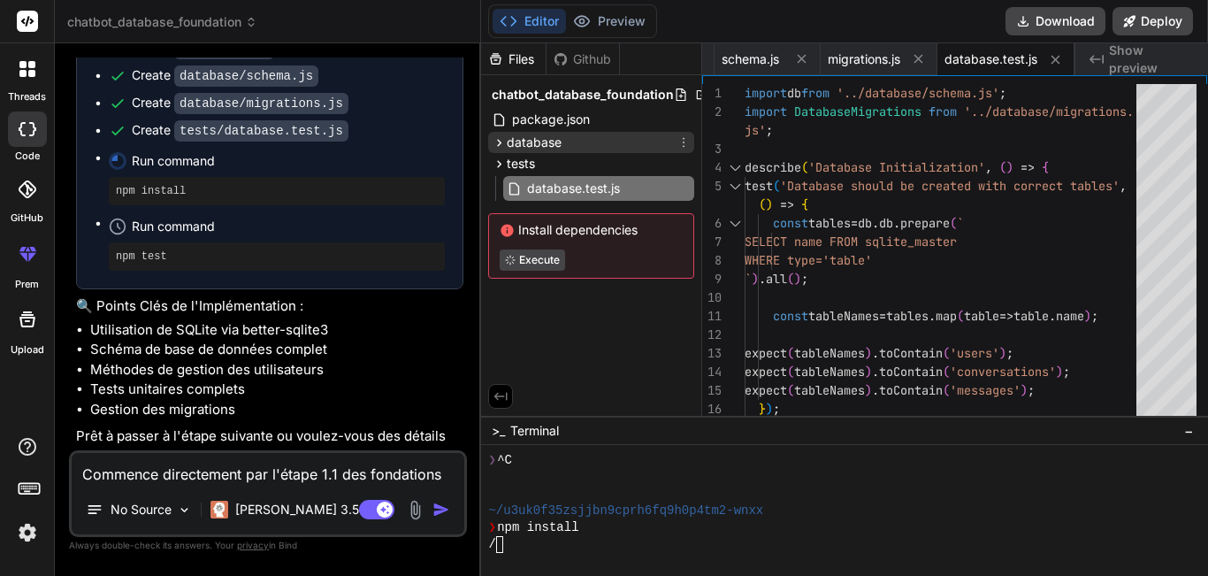
click at [510, 144] on span "database" at bounding box center [534, 143] width 55 height 18
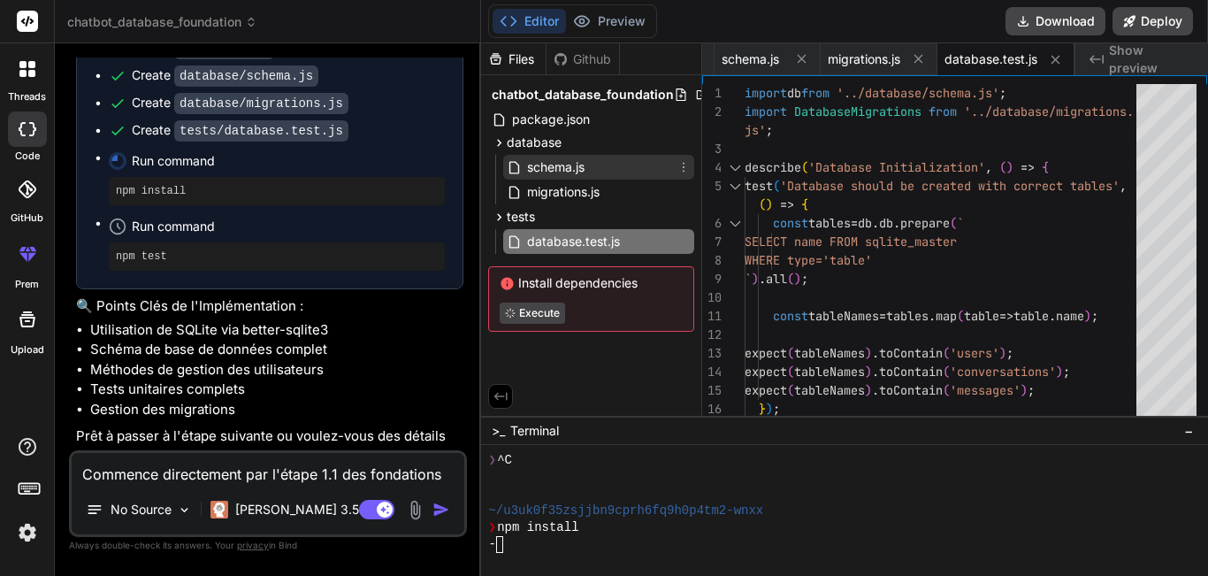
click at [548, 174] on span "schema.js" at bounding box center [555, 167] width 61 height 21
type textarea "} // Autres méthodes de gestion de base de données... } export default new Data…"
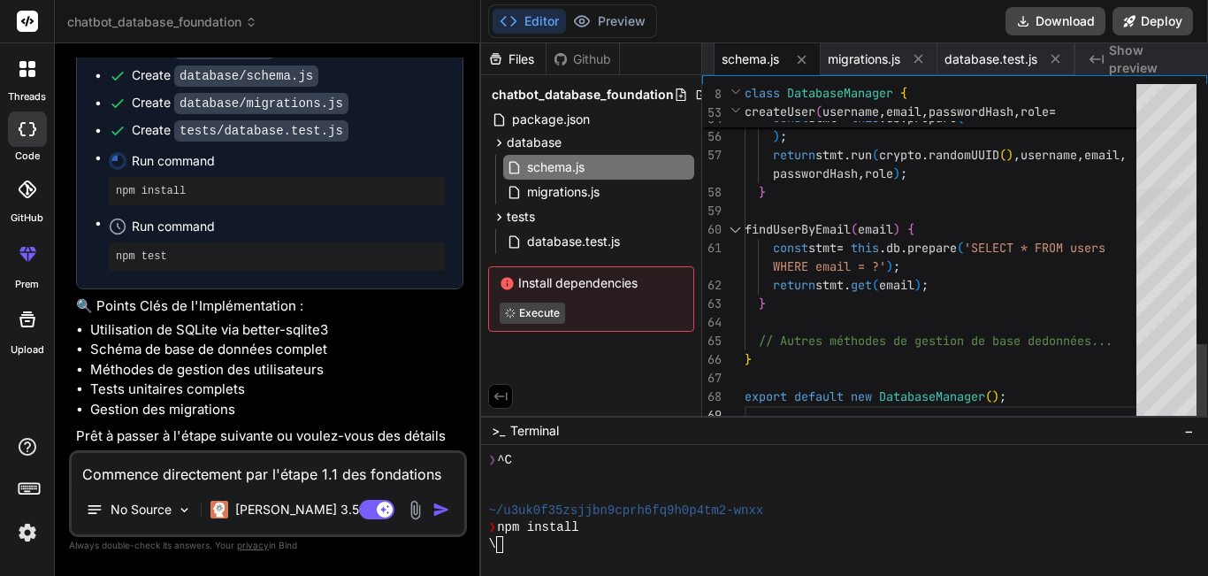
click at [1150, 220] on div at bounding box center [1167, 204] width 60 height 32
click at [1055, 487] on div at bounding box center [837, 494] width 699 height 17
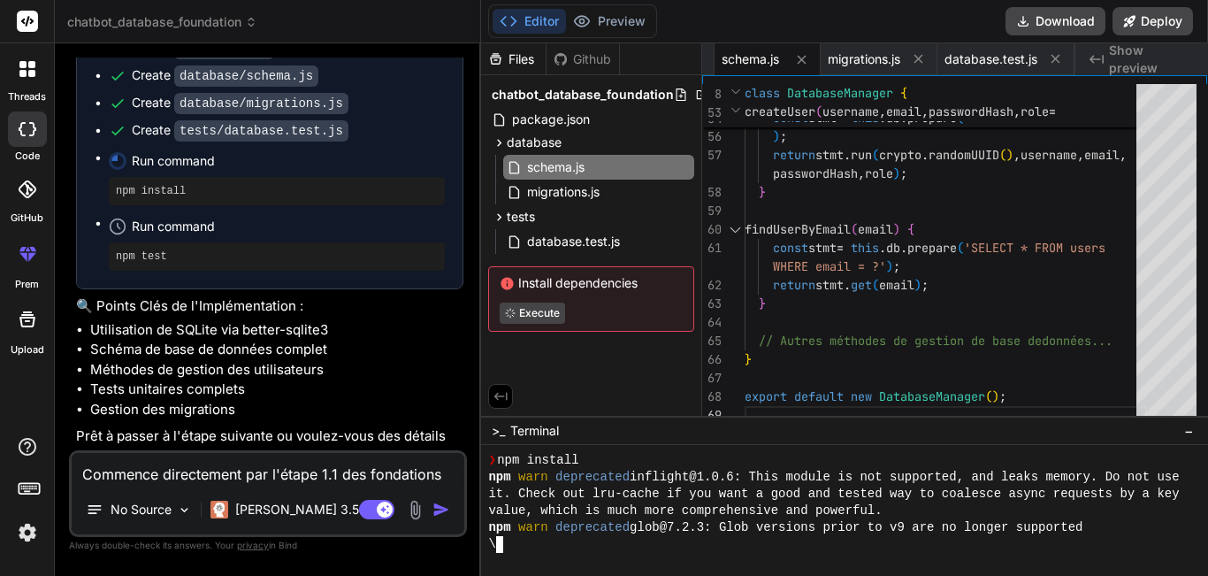
scroll to position [235, 0]
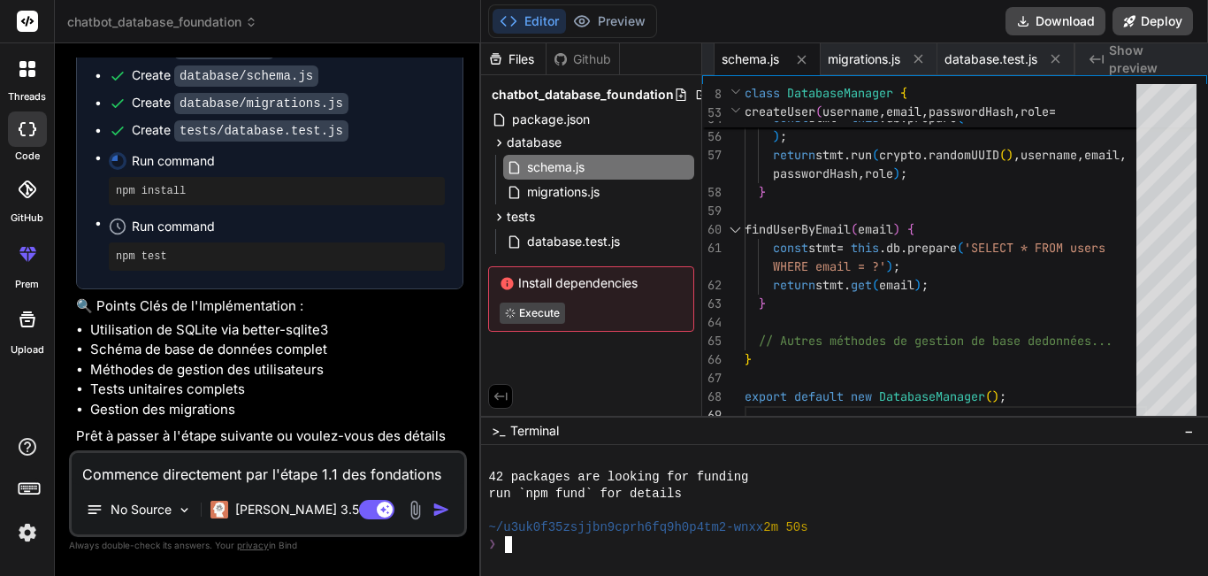
type textarea "x"
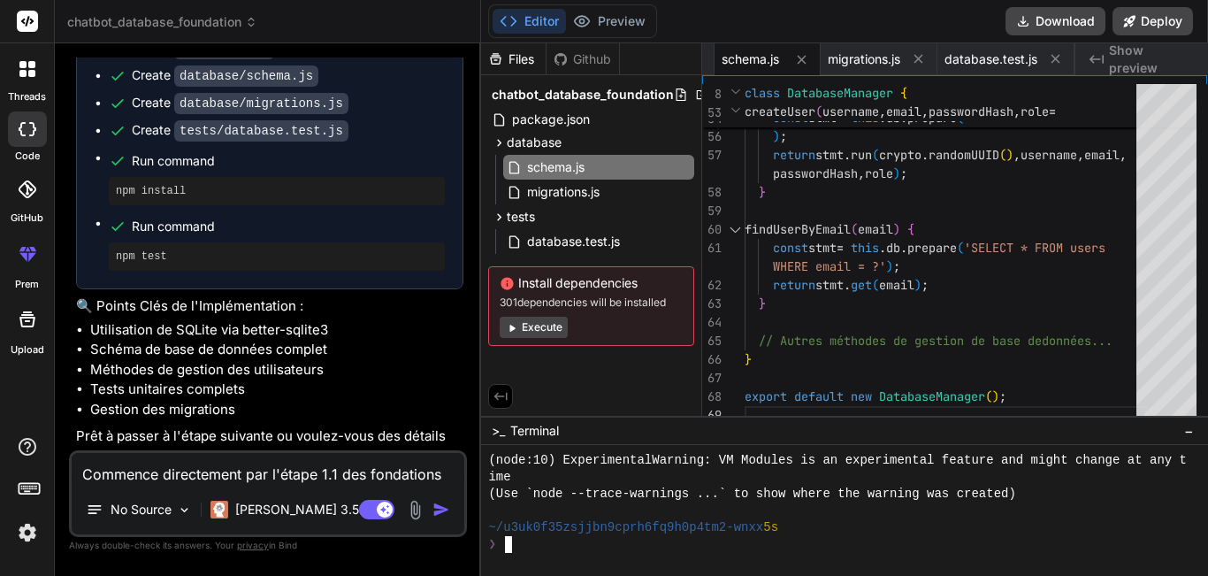
scroll to position [1630, 0]
click at [394, 340] on li "Schéma de base de données complet" at bounding box center [276, 350] width 373 height 20
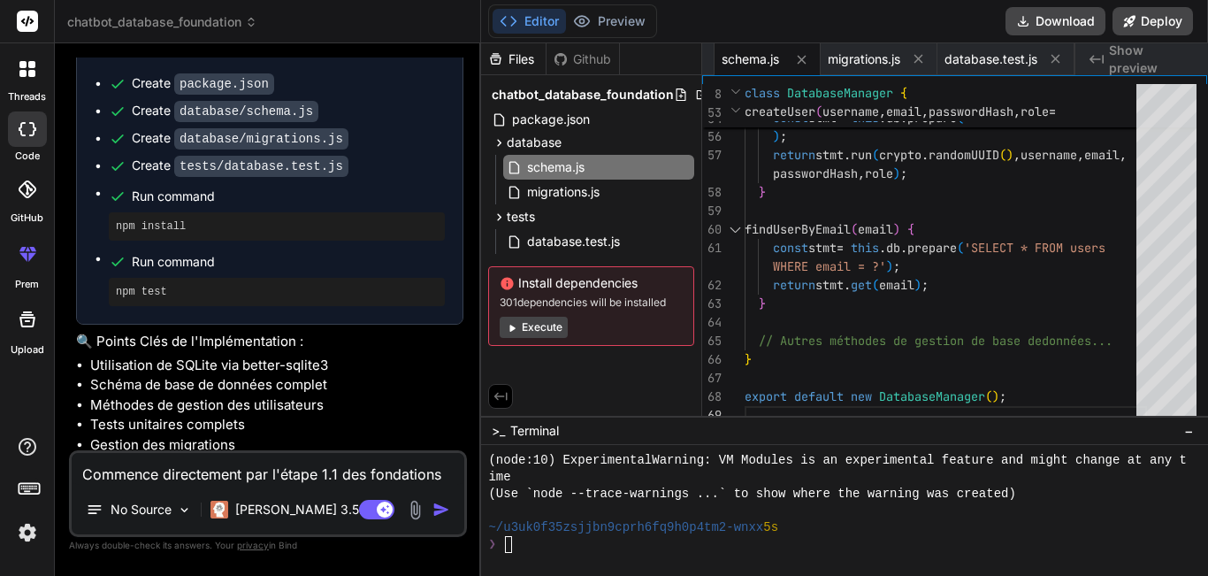
scroll to position [2446, 0]
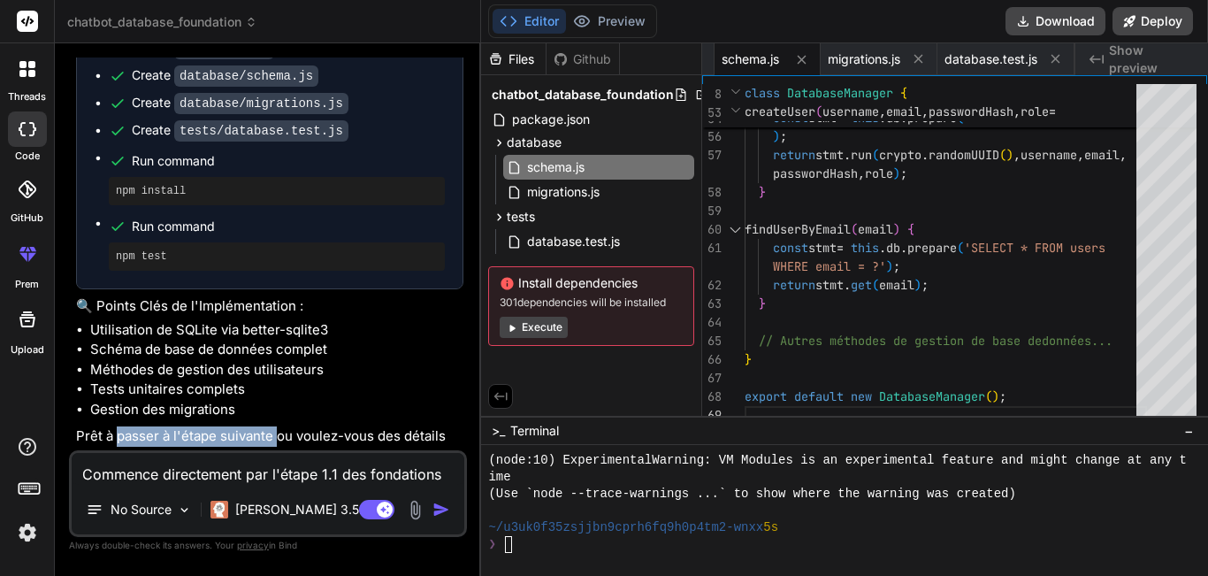
drag, startPoint x: 116, startPoint y: 416, endPoint x: 277, endPoint y: 414, distance: 161.0
click at [277, 426] on p "Prêt à passer à l'étape suivante ou voulez-vous des détails supplémentaires sur…" at bounding box center [269, 446] width 387 height 40
